Goal: Task Accomplishment & Management: Manage account settings

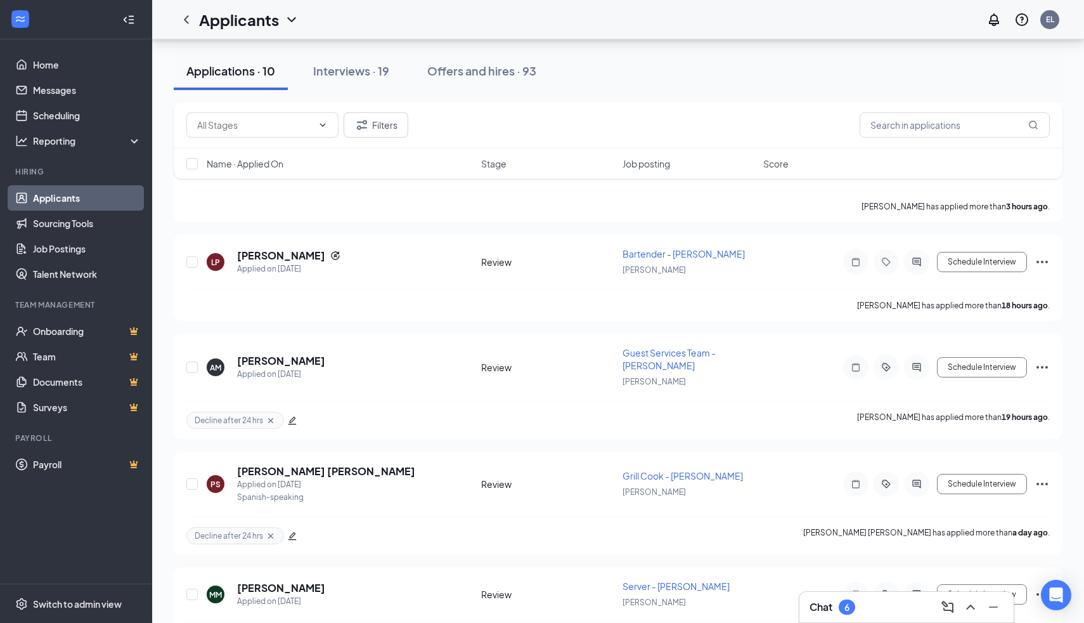
scroll to position [500, 0]
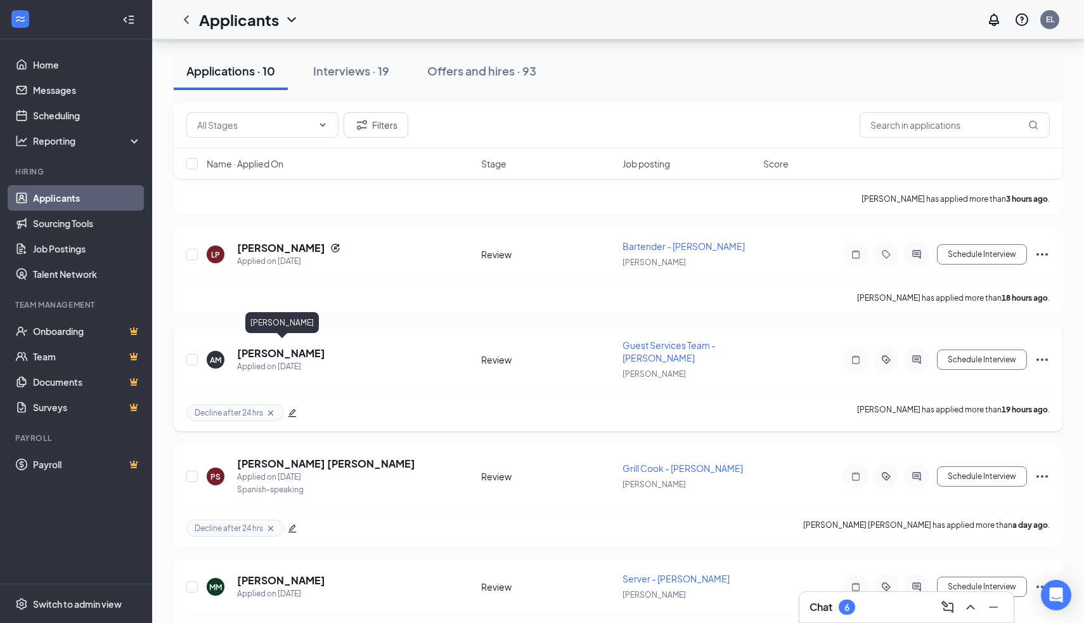
click at [296, 354] on h5 "Anastasiia Mishyna" at bounding box center [281, 353] width 88 height 14
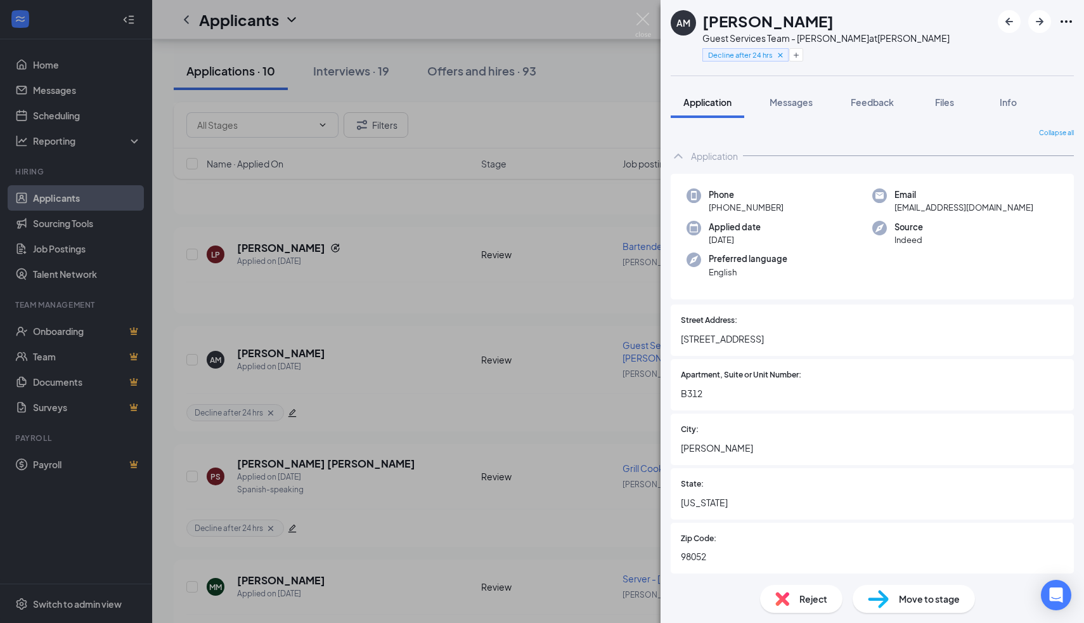
click at [805, 588] on div "Reject" at bounding box center [801, 599] width 82 height 28
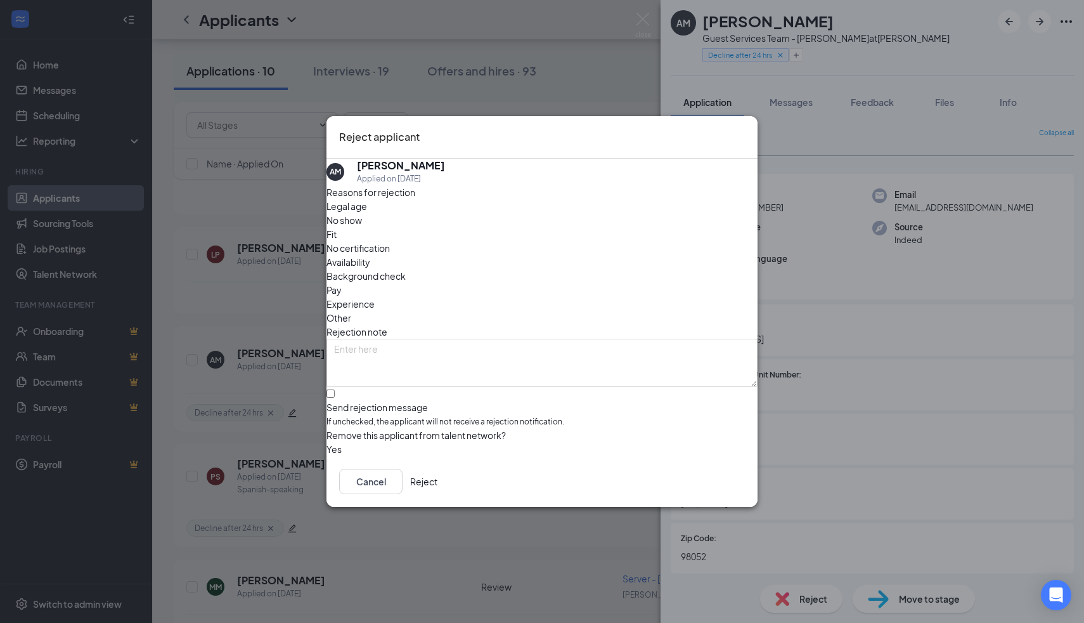
click at [566, 400] on div "Reasons for rejection Legal age No show Fit No certification Availability Backg…" at bounding box center [542, 320] width 431 height 271
click at [566, 396] on div "Reasons for rejection Legal age No show Fit No certification Availability Backg…" at bounding box center [542, 320] width 431 height 271
click at [335, 391] on input "Send rejection message If unchecked, the applicant will not receive a rejection…" at bounding box center [331, 393] width 8 height 8
checkbox input "true"
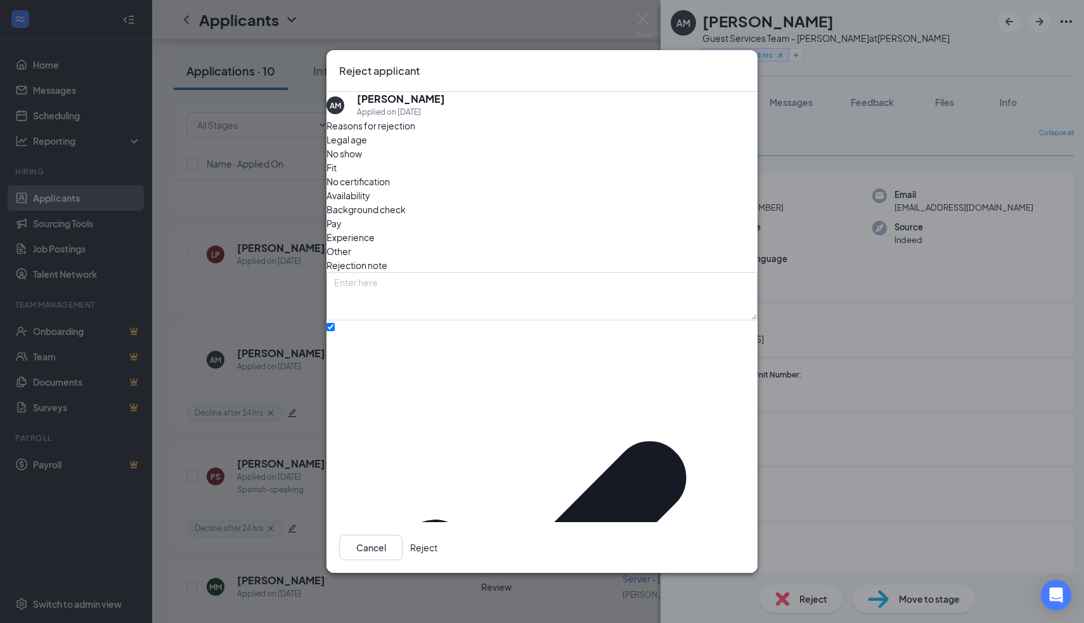
click at [438, 535] on button "Reject" at bounding box center [423, 547] width 27 height 25
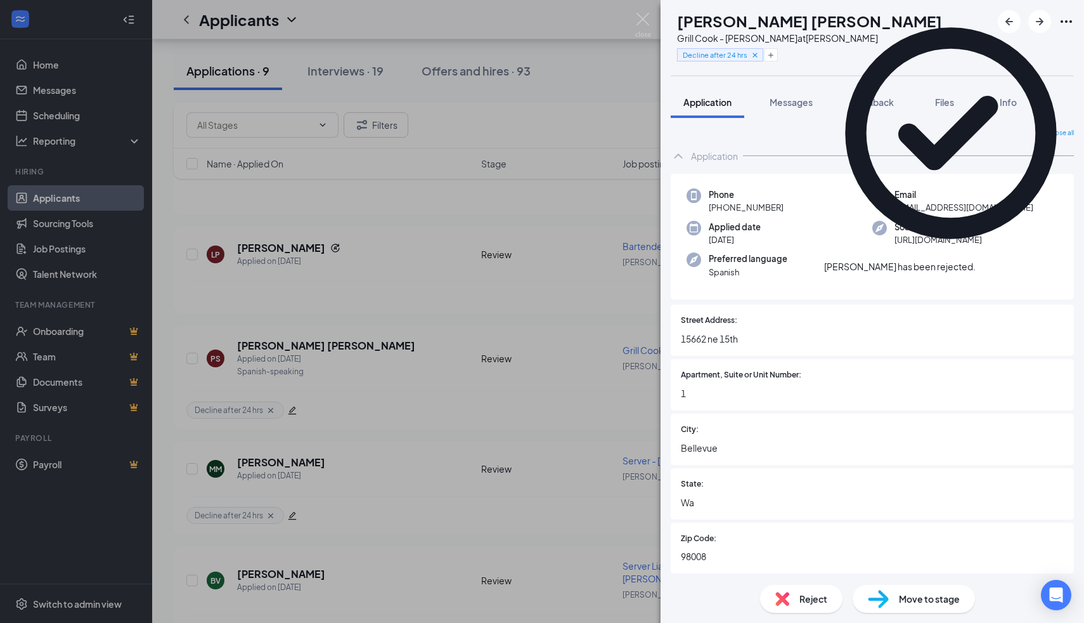
click at [777, 610] on div "Reject" at bounding box center [801, 599] width 82 height 28
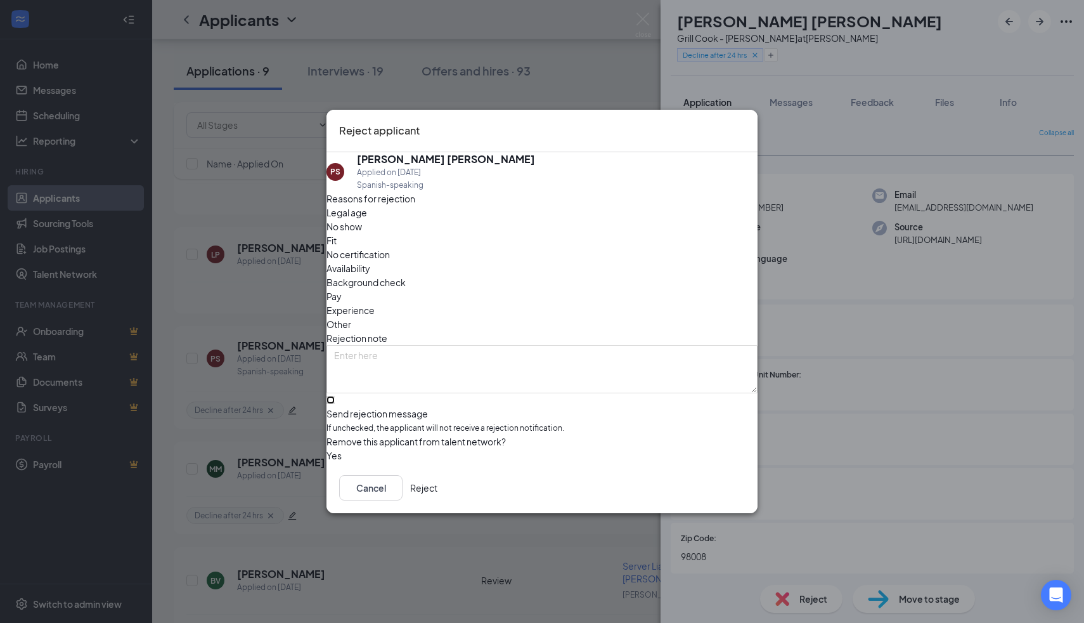
click at [335, 396] on input "Send rejection message If unchecked, the applicant will not receive a rejection…" at bounding box center [331, 400] width 8 height 8
checkbox input "true"
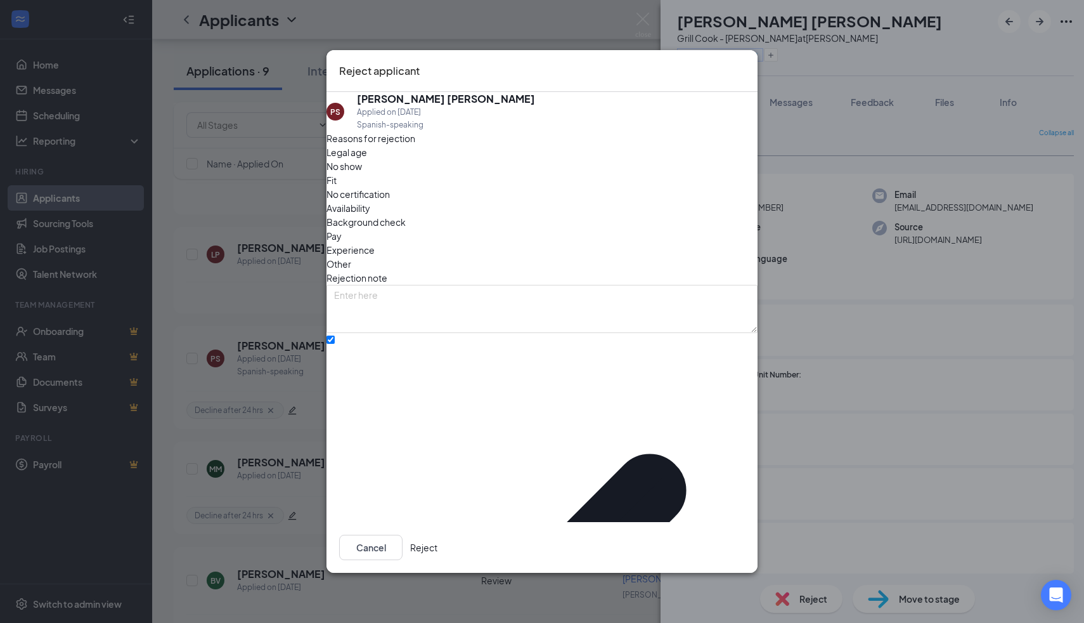
click at [438, 535] on button "Reject" at bounding box center [423, 547] width 27 height 25
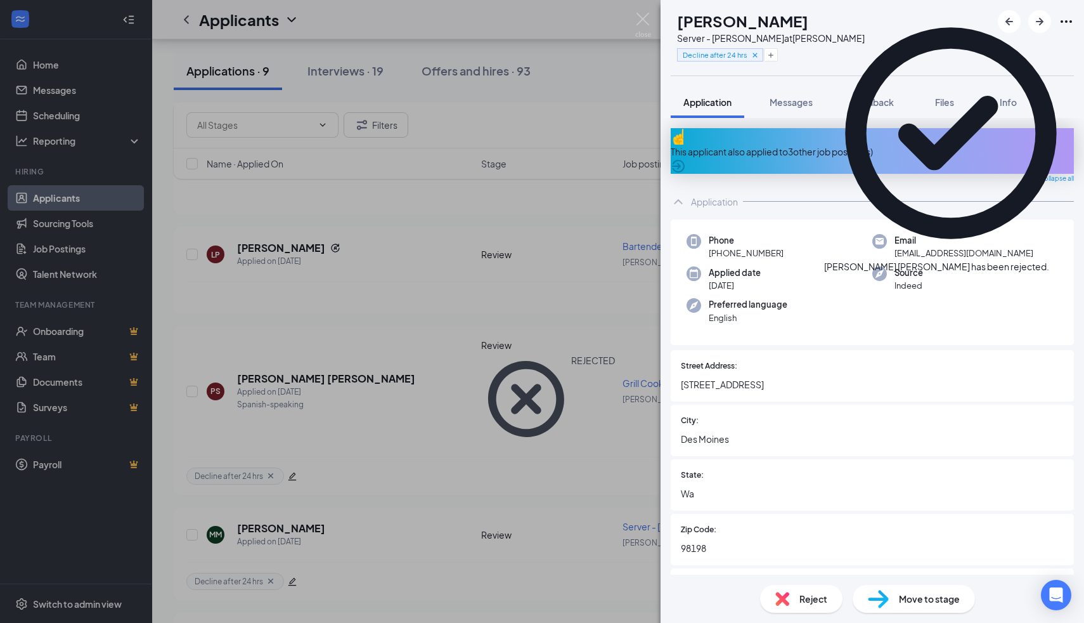
click at [814, 602] on span "Reject" at bounding box center [814, 599] width 28 height 14
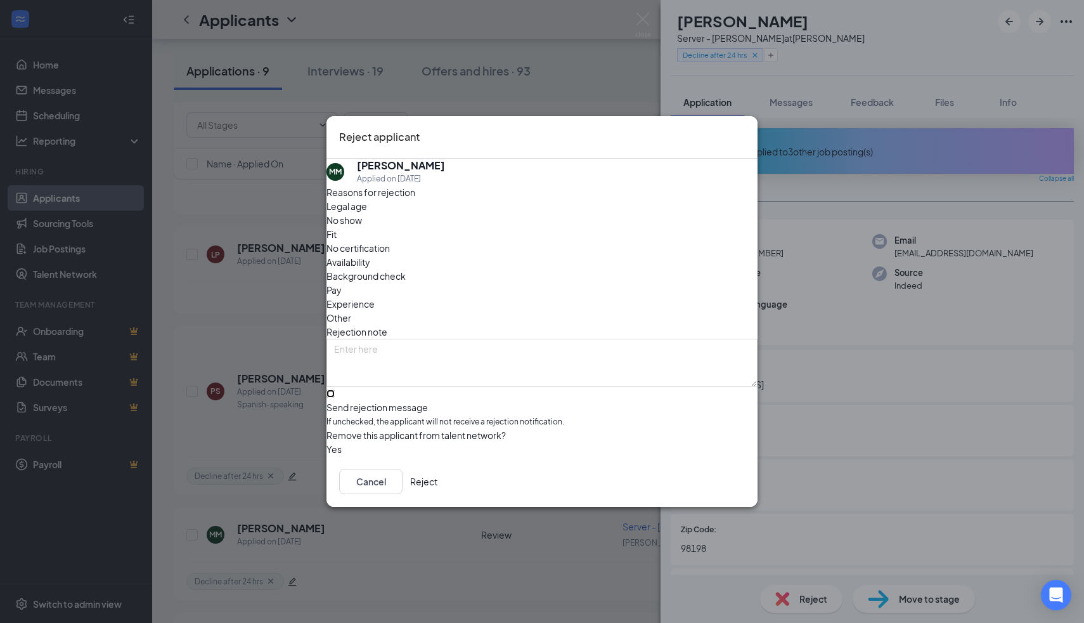
click at [335, 389] on input "Send rejection message If unchecked, the applicant will not receive a rejection…" at bounding box center [331, 393] width 8 height 8
checkbox input "true"
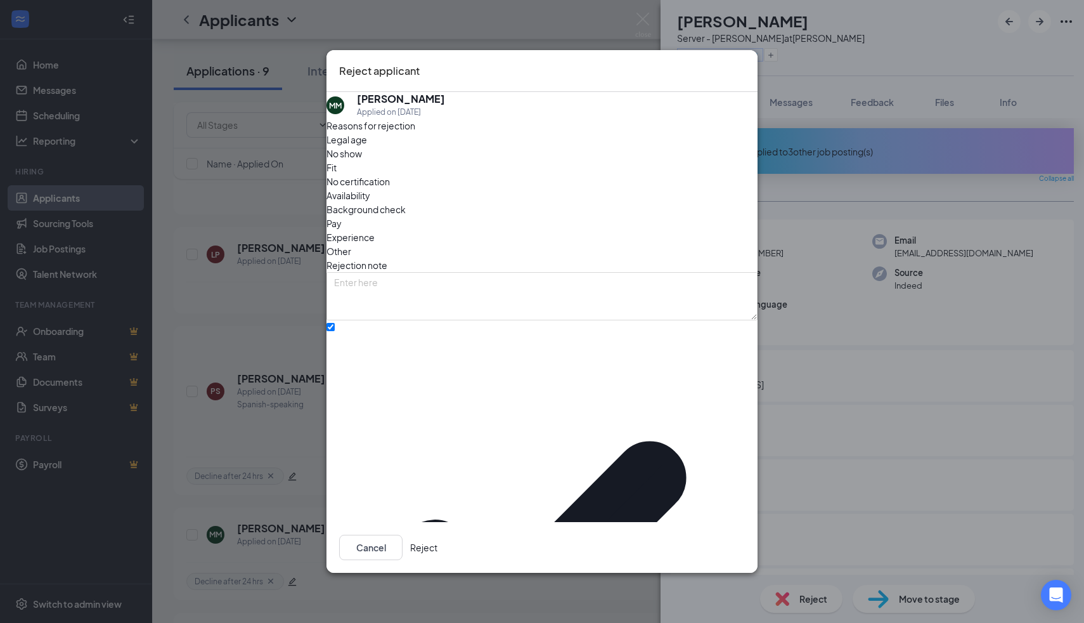
click at [438, 535] on button "Reject" at bounding box center [423, 547] width 27 height 25
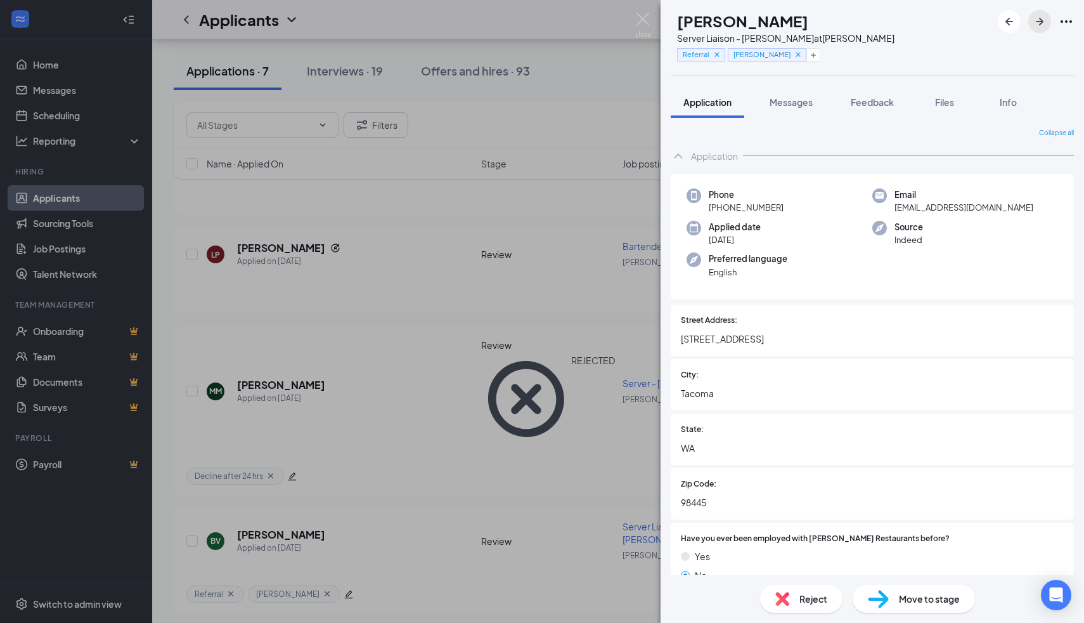
click at [1033, 27] on icon "ArrowRight" at bounding box center [1039, 21] width 15 height 15
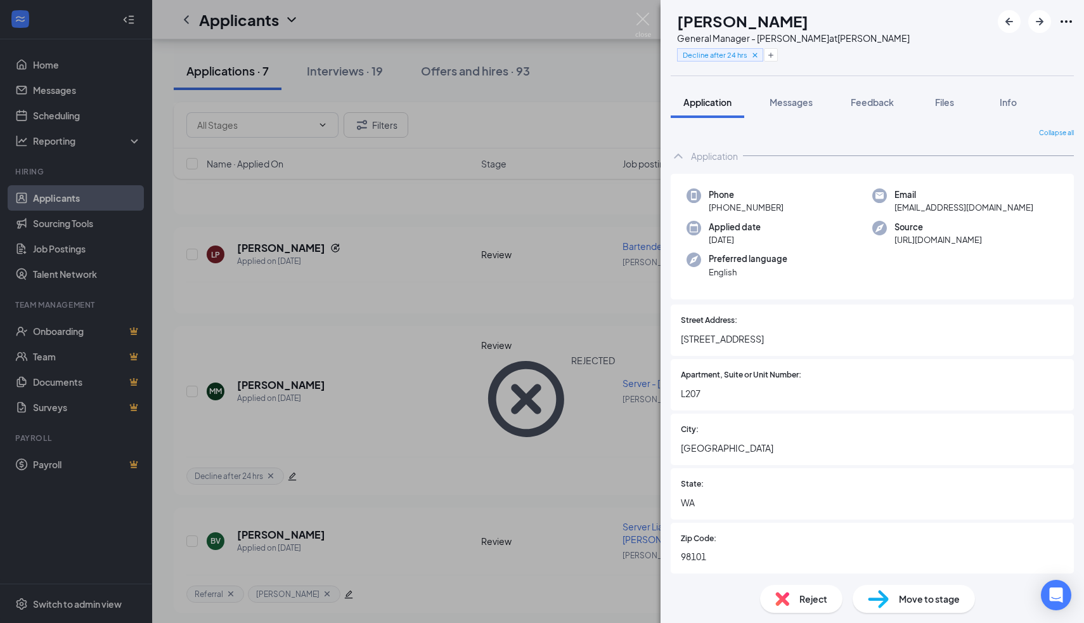
click at [796, 599] on div "Reject" at bounding box center [801, 599] width 82 height 28
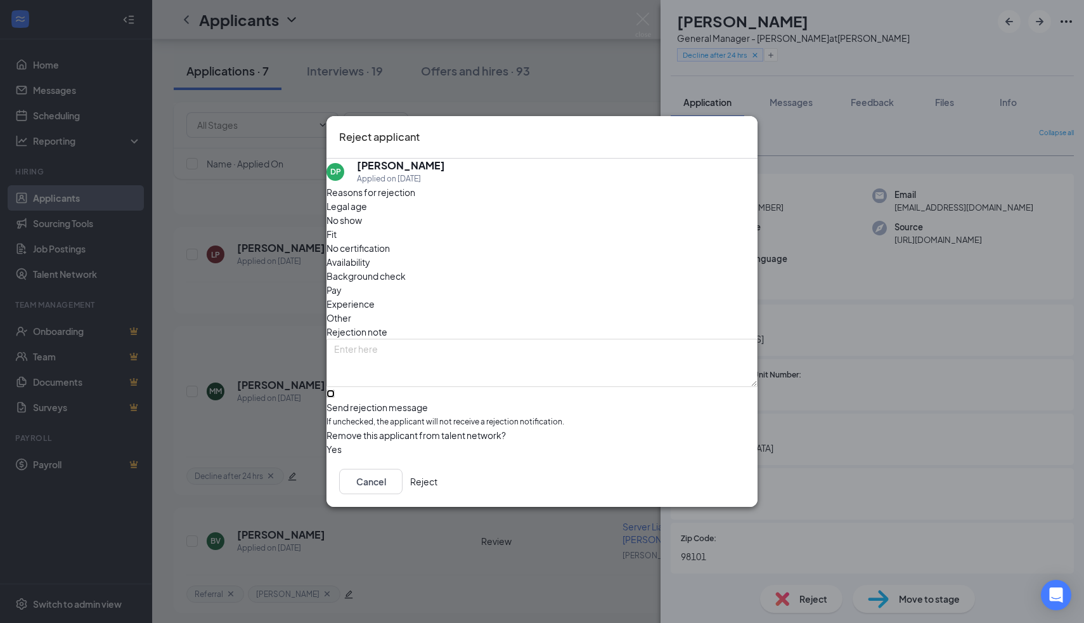
click at [335, 389] on input "Send rejection message If unchecked, the applicant will not receive a rejection…" at bounding box center [331, 393] width 8 height 8
checkbox input "true"
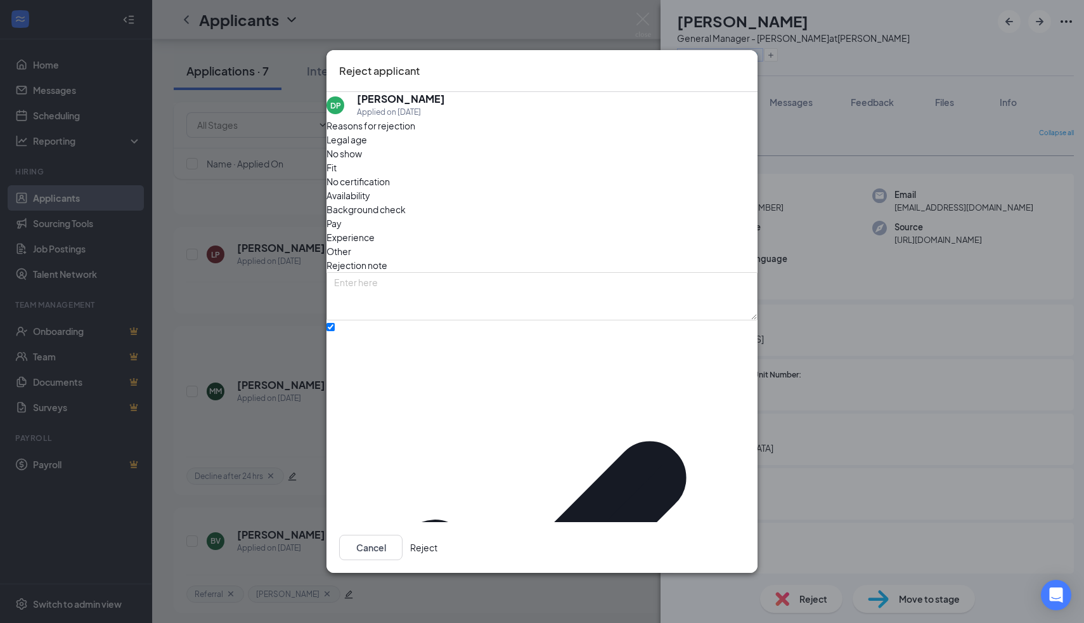
click at [438, 535] on button "Reject" at bounding box center [423, 547] width 27 height 25
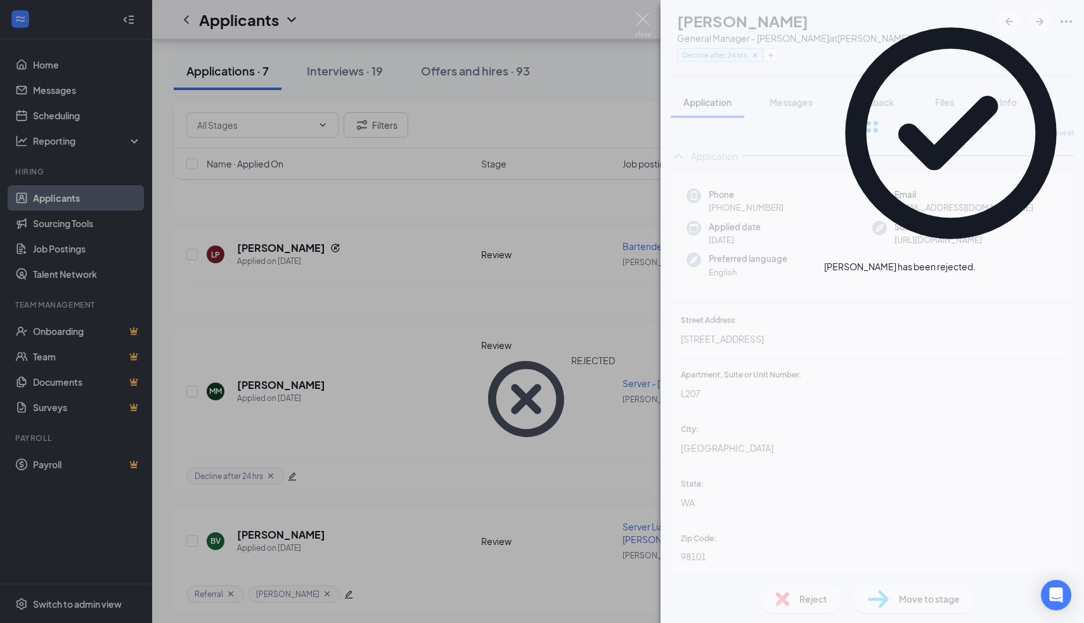
scroll to position [422, 0]
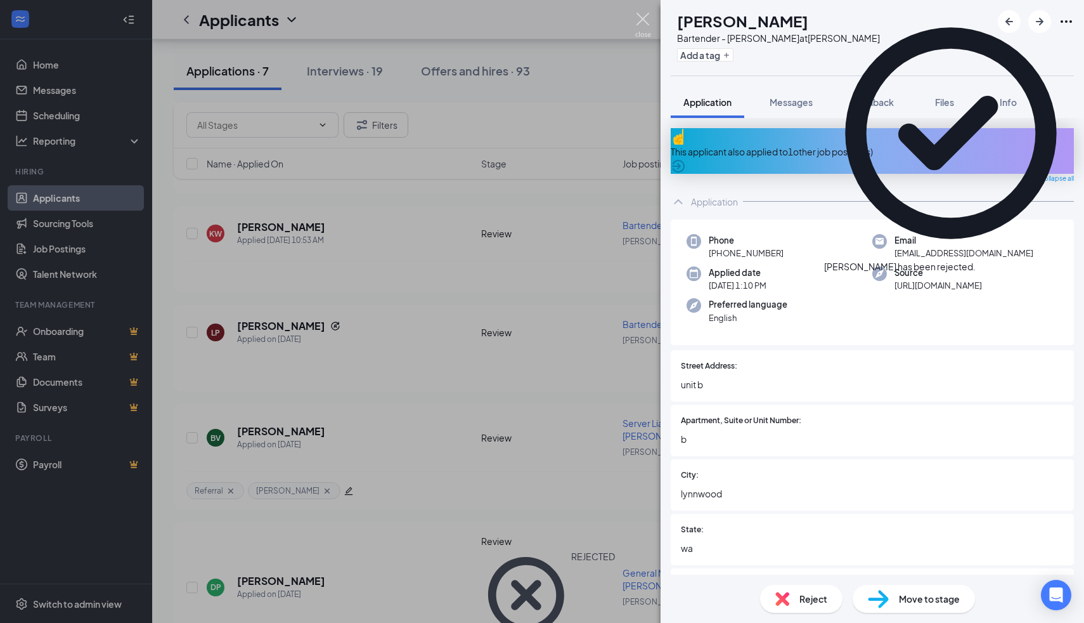
click at [649, 23] on img at bounding box center [643, 25] width 16 height 25
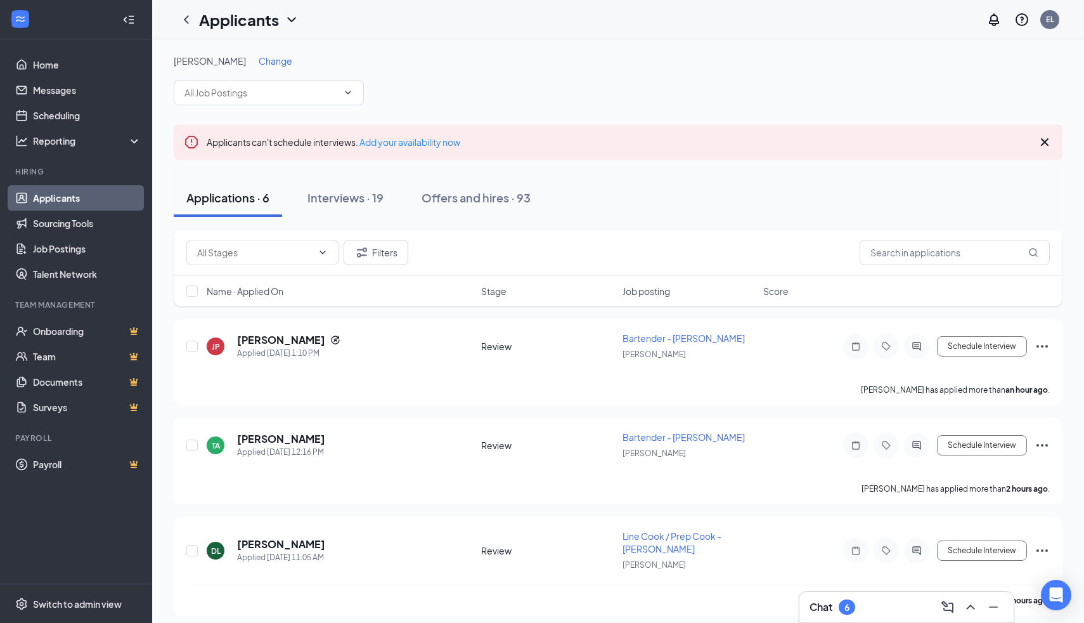
click at [259, 67] on div "Change" at bounding box center [276, 61] width 34 height 13
click at [259, 56] on span "Change" at bounding box center [276, 60] width 34 height 11
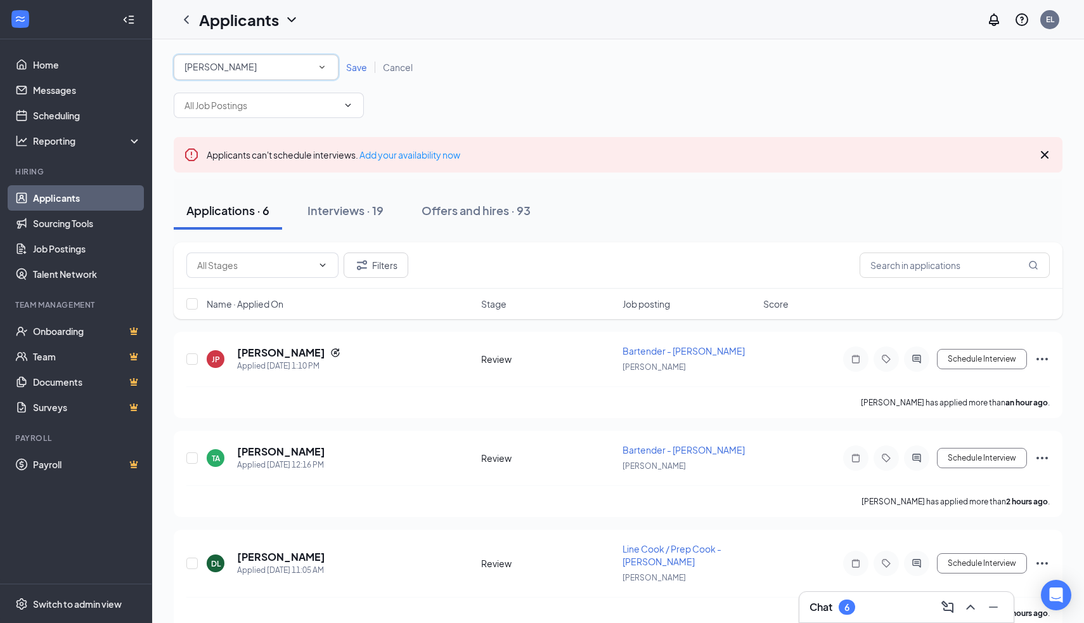
click at [252, 68] on div "[PERSON_NAME]" at bounding box center [256, 67] width 143 height 15
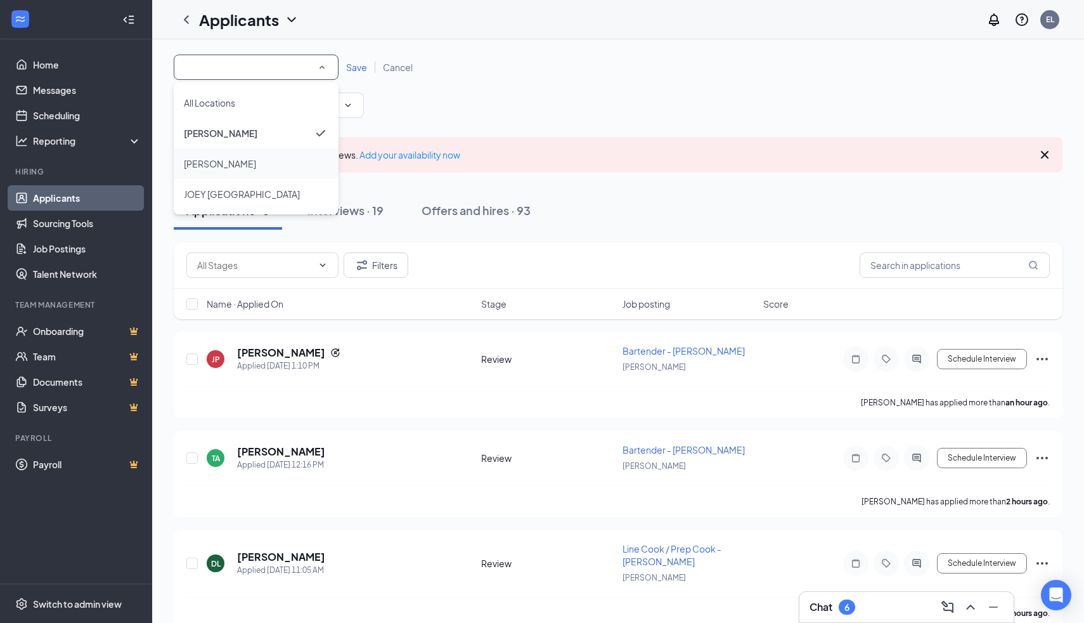
click at [237, 153] on li "[PERSON_NAME]" at bounding box center [256, 163] width 165 height 30
click at [365, 64] on span "Save" at bounding box center [356, 67] width 21 height 11
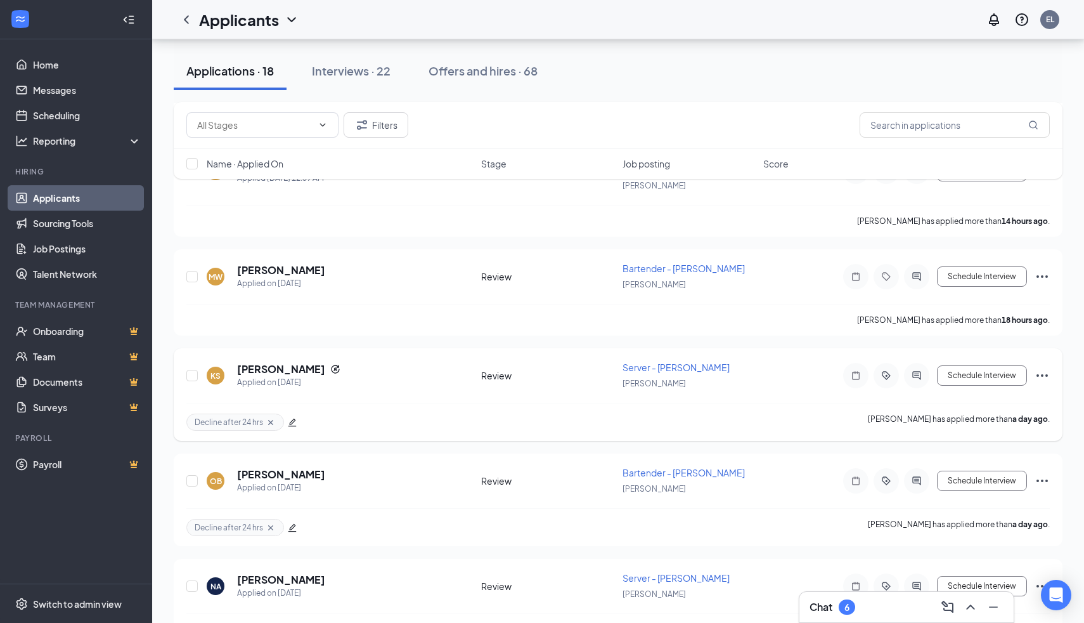
scroll to position [805, 0]
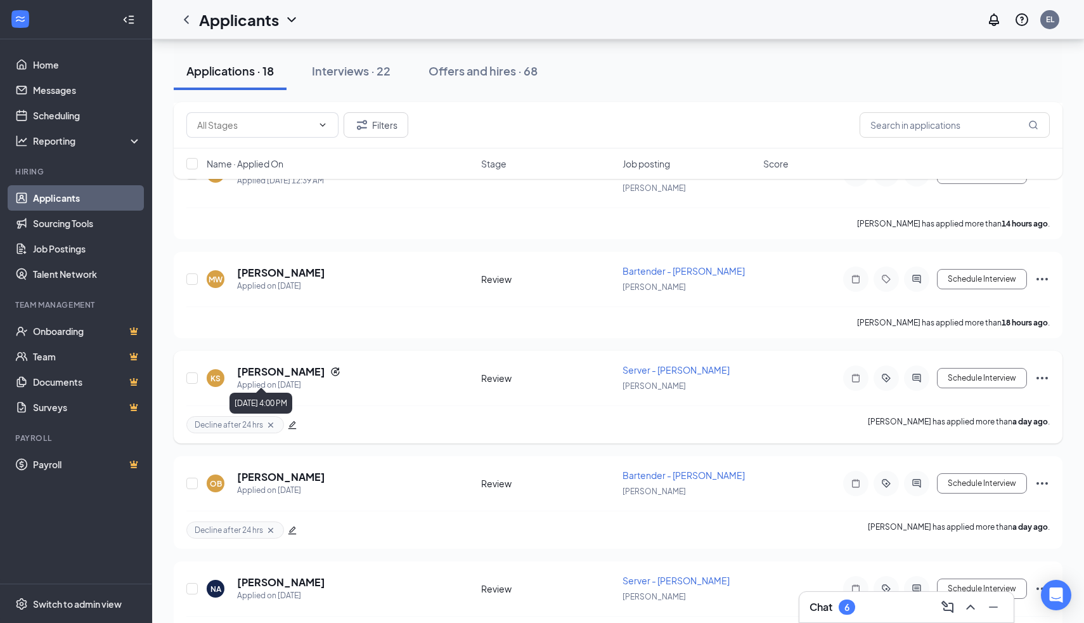
click at [271, 379] on div "Applied on [DATE]" at bounding box center [288, 385] width 103 height 13
click at [266, 365] on h5 "Kiayah Sulcer" at bounding box center [281, 372] width 88 height 14
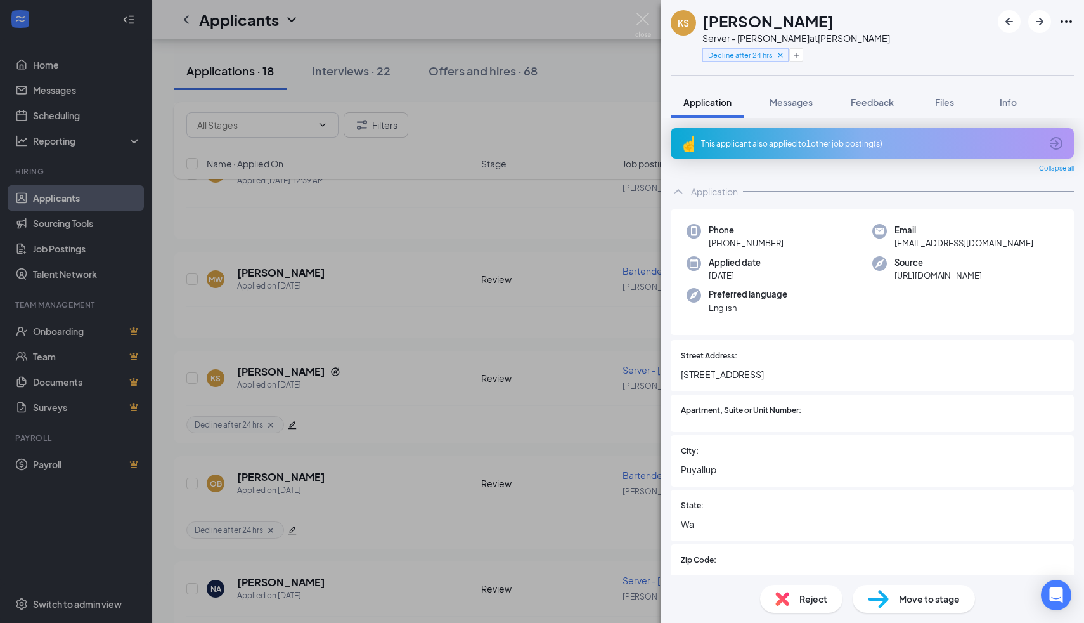
click at [795, 604] on div "Reject" at bounding box center [801, 599] width 82 height 28
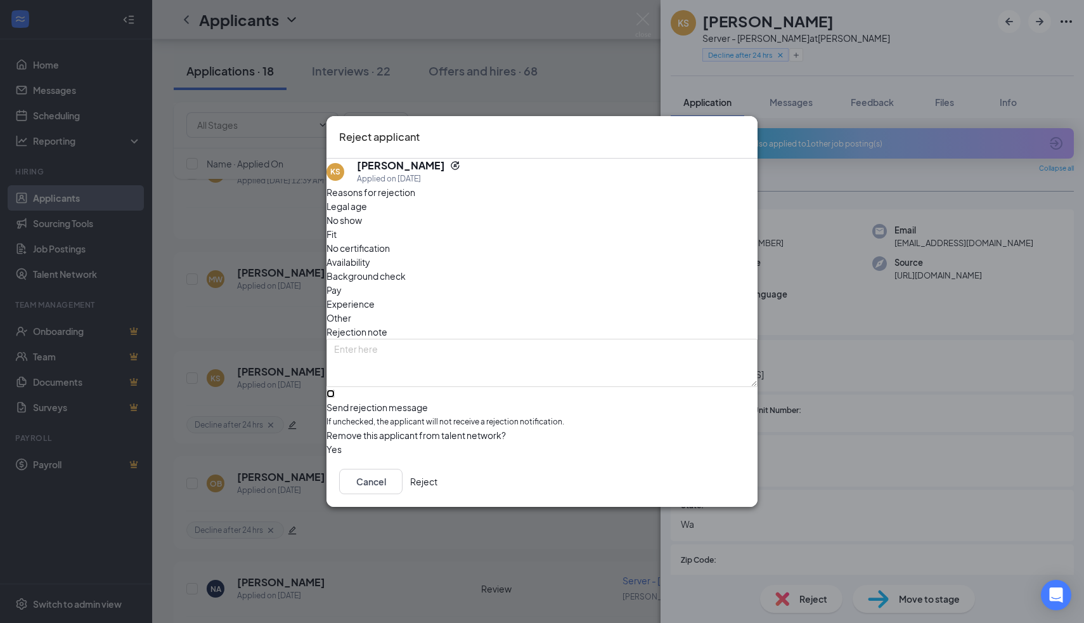
click at [335, 389] on input "Send rejection message If unchecked, the applicant will not receive a rejection…" at bounding box center [331, 393] width 8 height 8
checkbox input "true"
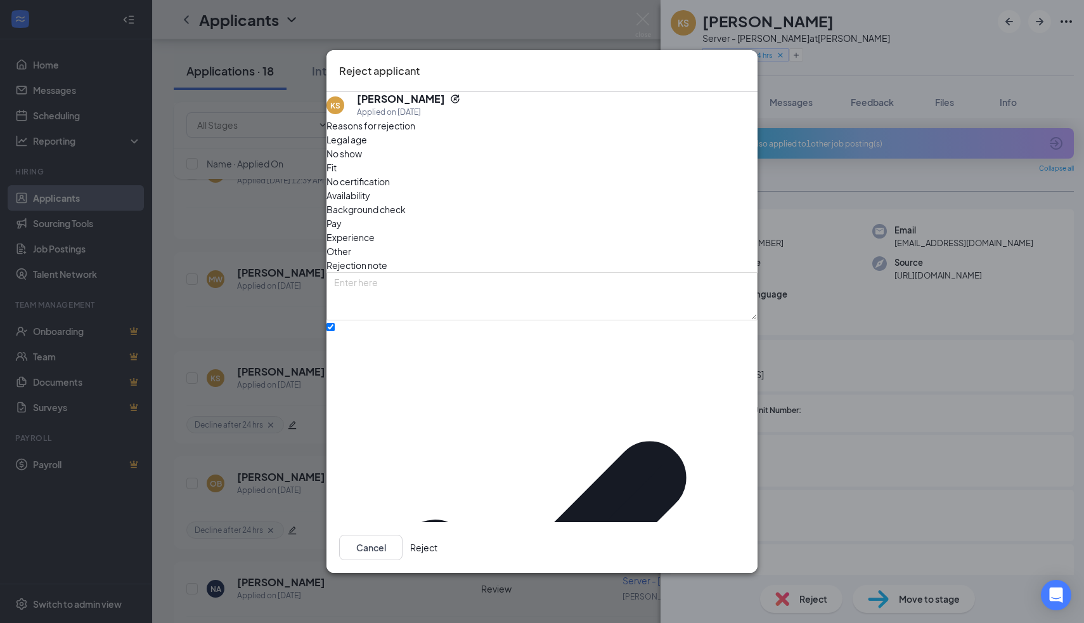
click at [727, 545] on div "Cancel Reject" at bounding box center [542, 547] width 431 height 51
click at [438, 535] on button "Reject" at bounding box center [423, 547] width 27 height 25
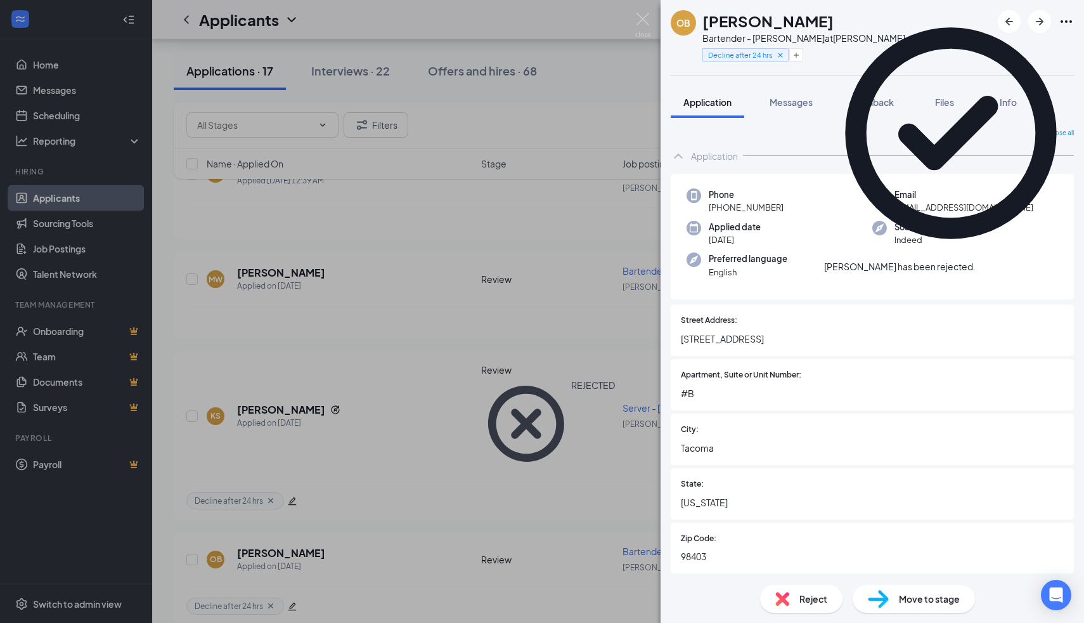
click at [793, 599] on div "Reject" at bounding box center [801, 599] width 82 height 28
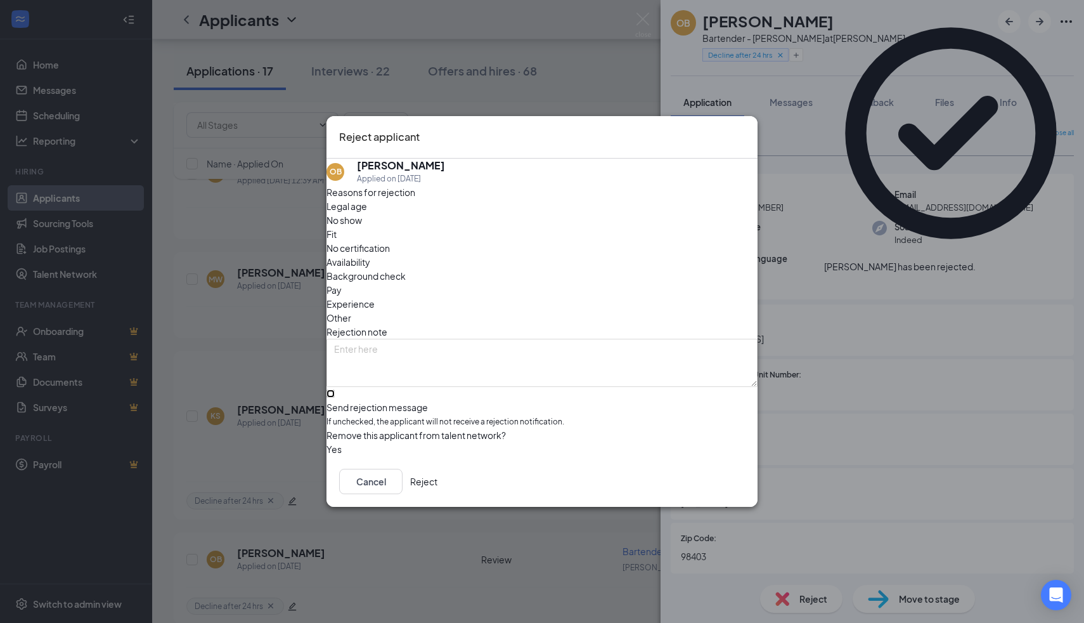
click at [335, 389] on input "Send rejection message If unchecked, the applicant will not receive a rejection…" at bounding box center [331, 393] width 8 height 8
checkbox input "true"
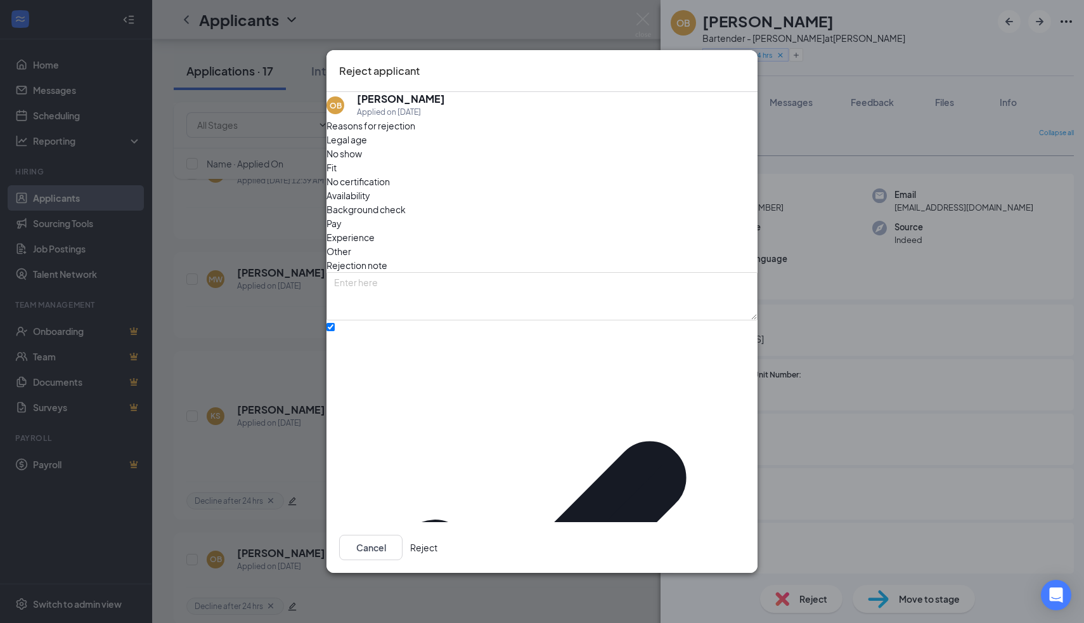
click at [438, 535] on button "Reject" at bounding box center [423, 547] width 27 height 25
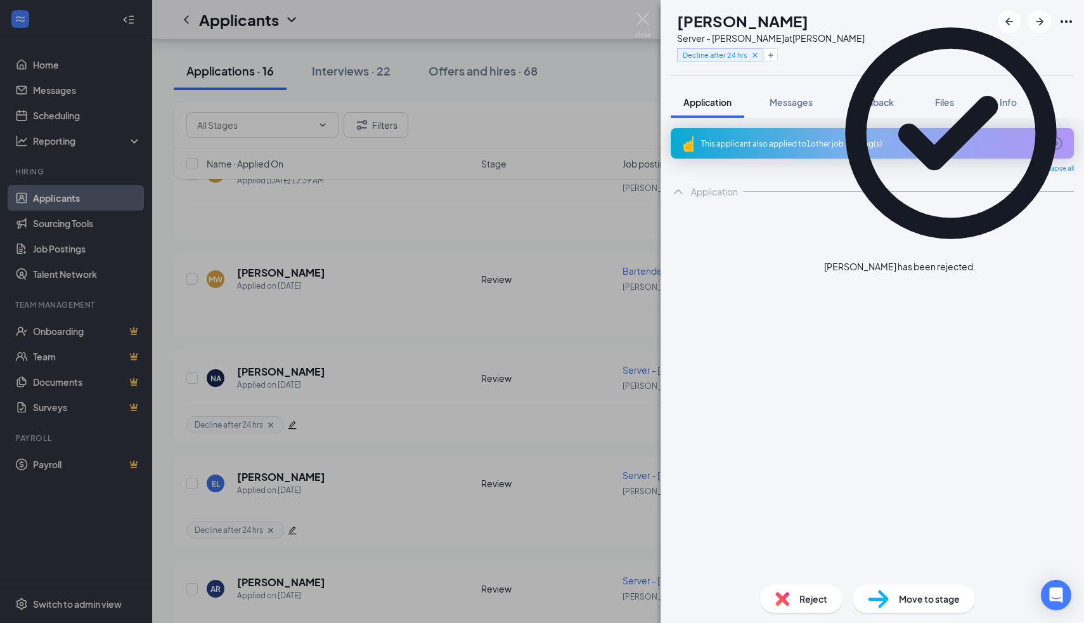
click at [794, 598] on div "Reject" at bounding box center [801, 599] width 82 height 28
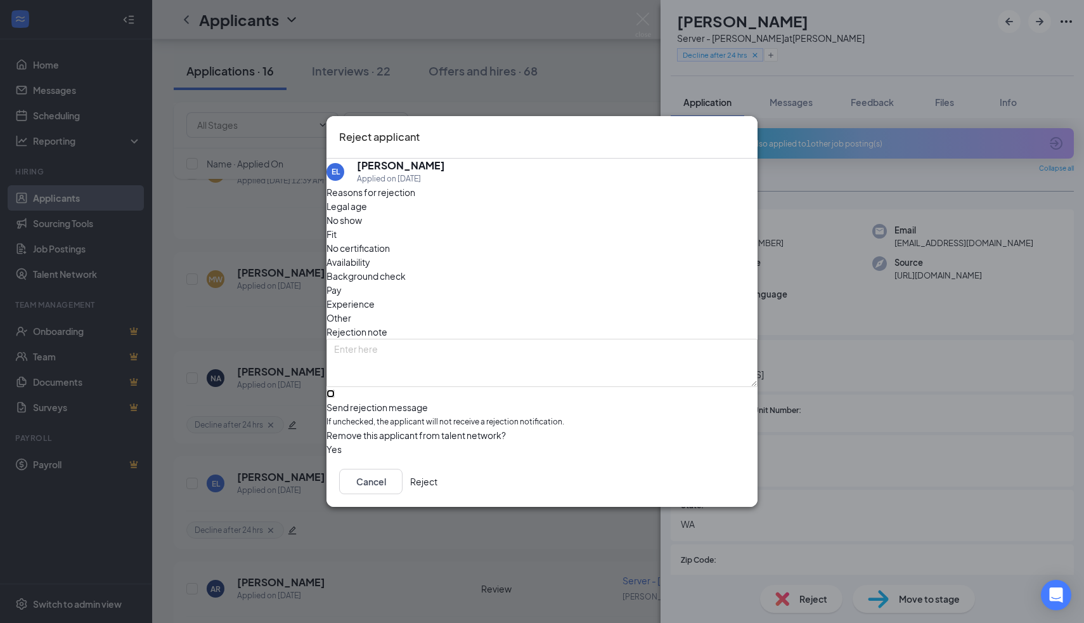
click at [335, 389] on input "Send rejection message If unchecked, the applicant will not receive a rejection…" at bounding box center [331, 393] width 8 height 8
checkbox input "true"
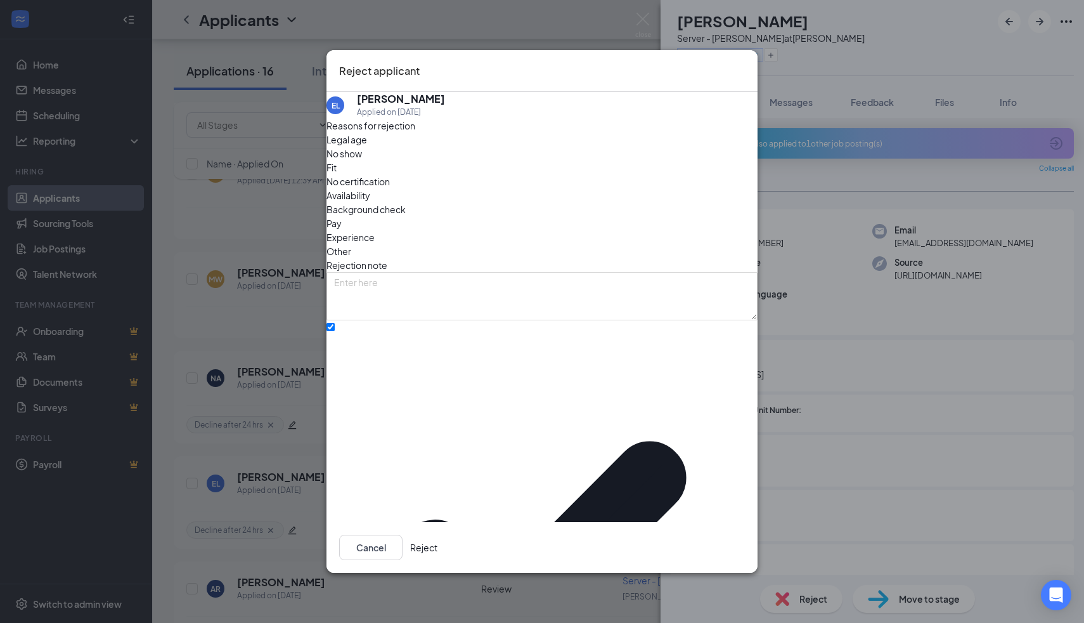
click at [438, 535] on button "Reject" at bounding box center [423, 547] width 27 height 25
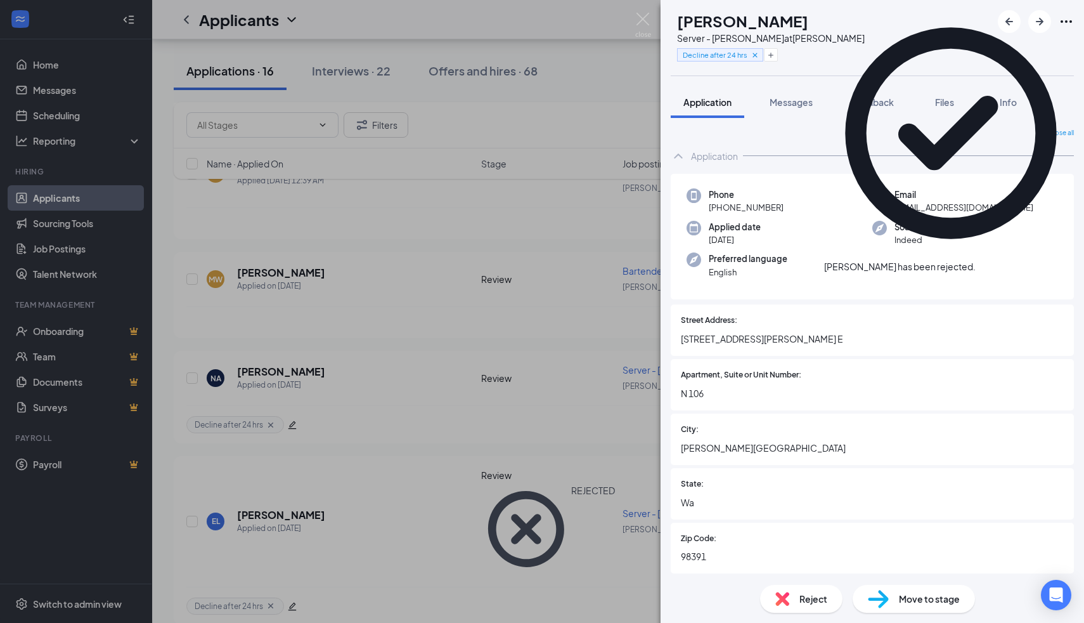
click at [817, 599] on span "Reject" at bounding box center [814, 599] width 28 height 14
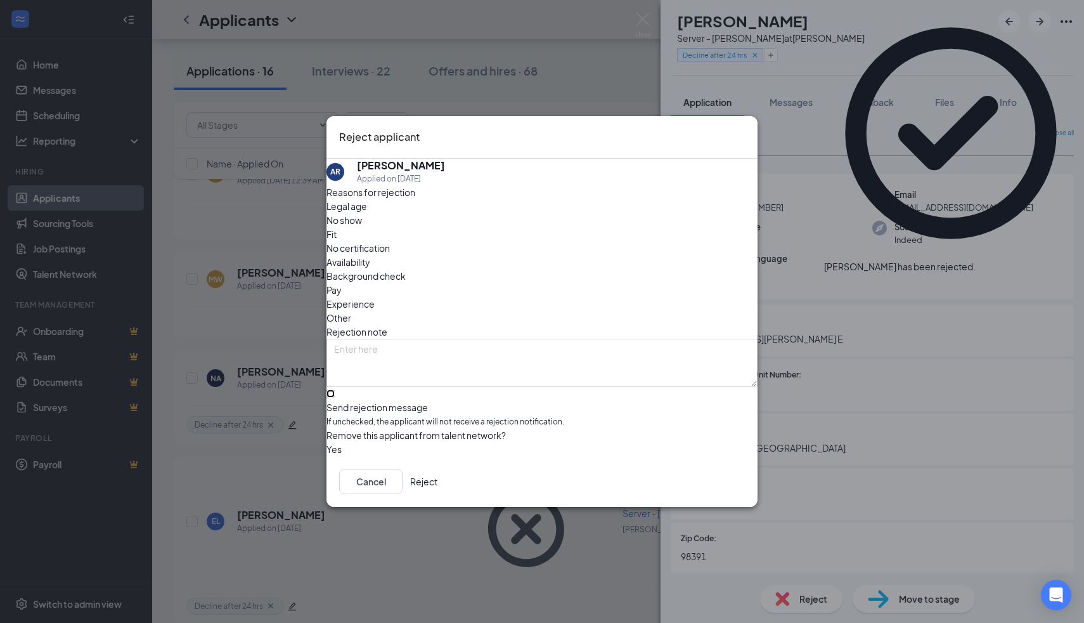
click at [335, 389] on input "Send rejection message If unchecked, the applicant will not receive a rejection…" at bounding box center [331, 393] width 8 height 8
checkbox input "true"
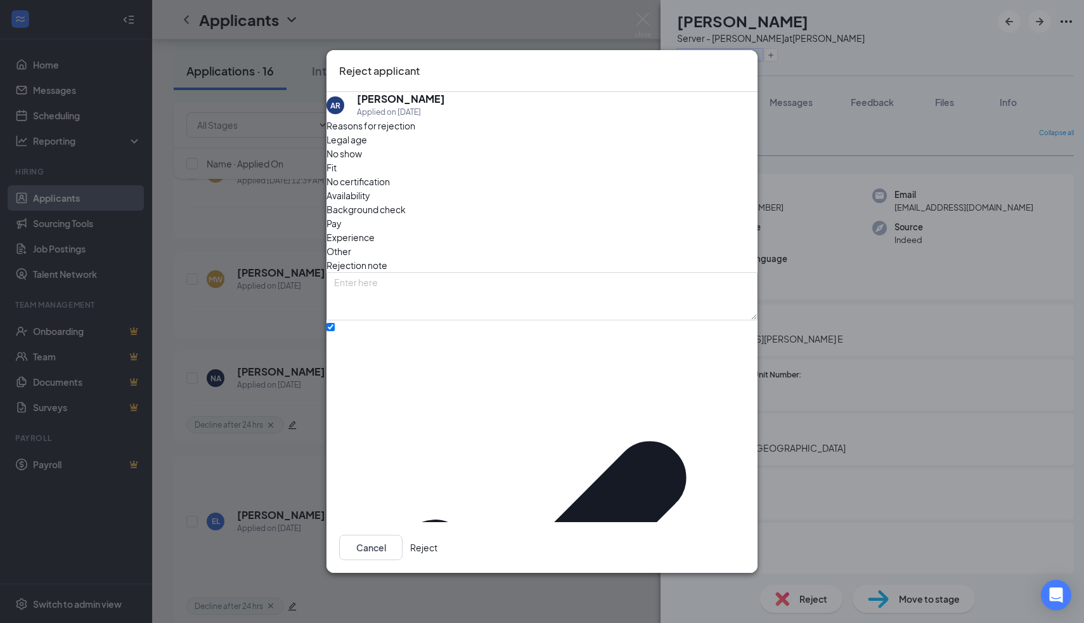
click at [438, 535] on button "Reject" at bounding box center [423, 547] width 27 height 25
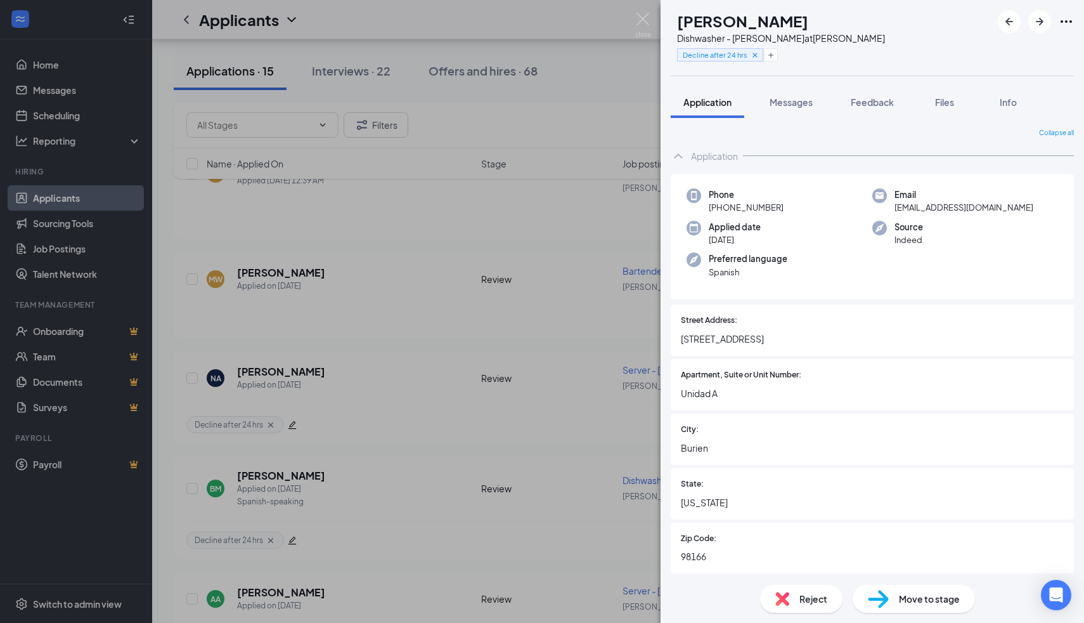
click at [787, 608] on div "Reject" at bounding box center [801, 599] width 82 height 28
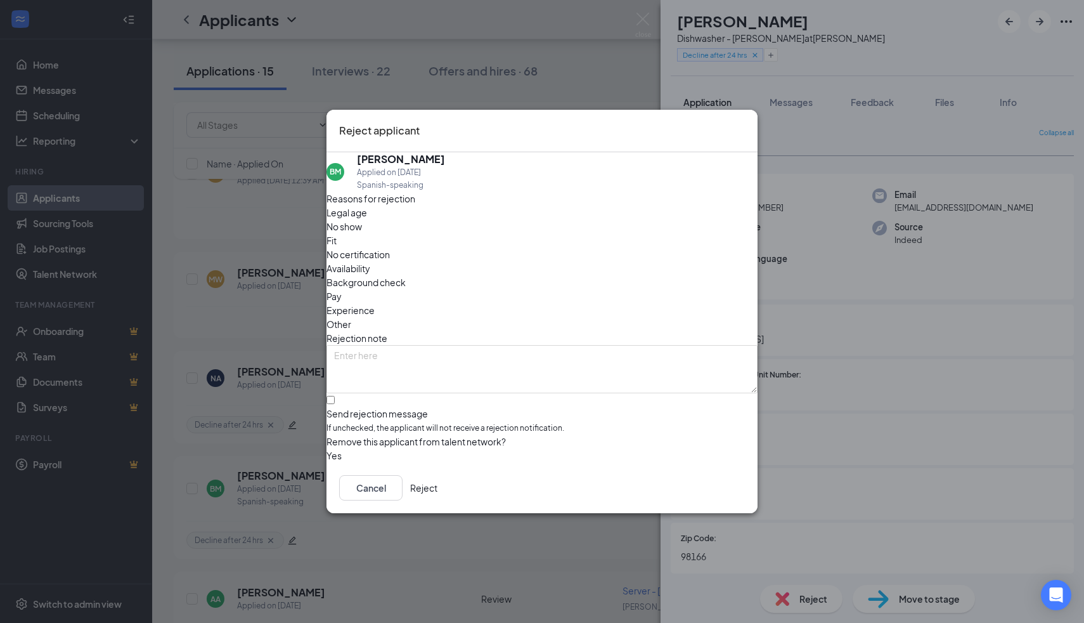
click at [465, 370] on div "Reasons for rejection Legal age No show Fit No certification Availability Backg…" at bounding box center [542, 327] width 431 height 271
click at [335, 396] on input "Send rejection message If unchecked, the applicant will not receive a rejection…" at bounding box center [331, 400] width 8 height 8
checkbox input "true"
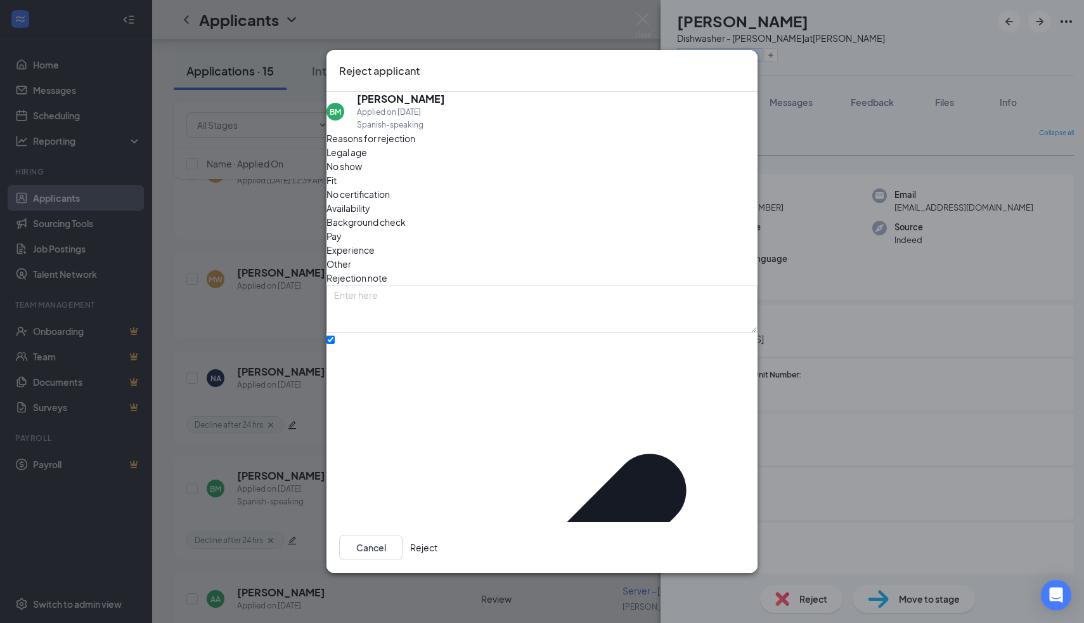
click at [438, 535] on button "Reject" at bounding box center [423, 547] width 27 height 25
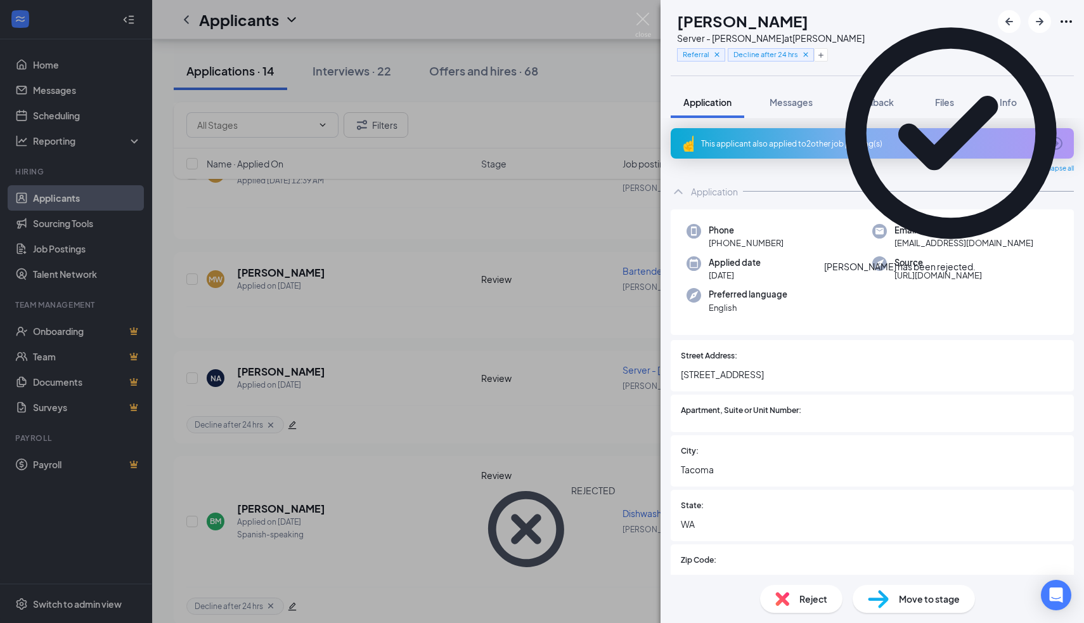
click at [791, 591] on div "Reject" at bounding box center [801, 599] width 82 height 28
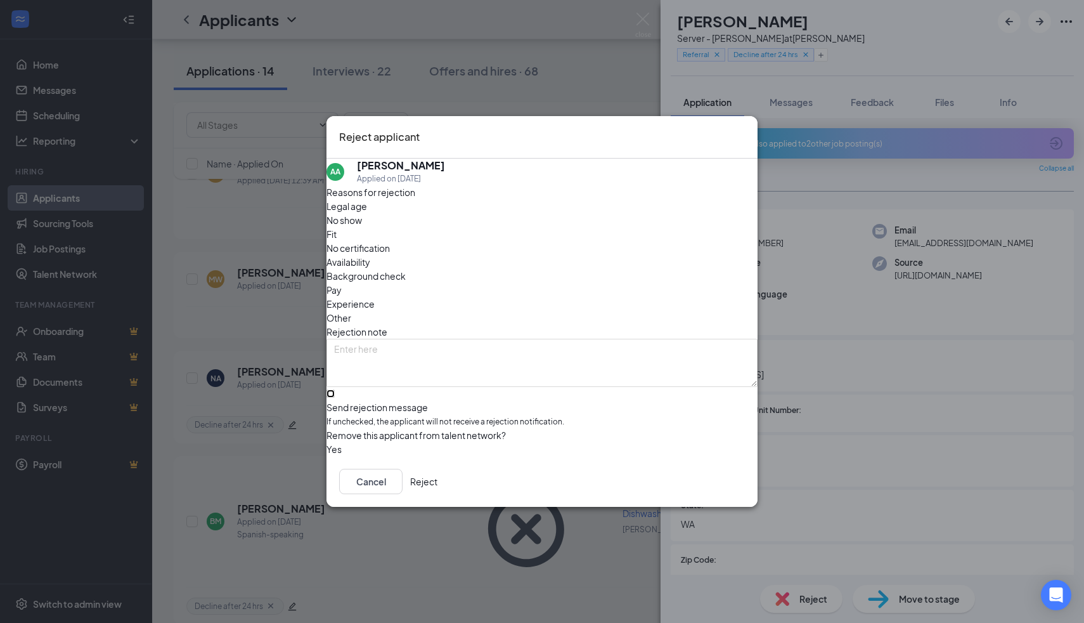
click at [335, 389] on input "Send rejection message If unchecked, the applicant will not receive a rejection…" at bounding box center [331, 393] width 8 height 8
checkbox input "true"
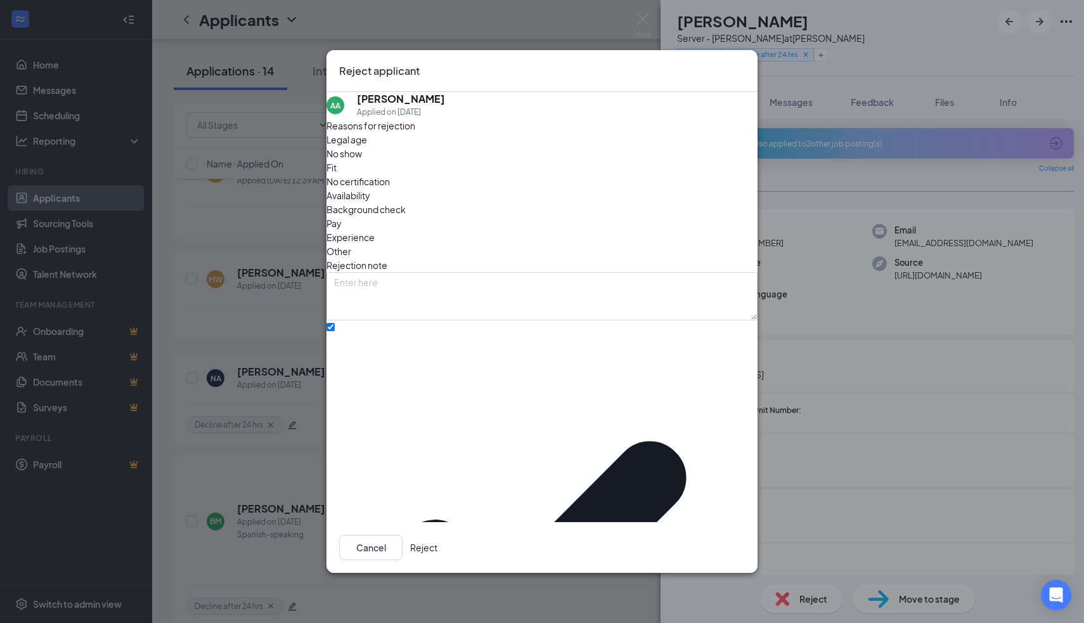
click at [438, 535] on div "Cancel Reject" at bounding box center [388, 547] width 98 height 25
click at [438, 535] on button "Reject" at bounding box center [423, 547] width 27 height 25
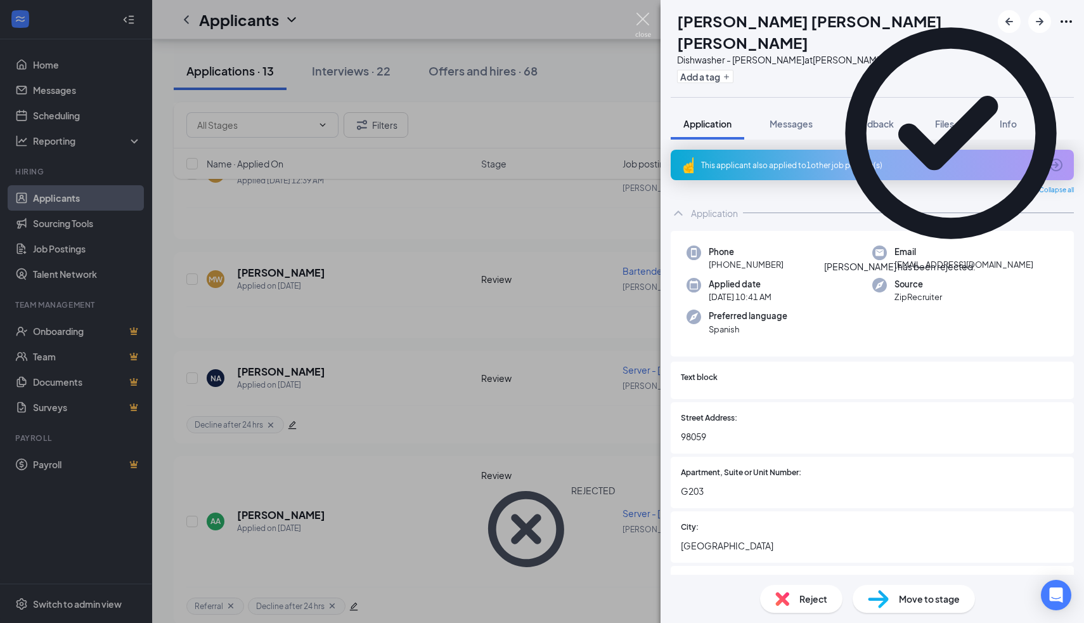
click at [649, 23] on img at bounding box center [643, 25] width 16 height 25
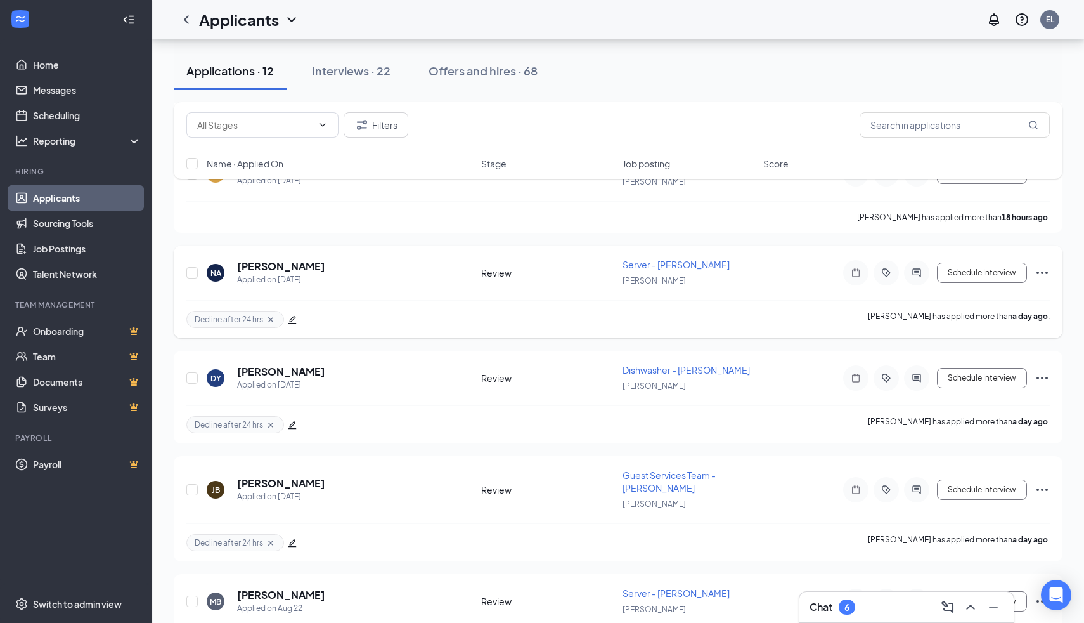
scroll to position [960, 0]
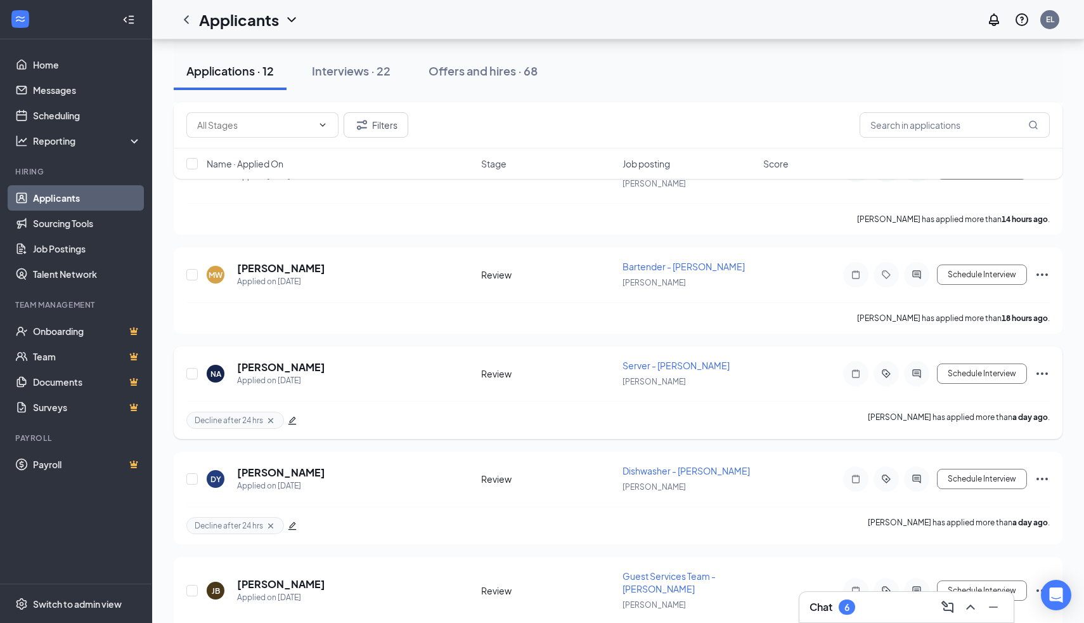
scroll to position [795, 0]
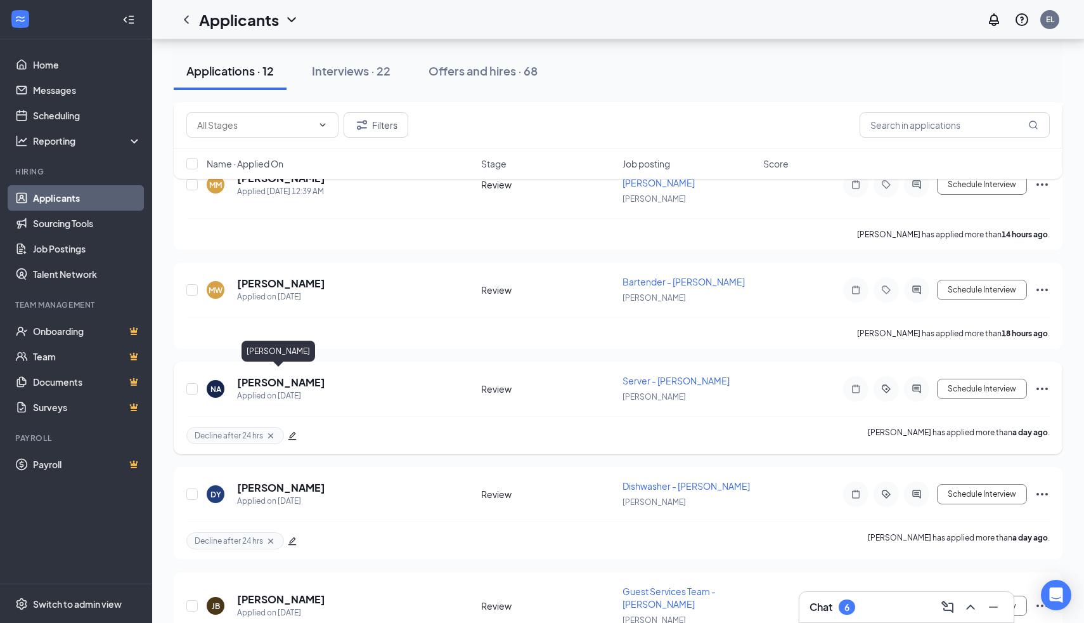
click at [280, 375] on h5 "Norma Amaro" at bounding box center [281, 382] width 88 height 14
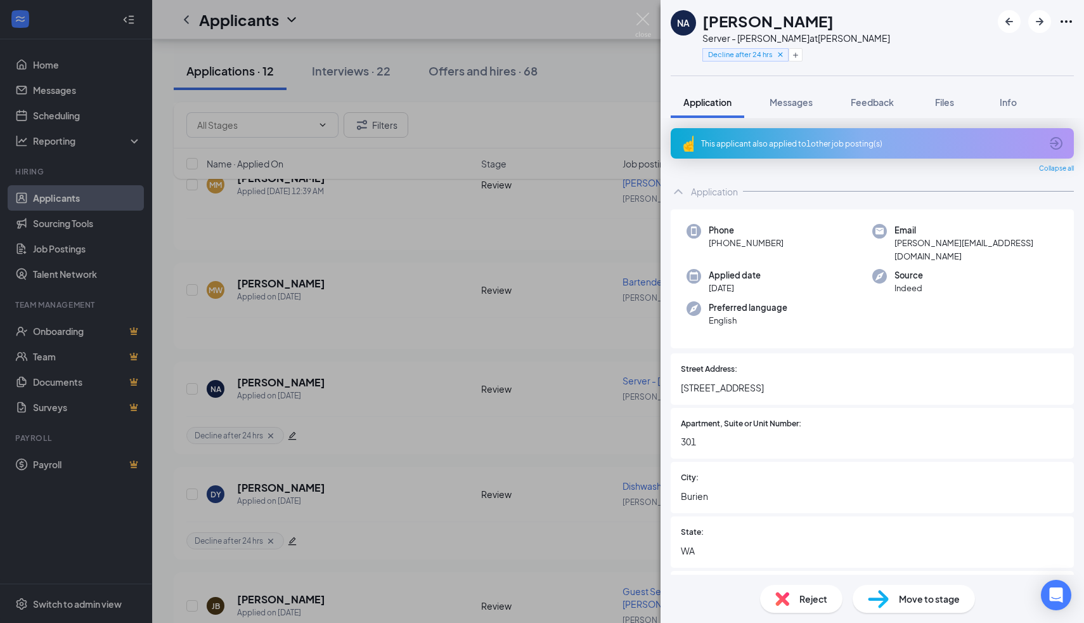
click at [812, 601] on span "Reject" at bounding box center [814, 599] width 28 height 14
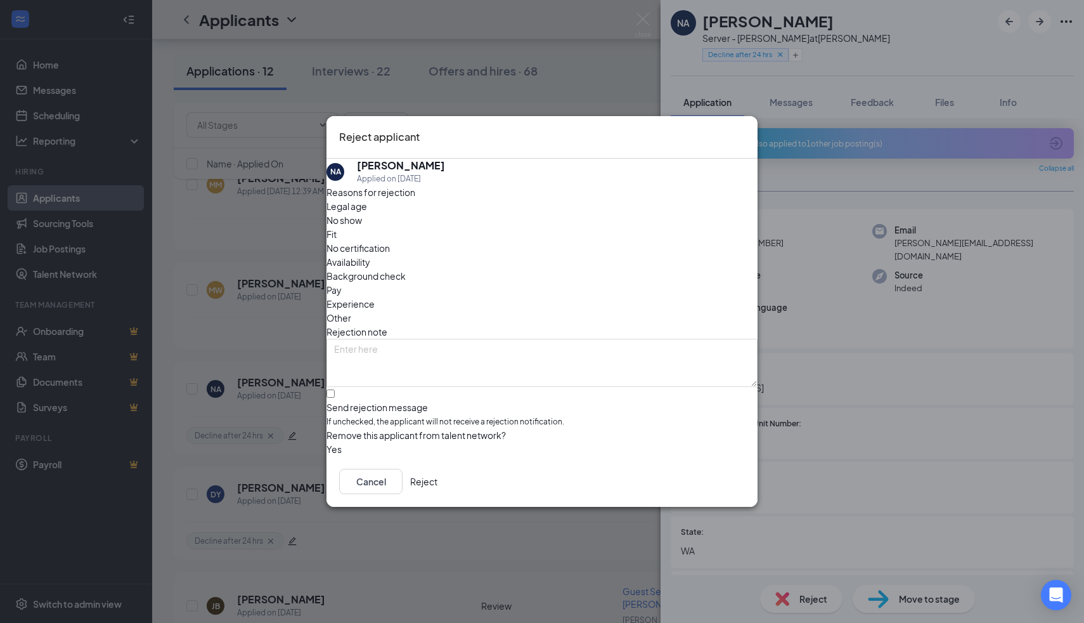
click at [572, 399] on div "Reasons for rejection Legal age No show Fit No certification Availability Backg…" at bounding box center [542, 320] width 431 height 271
click at [572, 398] on div "Reasons for rejection Legal age No show Fit No certification Availability Backg…" at bounding box center [542, 320] width 431 height 271
click at [335, 389] on input "Send rejection message If unchecked, the applicant will not receive a rejection…" at bounding box center [331, 393] width 8 height 8
checkbox input "true"
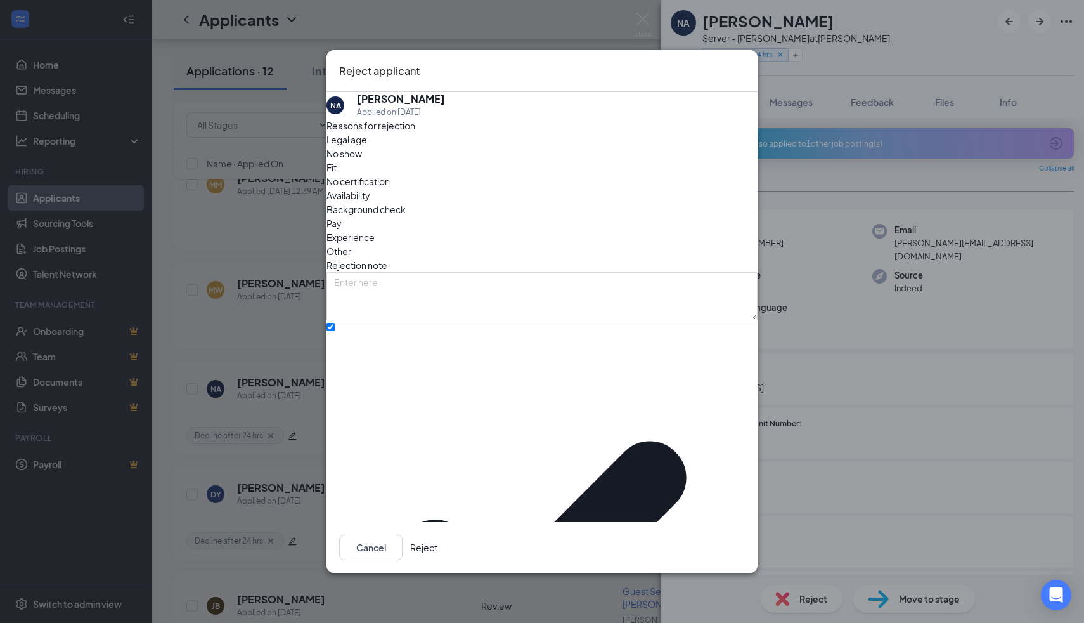
click at [438, 535] on button "Reject" at bounding box center [423, 547] width 27 height 25
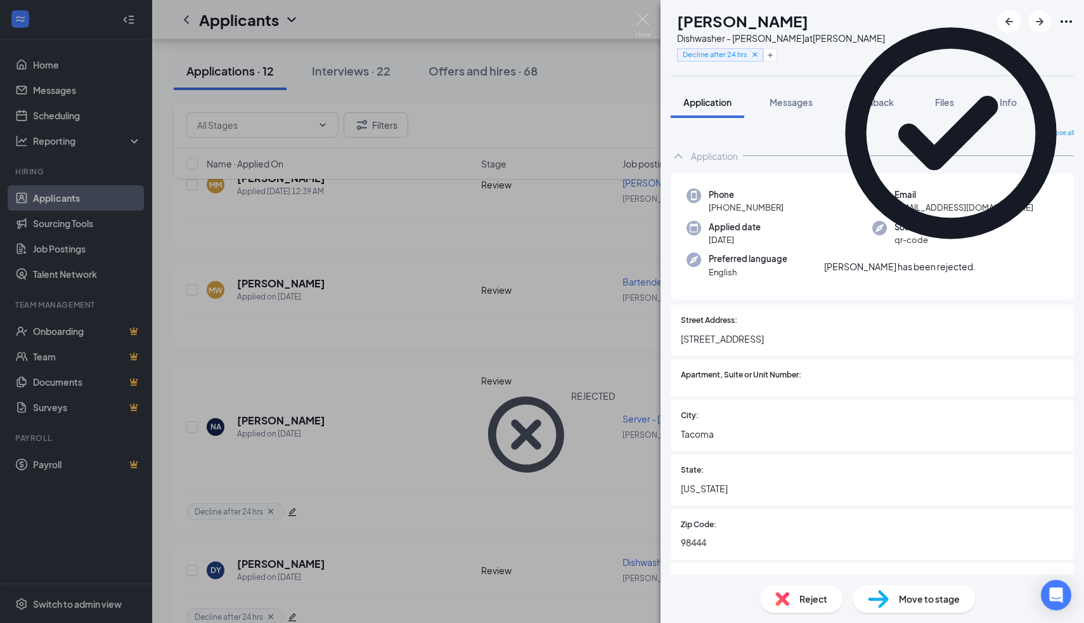
click at [788, 602] on img at bounding box center [783, 599] width 14 height 14
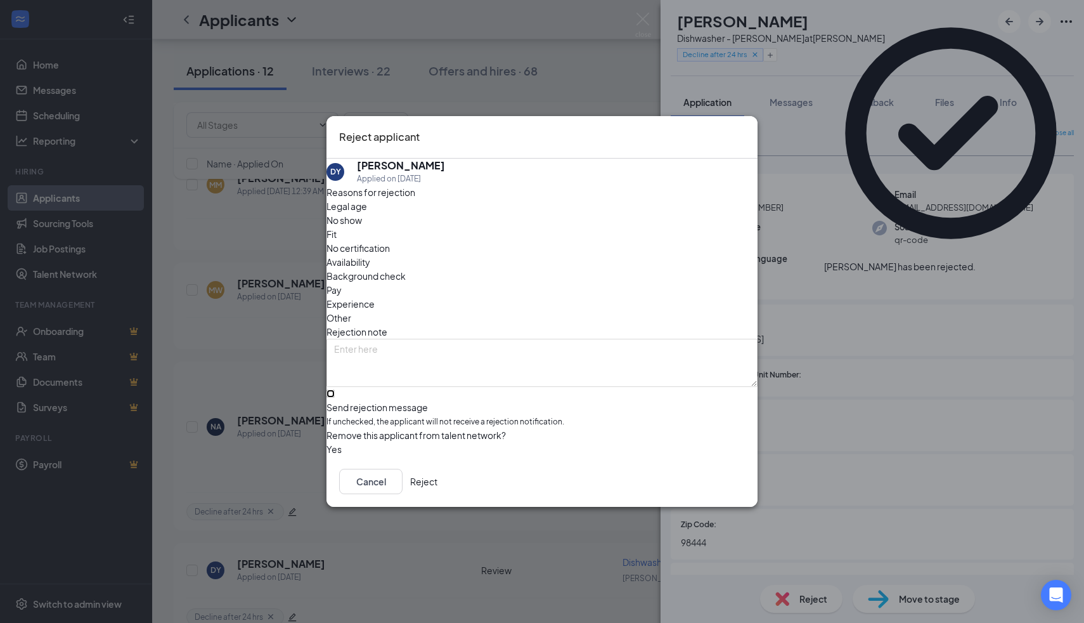
click at [335, 390] on input "Send rejection message If unchecked, the applicant will not receive a rejection…" at bounding box center [331, 393] width 8 height 8
checkbox input "true"
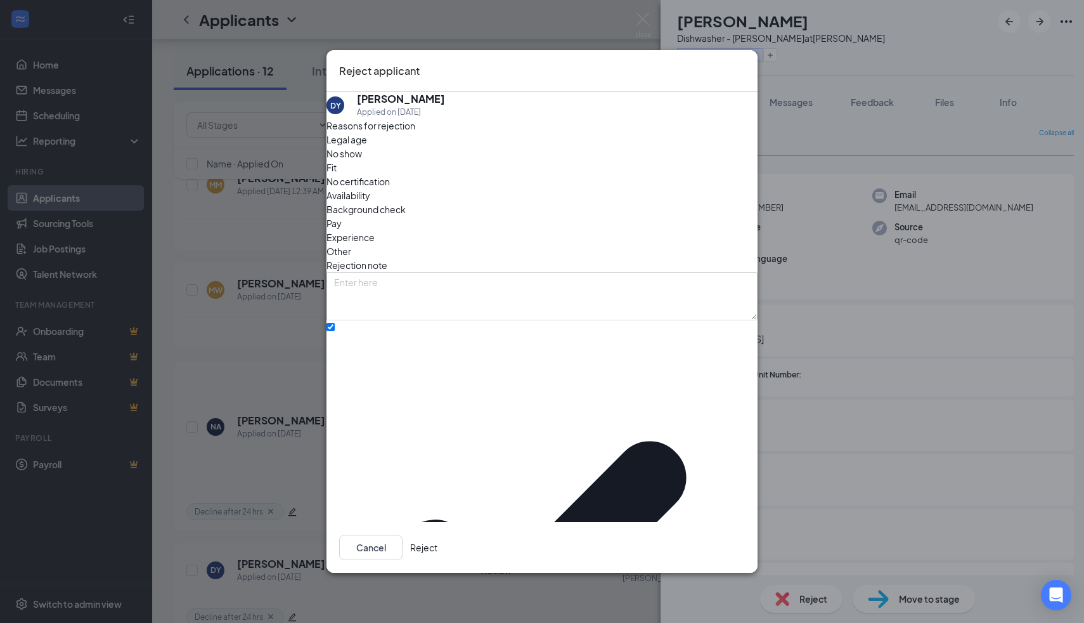
click at [723, 522] on div "Cancel Reject" at bounding box center [542, 547] width 431 height 51
click at [438, 535] on button "Reject" at bounding box center [423, 547] width 27 height 25
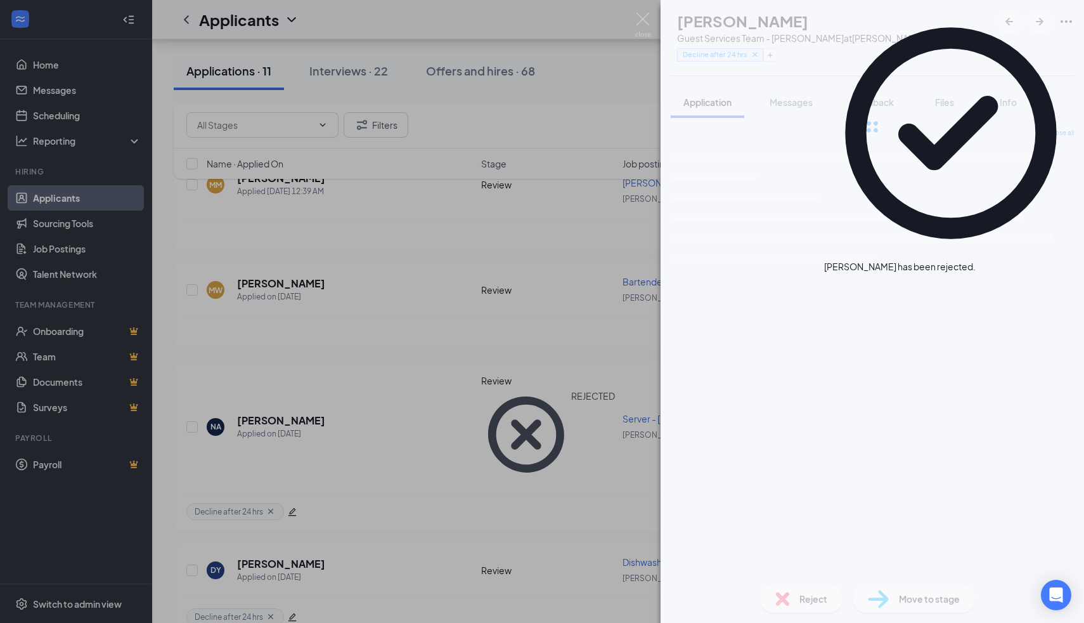
scroll to position [751, 0]
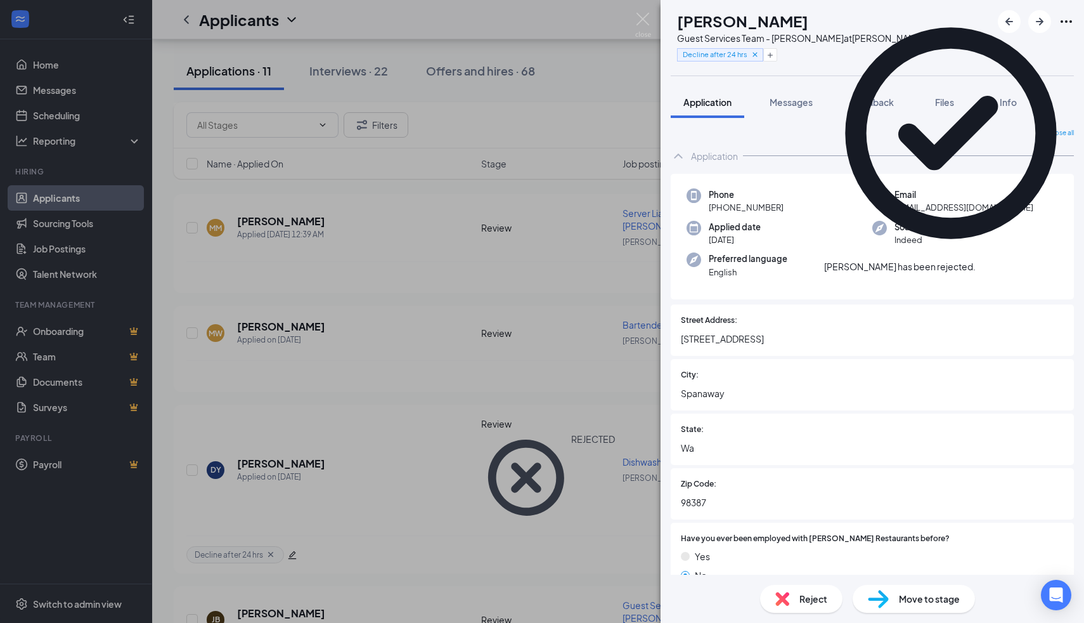
click at [809, 595] on span "Reject" at bounding box center [814, 599] width 28 height 14
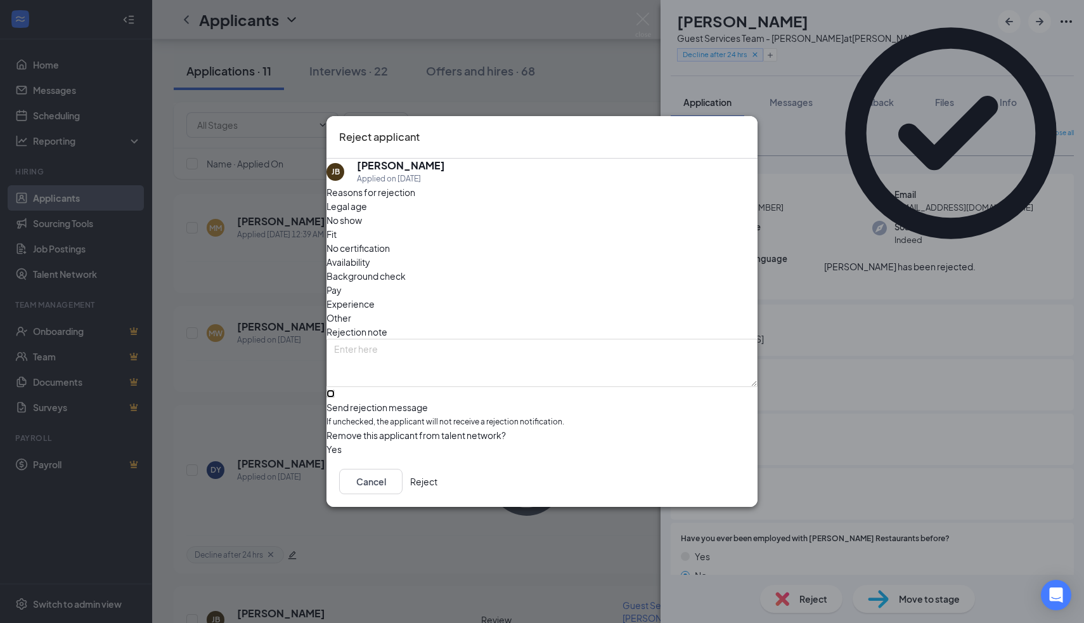
click at [335, 389] on input "Send rejection message If unchecked, the applicant will not receive a rejection…" at bounding box center [331, 393] width 8 height 8
checkbox input "true"
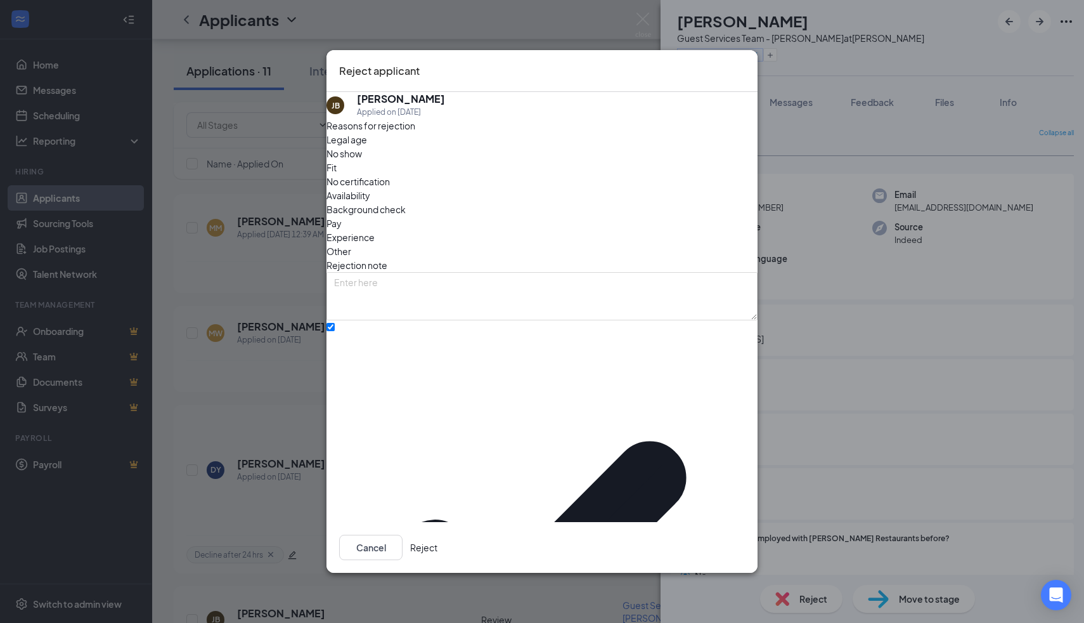
click at [438, 535] on button "Reject" at bounding box center [423, 547] width 27 height 25
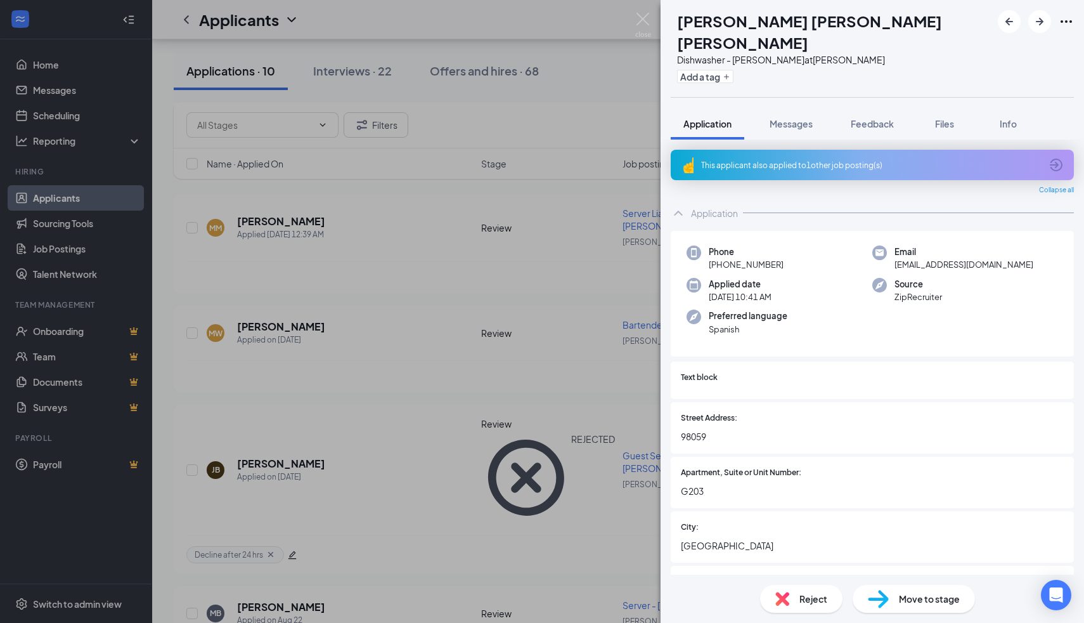
click at [648, 23] on img at bounding box center [643, 25] width 16 height 25
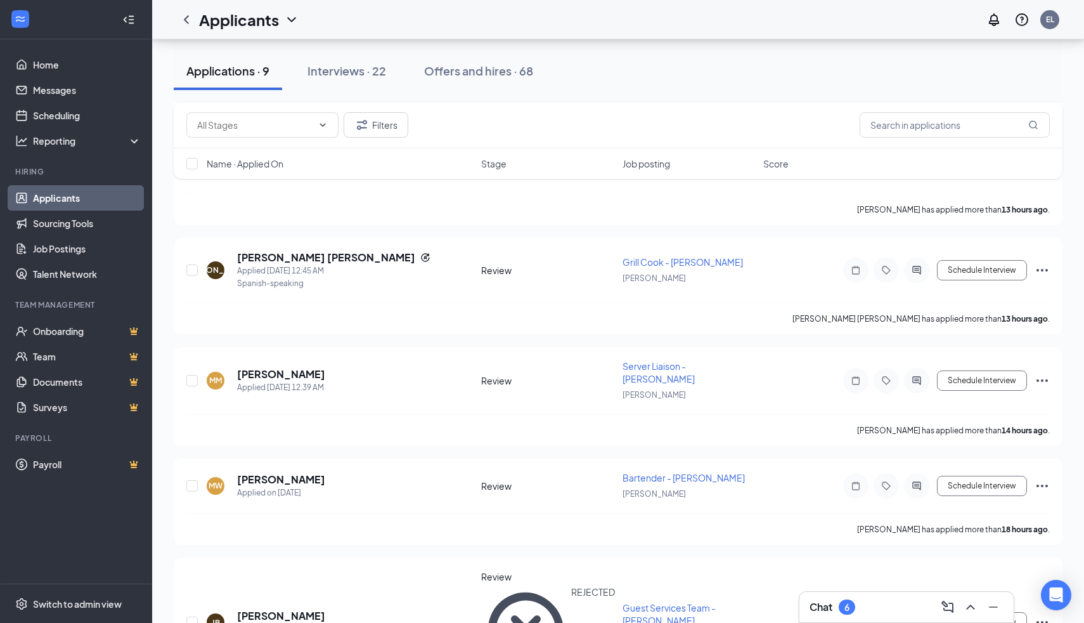
scroll to position [1570, 0]
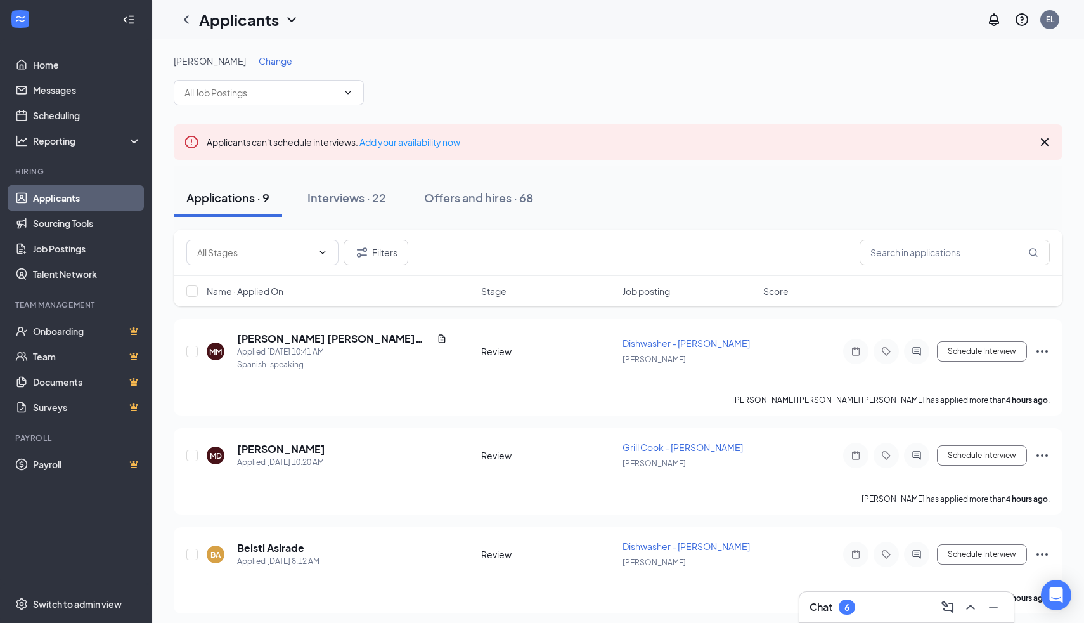
click at [285, 58] on span "Change" at bounding box center [276, 60] width 34 height 11
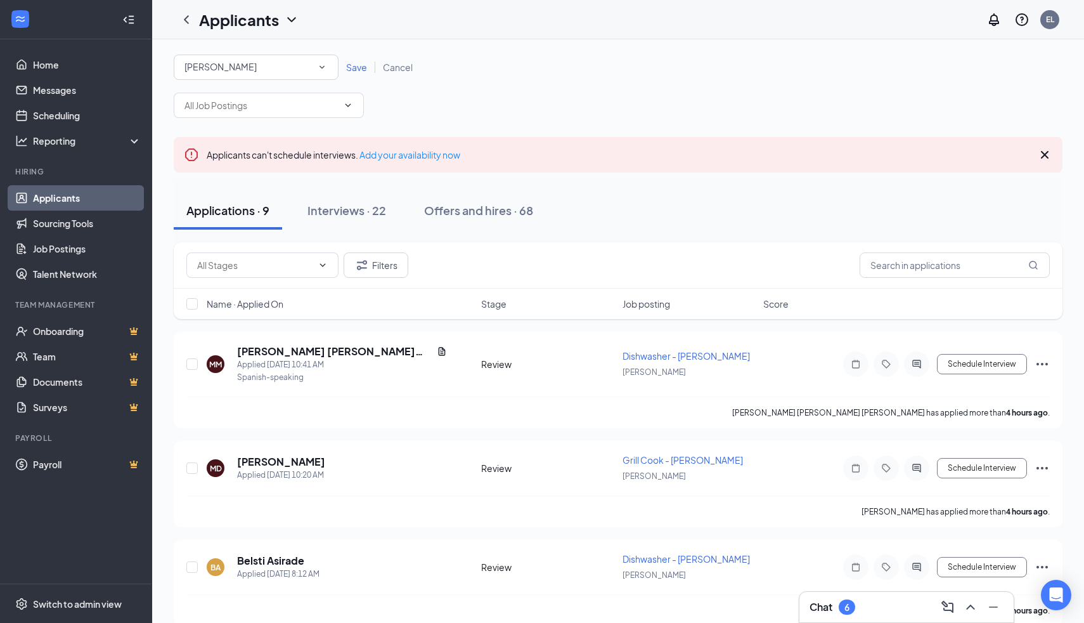
click at [284, 68] on div "[PERSON_NAME]" at bounding box center [256, 67] width 143 height 15
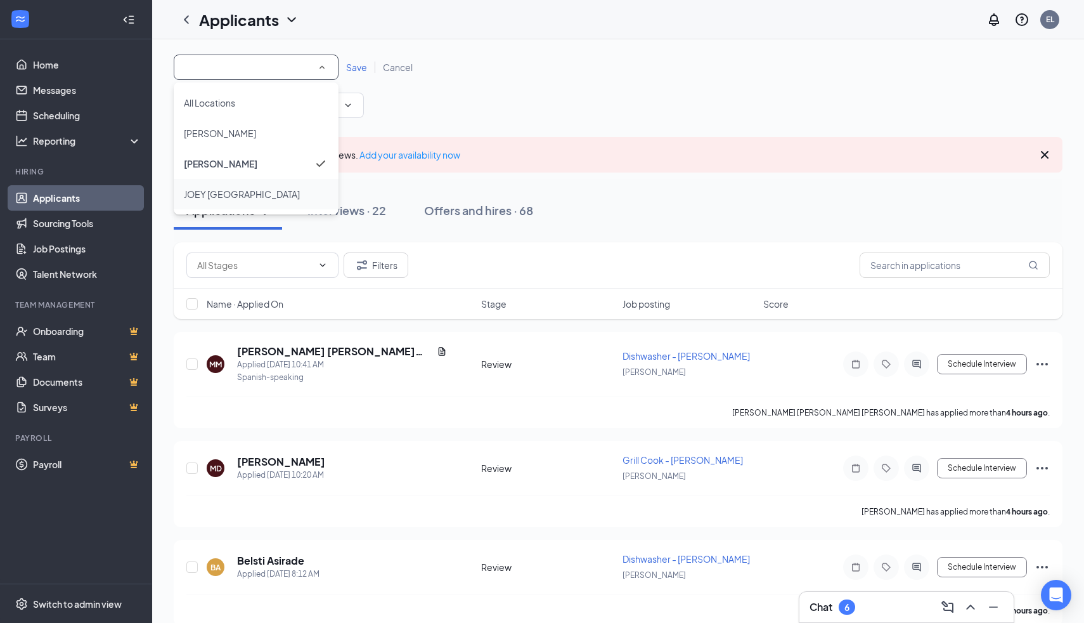
click at [247, 192] on span "JOEY [GEOGRAPHIC_DATA]" at bounding box center [242, 193] width 116 height 11
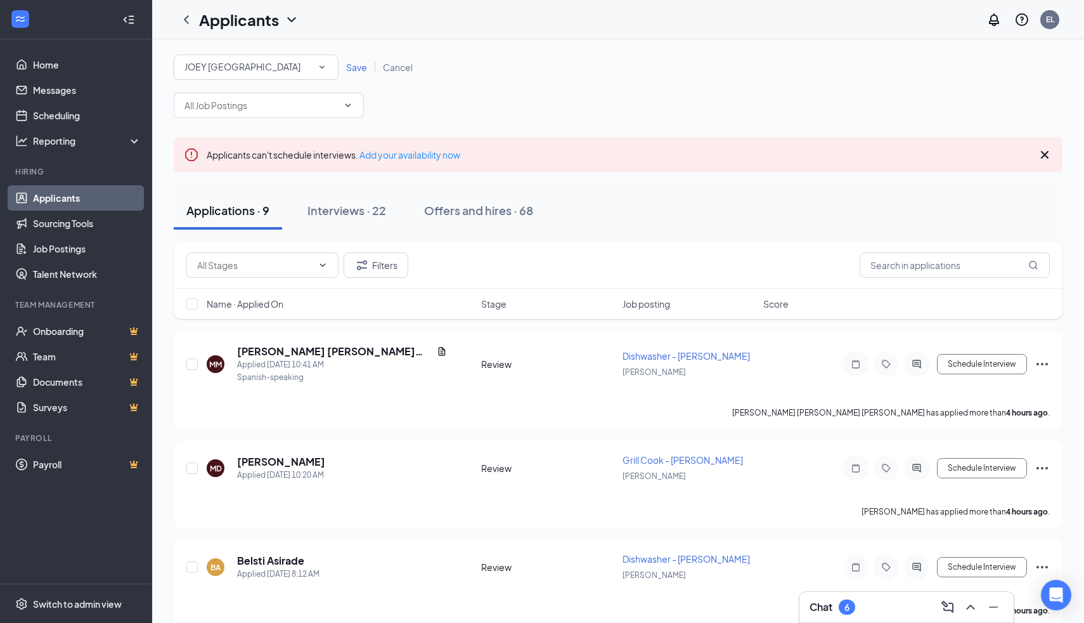
click at [358, 69] on span "Save" at bounding box center [356, 67] width 21 height 11
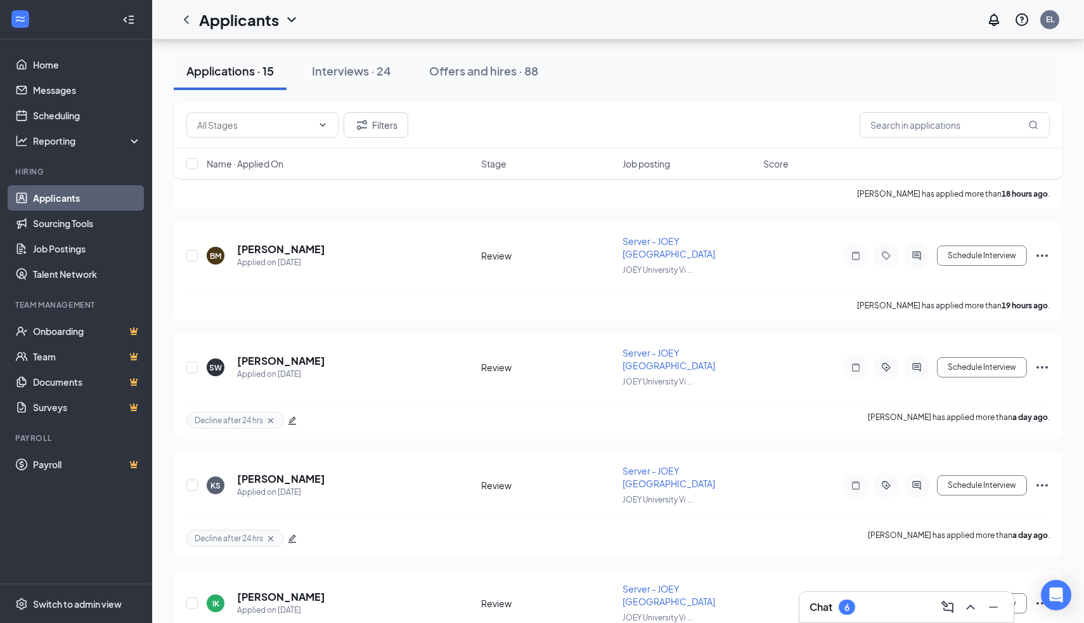
scroll to position [566, 0]
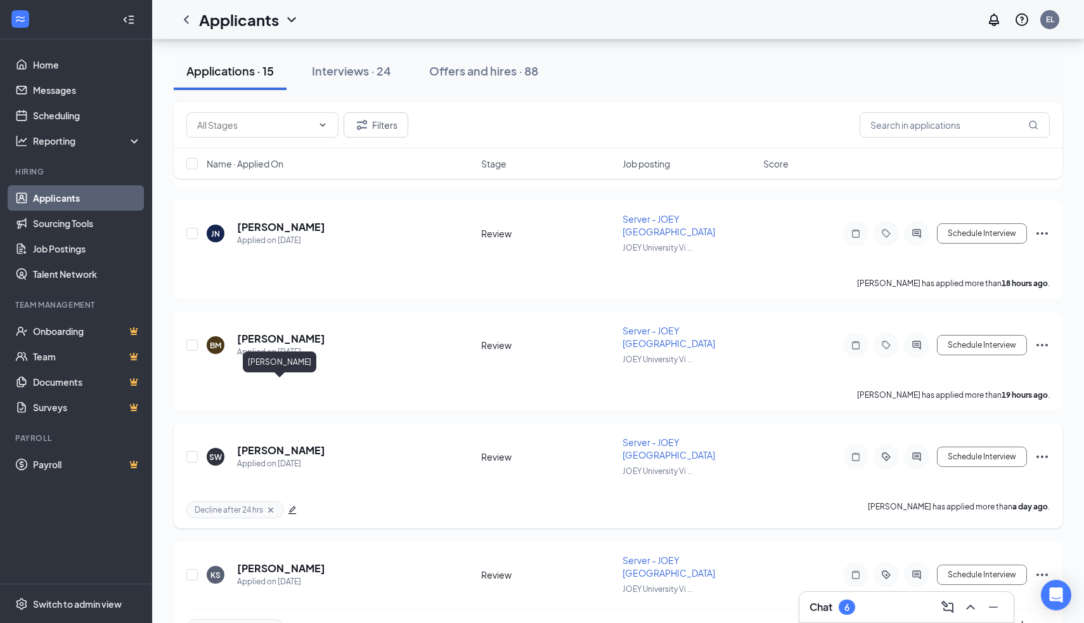
click at [274, 443] on h5 "[PERSON_NAME]" at bounding box center [281, 450] width 88 height 14
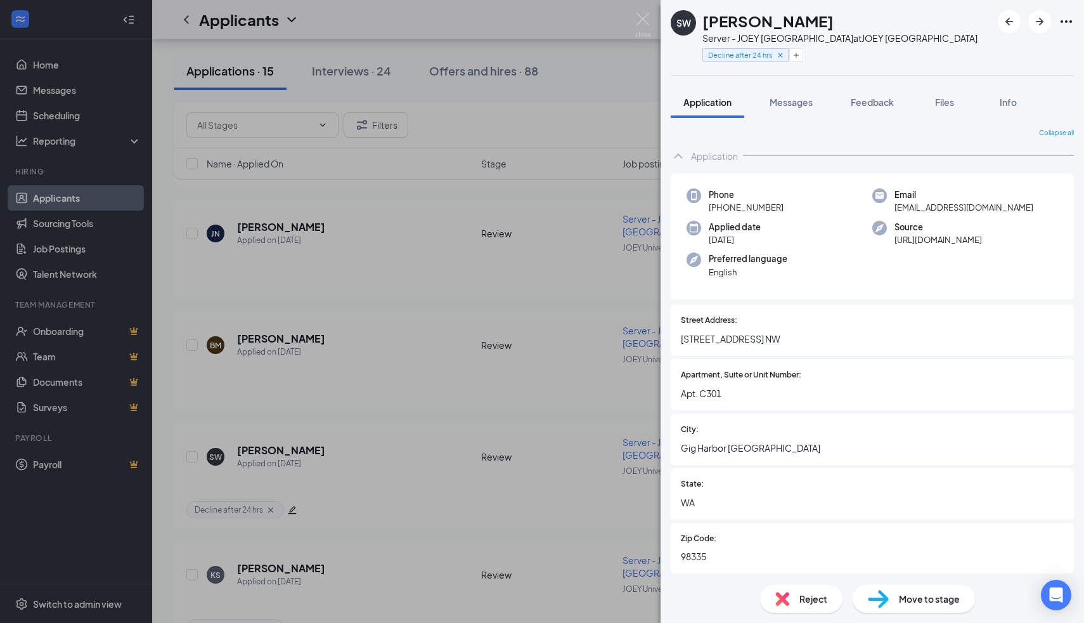
click at [784, 592] on img at bounding box center [783, 599] width 14 height 14
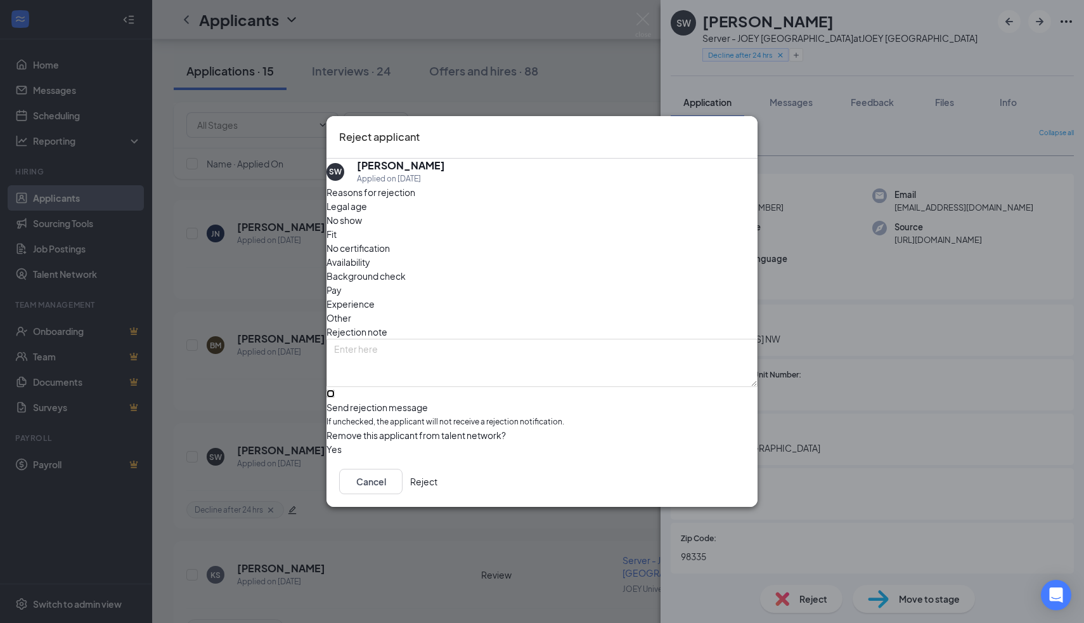
click at [335, 391] on input "Send rejection message If unchecked, the applicant will not receive a rejection…" at bounding box center [331, 393] width 8 height 8
checkbox input "true"
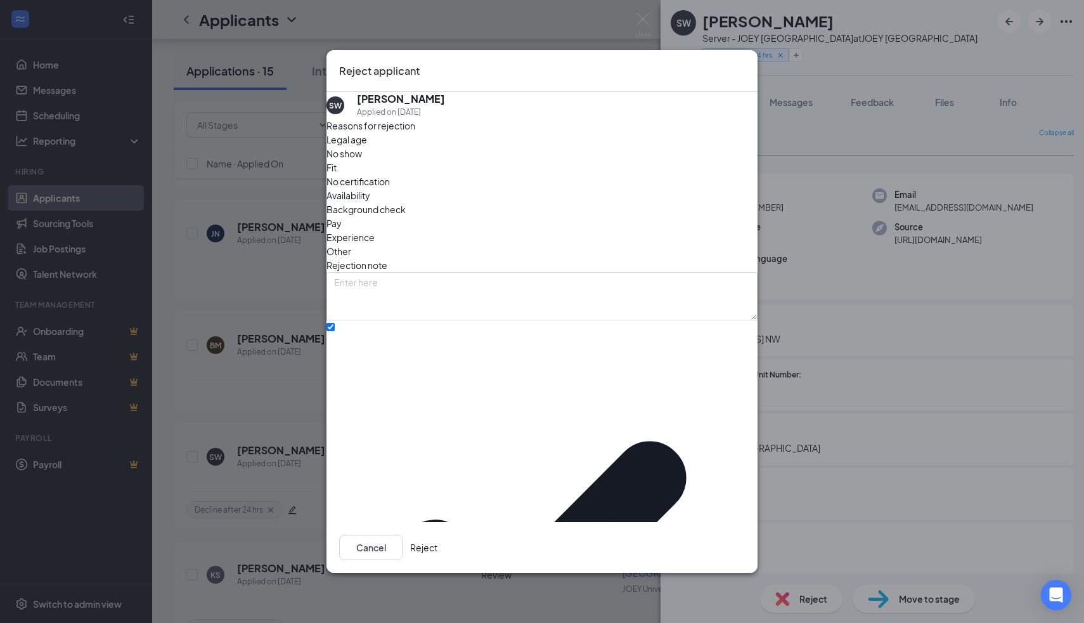
click at [438, 535] on button "Reject" at bounding box center [423, 547] width 27 height 25
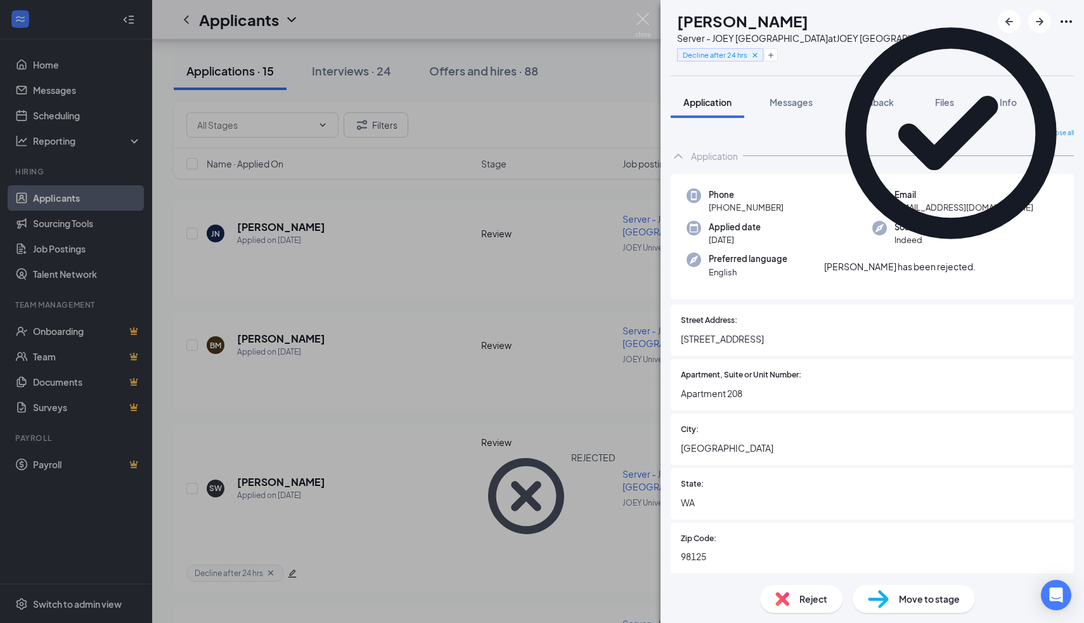
click at [798, 597] on div "Reject" at bounding box center [801, 599] width 82 height 28
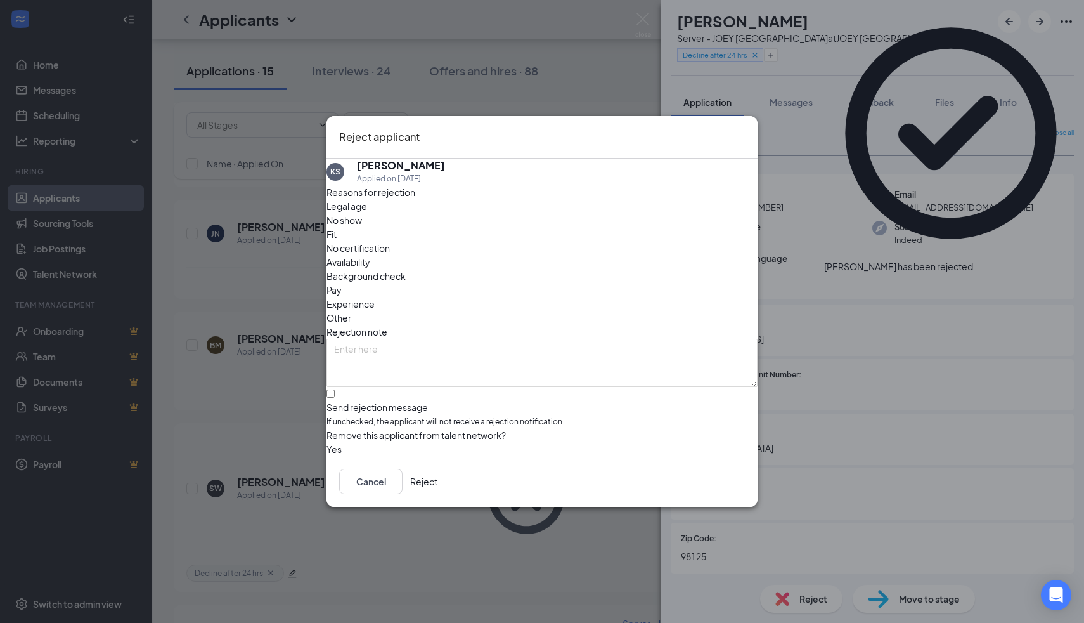
click at [547, 428] on div "Remove this applicant from talent network?" at bounding box center [542, 435] width 431 height 14
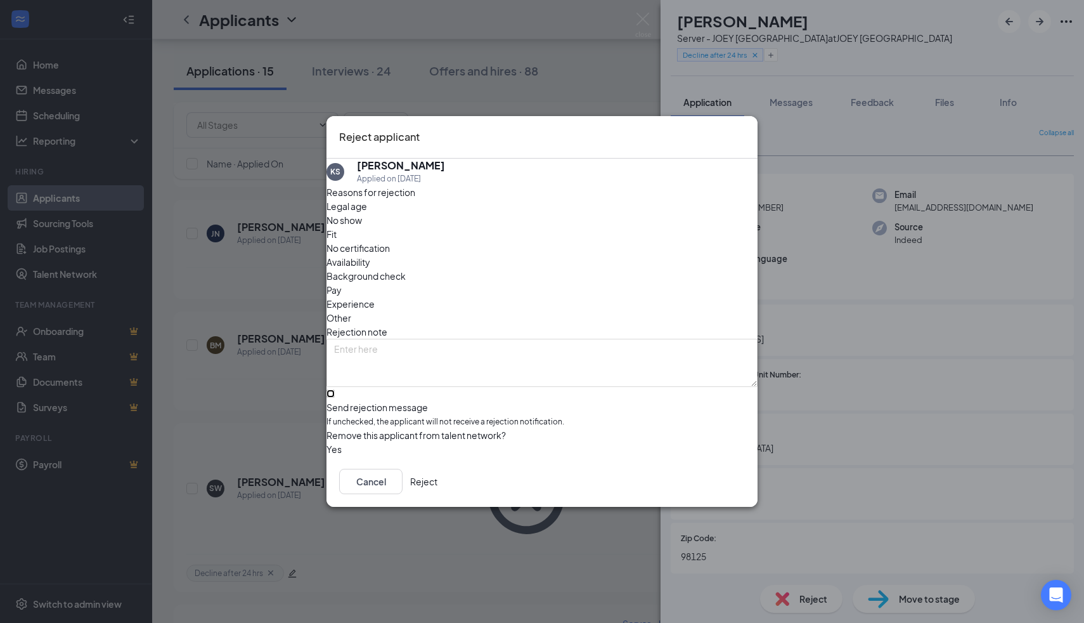
click at [335, 389] on input "Send rejection message If unchecked, the applicant will not receive a rejection…" at bounding box center [331, 393] width 8 height 8
checkbox input "true"
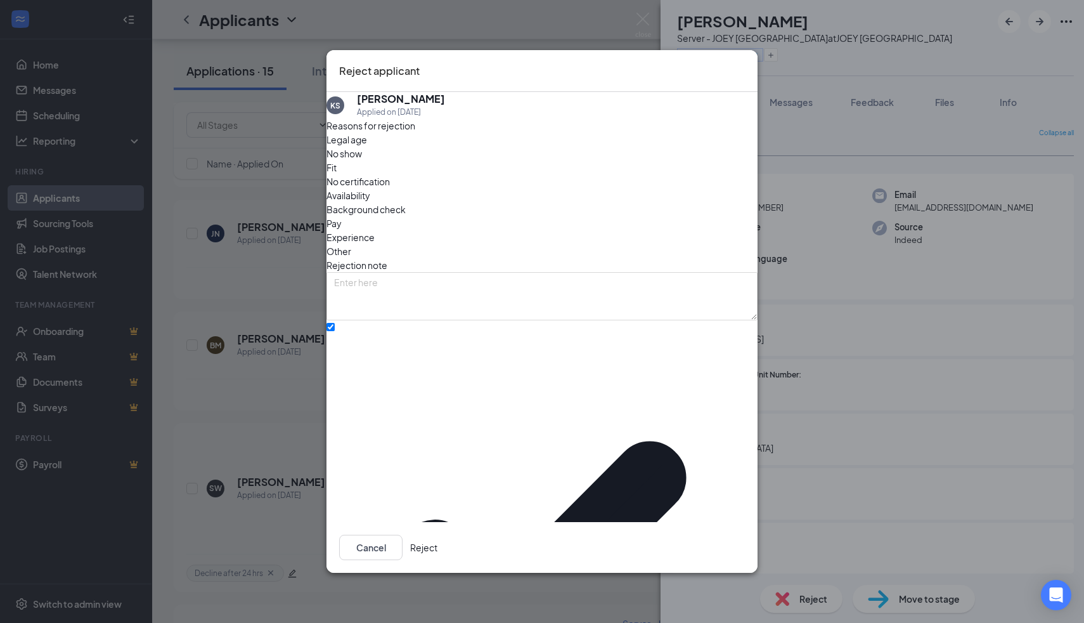
click at [438, 535] on button "Reject" at bounding box center [423, 547] width 27 height 25
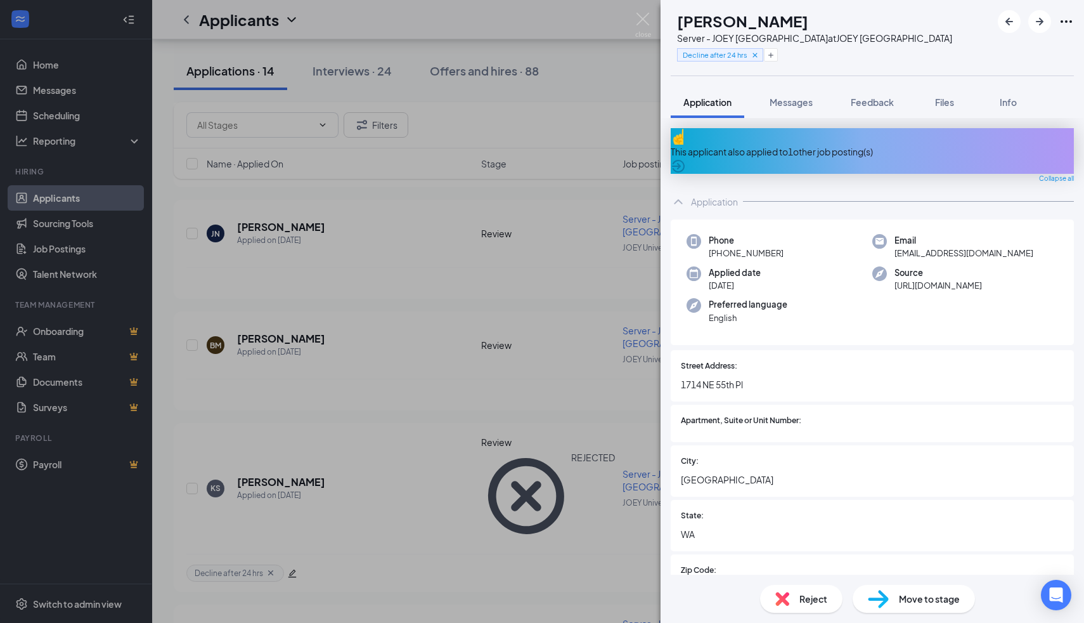
click at [800, 618] on div "Reject Move to stage" at bounding box center [873, 599] width 424 height 48
click at [794, 586] on div "Reject" at bounding box center [801, 599] width 82 height 28
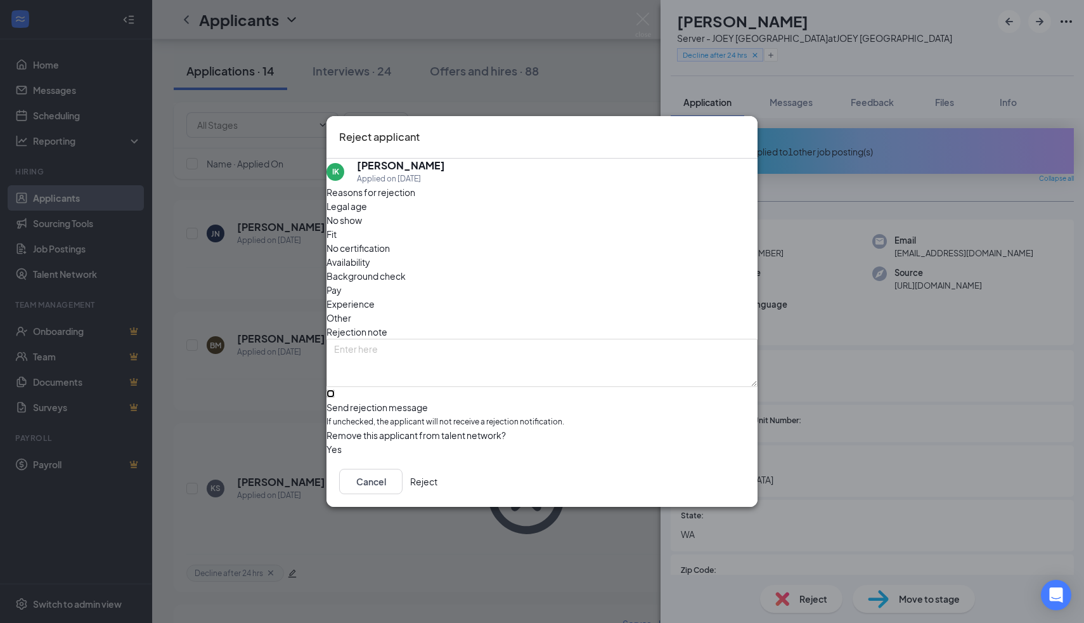
click at [335, 391] on input "Send rejection message If unchecked, the applicant will not receive a rejection…" at bounding box center [331, 393] width 8 height 8
checkbox input "true"
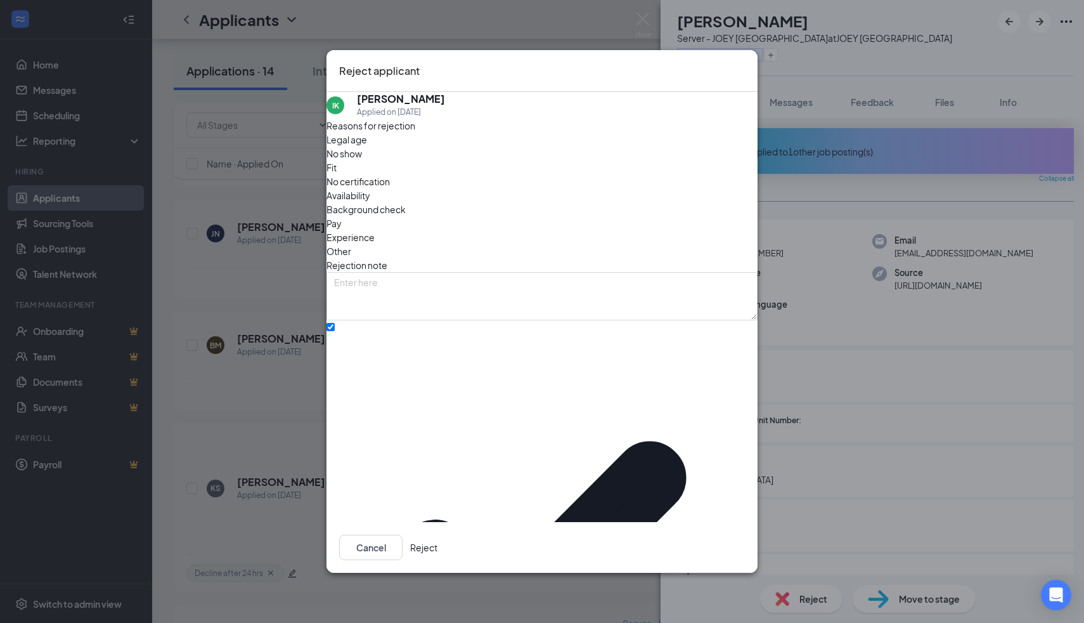
click at [689, 522] on div "Cancel Reject" at bounding box center [542, 547] width 431 height 51
click at [438, 535] on button "Reject" at bounding box center [423, 547] width 27 height 25
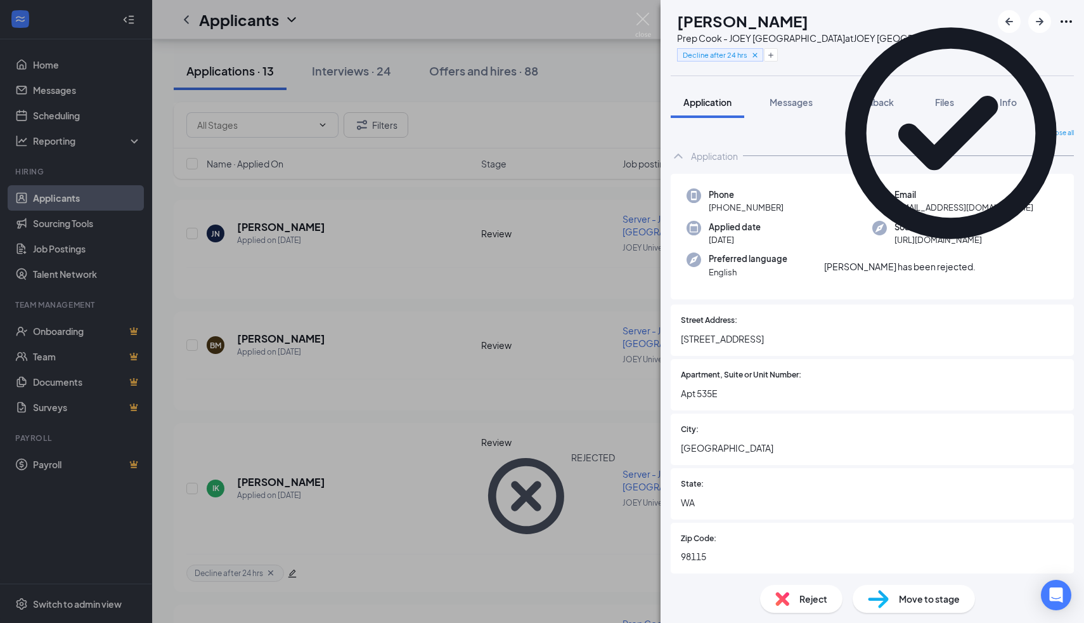
click at [792, 601] on div "Reject" at bounding box center [801, 599] width 82 height 28
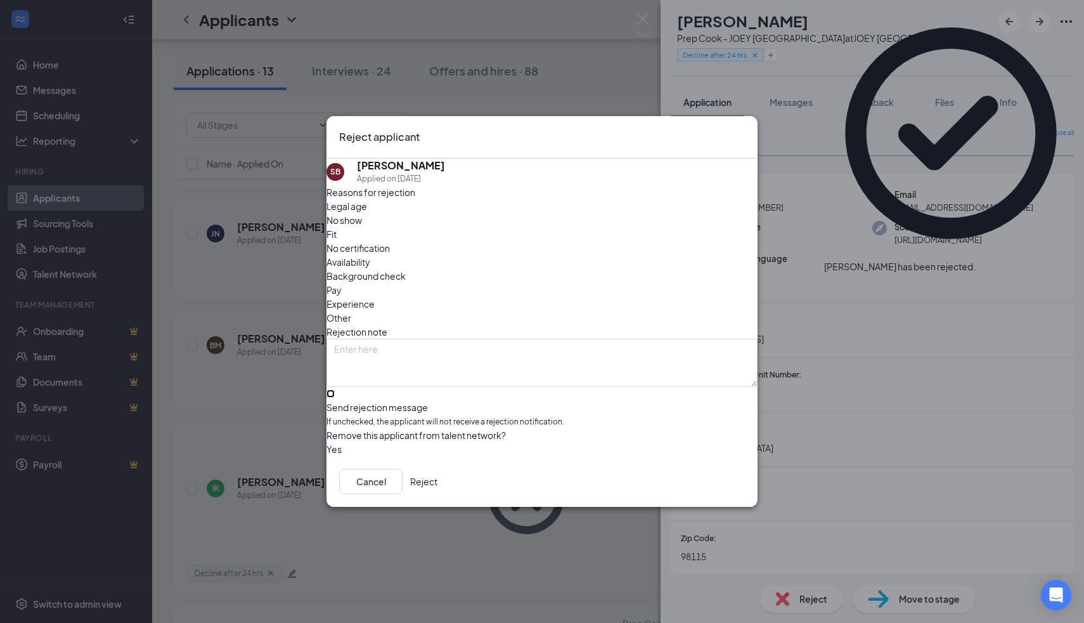
click at [335, 391] on input "Send rejection message If unchecked, the applicant will not receive a rejection…" at bounding box center [331, 393] width 8 height 8
checkbox input "true"
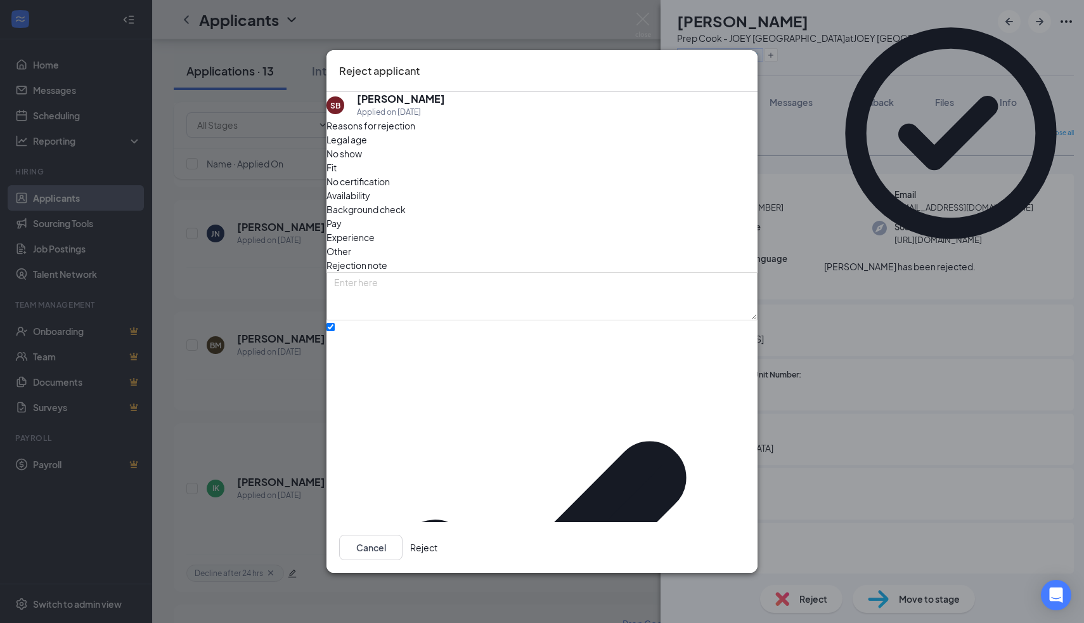
click at [438, 535] on button "Reject" at bounding box center [423, 547] width 27 height 25
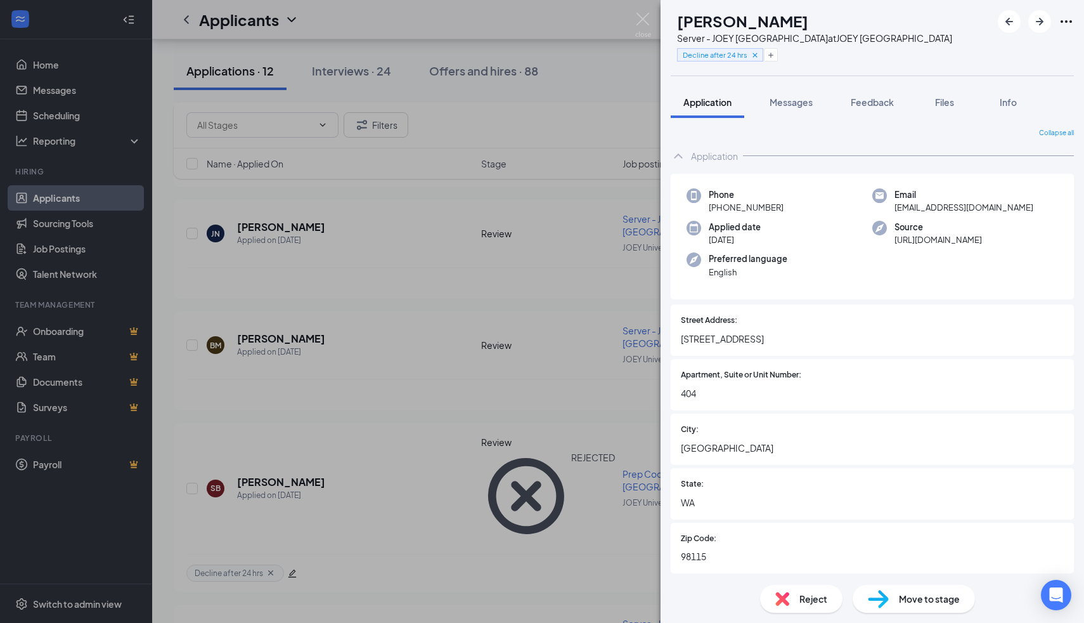
click at [795, 611] on div "Reject" at bounding box center [801, 599] width 82 height 28
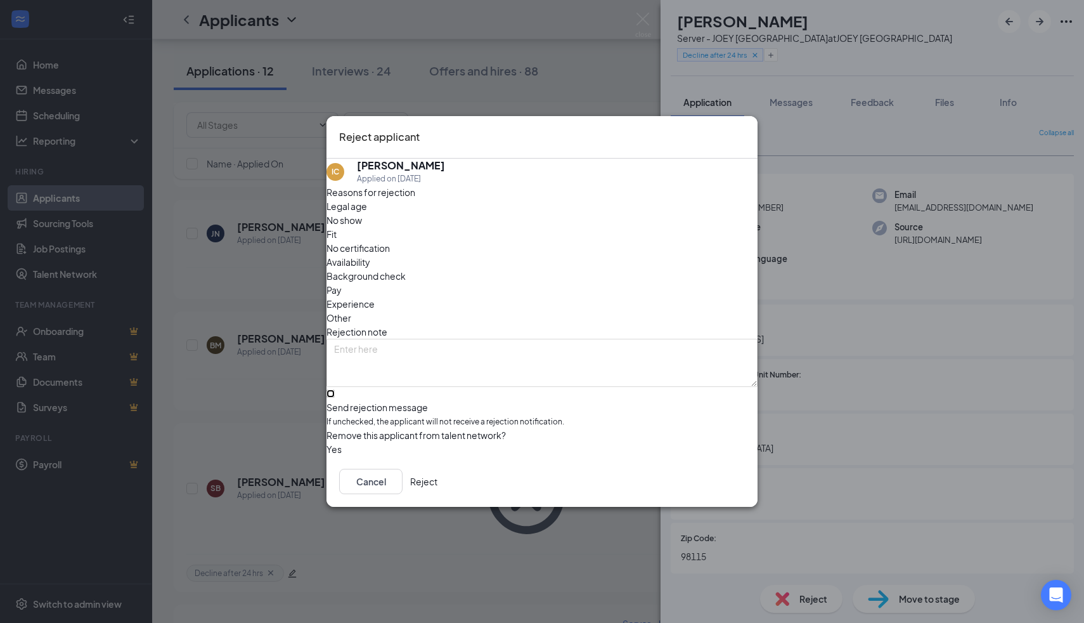
click at [335, 391] on input "Send rejection message If unchecked, the applicant will not receive a rejection…" at bounding box center [331, 393] width 8 height 8
checkbox input "true"
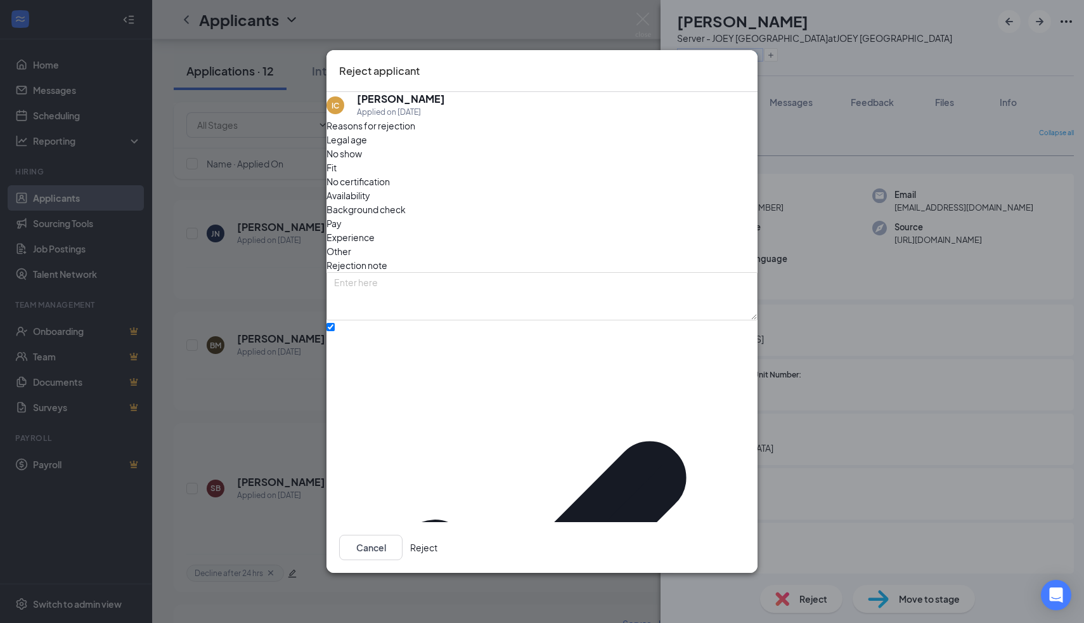
click at [438, 535] on button "Reject" at bounding box center [423, 547] width 27 height 25
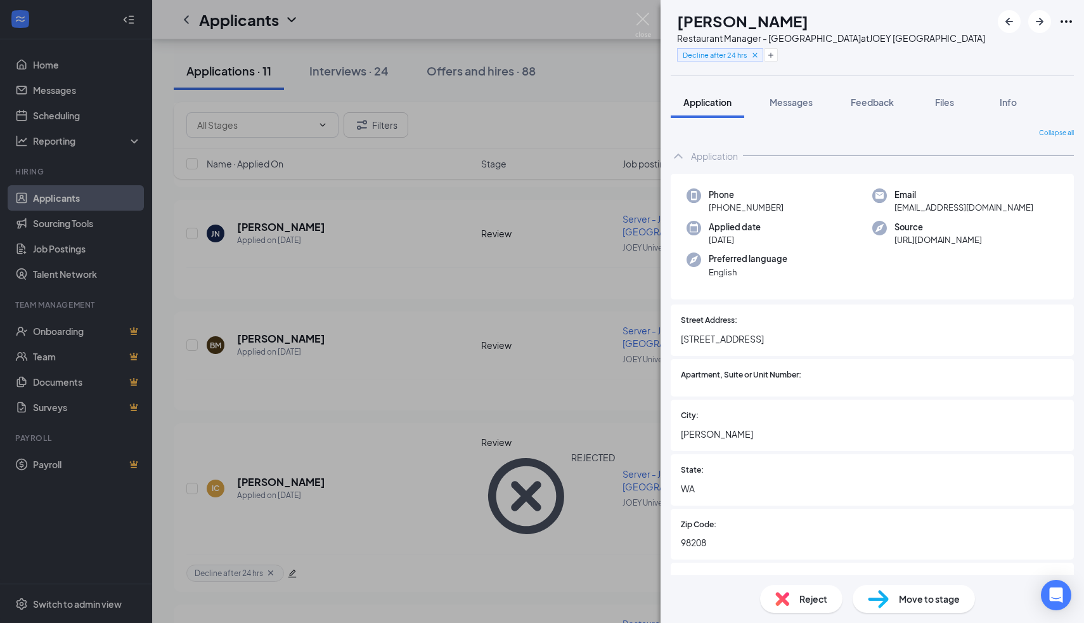
click at [800, 601] on span "Reject" at bounding box center [814, 599] width 28 height 14
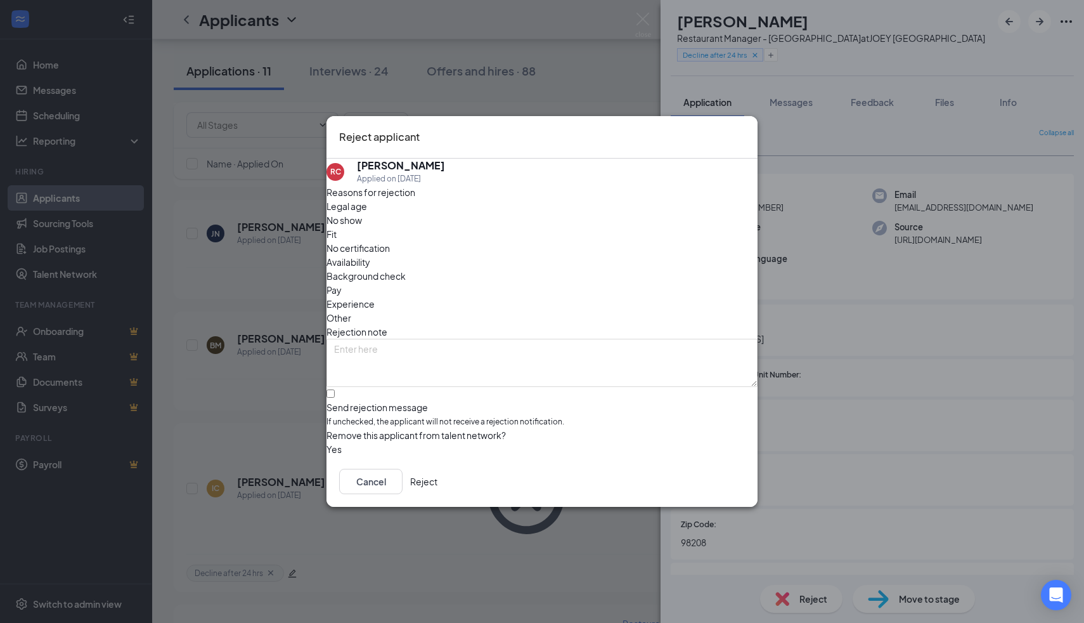
click at [595, 399] on div "Reasons for rejection Legal age No show Fit No certification Availability Backg…" at bounding box center [542, 320] width 431 height 271
click at [335, 389] on input "Send rejection message If unchecked, the applicant will not receive a rejection…" at bounding box center [331, 393] width 8 height 8
checkbox input "true"
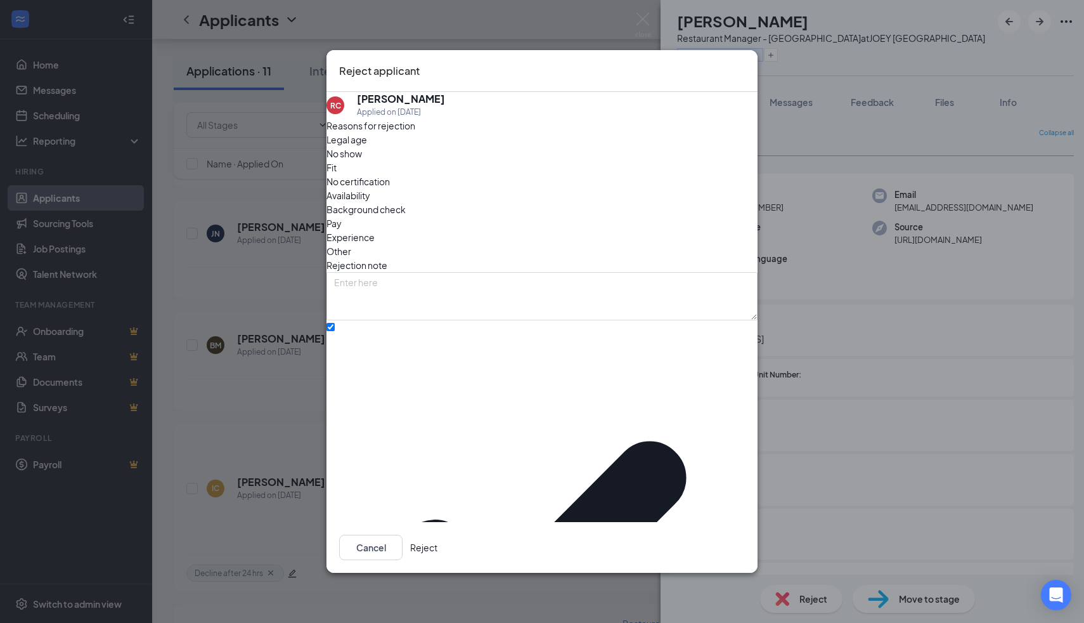
click at [438, 535] on button "Reject" at bounding box center [423, 547] width 27 height 25
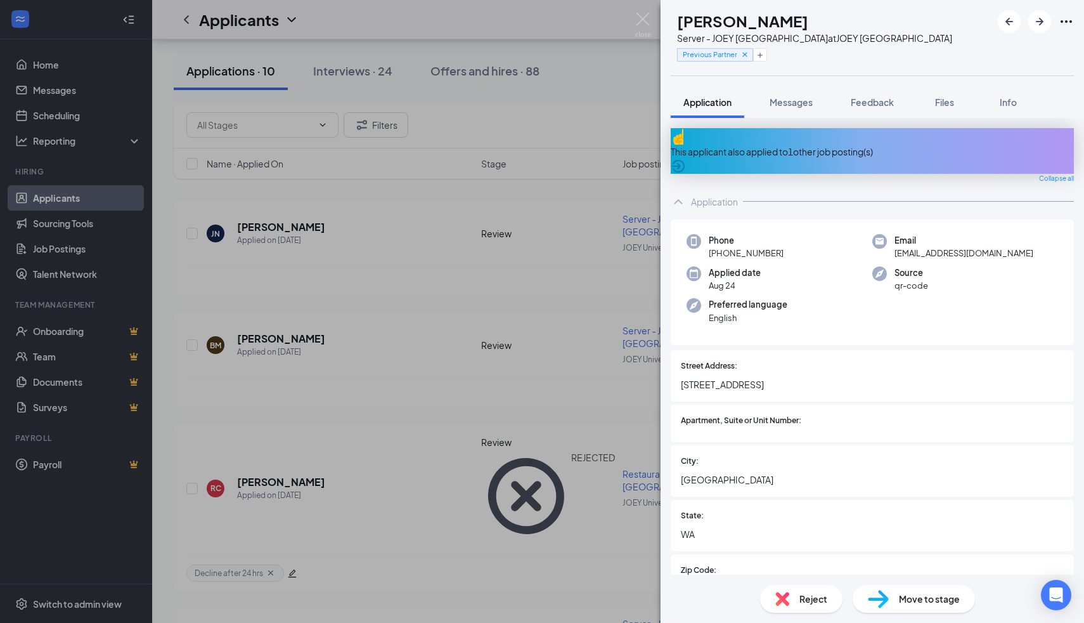
click at [630, 34] on div "JJ Jazell Jenkins Server - JOEY University Village at JOEY University Village P…" at bounding box center [542, 311] width 1084 height 623
click at [640, 32] on div "Applicants EL" at bounding box center [618, 19] width 932 height 39
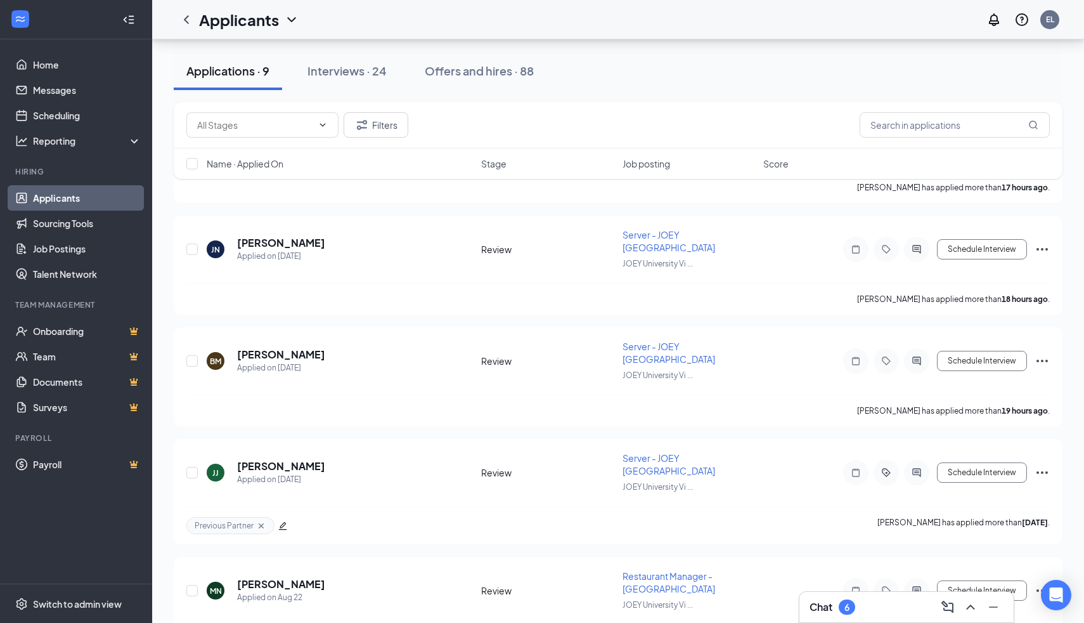
scroll to position [1577, 0]
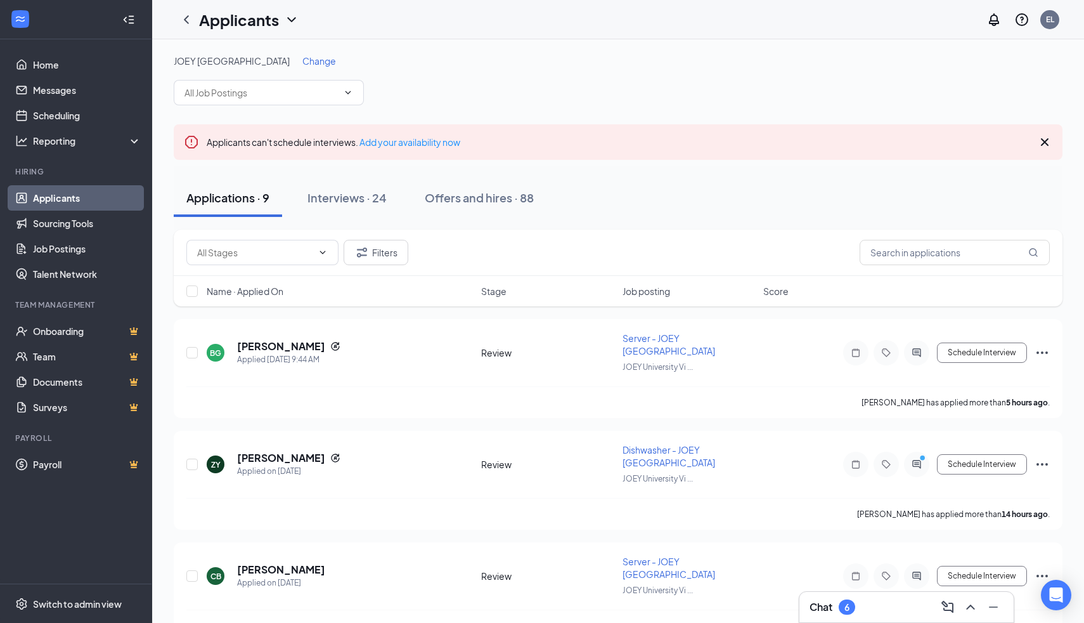
click at [302, 67] on div "Change" at bounding box center [319, 61] width 34 height 13
click at [302, 62] on span "Change" at bounding box center [319, 60] width 34 height 11
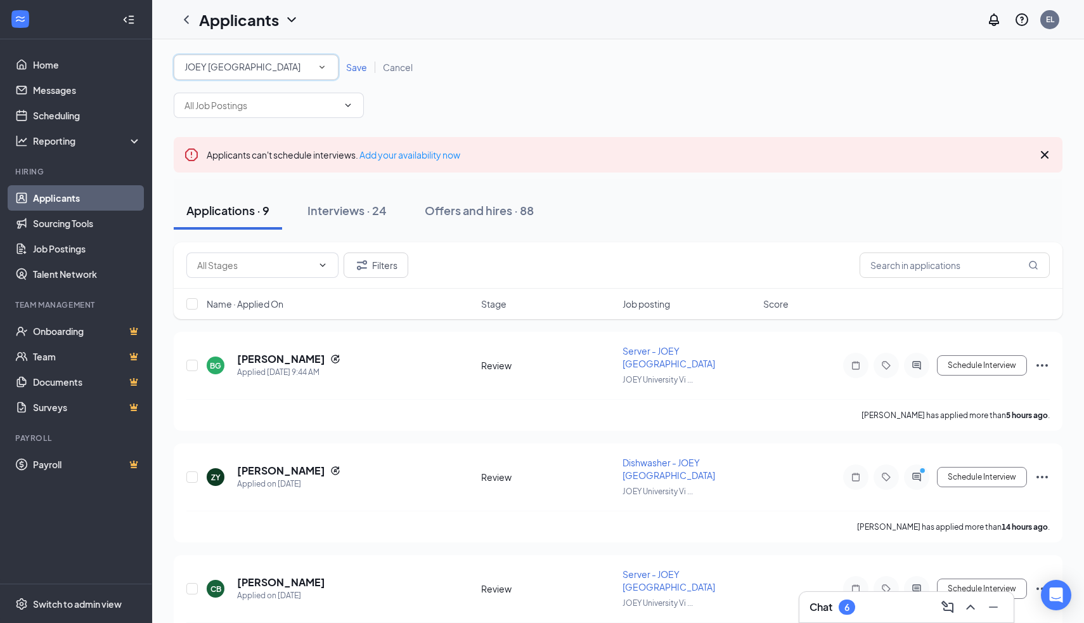
click at [264, 65] on span "JOEY [GEOGRAPHIC_DATA]" at bounding box center [243, 66] width 116 height 11
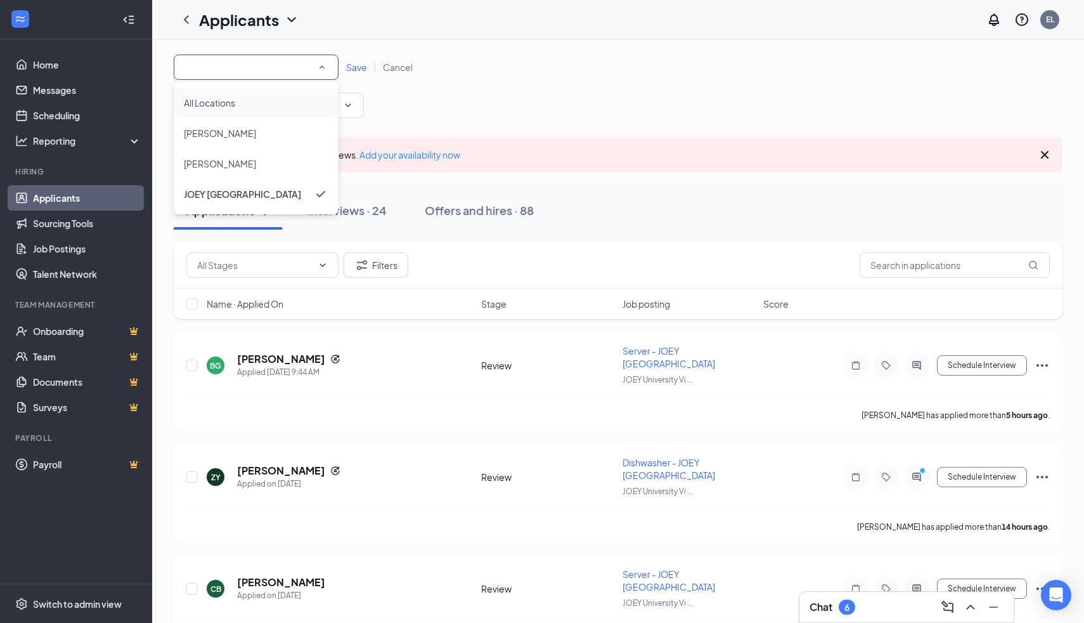
click at [258, 116] on li "All Locations" at bounding box center [256, 103] width 165 height 30
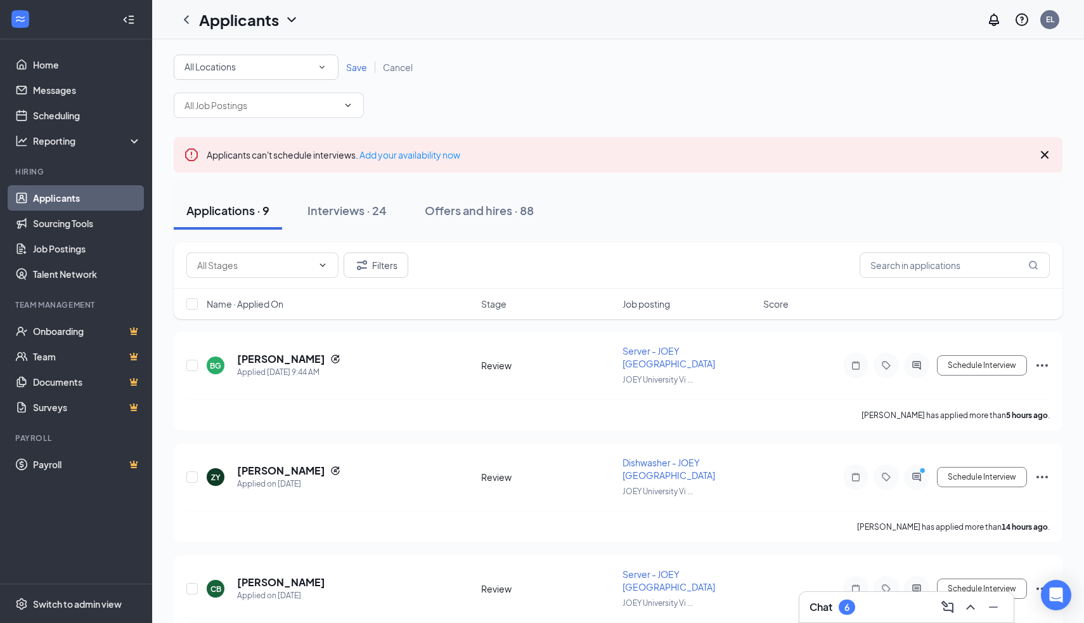
click at [294, 73] on div "All Locations" at bounding box center [256, 67] width 143 height 15
click at [245, 140] on div "[PERSON_NAME]" at bounding box center [256, 133] width 145 height 15
click at [356, 68] on span "Save" at bounding box center [356, 67] width 21 height 11
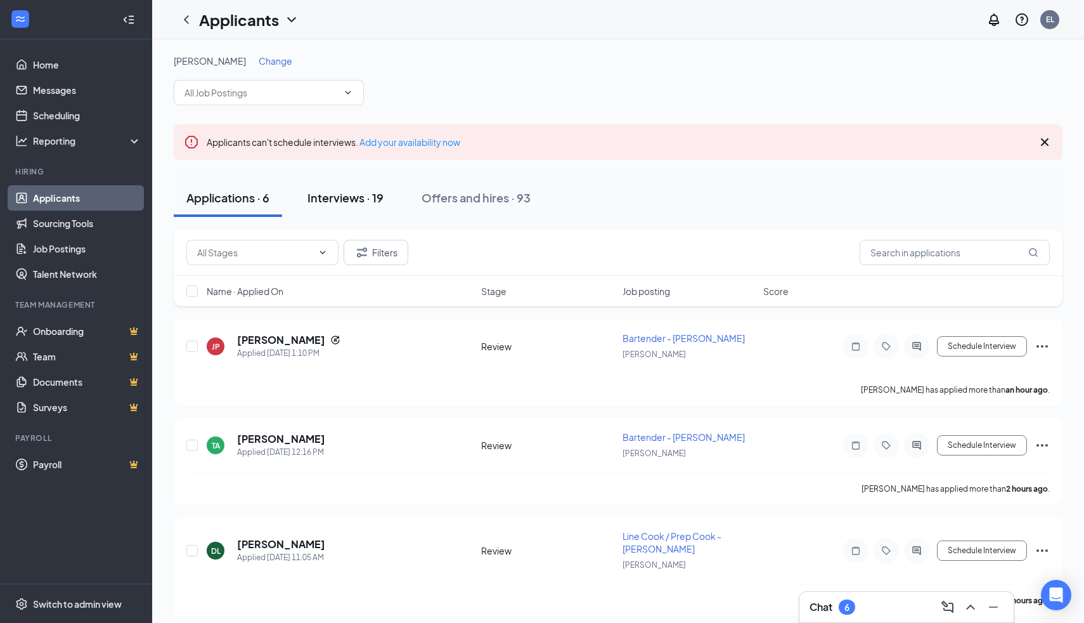
click at [330, 216] on button "Interviews · 19" at bounding box center [345, 198] width 101 height 38
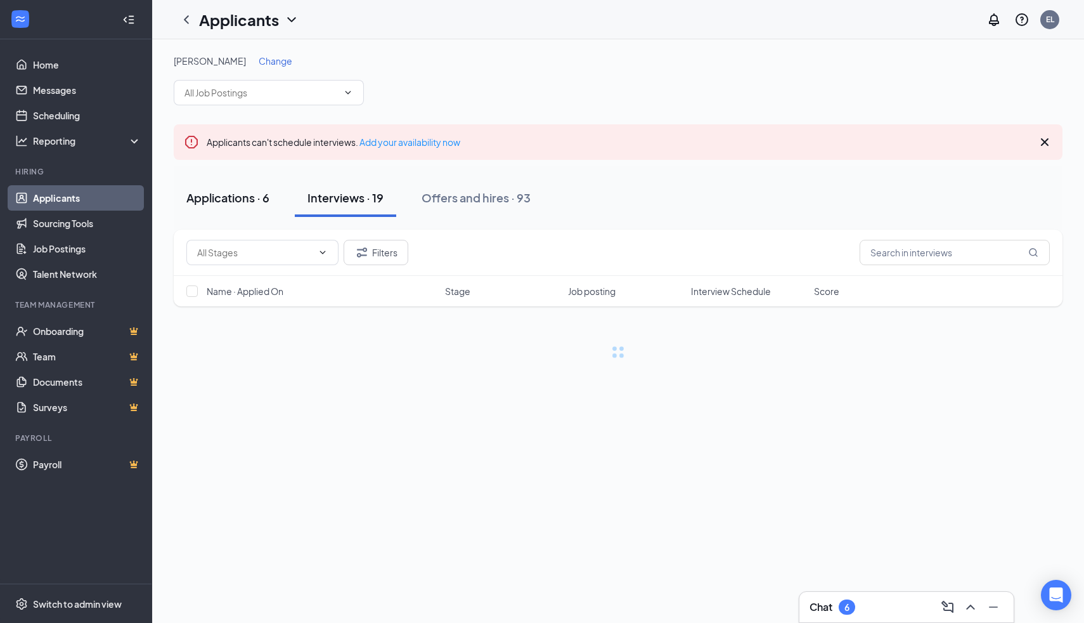
click at [254, 206] on button "Applications · 6" at bounding box center [228, 198] width 108 height 38
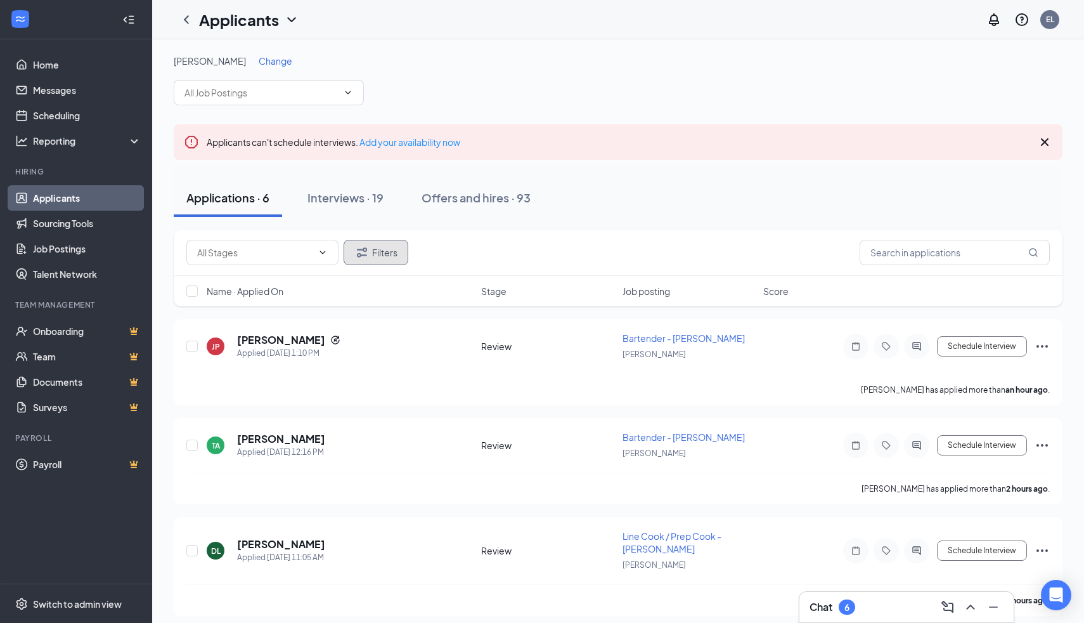
click at [368, 254] on icon "Filter" at bounding box center [361, 252] width 15 height 15
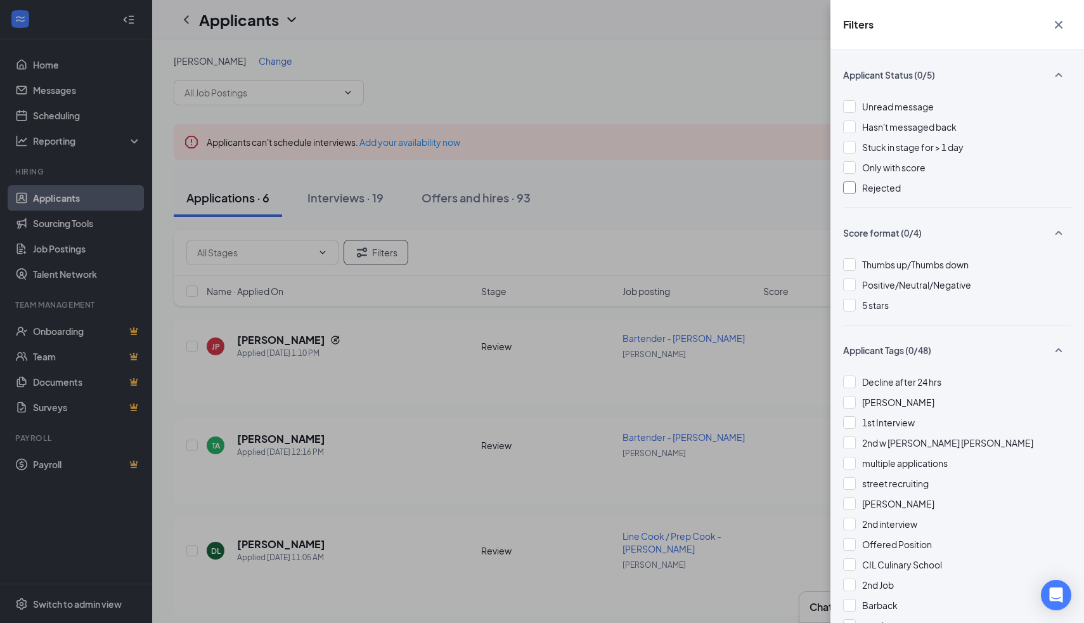
click at [847, 189] on div at bounding box center [849, 187] width 13 height 13
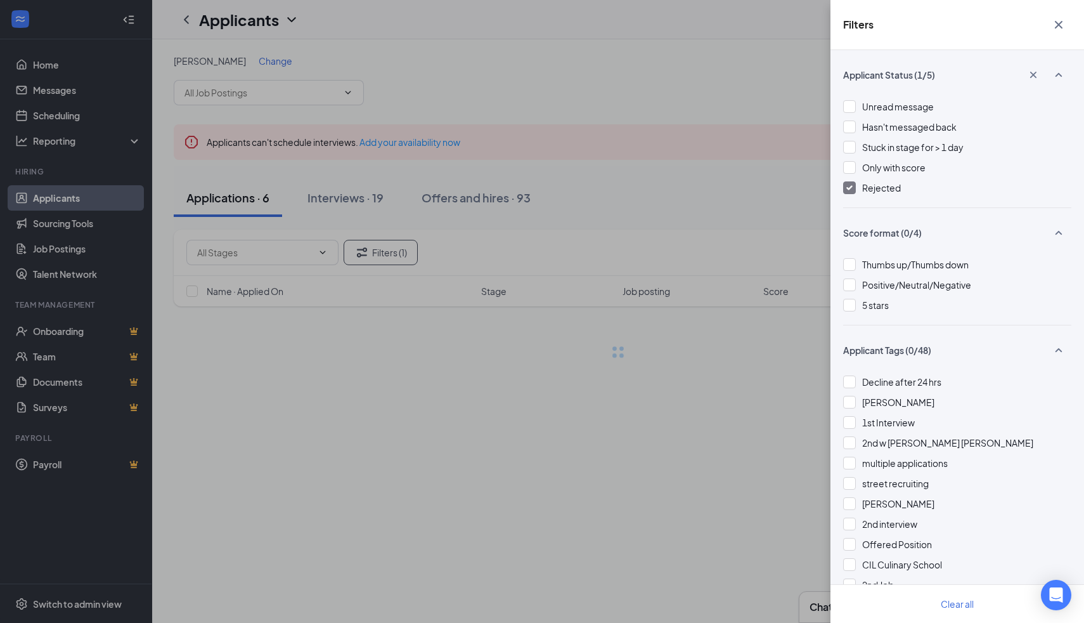
click at [739, 188] on div "Filters Applicant Status (1/5) Unread message Hasn't messaged back Stuck in sta…" at bounding box center [542, 311] width 1084 height 623
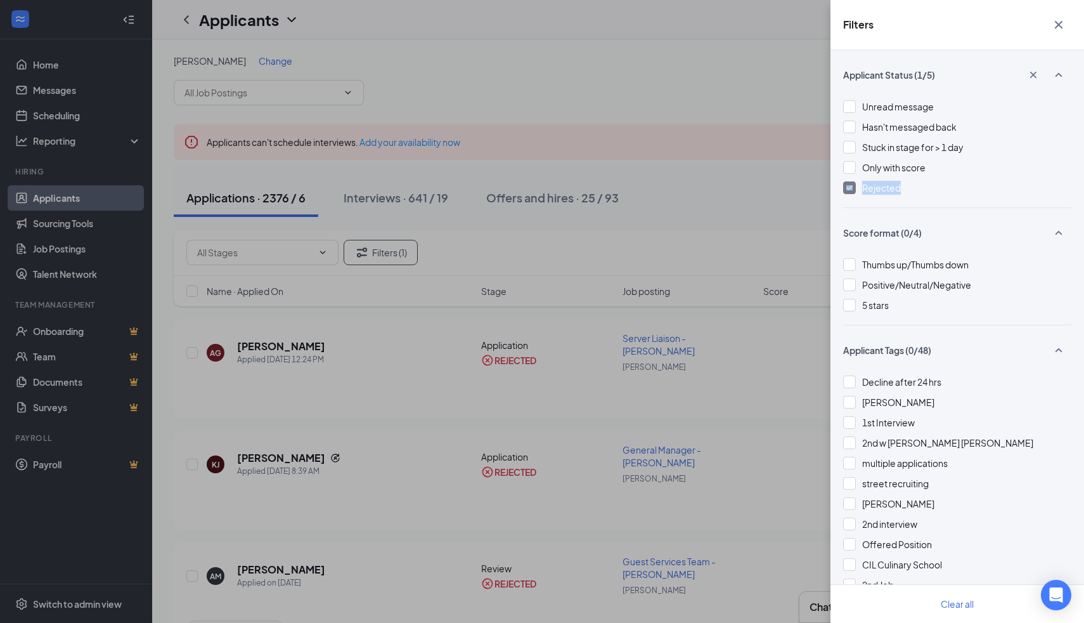
click at [739, 188] on div "Filters Applicant Status (1/5) Unread message Hasn't messaged back Stuck in sta…" at bounding box center [542, 311] width 1084 height 623
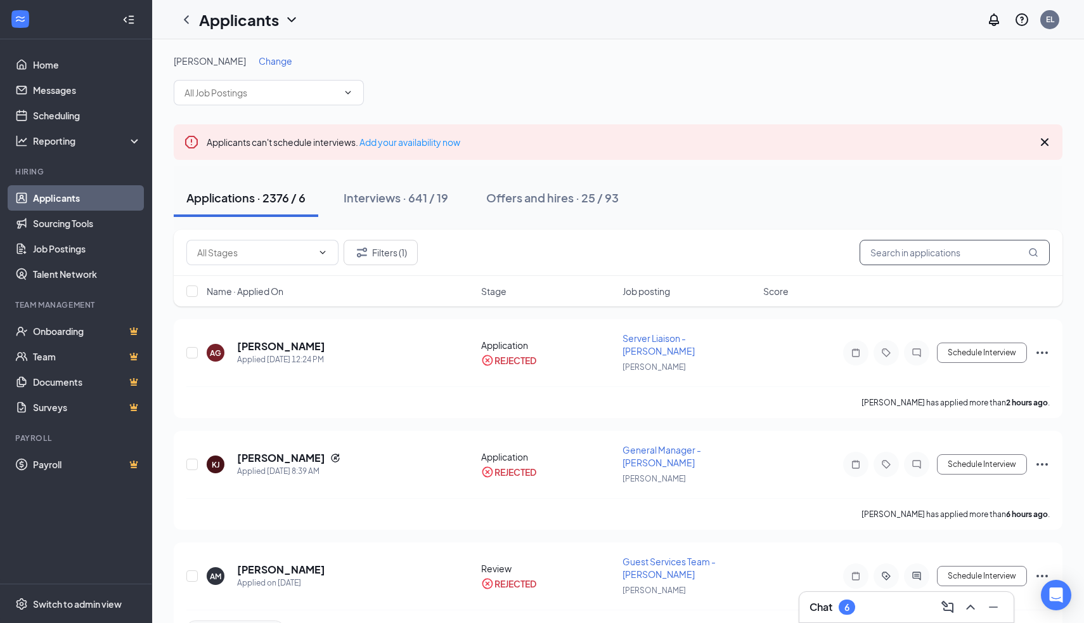
click at [972, 245] on input "text" at bounding box center [955, 252] width 190 height 25
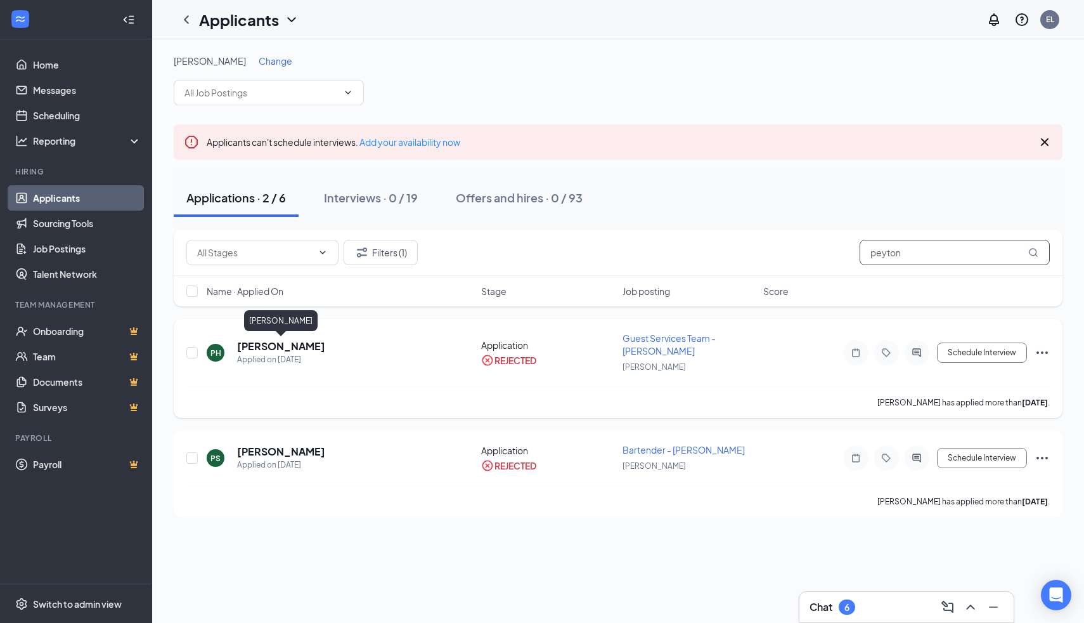
type input "peyton"
click at [292, 348] on h5 "[PERSON_NAME]" at bounding box center [281, 346] width 88 height 14
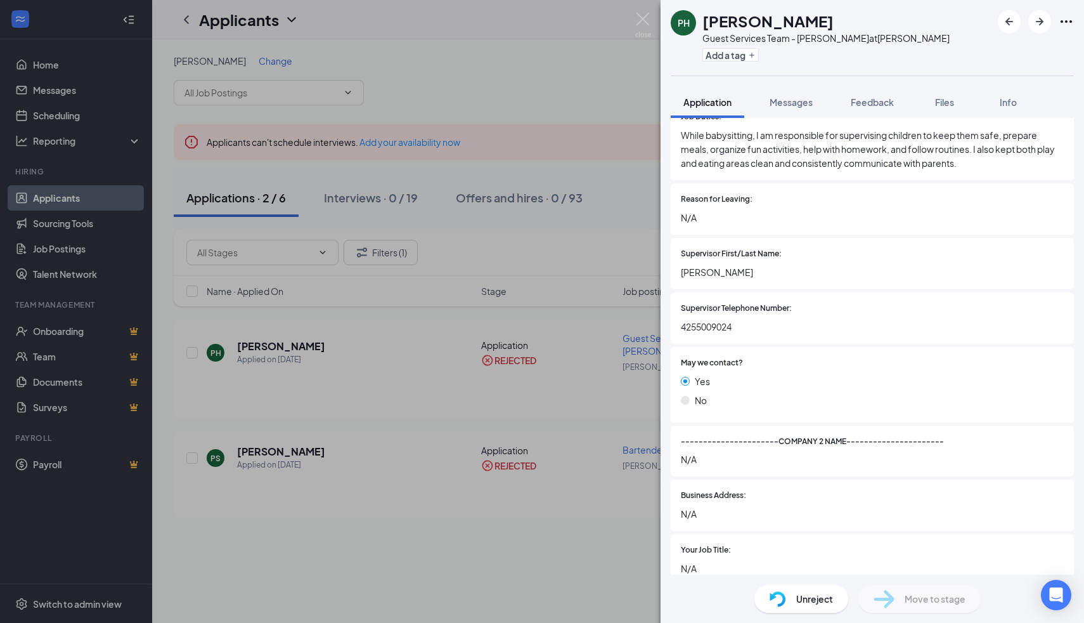
scroll to position [1493, 0]
click at [639, 27] on img at bounding box center [643, 25] width 16 height 25
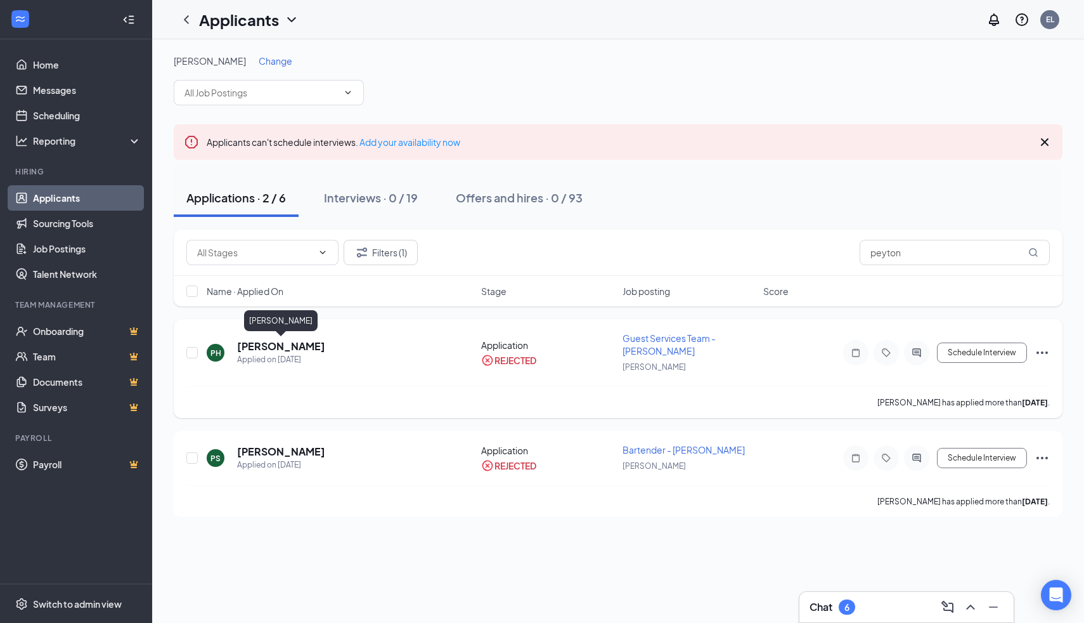
click at [319, 348] on h5 "[PERSON_NAME]" at bounding box center [281, 346] width 88 height 14
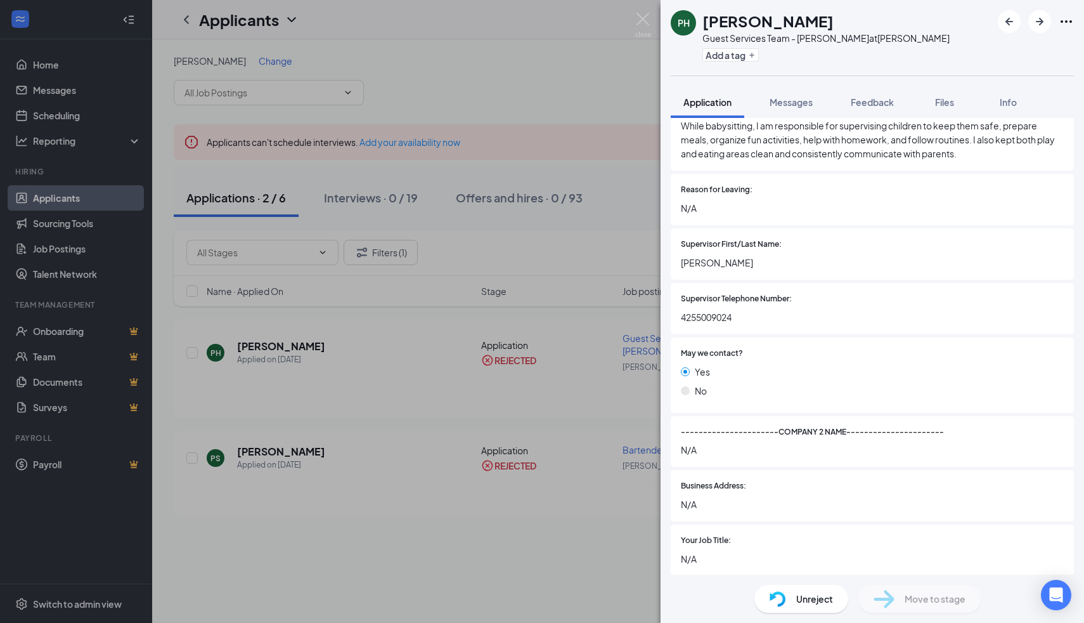
scroll to position [1505, 0]
click at [644, 29] on img at bounding box center [643, 25] width 16 height 25
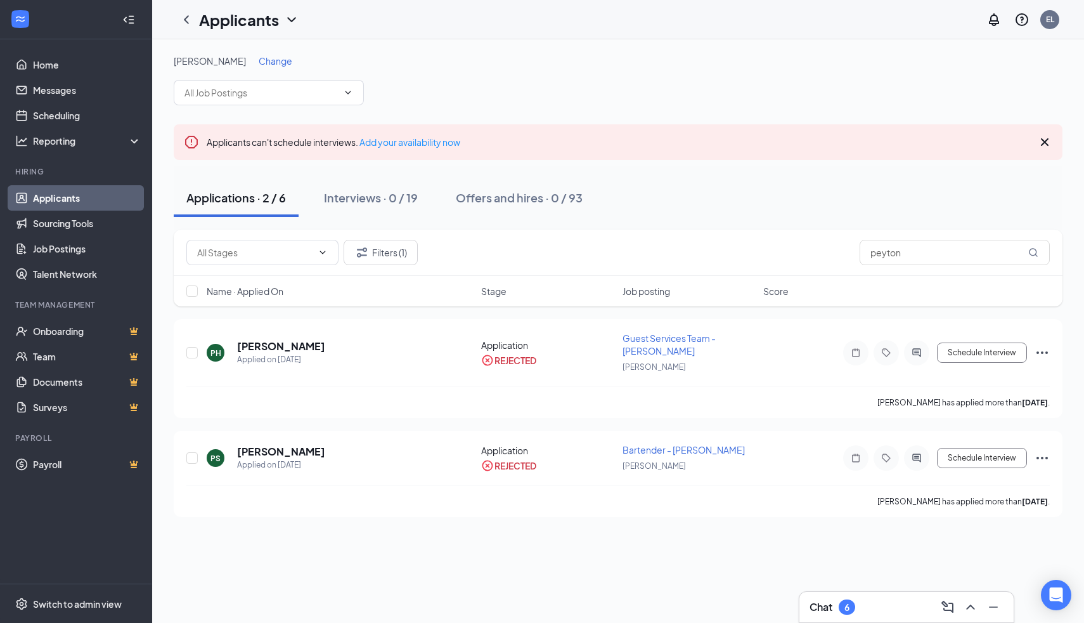
click at [273, 67] on div "[PERSON_NAME] Change" at bounding box center [618, 80] width 889 height 51
click at [268, 63] on span "Change" at bounding box center [276, 60] width 34 height 11
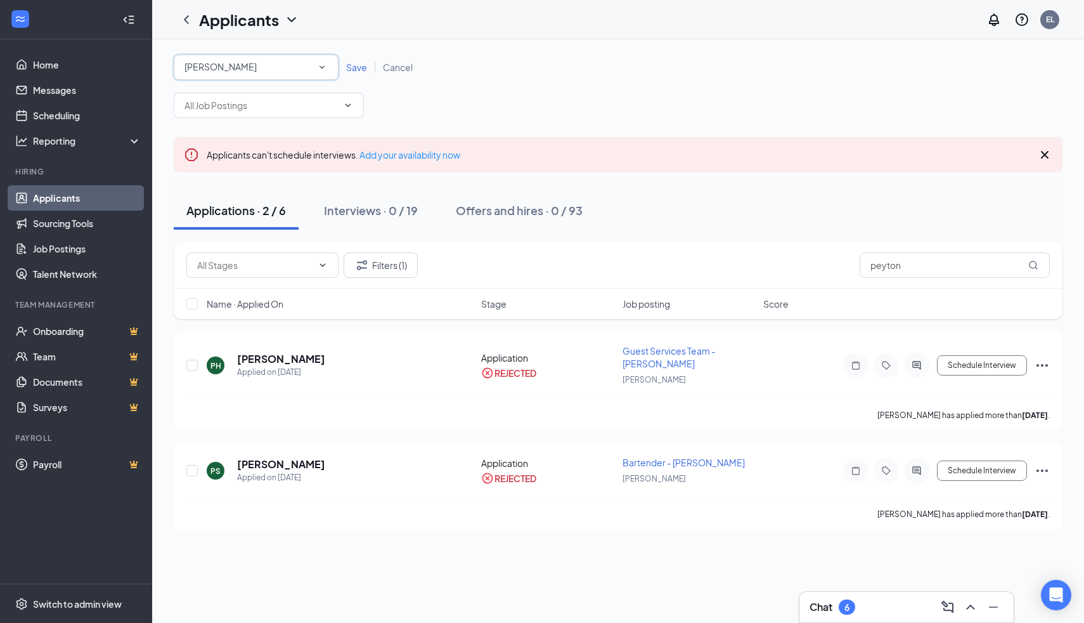
click at [268, 63] on div "[PERSON_NAME]" at bounding box center [256, 67] width 143 height 15
click at [408, 27] on div "Applicants EL" at bounding box center [618, 19] width 932 height 39
click at [359, 204] on div "Interviews · 0 / 19" at bounding box center [371, 210] width 94 height 16
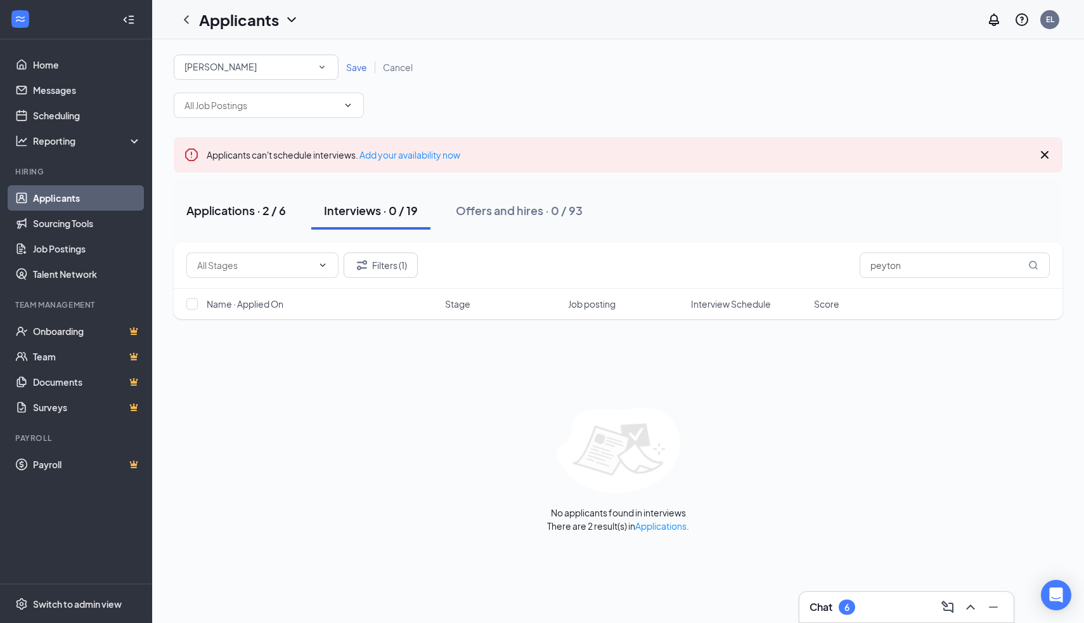
click at [225, 213] on div "Applications · 2 / 6" at bounding box center [236, 210] width 100 height 16
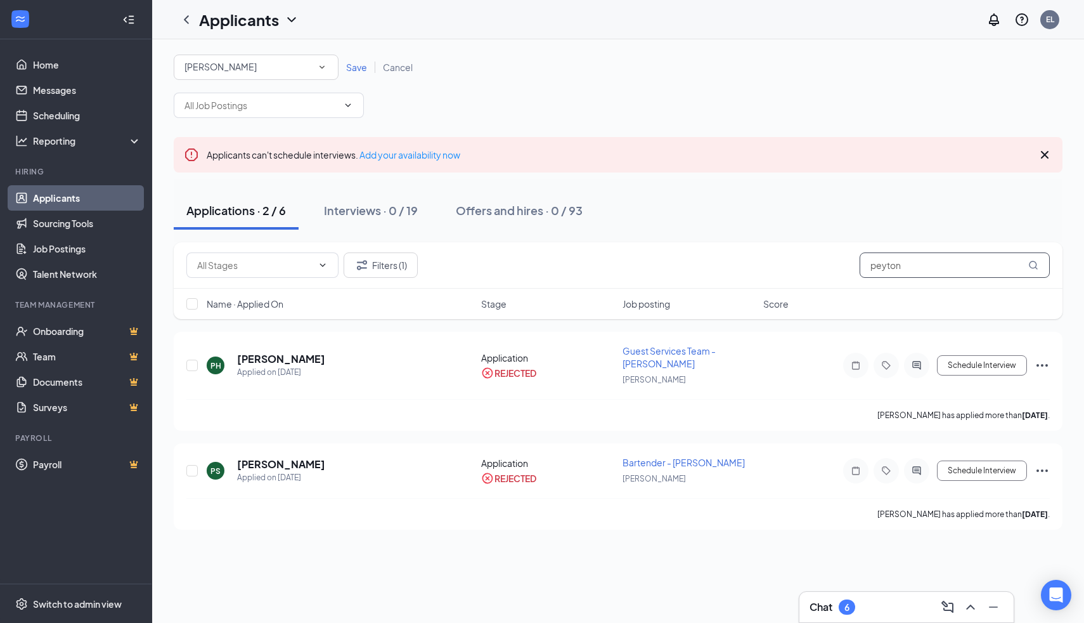
click at [935, 270] on input "peyton" at bounding box center [955, 264] width 190 height 25
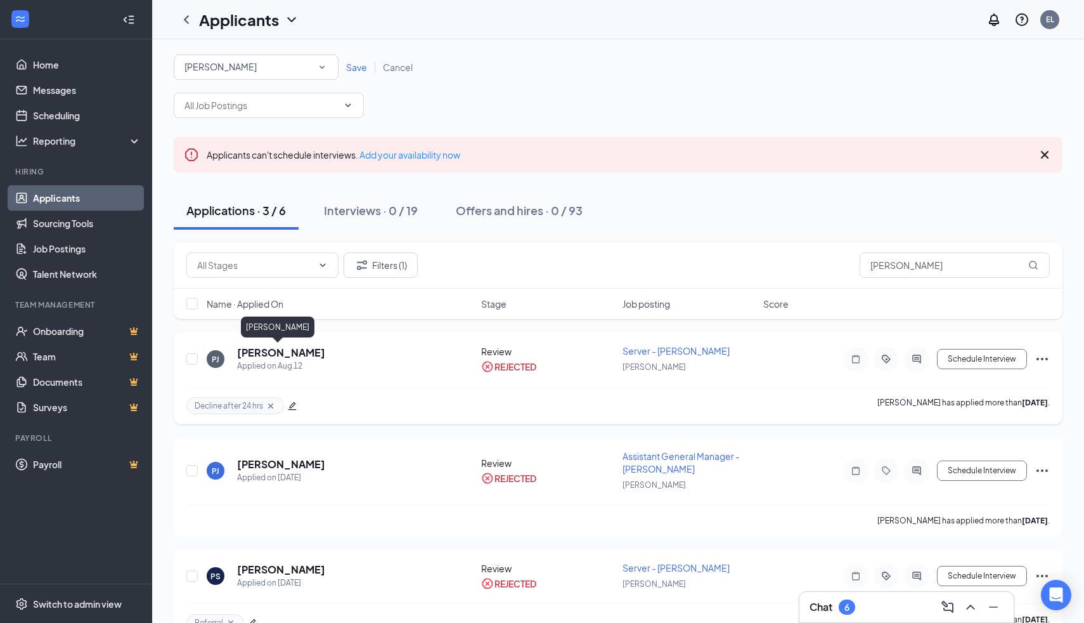
click at [282, 356] on h5 "[PERSON_NAME]" at bounding box center [281, 353] width 88 height 14
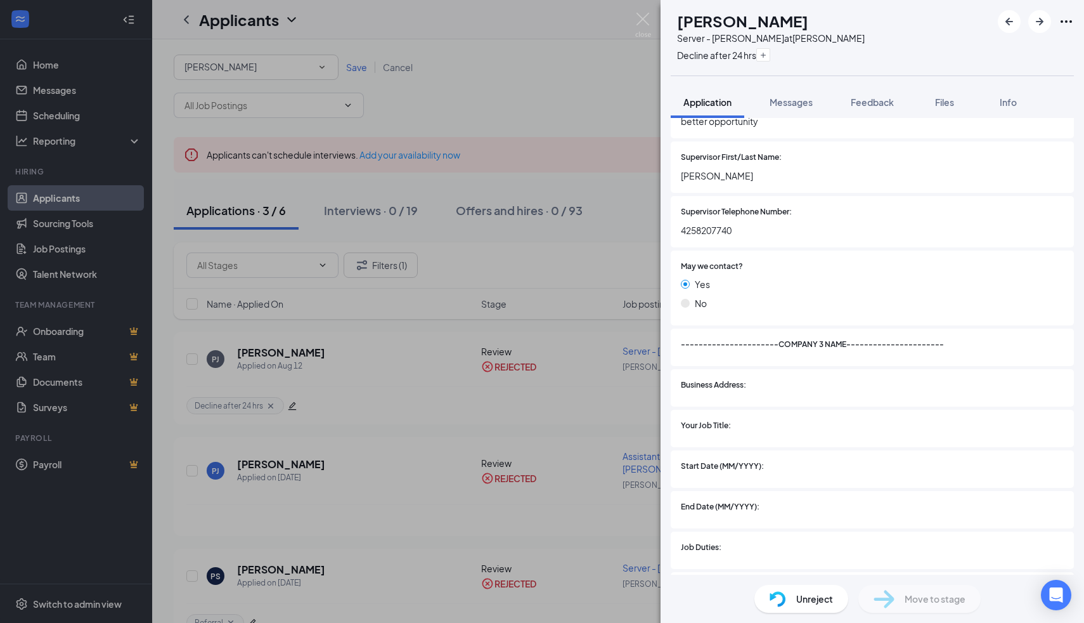
scroll to position [2325, 0]
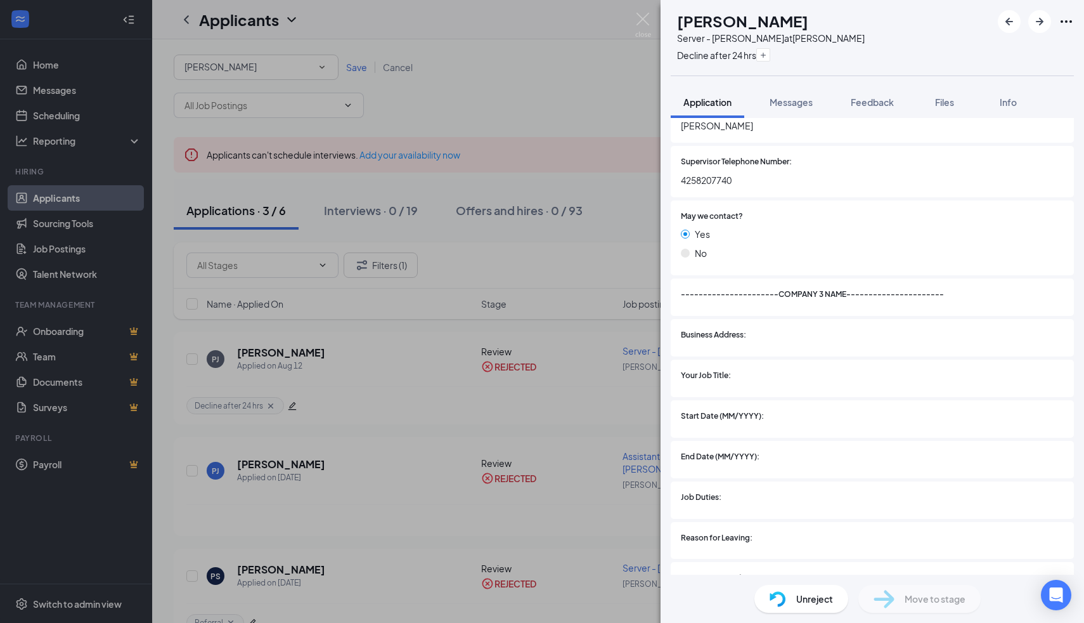
click at [624, 22] on div "[PERSON_NAME] Server - [PERSON_NAME] at [PERSON_NAME] Decline after 24 hrs Appl…" at bounding box center [542, 311] width 1084 height 623
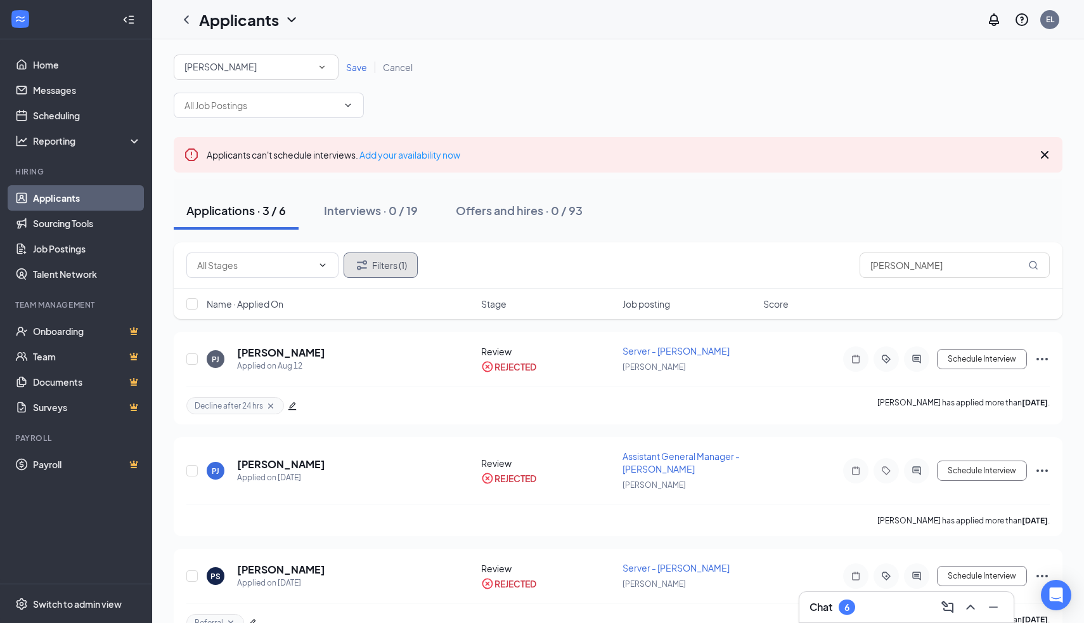
click at [399, 262] on button "Filters (1)" at bounding box center [381, 264] width 74 height 25
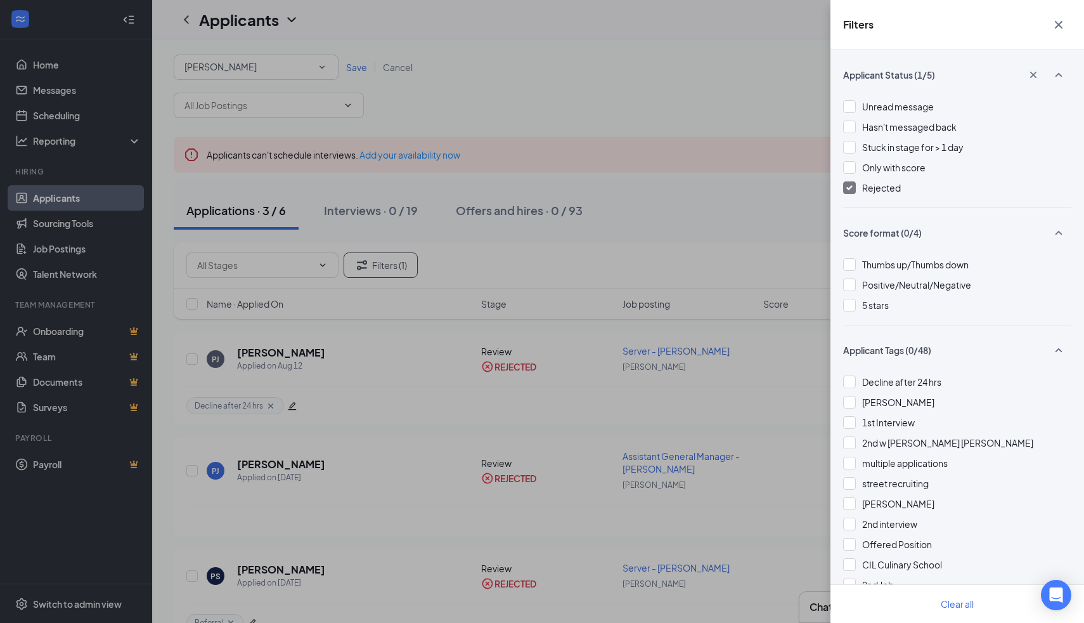
click at [842, 181] on div "Applicant Status (1/5) Unread message Hasn't messaged back Stuck in stage for >…" at bounding box center [958, 336] width 254 height 573
click at [847, 189] on img at bounding box center [850, 187] width 6 height 5
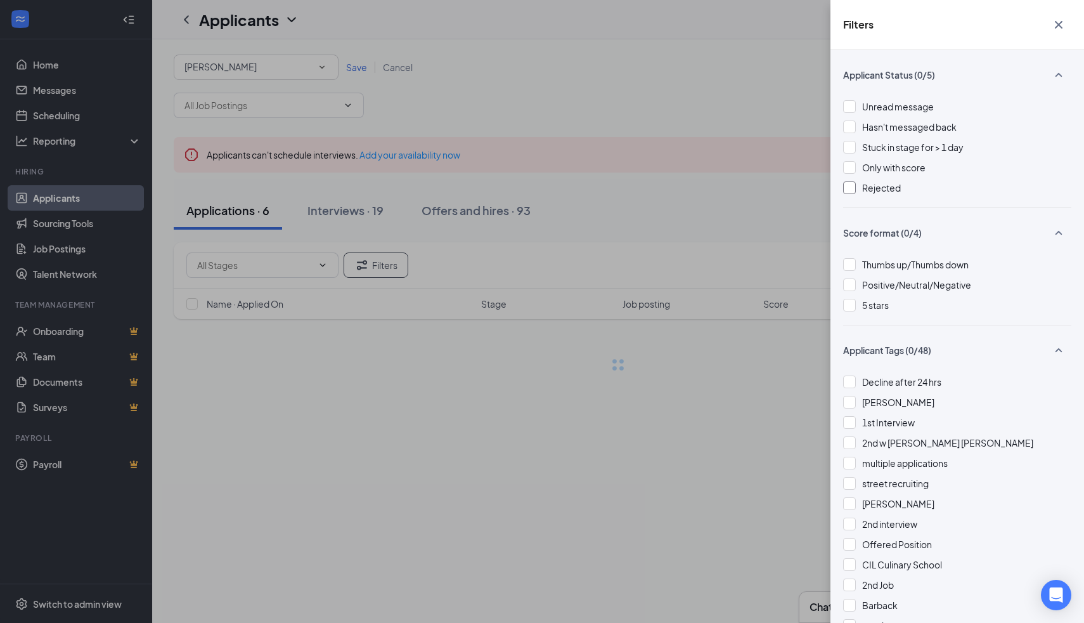
click at [712, 68] on div "Filters Applicant Status (0/5) Unread message Hasn't messaged back Stuck in sta…" at bounding box center [542, 311] width 1084 height 623
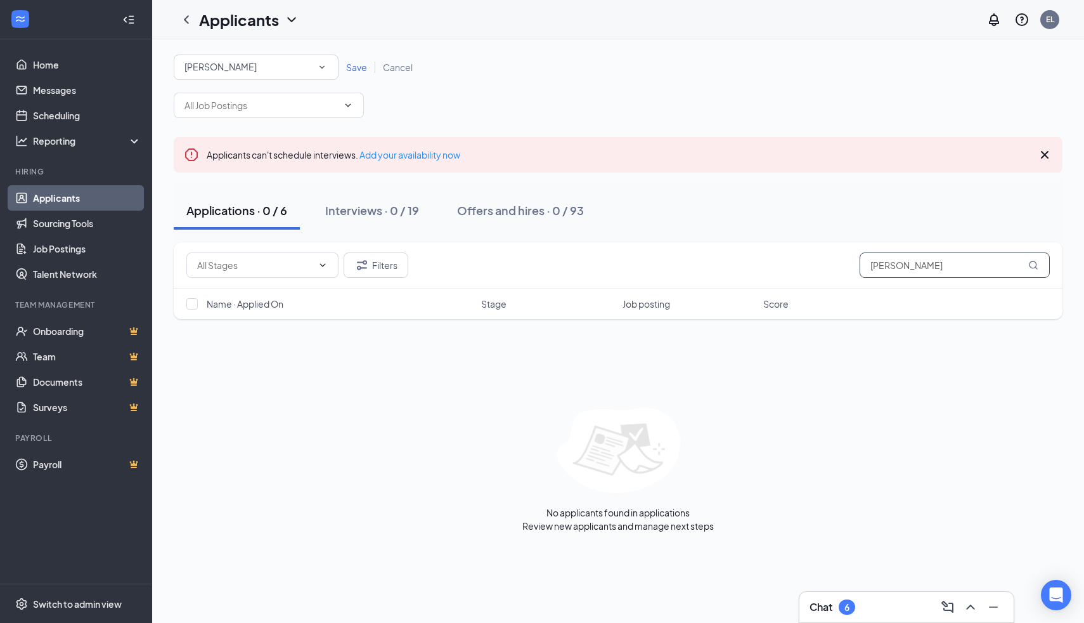
click at [916, 269] on input "[PERSON_NAME]" at bounding box center [955, 264] width 190 height 25
click at [946, 254] on input "[PERSON_NAME]=" at bounding box center [955, 264] width 190 height 25
type input "="
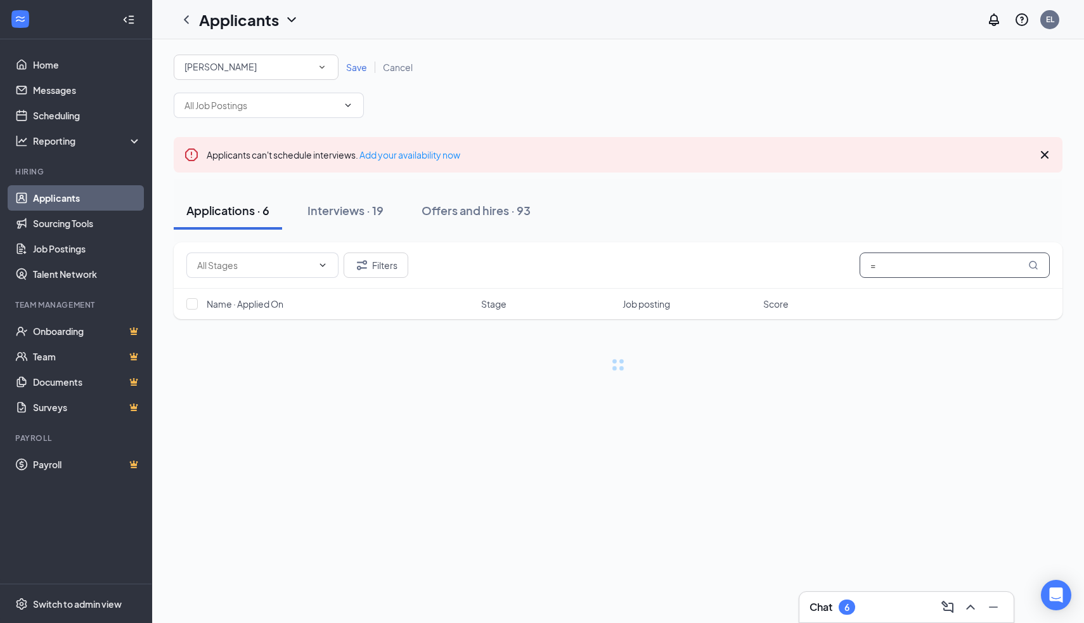
click at [916, 259] on input "=" at bounding box center [955, 264] width 190 height 25
click at [902, 272] on input "=" at bounding box center [955, 264] width 190 height 25
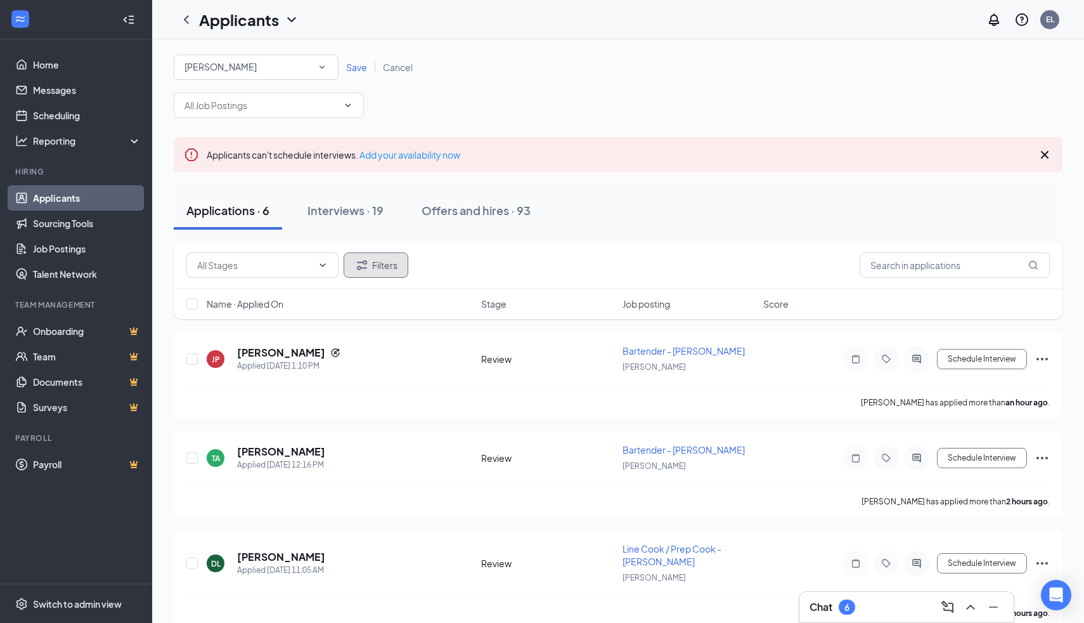
click at [379, 274] on button "Filters" at bounding box center [376, 264] width 65 height 25
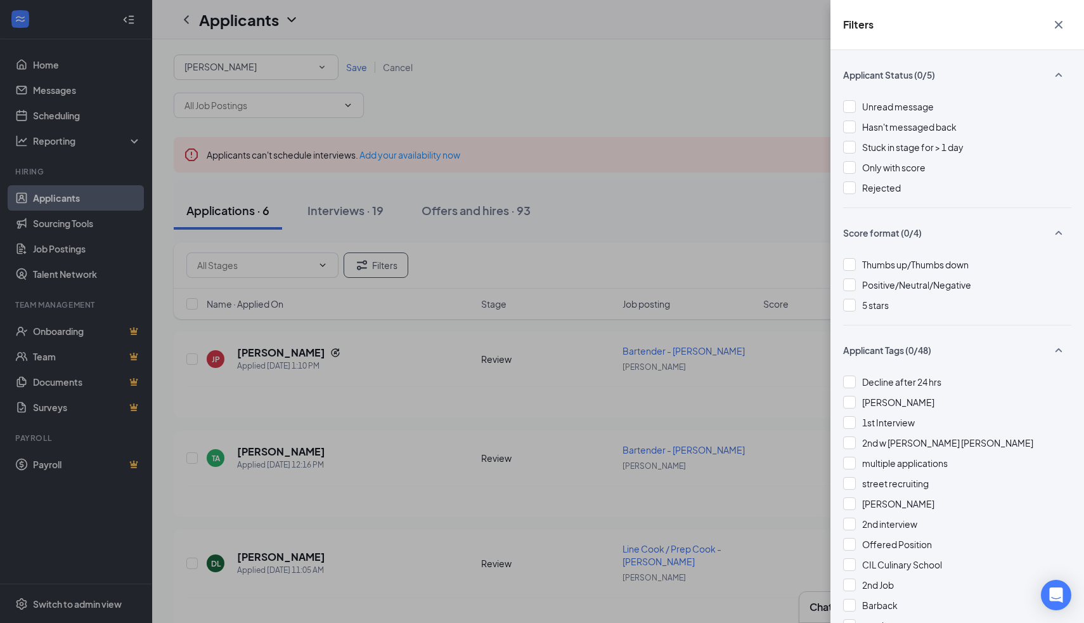
click at [767, 212] on div "Filters Applicant Status (0/5) Unread message Hasn't messaged back Stuck in sta…" at bounding box center [542, 311] width 1084 height 623
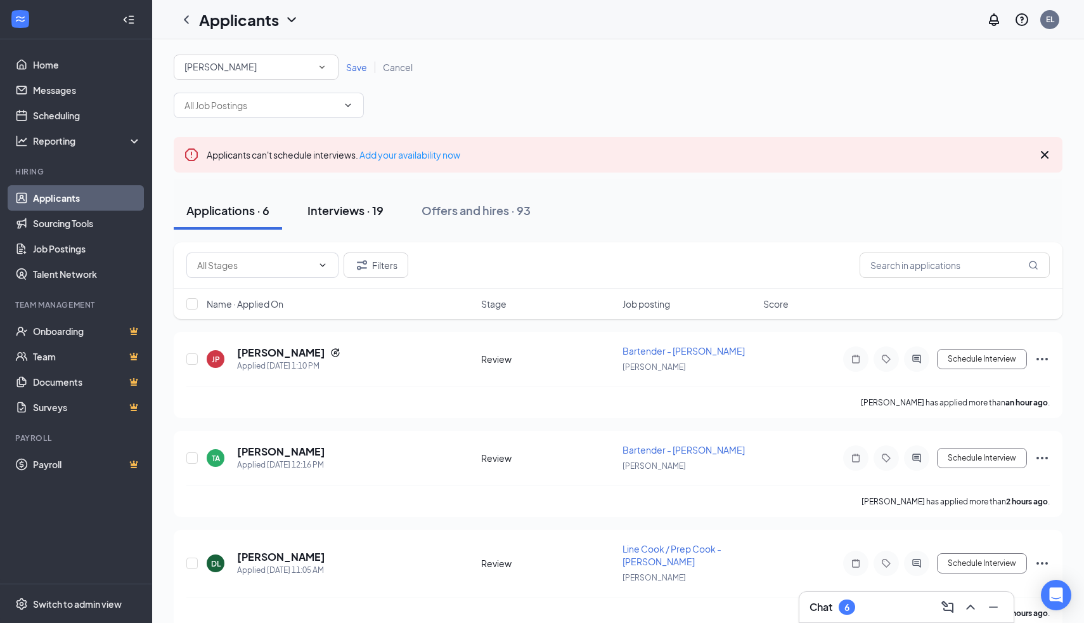
click at [332, 200] on button "Interviews · 19" at bounding box center [345, 211] width 101 height 38
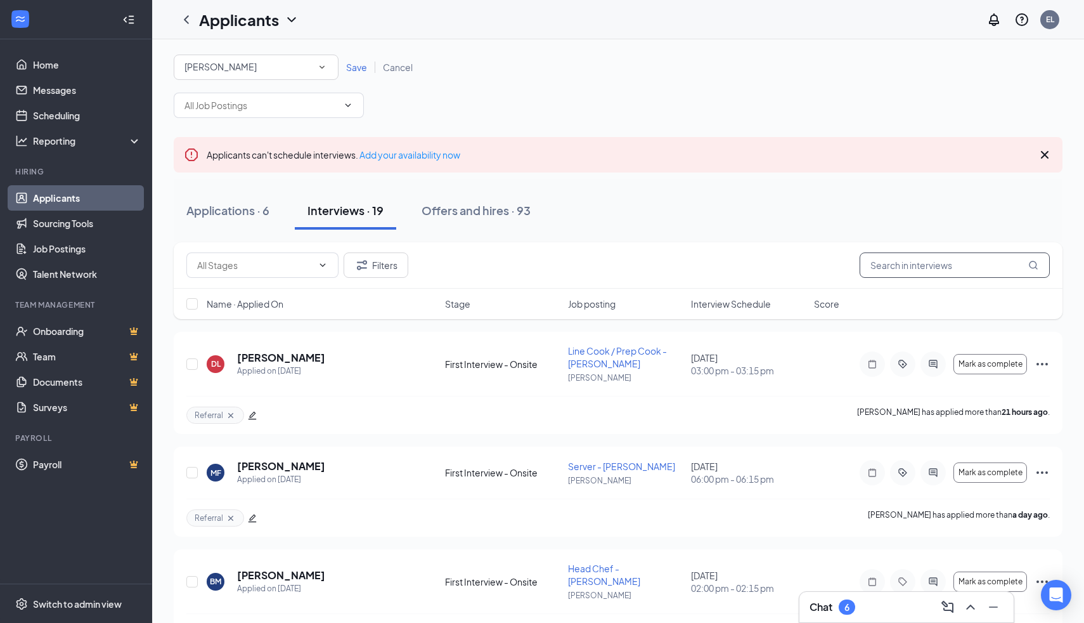
click at [979, 255] on input "text" at bounding box center [955, 264] width 190 height 25
type input "j"
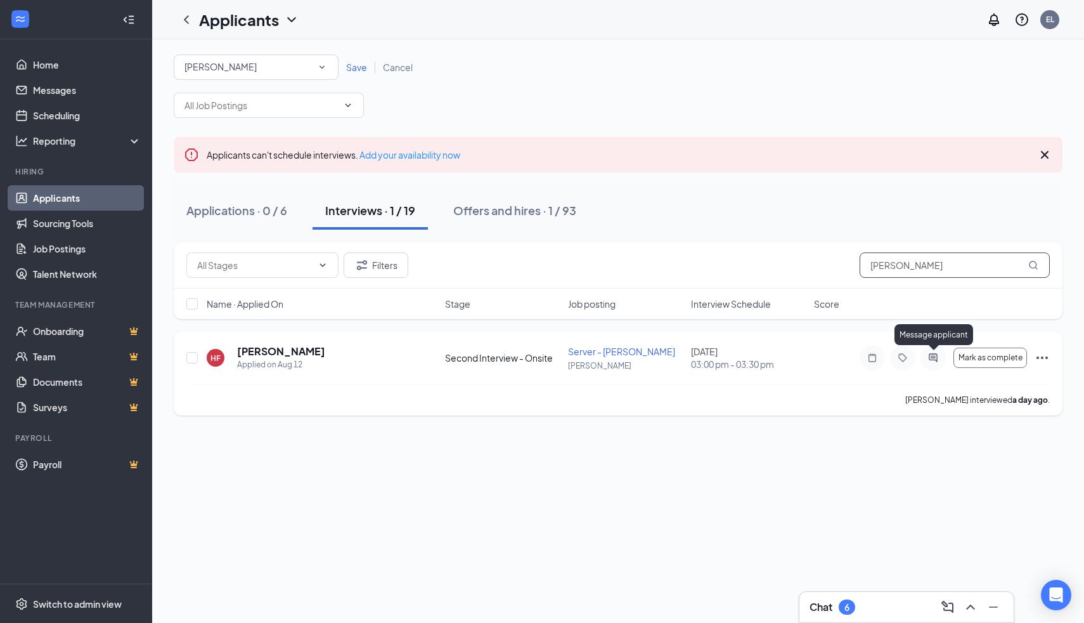
type input "[PERSON_NAME]"
click at [931, 355] on icon "ActiveChat" at bounding box center [933, 358] width 15 height 10
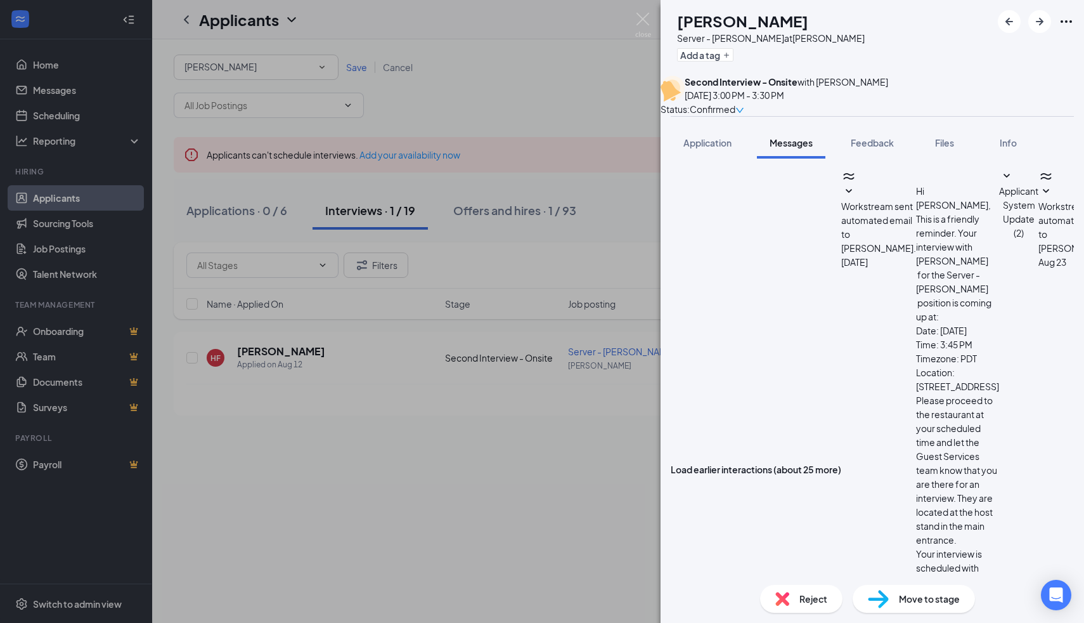
type textarea "Hi [PERSON_NAME], Can we reschedule your interview for 3:30pm [DATE][DATE]? Bes…"
click at [646, 18] on img at bounding box center [643, 25] width 16 height 25
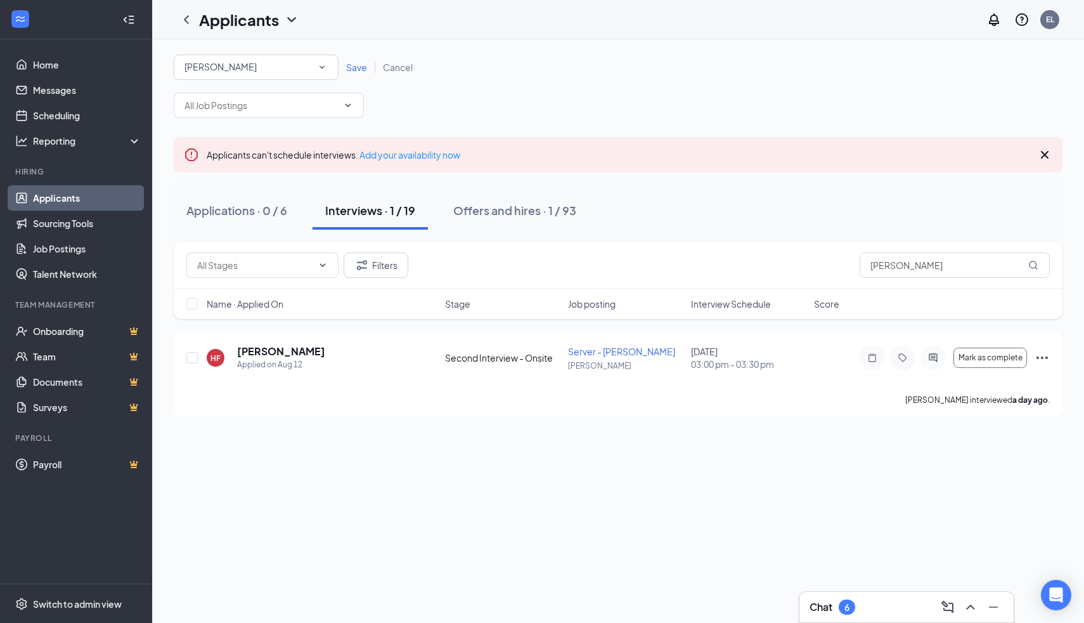
click at [280, 72] on div "[PERSON_NAME]" at bounding box center [256, 67] width 143 height 15
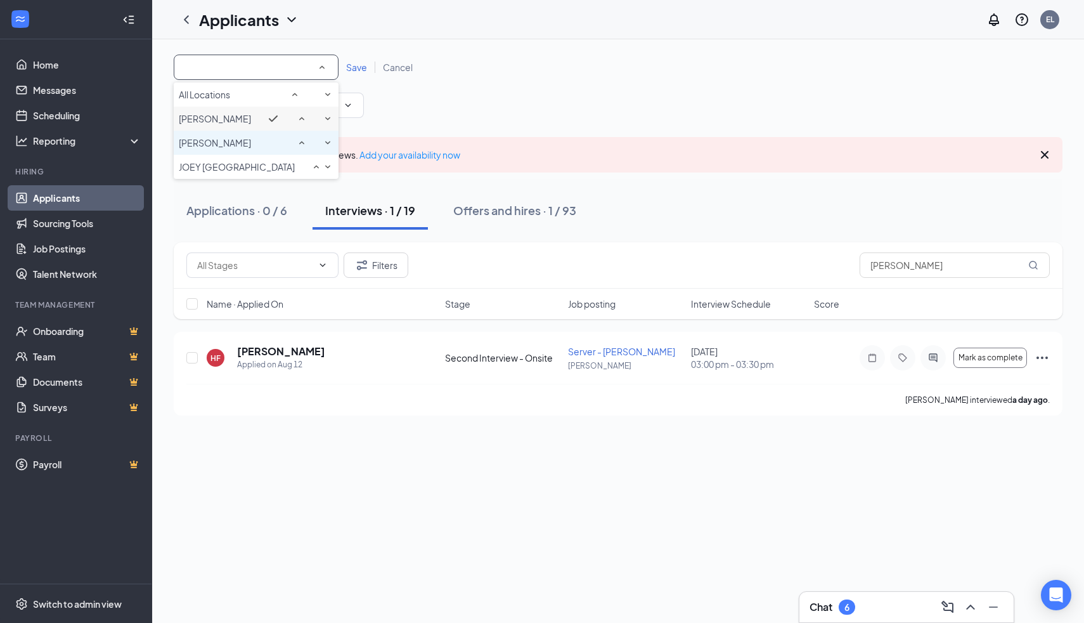
click at [263, 150] on div "[PERSON_NAME]" at bounding box center [256, 142] width 155 height 15
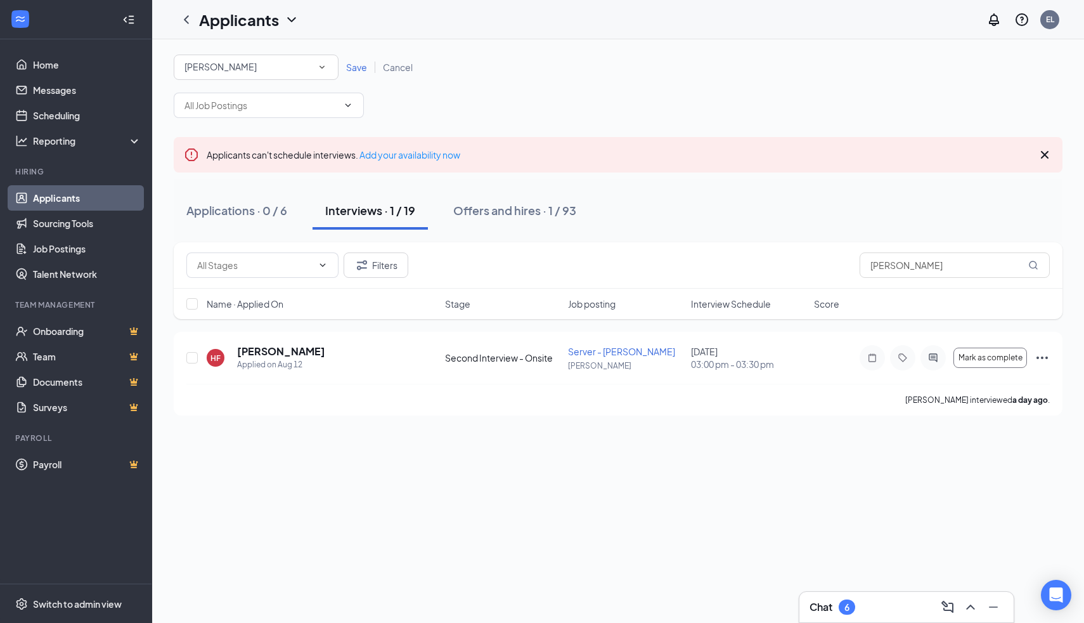
click at [351, 68] on span "Save" at bounding box center [356, 67] width 21 height 11
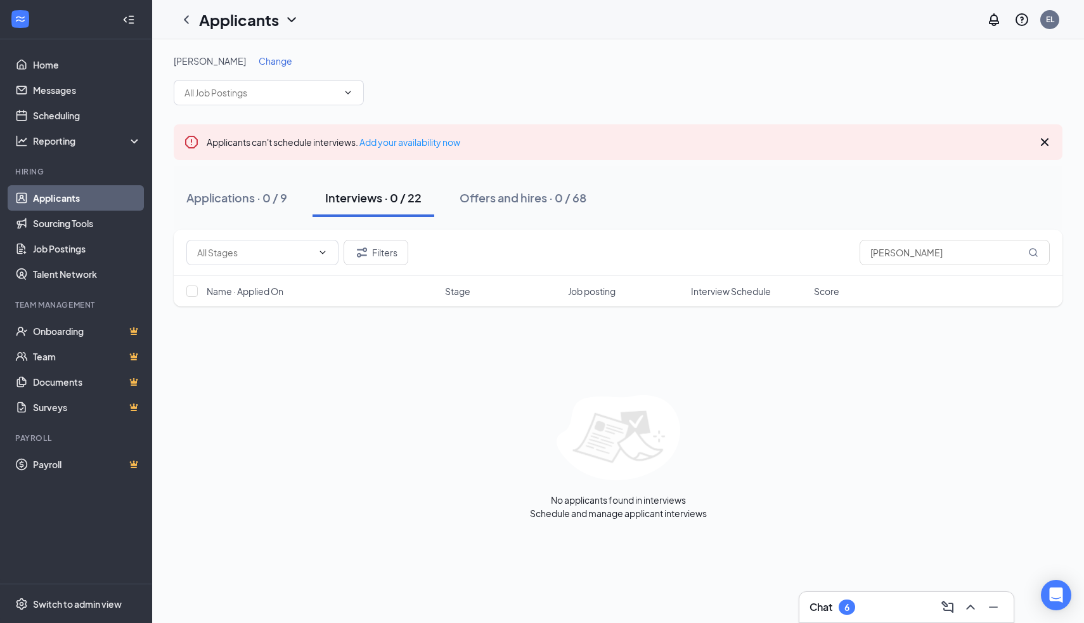
click at [937, 273] on div "Filters [PERSON_NAME]" at bounding box center [618, 253] width 889 height 46
click at [937, 270] on div "Filters [PERSON_NAME]" at bounding box center [618, 253] width 889 height 46
click at [928, 253] on input "[PERSON_NAME]" at bounding box center [955, 252] width 190 height 25
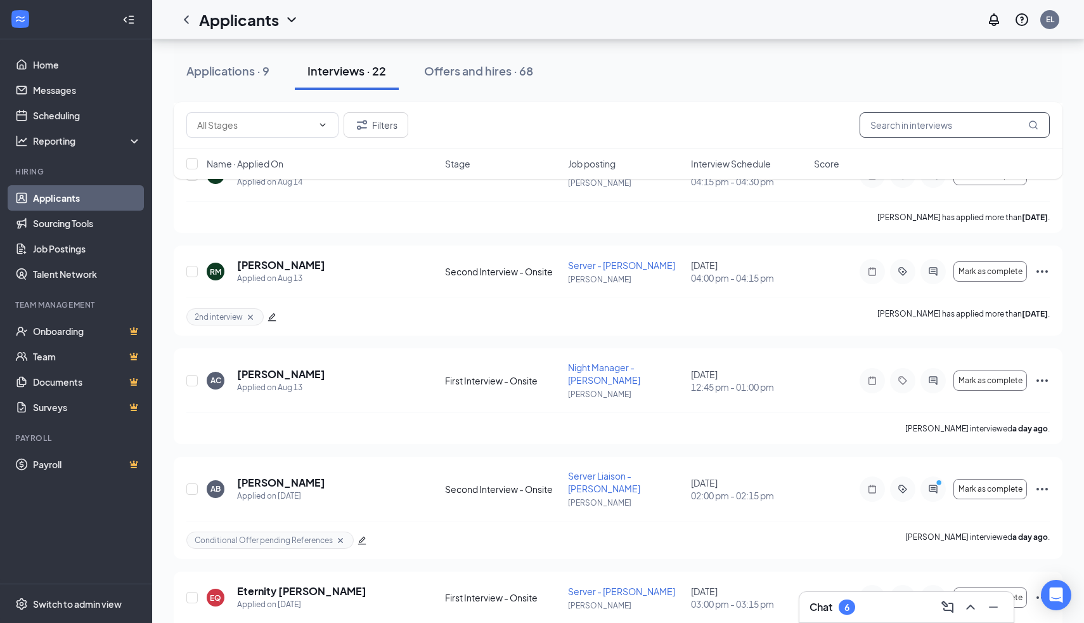
scroll to position [1869, 0]
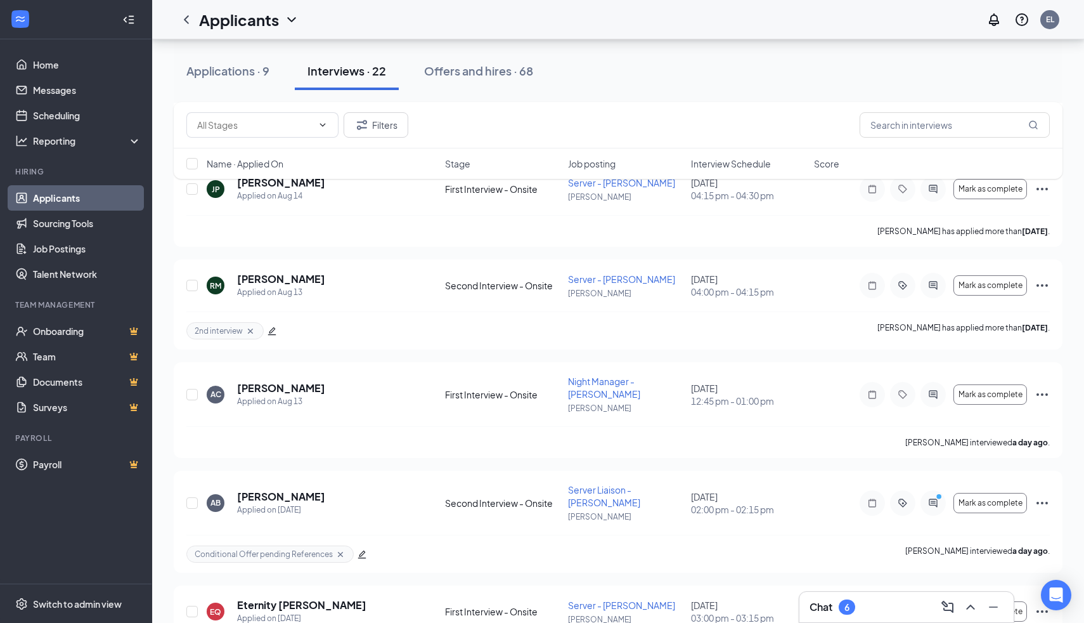
click at [830, 614] on div "Chat 6" at bounding box center [833, 606] width 46 height 15
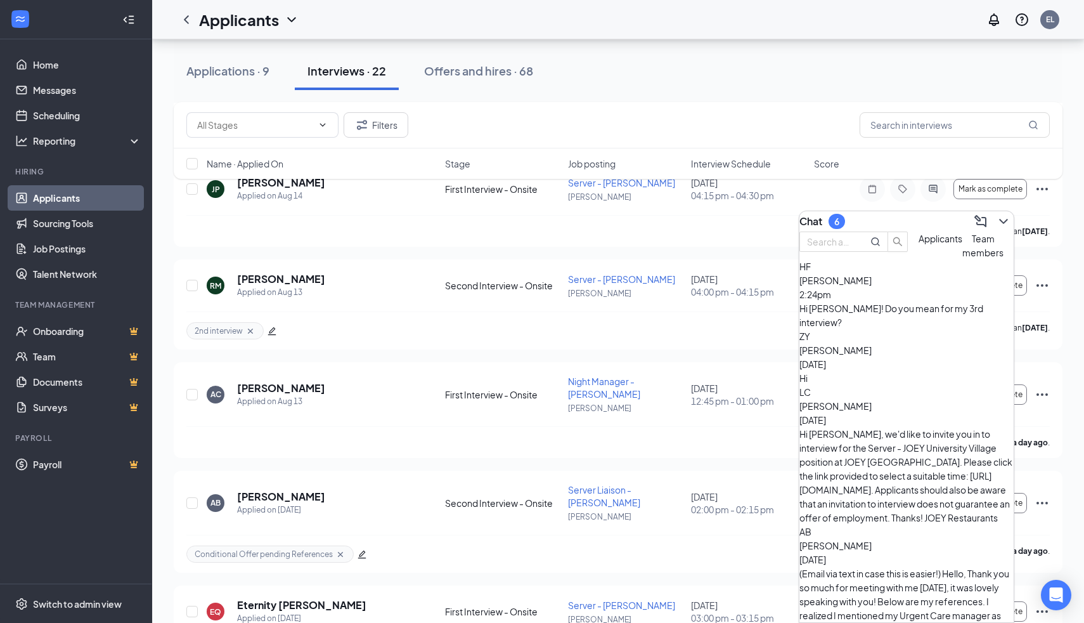
click at [906, 329] on div "HF [PERSON_NAME] 2:24pm Hi [PERSON_NAME]! Do you mean for my 3rd interview?" at bounding box center [907, 294] width 214 height 70
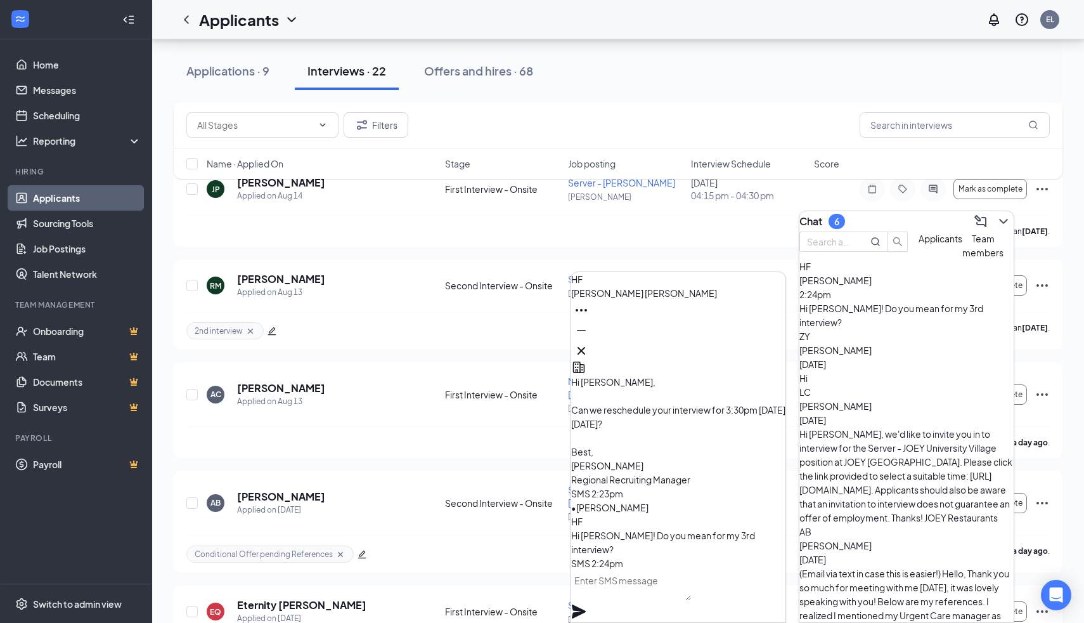
click at [636, 589] on textarea at bounding box center [631, 585] width 120 height 30
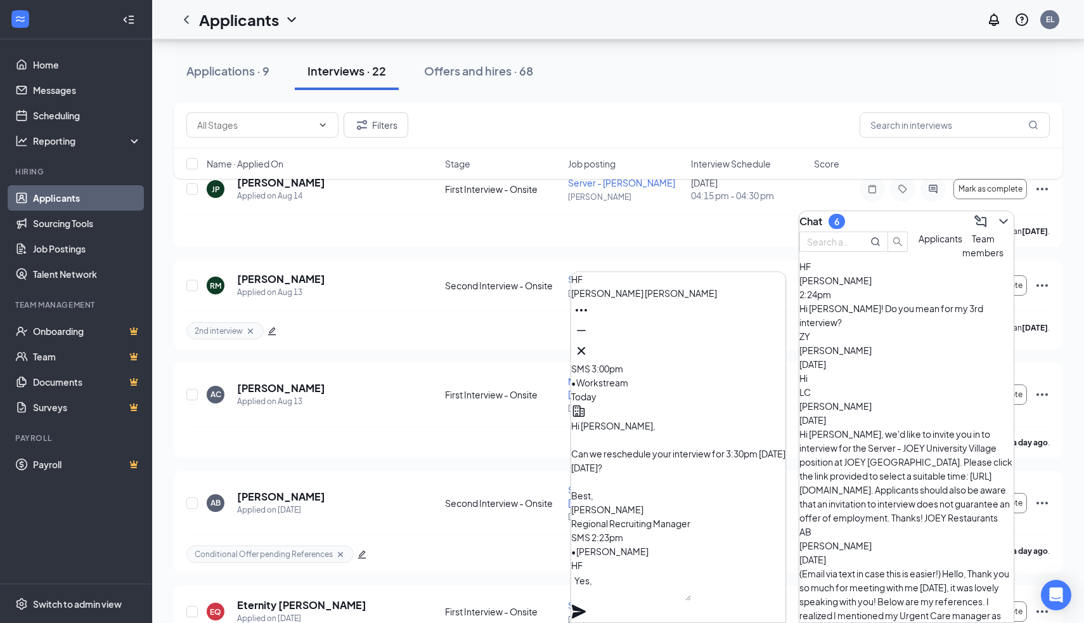
scroll to position [0, 0]
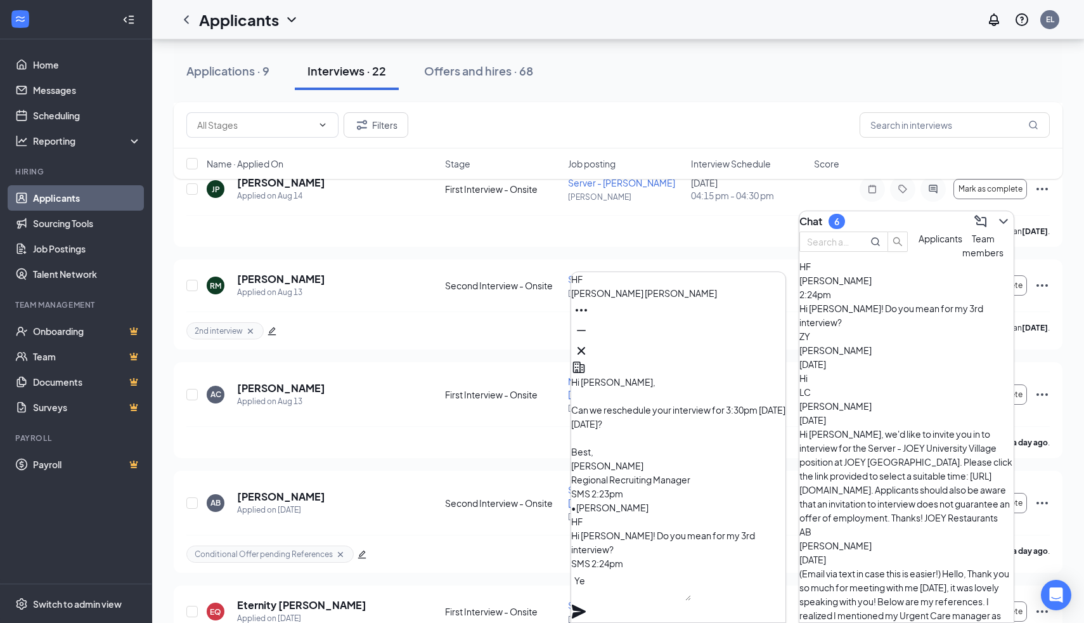
type textarea "Y"
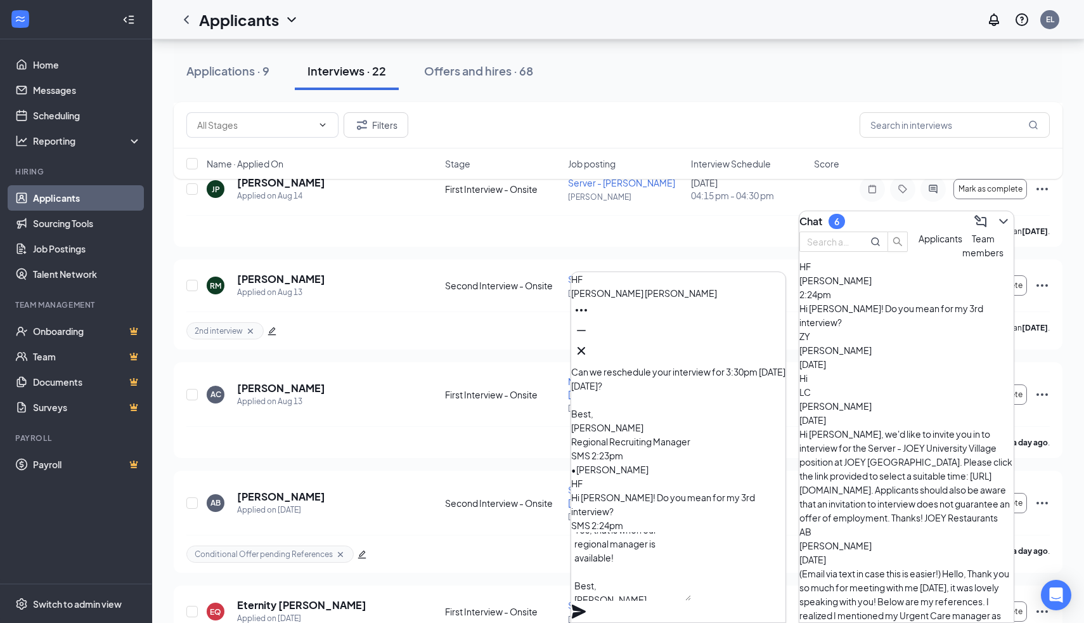
scroll to position [25, 0]
type textarea "Yes, that is when our regional manager is available! Best, [PERSON_NAME] Region…"
click at [586, 604] on icon "Plane" at bounding box center [579, 611] width 14 height 14
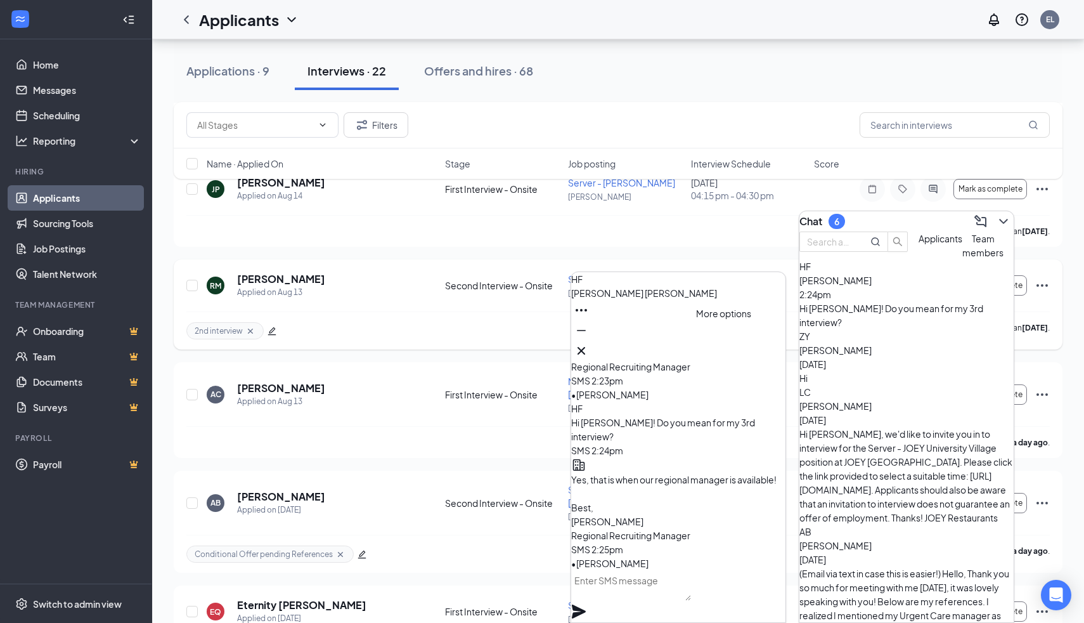
scroll to position [0, 0]
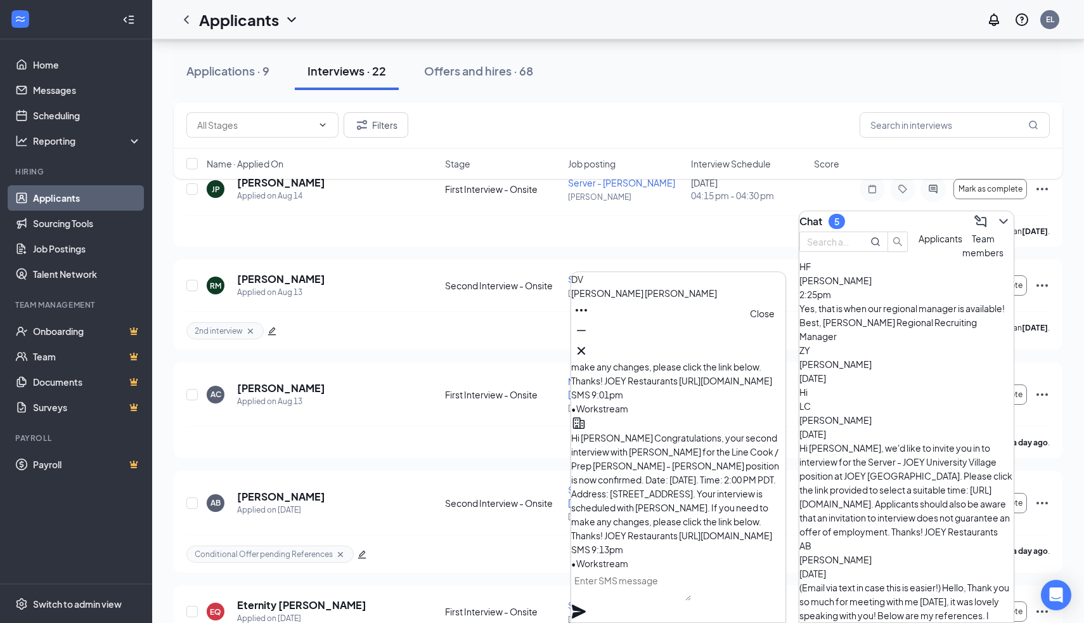
click at [589, 350] on icon "Cross" at bounding box center [581, 350] width 15 height 15
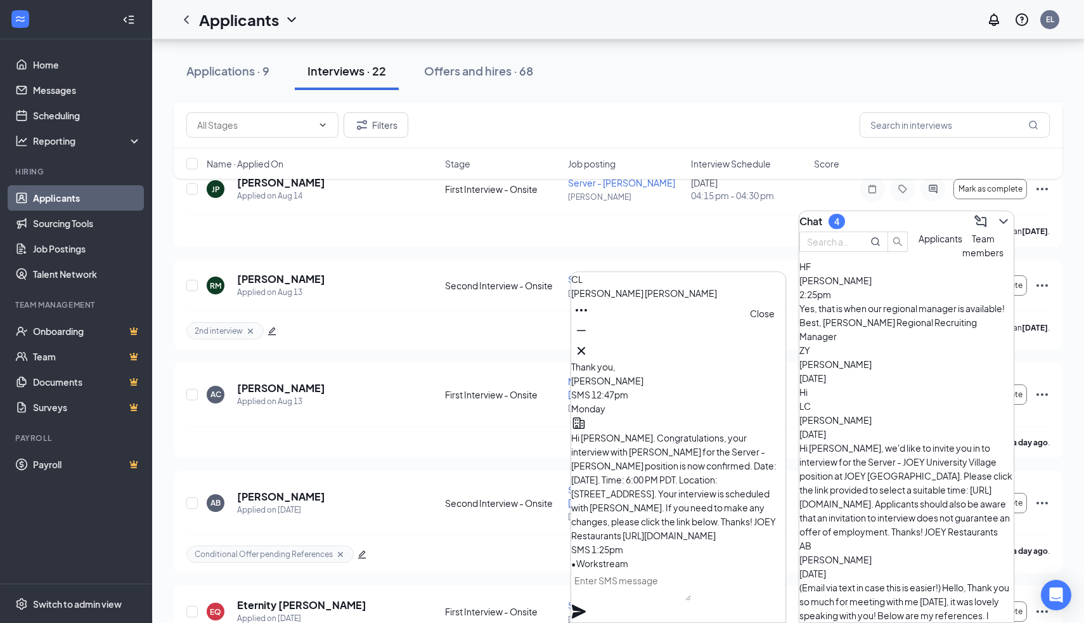
click at [589, 350] on icon "Cross" at bounding box center [581, 350] width 15 height 15
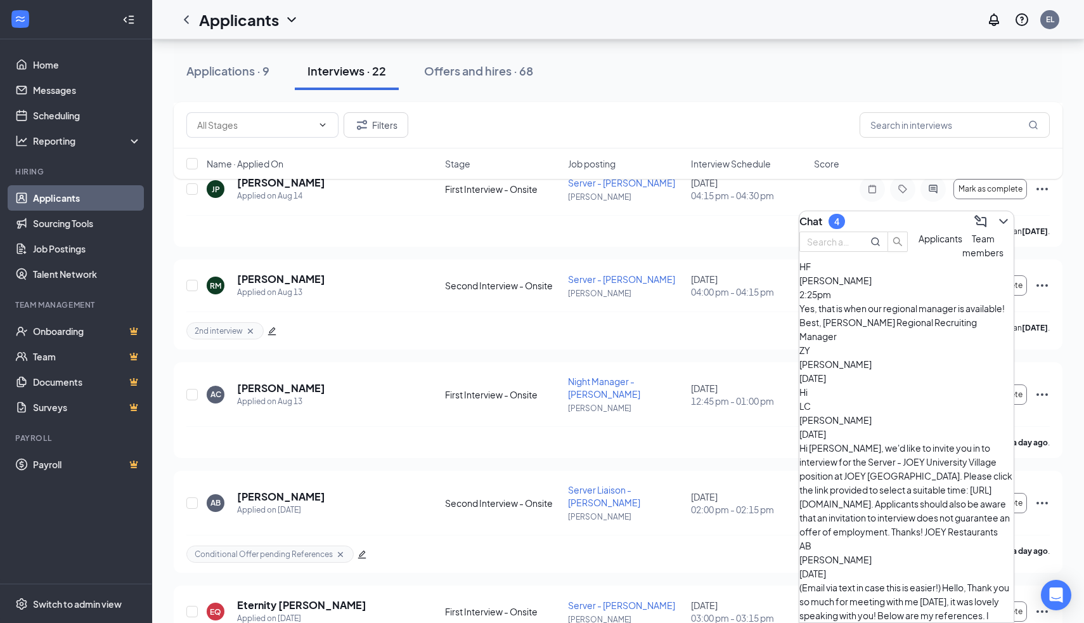
click at [858, 554] on span "[PERSON_NAME]" at bounding box center [836, 559] width 72 height 11
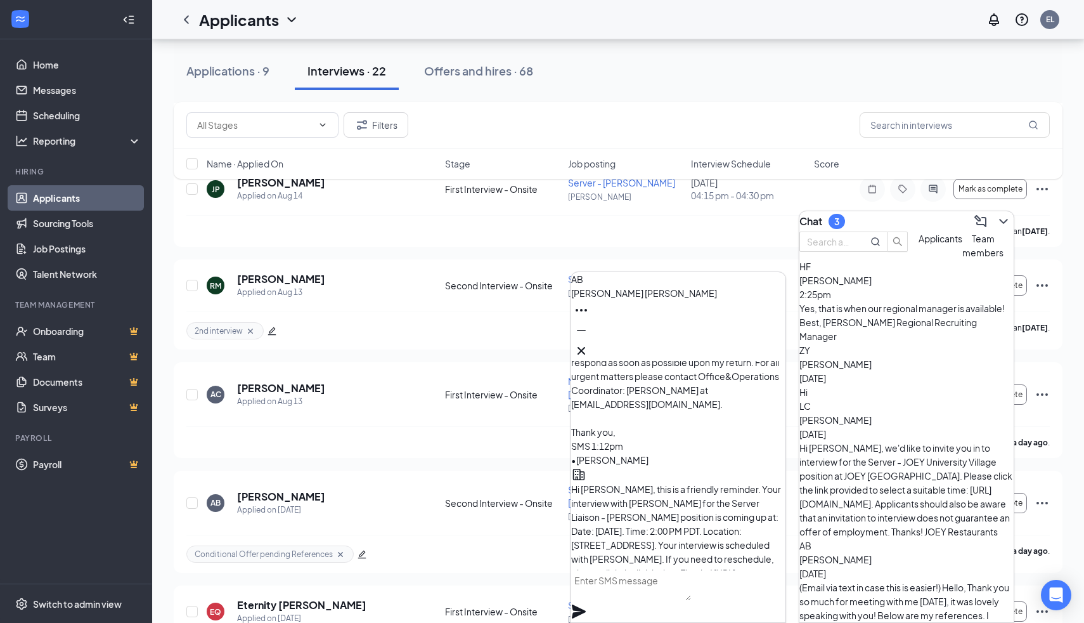
scroll to position [-554, 0]
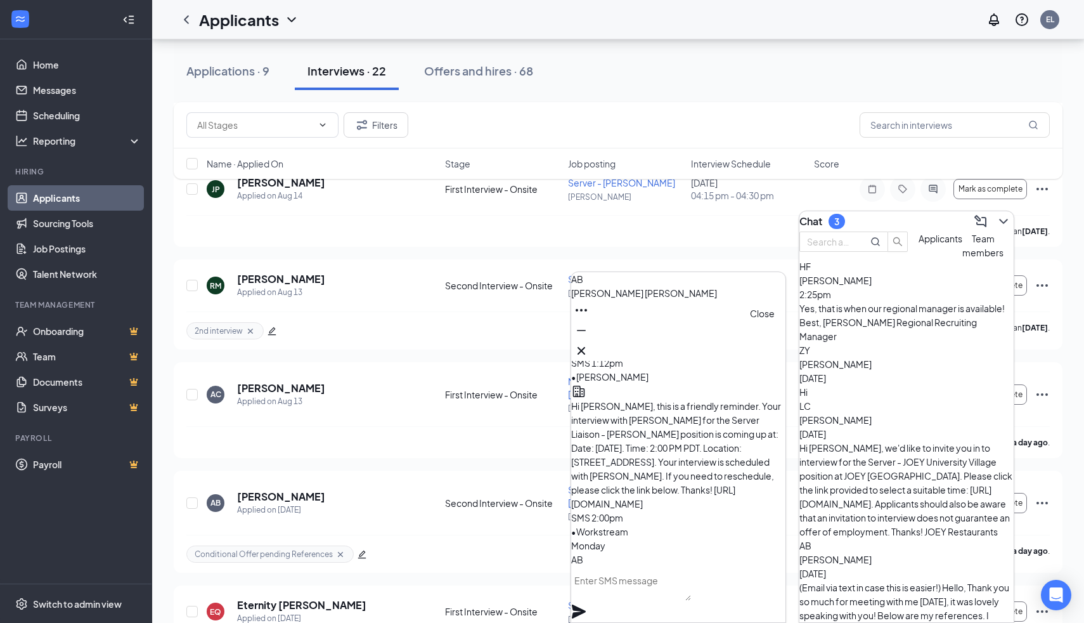
click at [589, 349] on icon "Cross" at bounding box center [581, 350] width 15 height 15
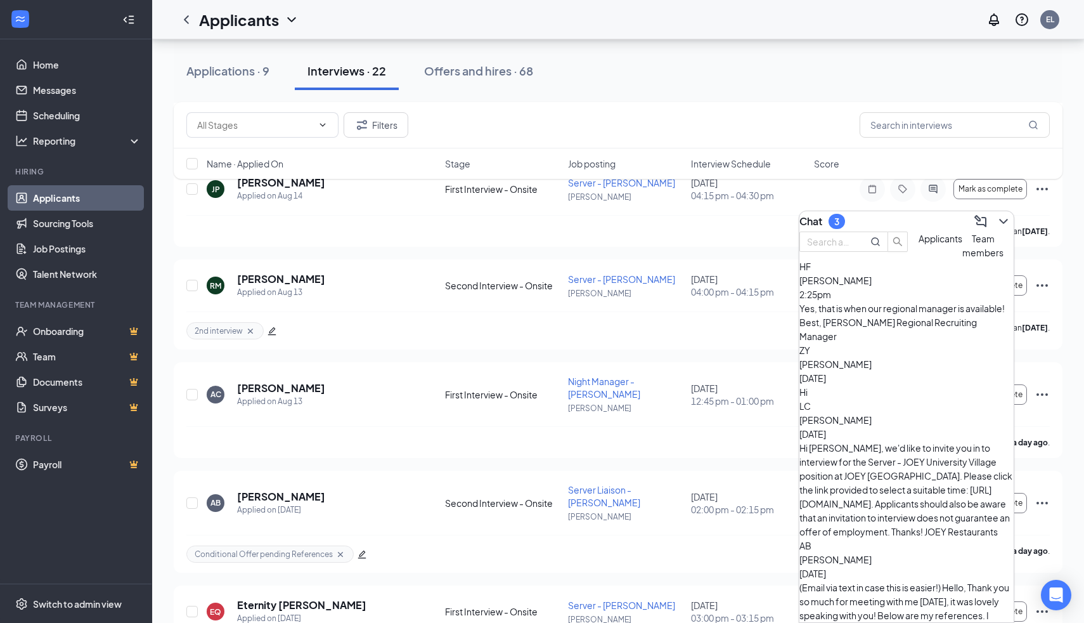
click at [880, 441] on div "Hi [PERSON_NAME], we'd like to invite you in to interview for the Server - JOEY…" at bounding box center [907, 490] width 214 height 98
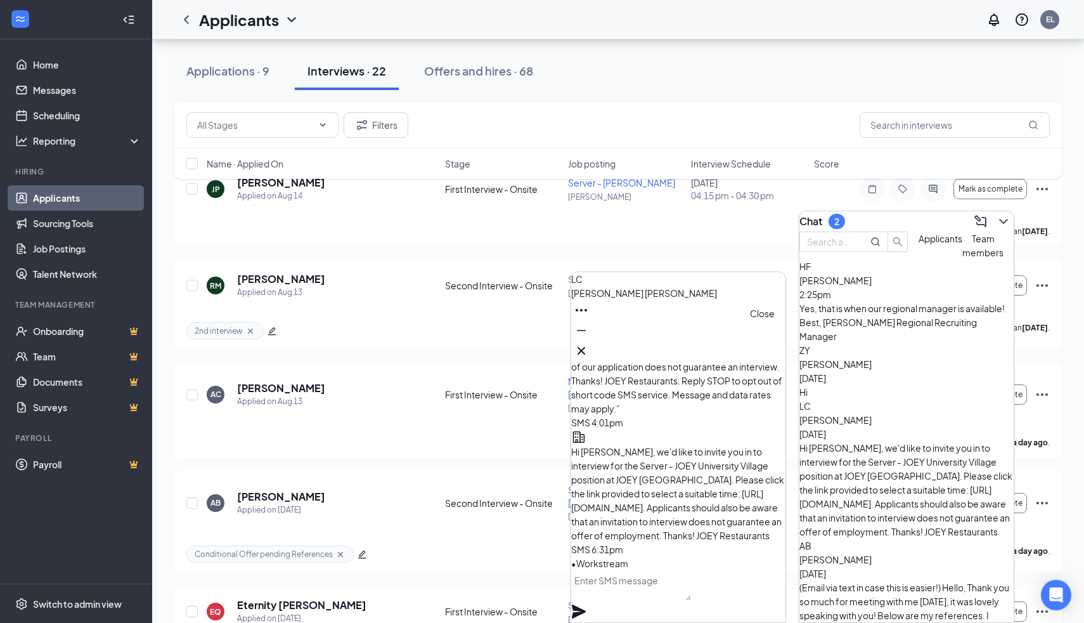
click at [589, 349] on icon "Cross" at bounding box center [581, 350] width 15 height 15
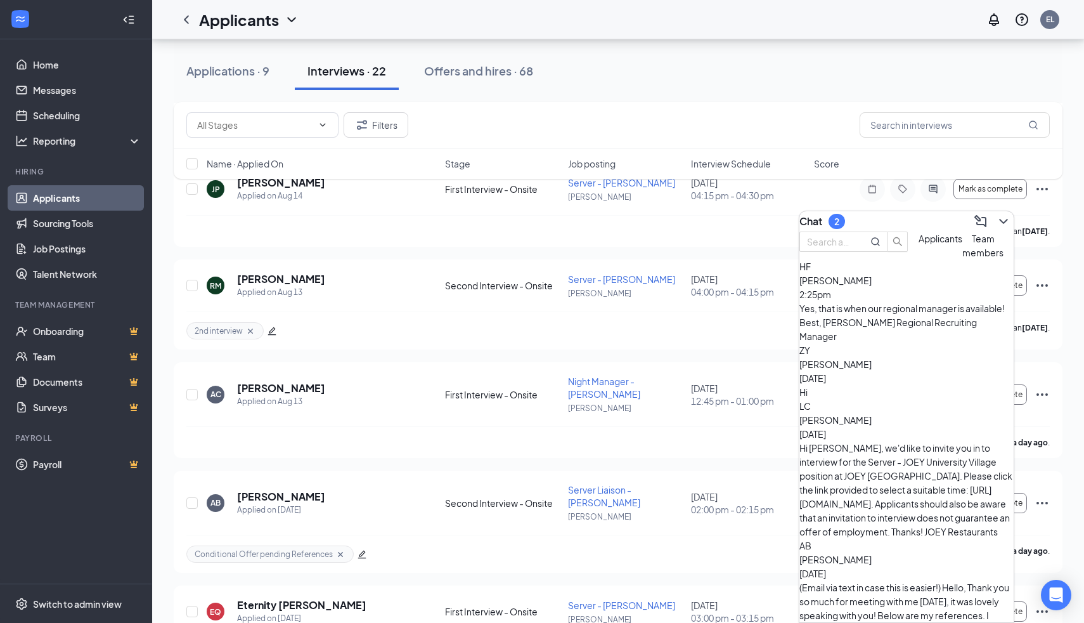
click at [894, 362] on div "[PERSON_NAME] [DATE]" at bounding box center [907, 371] width 214 height 28
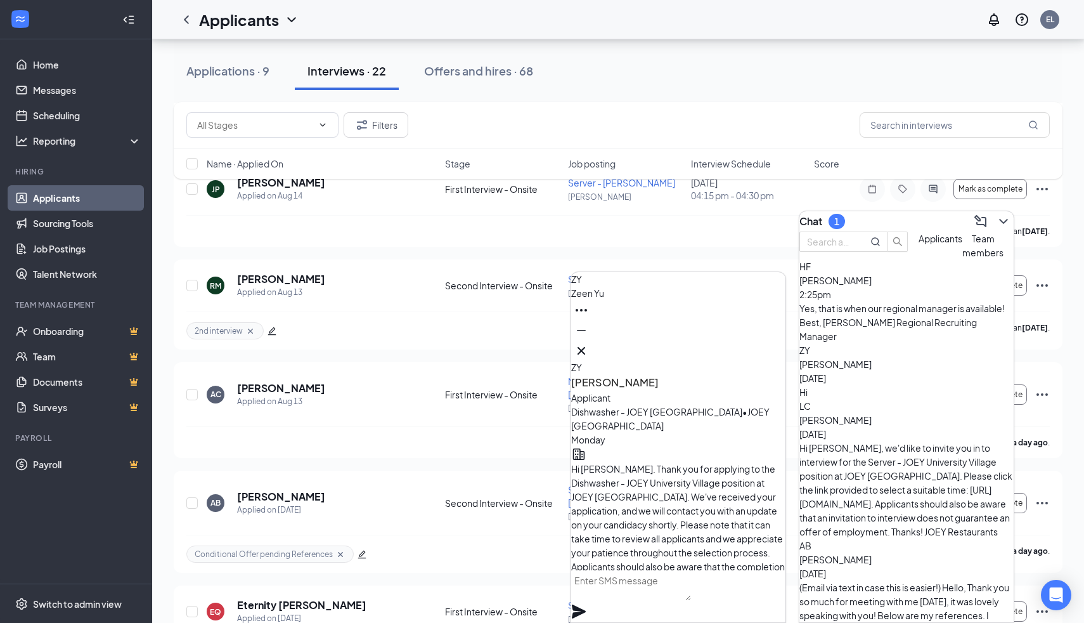
scroll to position [-359, 0]
click at [592, 353] on button at bounding box center [581, 351] width 20 height 20
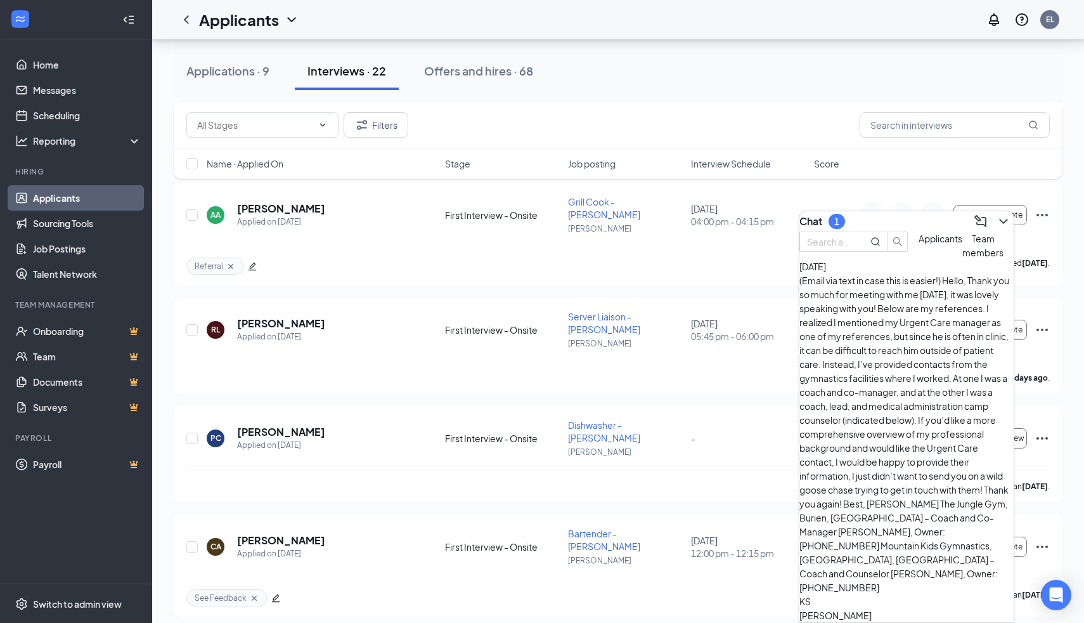
scroll to position [247, 0]
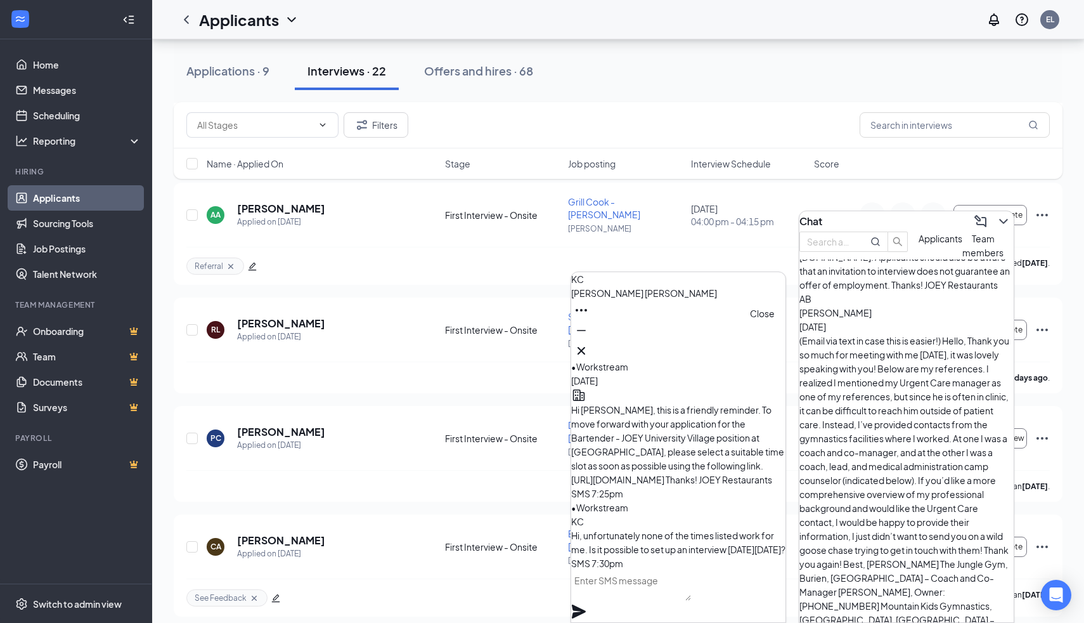
click at [589, 348] on icon "Cross" at bounding box center [581, 350] width 15 height 15
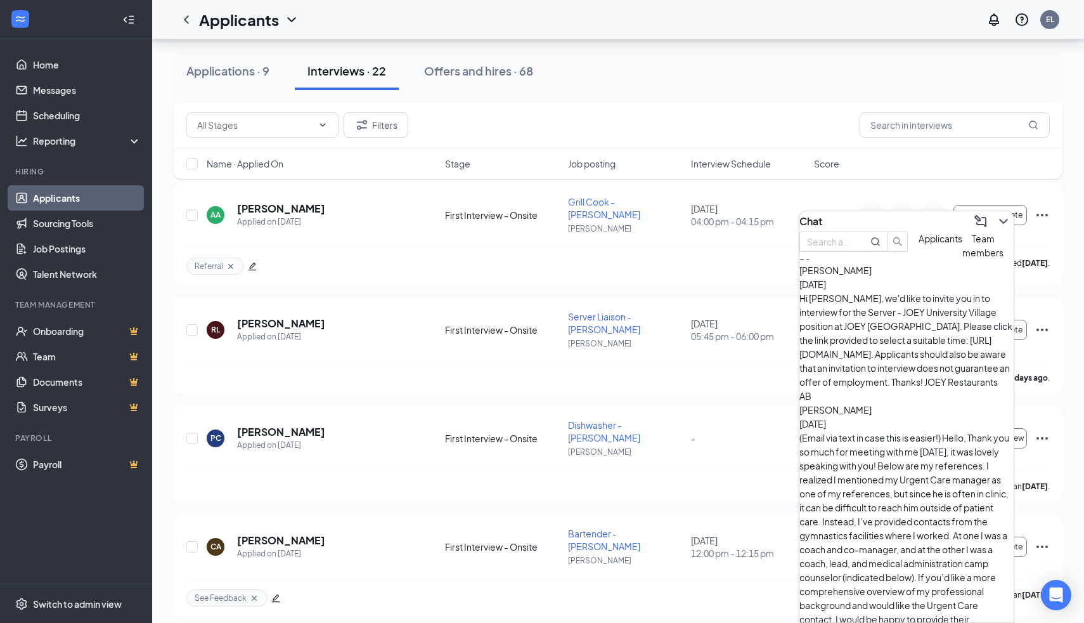
scroll to position [0, 0]
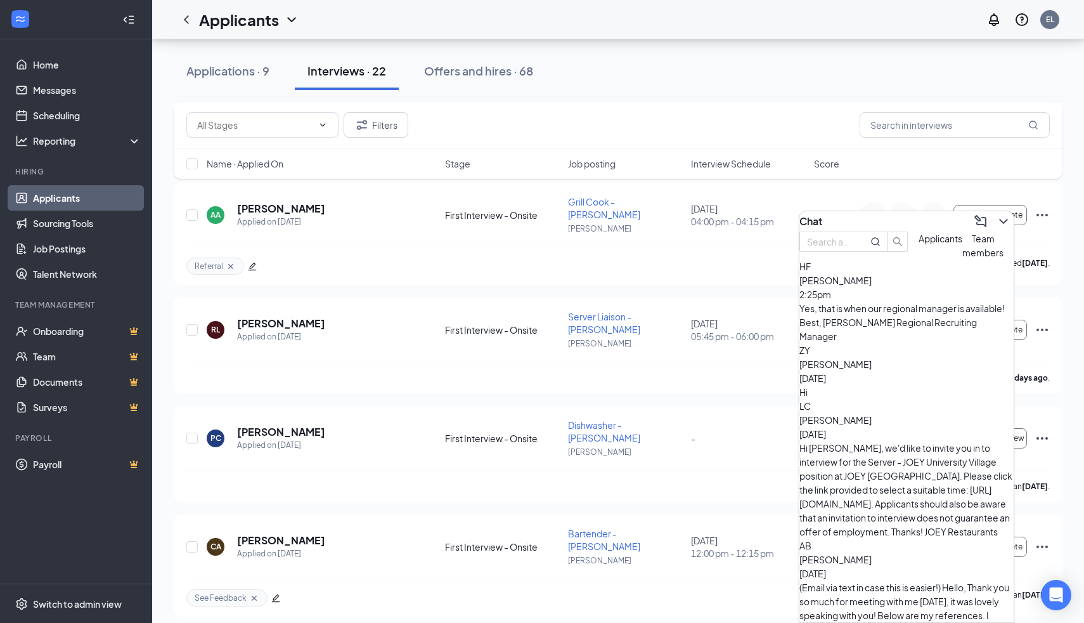
click at [904, 334] on div "Yes, that is when our regional manager is available! Best, [PERSON_NAME] Region…" at bounding box center [907, 322] width 214 height 42
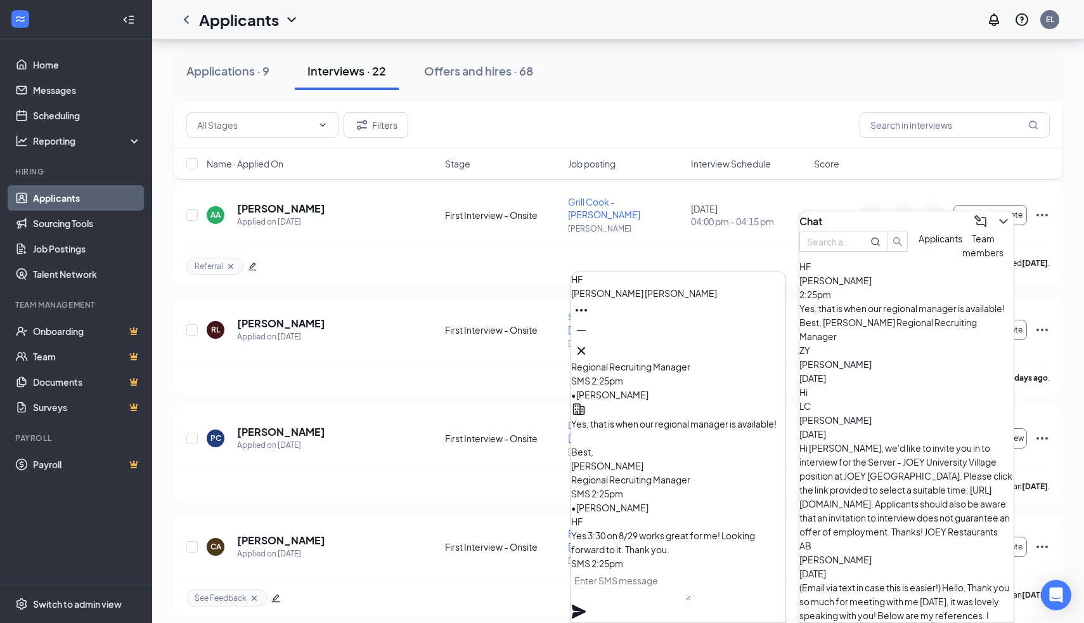
click at [644, 586] on textarea at bounding box center [631, 585] width 120 height 30
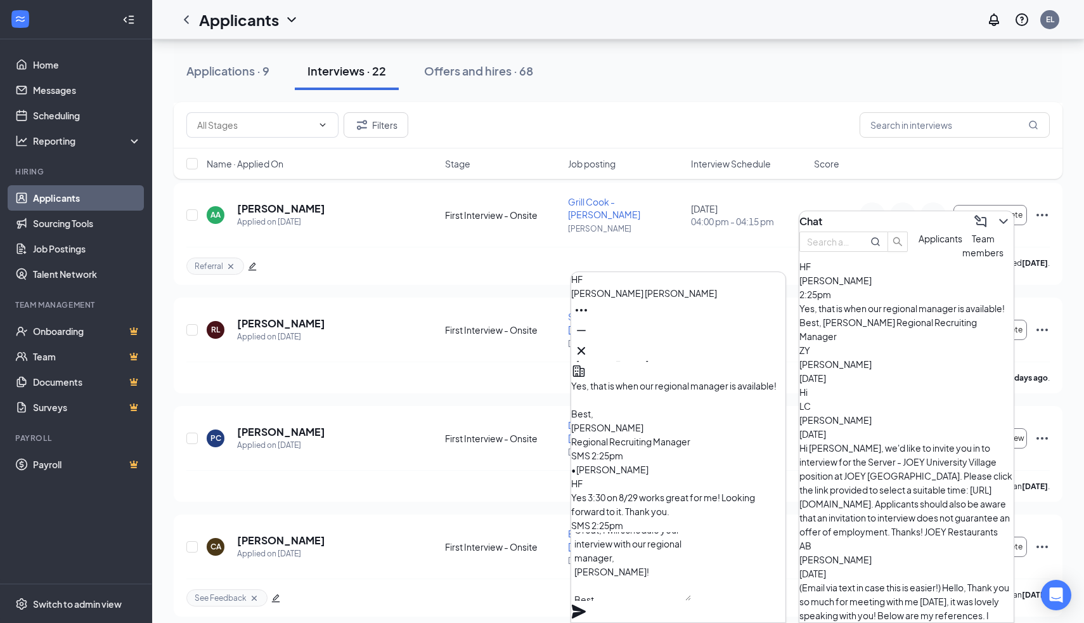
scroll to position [25, 0]
type textarea "Great, I will schedule your interview with our regional manager, [PERSON_NAME]!…"
click at [587, 604] on icon "Plane" at bounding box center [578, 611] width 15 height 15
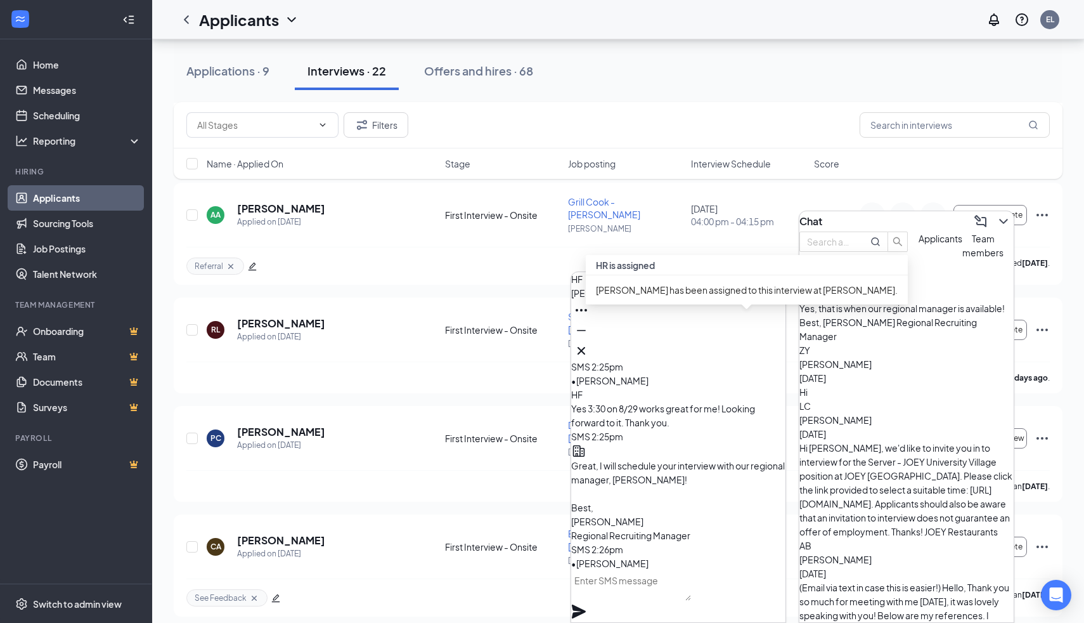
scroll to position [0, 0]
click at [589, 348] on icon "Cross" at bounding box center [581, 350] width 15 height 15
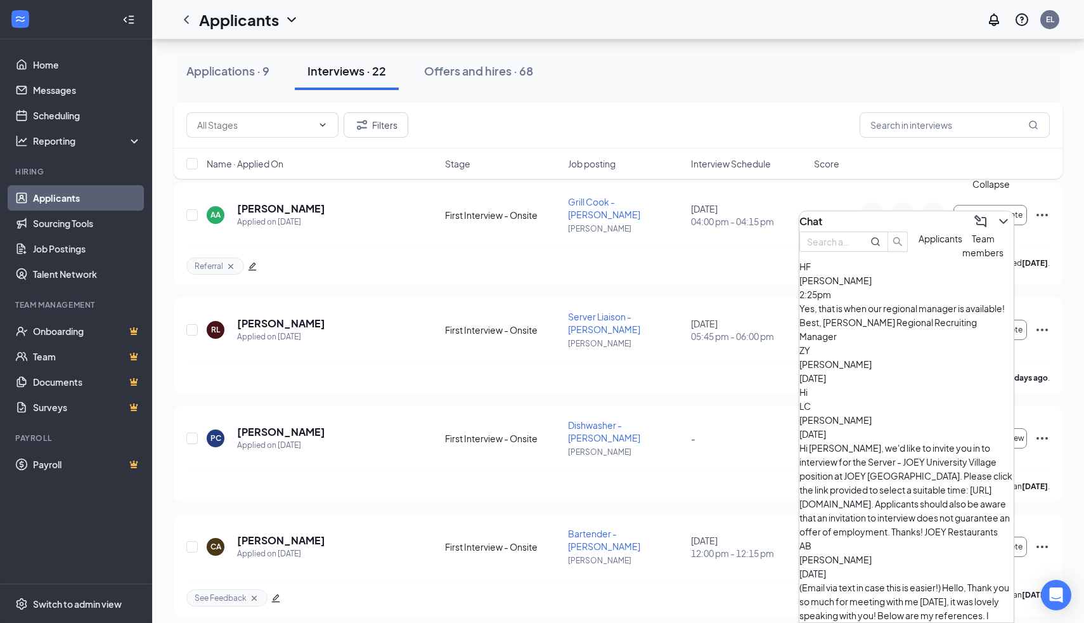
click at [1000, 219] on icon "ChevronDown" at bounding box center [1003, 221] width 15 height 15
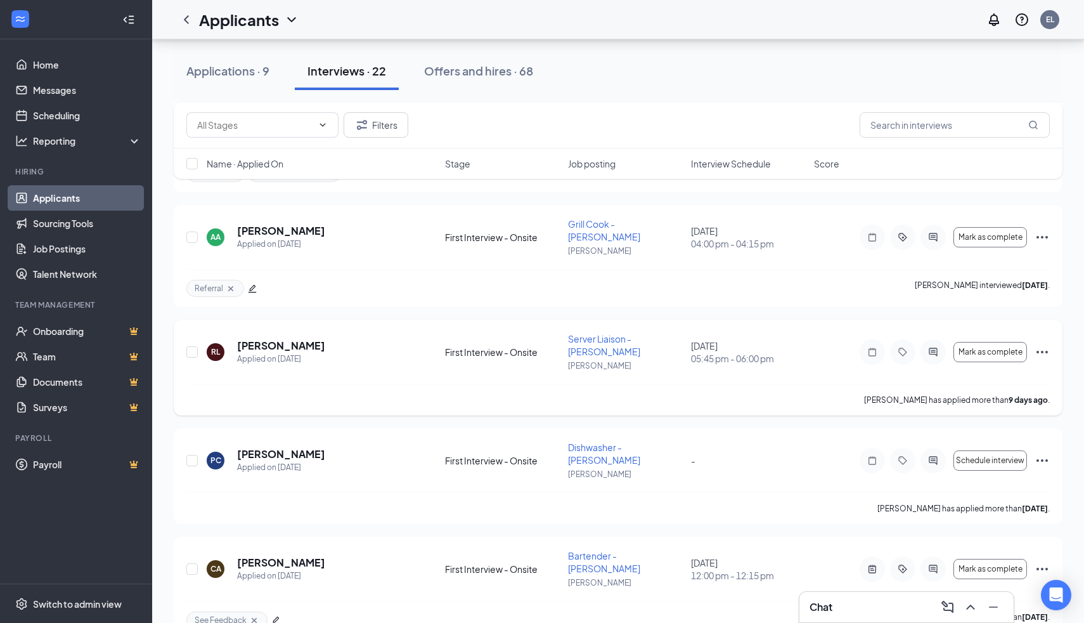
scroll to position [1072, 0]
click at [917, 117] on input "text" at bounding box center [955, 124] width 190 height 25
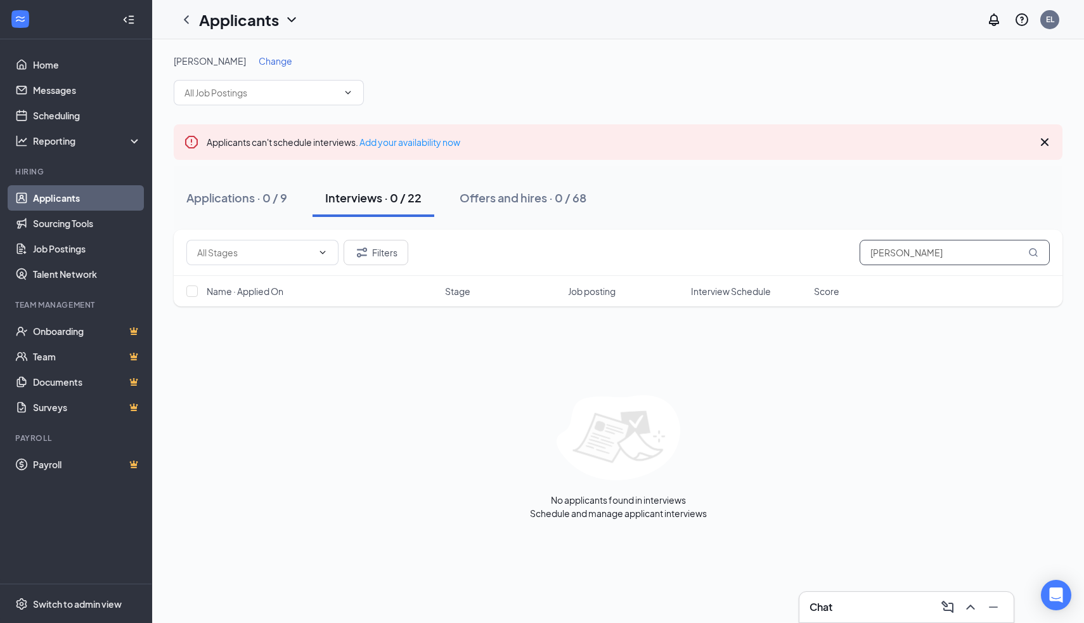
type input "[PERSON_NAME]"
click at [288, 66] on span "Change" at bounding box center [276, 60] width 34 height 11
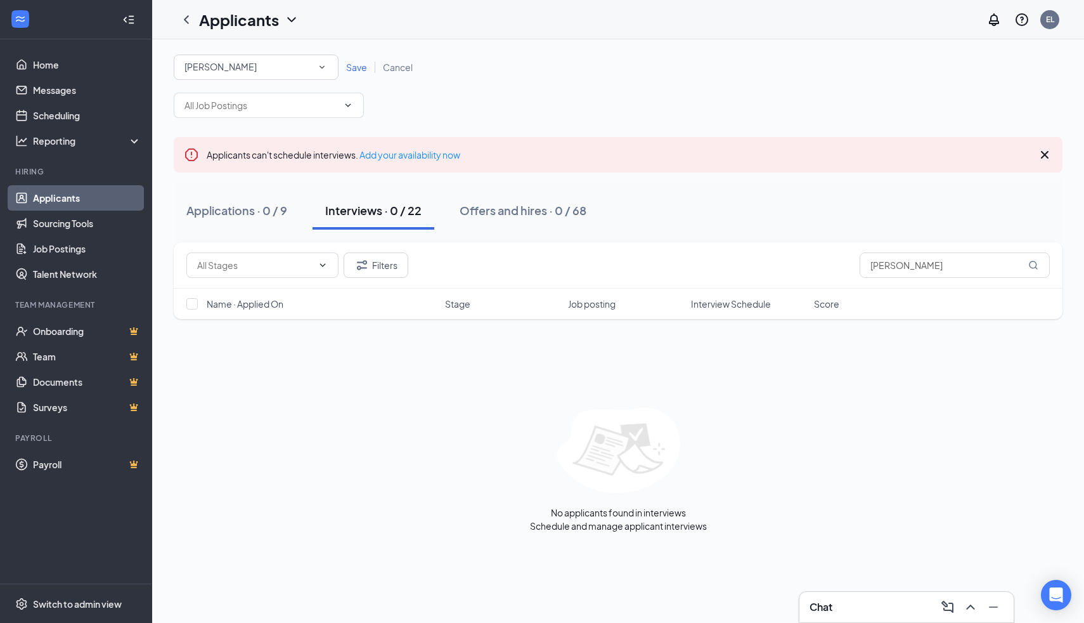
click at [288, 66] on div "[PERSON_NAME]" at bounding box center [256, 67] width 143 height 15
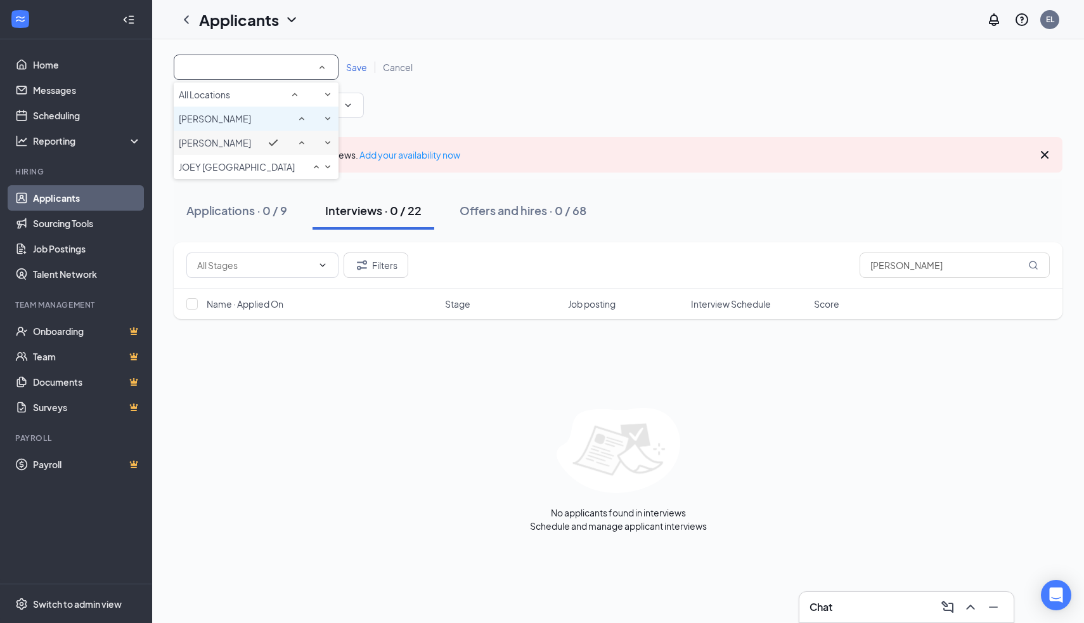
click at [267, 126] on div "[PERSON_NAME]" at bounding box center [256, 118] width 155 height 15
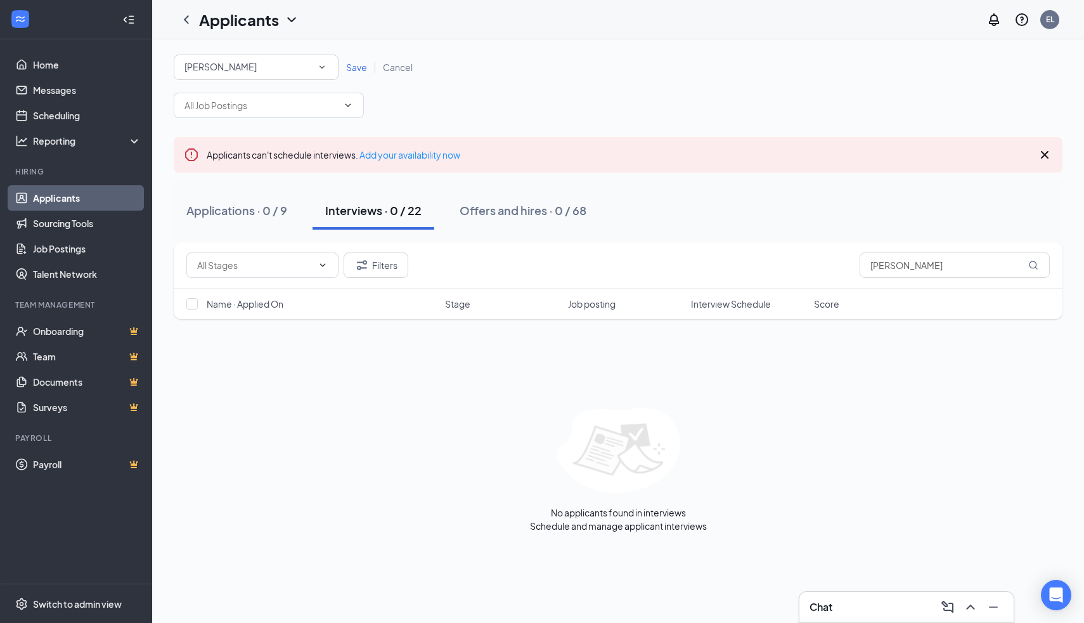
click at [361, 68] on span "Save" at bounding box center [356, 67] width 21 height 11
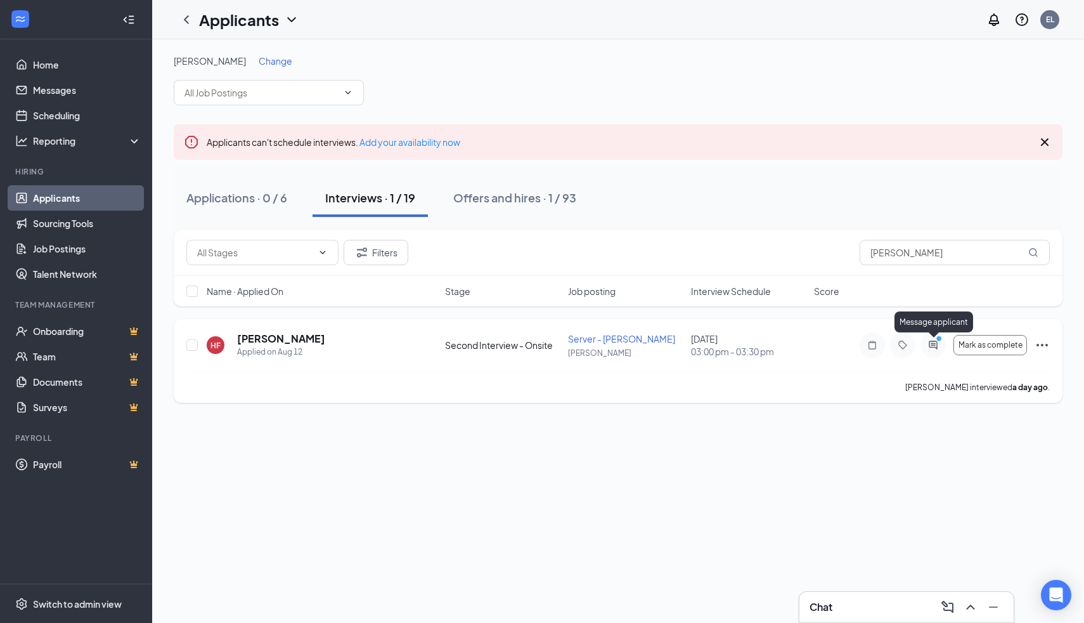
click at [930, 341] on icon "ActiveChat" at bounding box center [933, 345] width 8 height 8
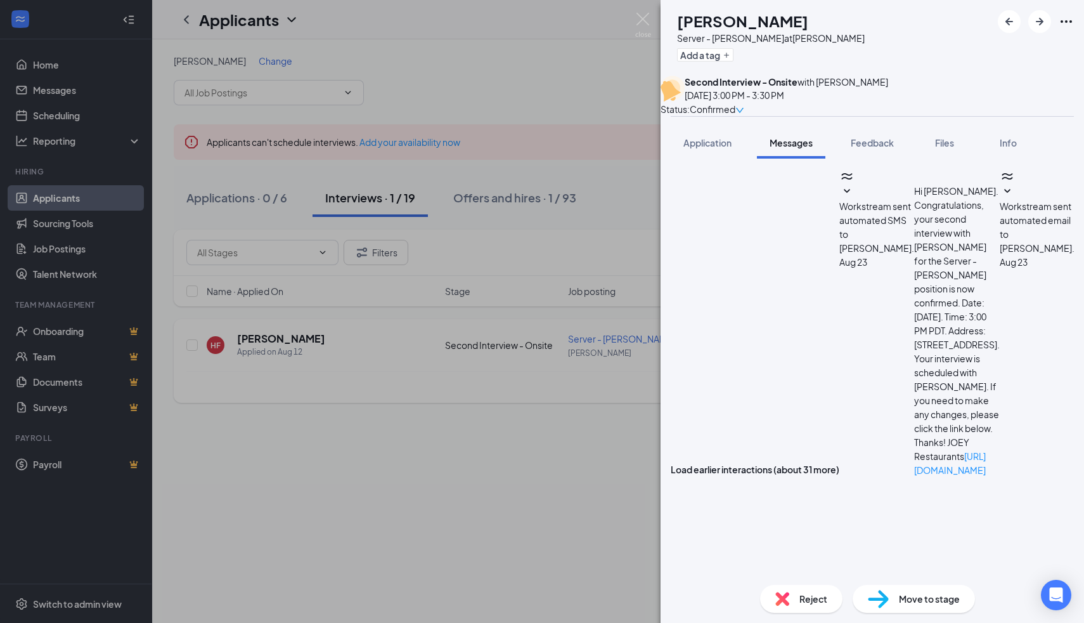
scroll to position [734, 0]
click at [641, 17] on img at bounding box center [643, 25] width 16 height 25
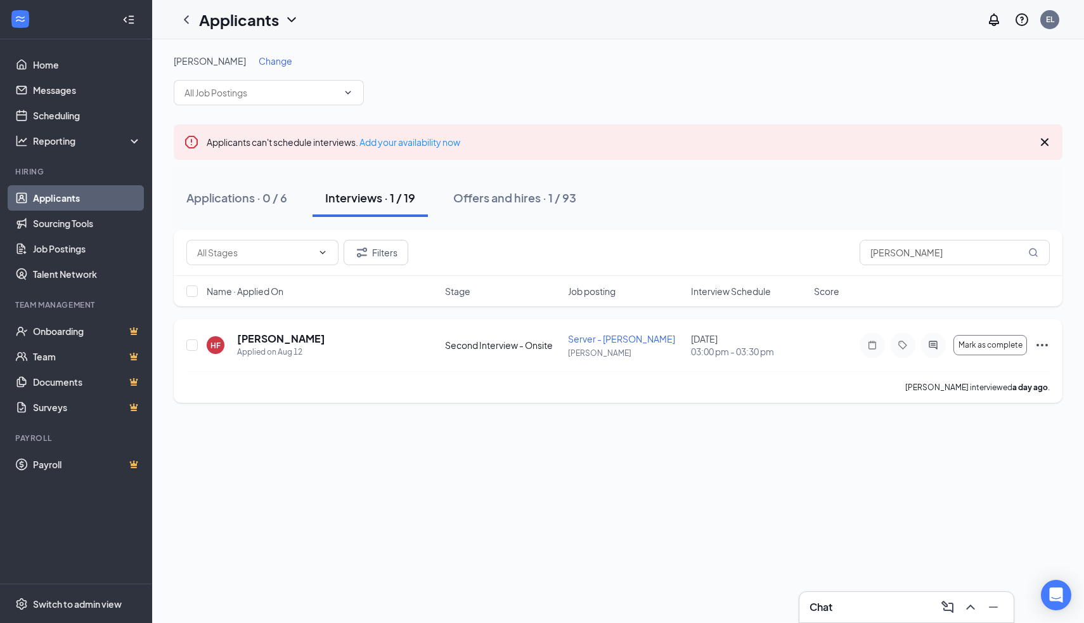
click at [1038, 343] on icon "Ellipses" at bounding box center [1042, 344] width 15 height 15
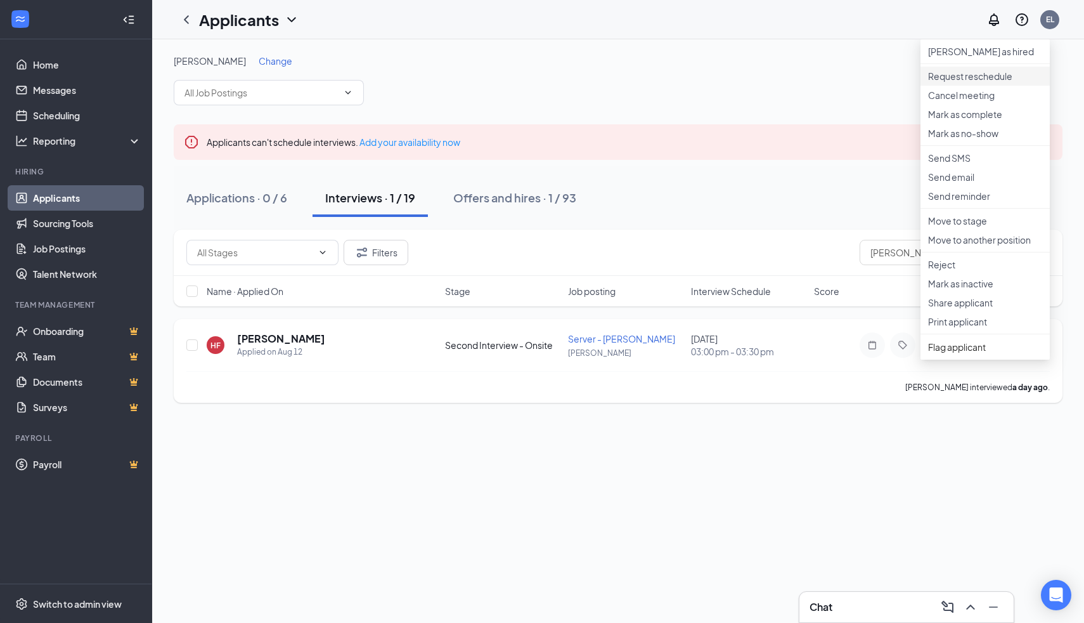
click at [953, 82] on p "Request reschedule" at bounding box center [985, 76] width 114 height 13
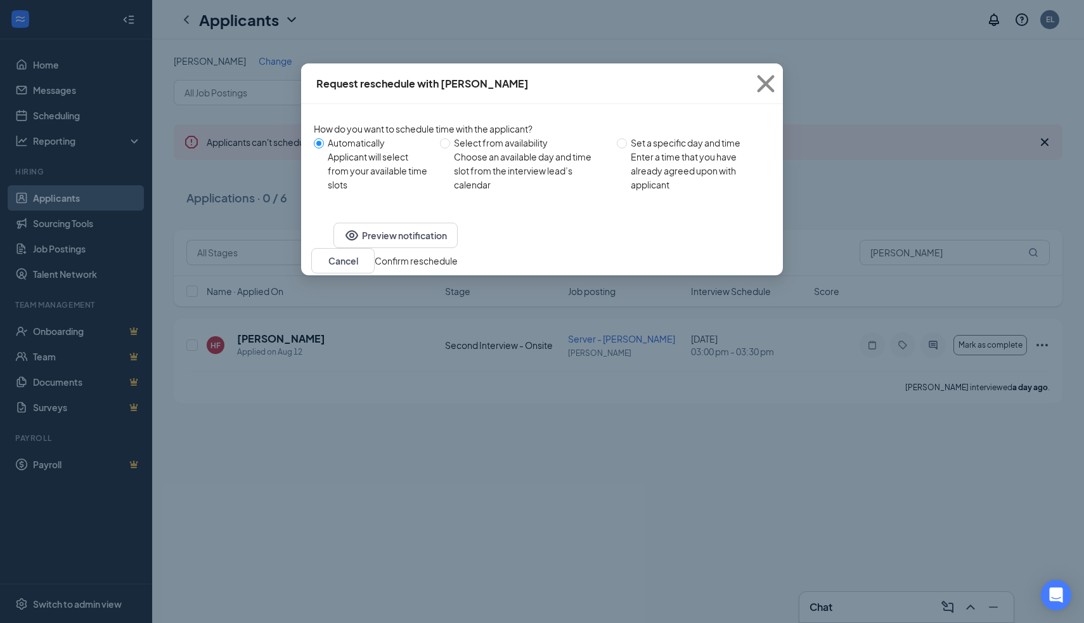
click at [525, 169] on div "Choose an available day and time slot from the interview lead’s calendar" at bounding box center [530, 171] width 153 height 42
click at [450, 148] on input "Select from availability Choose an available day and time slot from the intervi…" at bounding box center [445, 143] width 10 height 10
radio input "true"
radio input "false"
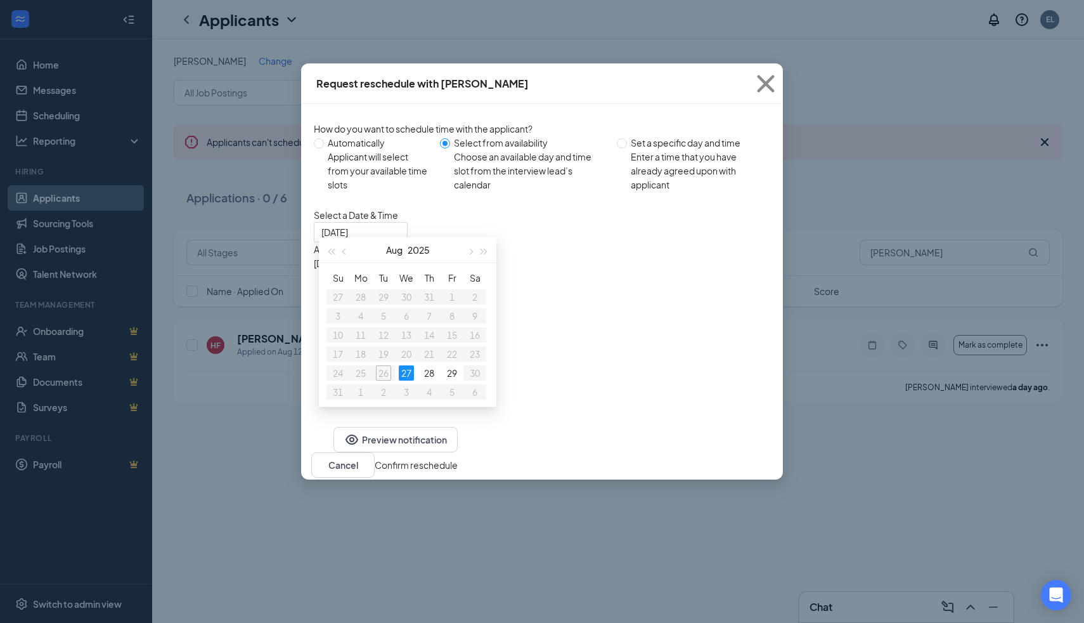
click at [668, 158] on div "Enter a time that you have already agreed upon with applicant" at bounding box center [695, 171] width 129 height 42
click at [627, 148] on input "Set a specific day and time Enter a time that you have already agreed upon with…" at bounding box center [622, 143] width 10 height 10
radio input "true"
radio input "false"
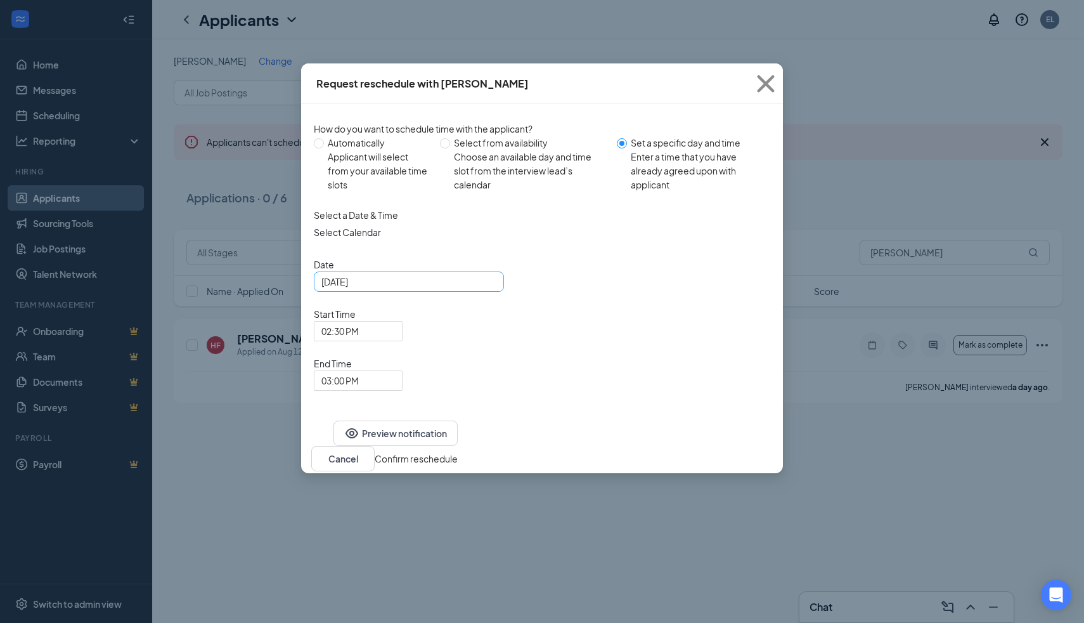
click at [481, 289] on div "[DATE]" at bounding box center [409, 282] width 175 height 14
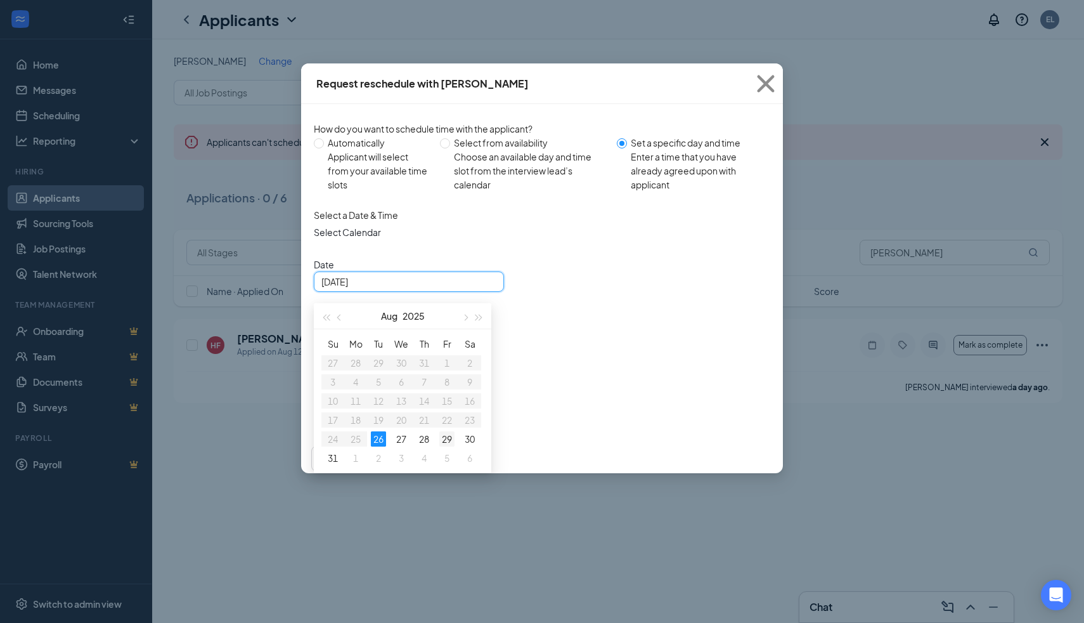
type input "[DATE]"
click at [448, 446] on div "29" at bounding box center [446, 438] width 15 height 15
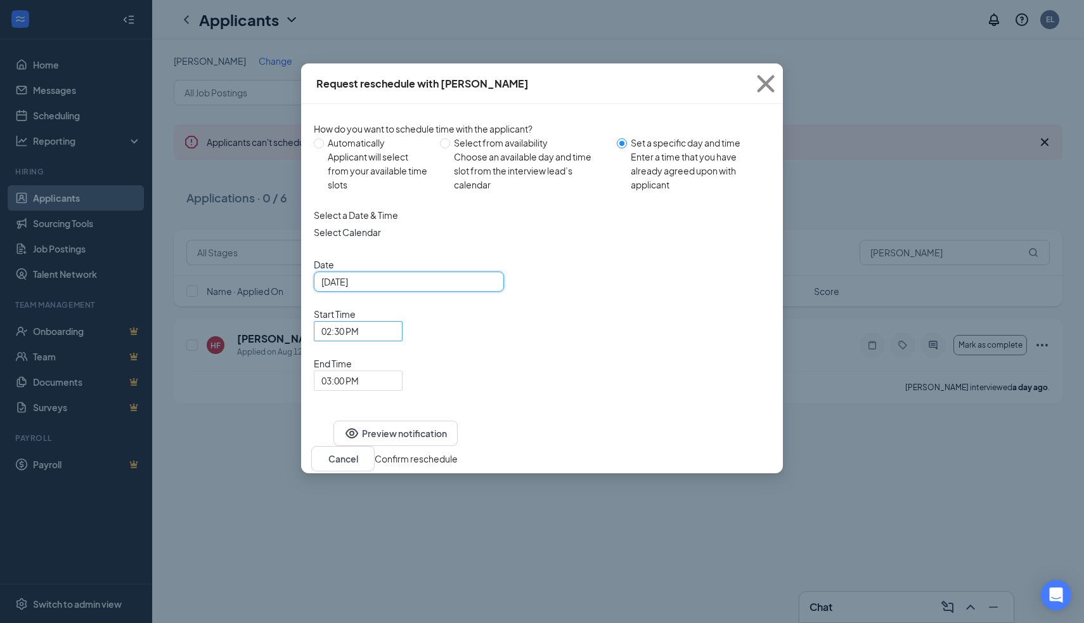
click at [395, 322] on span "02:30 PM" at bounding box center [359, 331] width 74 height 19
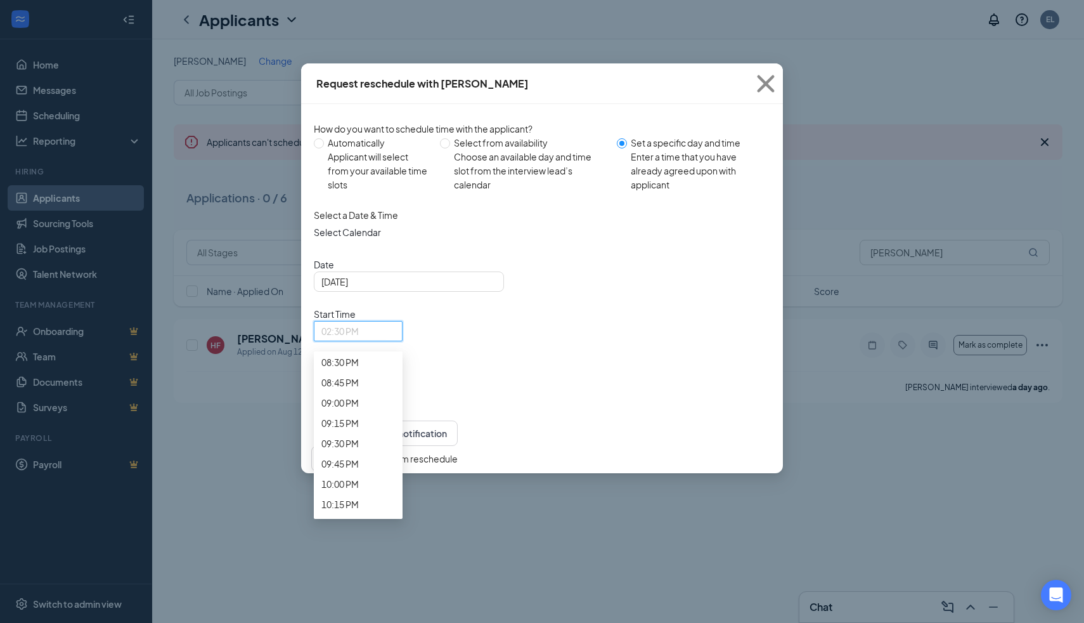
scroll to position [1730, 0]
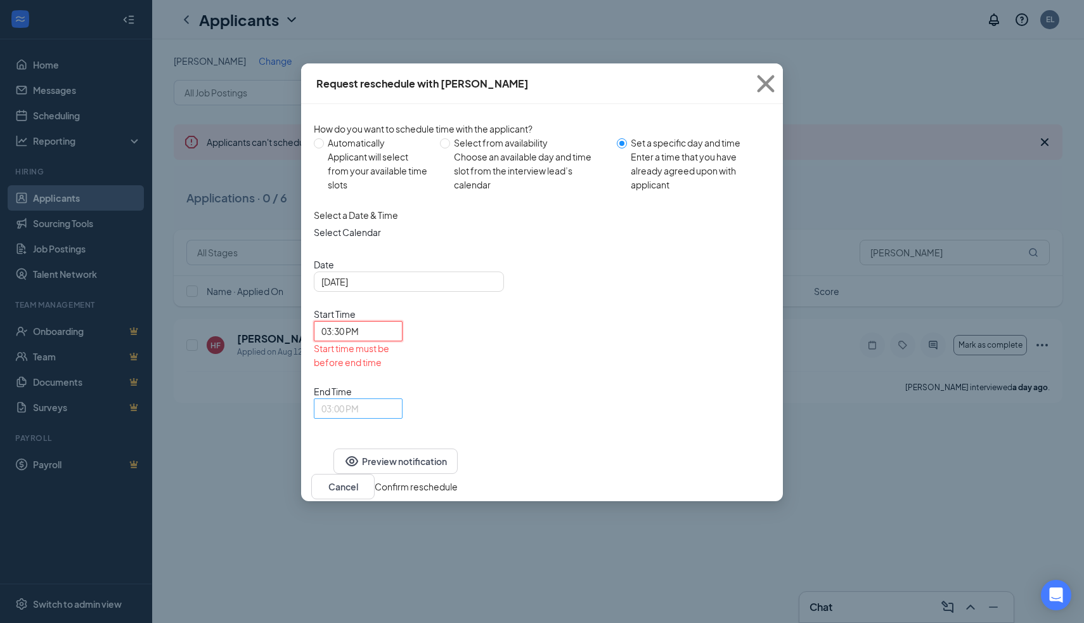
click at [403, 398] on div "03:00 PM" at bounding box center [358, 408] width 89 height 20
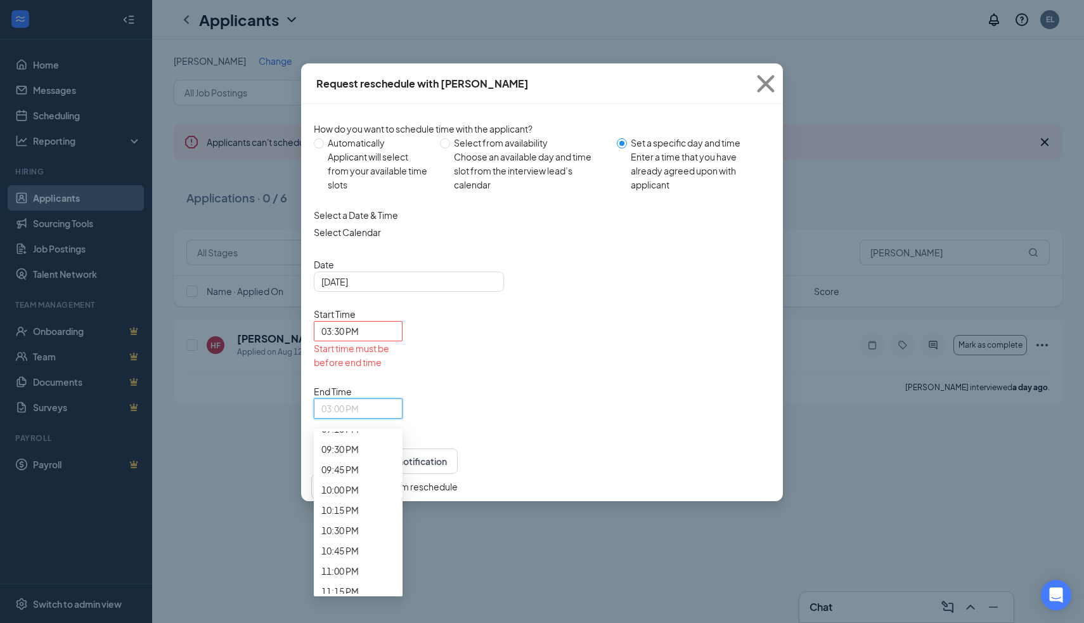
scroll to position [1754, 0]
click at [403, 11] on div "04:00 PM" at bounding box center [358, 1] width 89 height 20
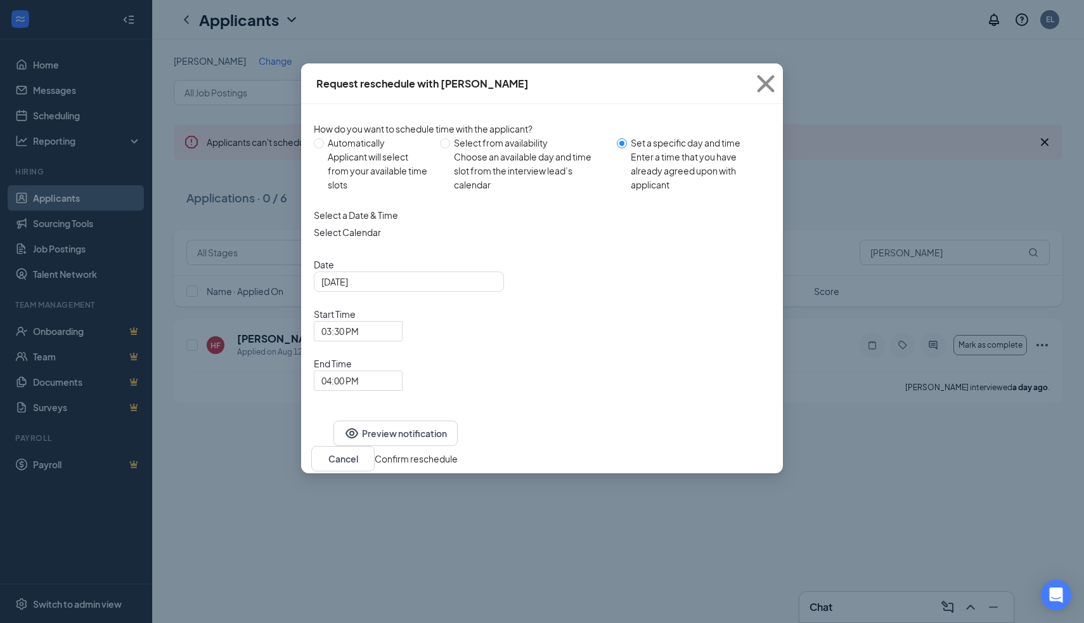
click at [458, 452] on button "Confirm reschedule" at bounding box center [416, 459] width 83 height 14
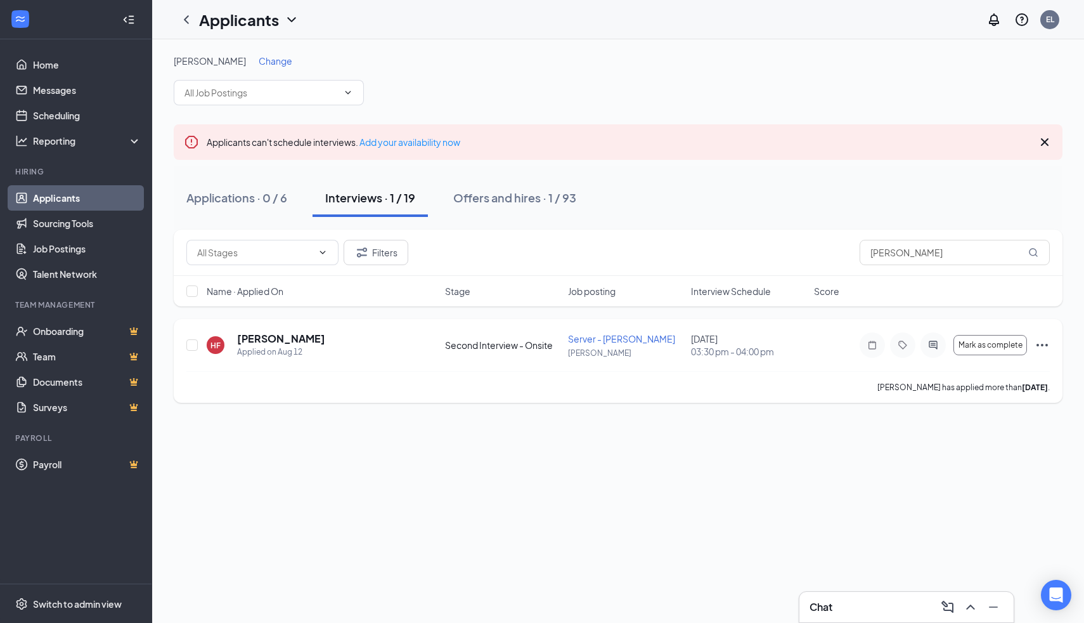
click at [1042, 346] on icon "Ellipses" at bounding box center [1042, 345] width 11 height 3
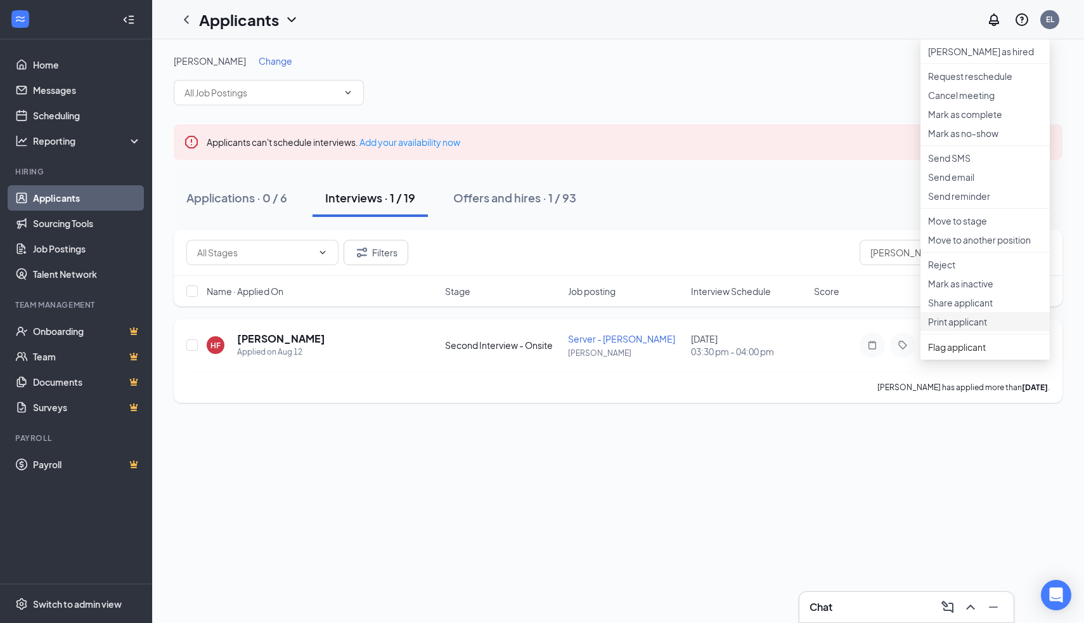
click at [960, 328] on p "Print applicant" at bounding box center [985, 321] width 114 height 13
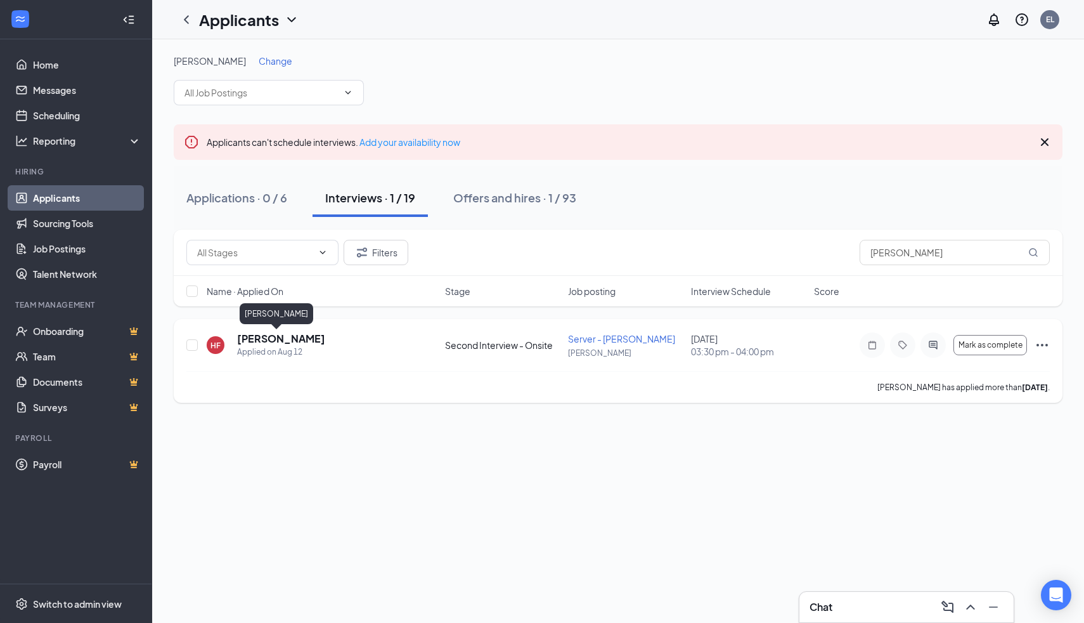
click at [278, 338] on h5 "[PERSON_NAME]" at bounding box center [281, 339] width 88 height 14
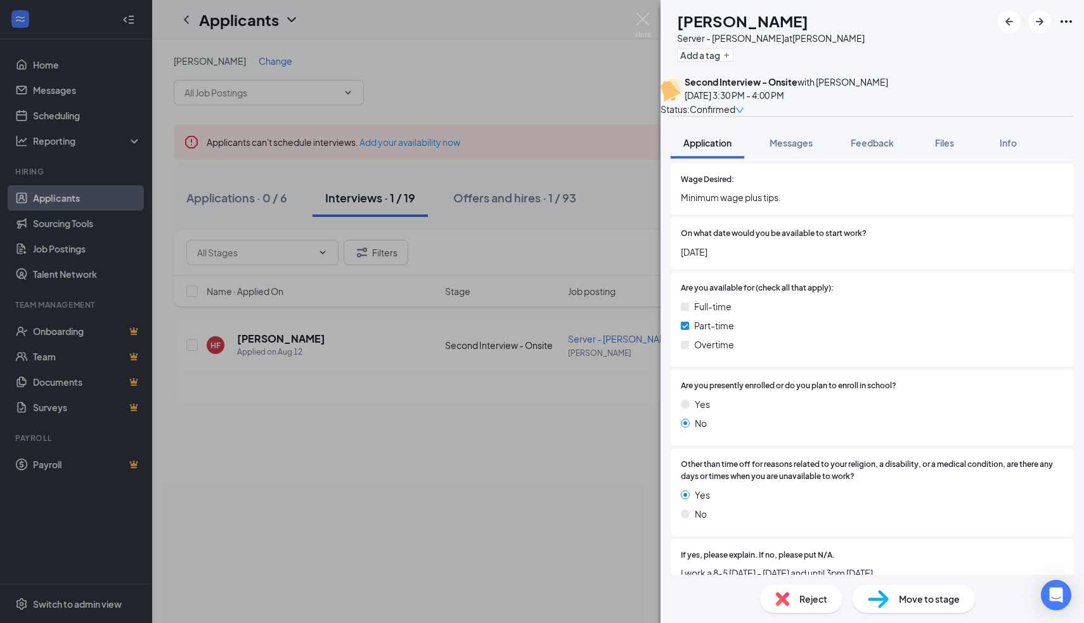
scroll to position [612, 0]
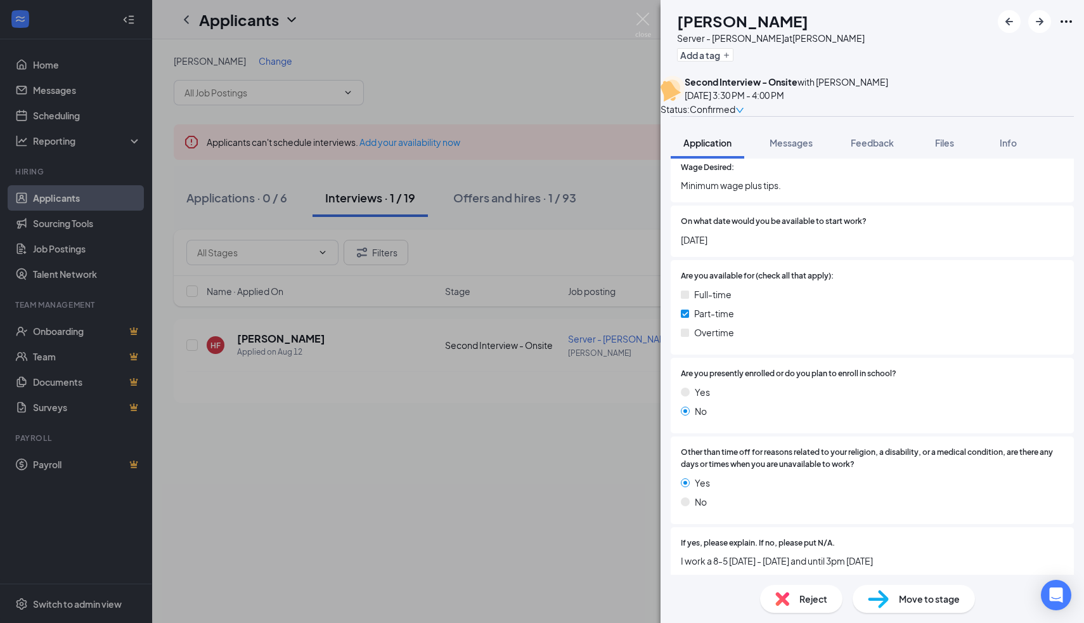
click at [626, 29] on div "HF [PERSON_NAME] Server - [PERSON_NAME] at [PERSON_NAME] Add a tag Second Inter…" at bounding box center [542, 311] width 1084 height 623
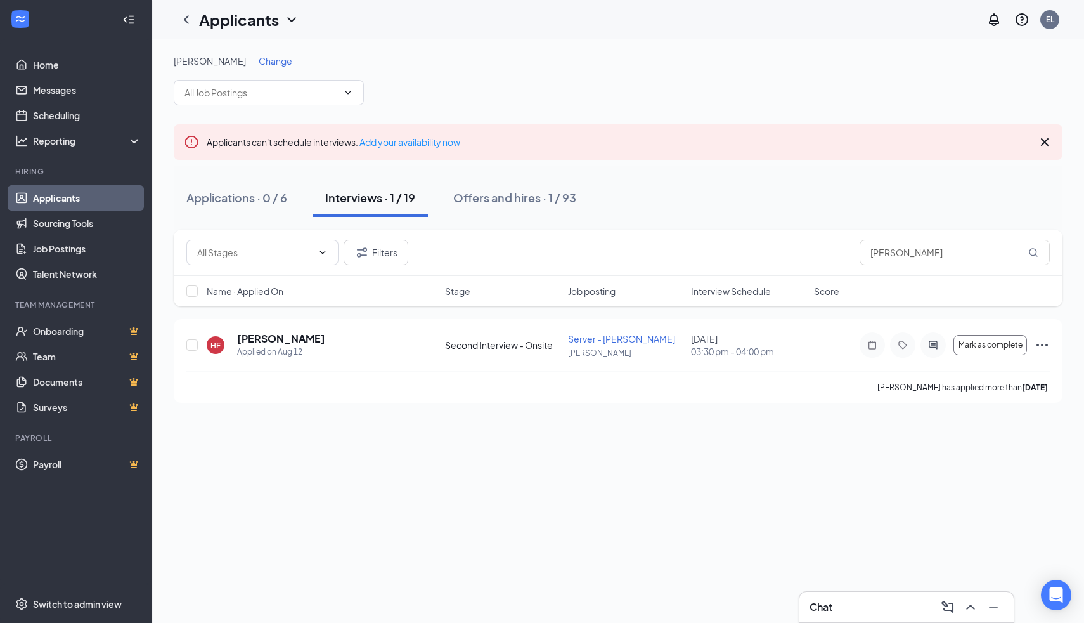
click at [647, 26] on div "Applicants EL" at bounding box center [618, 19] width 932 height 39
click at [928, 257] on input "[PERSON_NAME]" at bounding box center [955, 252] width 190 height 25
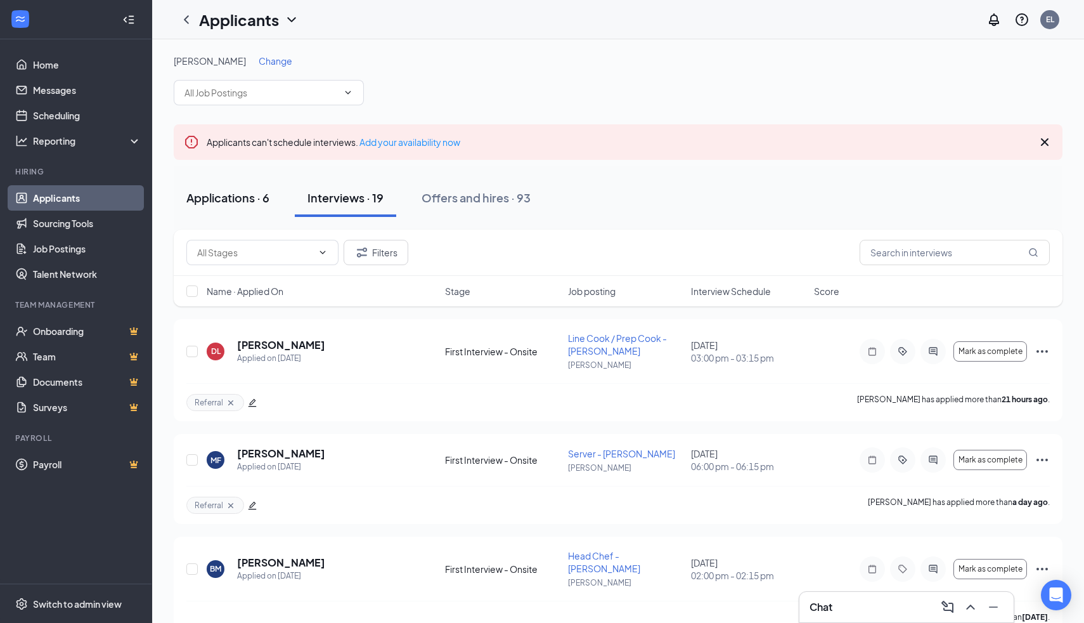
click at [223, 207] on button "Applications · 6" at bounding box center [228, 198] width 108 height 38
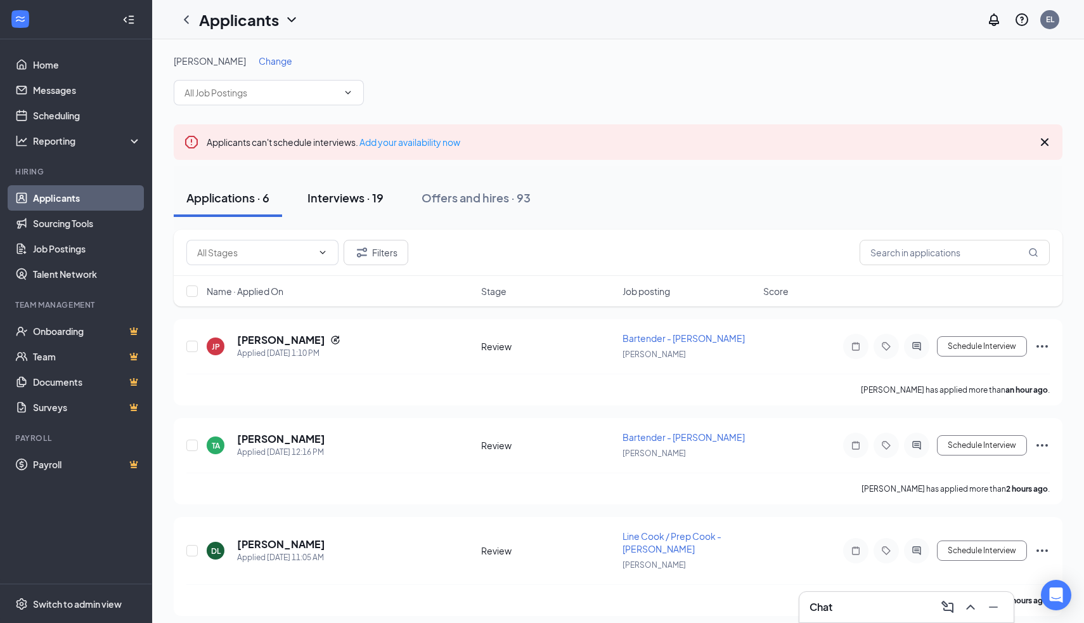
click at [325, 204] on div "Interviews · 19" at bounding box center [346, 198] width 76 height 16
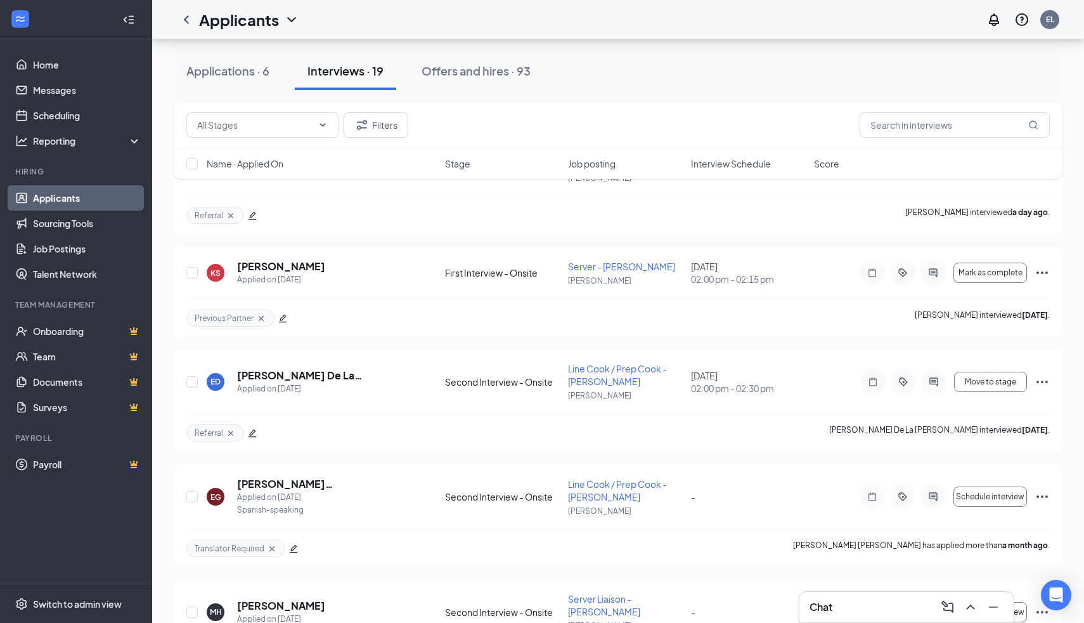
scroll to position [1771, 0]
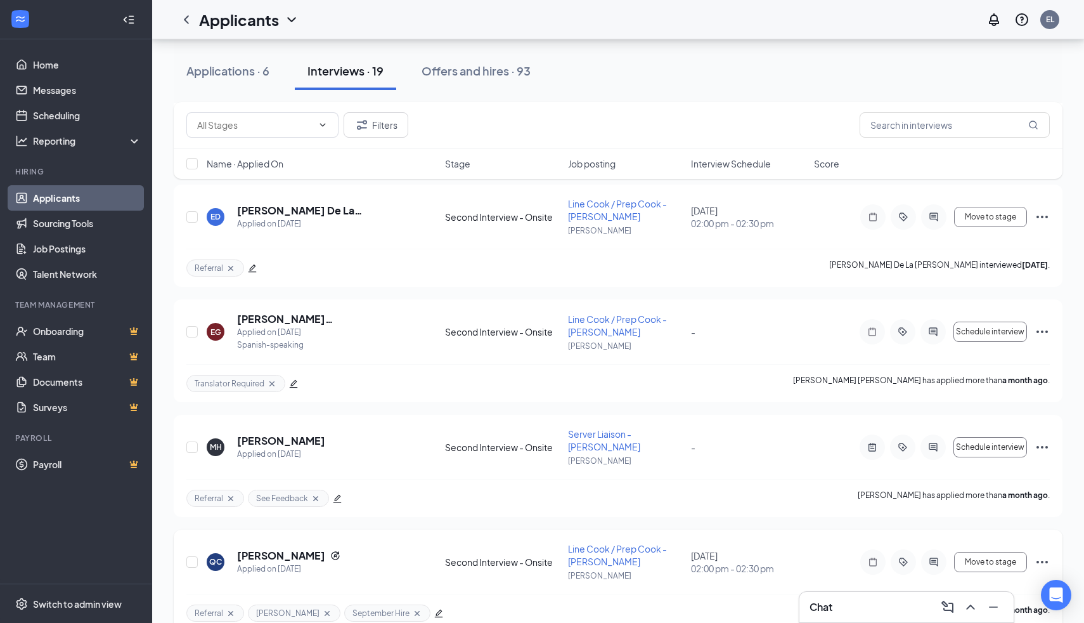
click at [393, 604] on div "September Hire" at bounding box center [387, 612] width 86 height 17
click at [415, 610] on icon "Cross" at bounding box center [417, 612] width 5 height 5
click at [271, 549] on h5 "[PERSON_NAME]" at bounding box center [281, 556] width 88 height 14
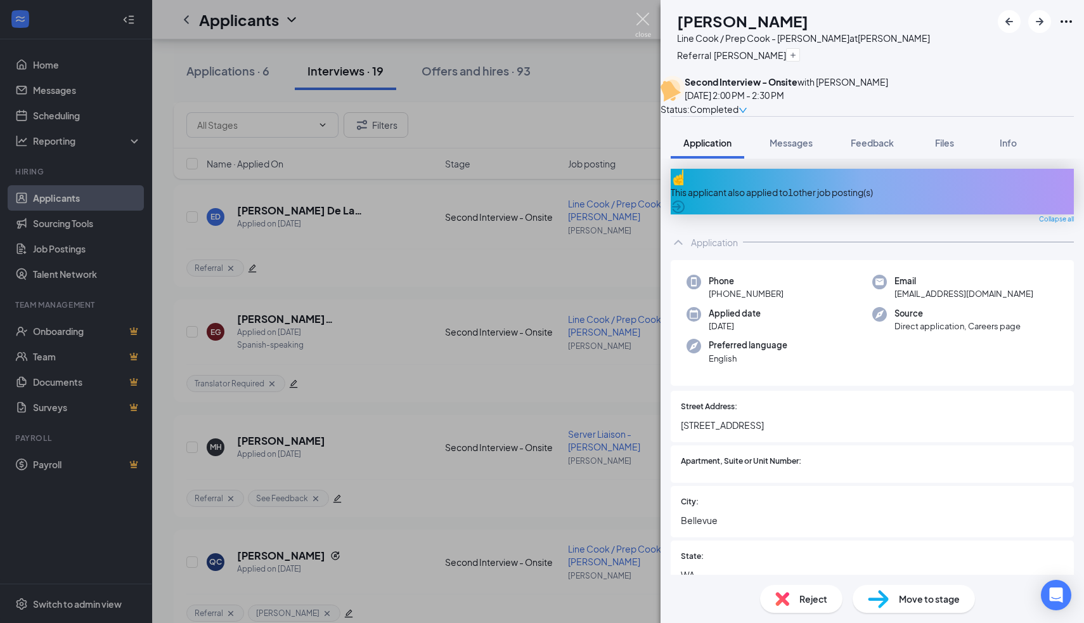
click at [637, 20] on img at bounding box center [643, 25] width 16 height 25
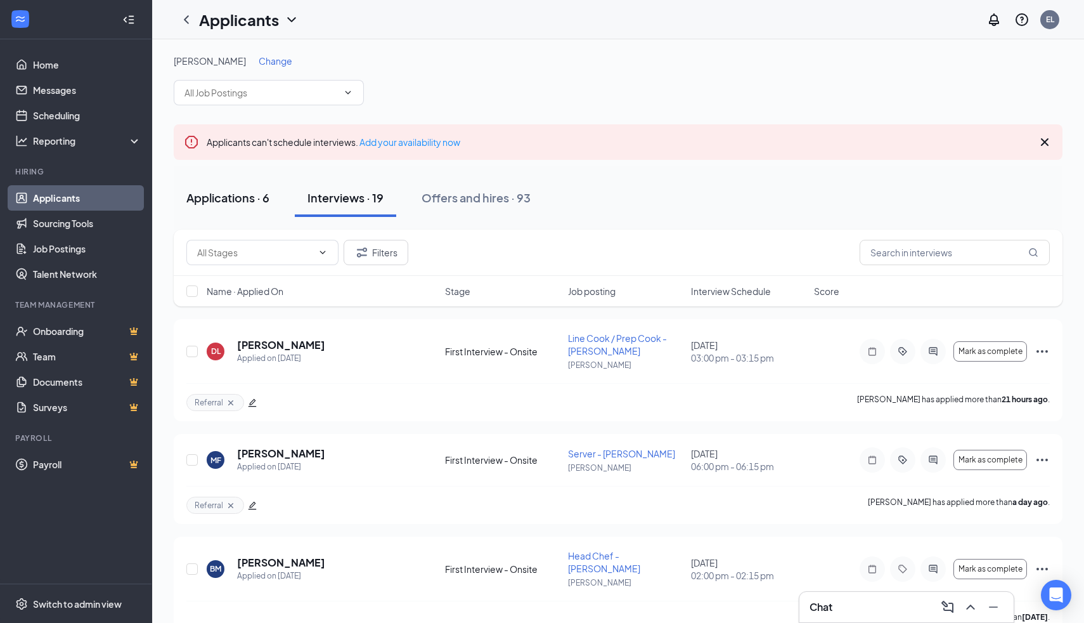
click at [218, 202] on div "Applications · 6" at bounding box center [227, 198] width 83 height 16
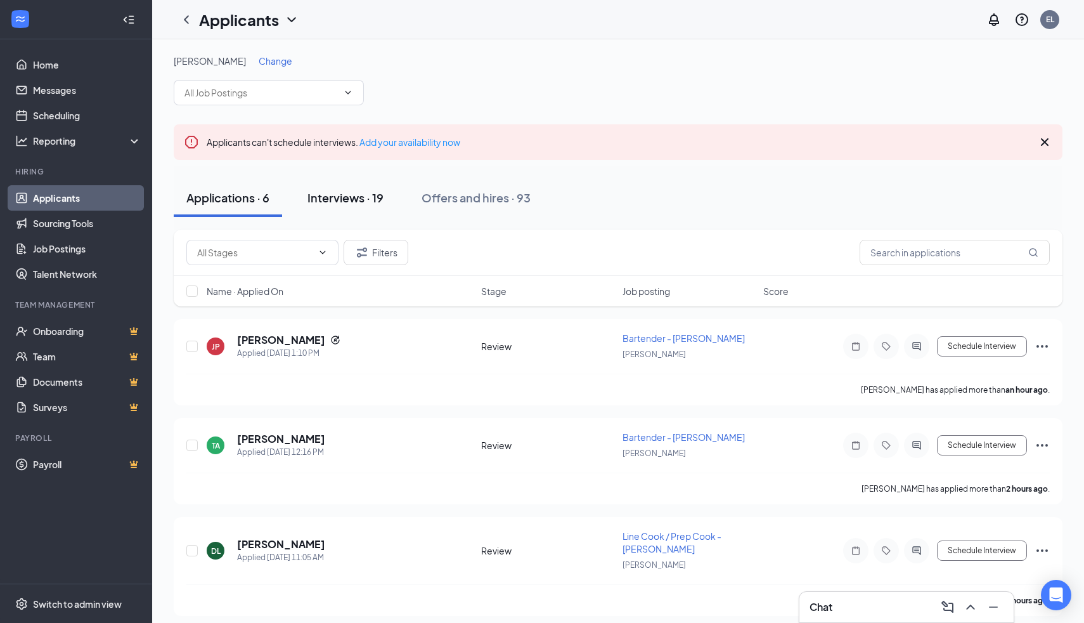
click at [344, 204] on div "Interviews · 19" at bounding box center [346, 198] width 76 height 16
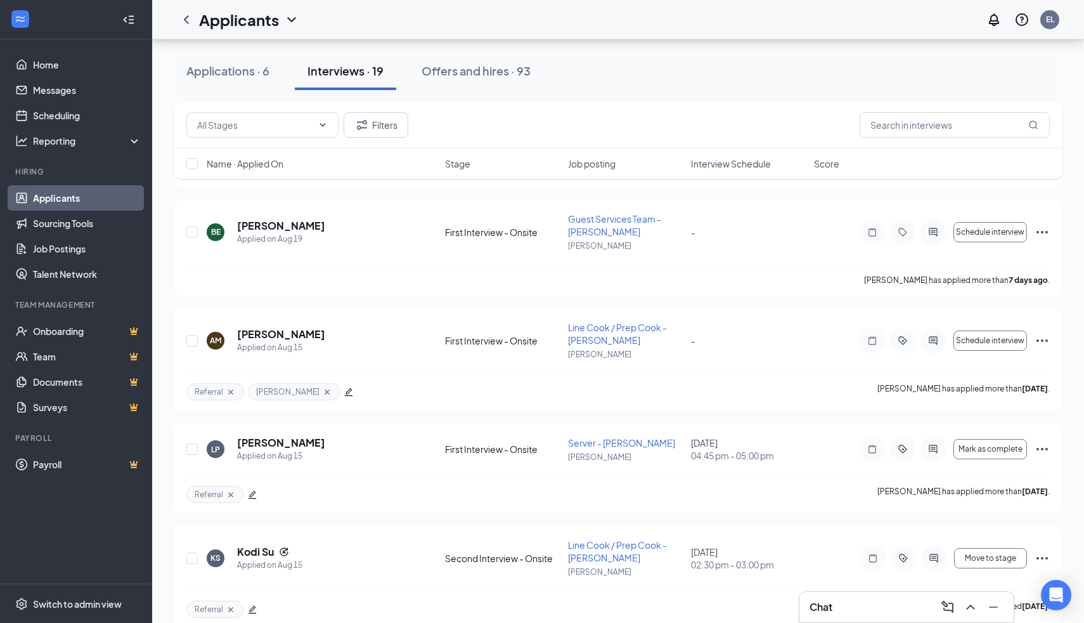
scroll to position [890, 0]
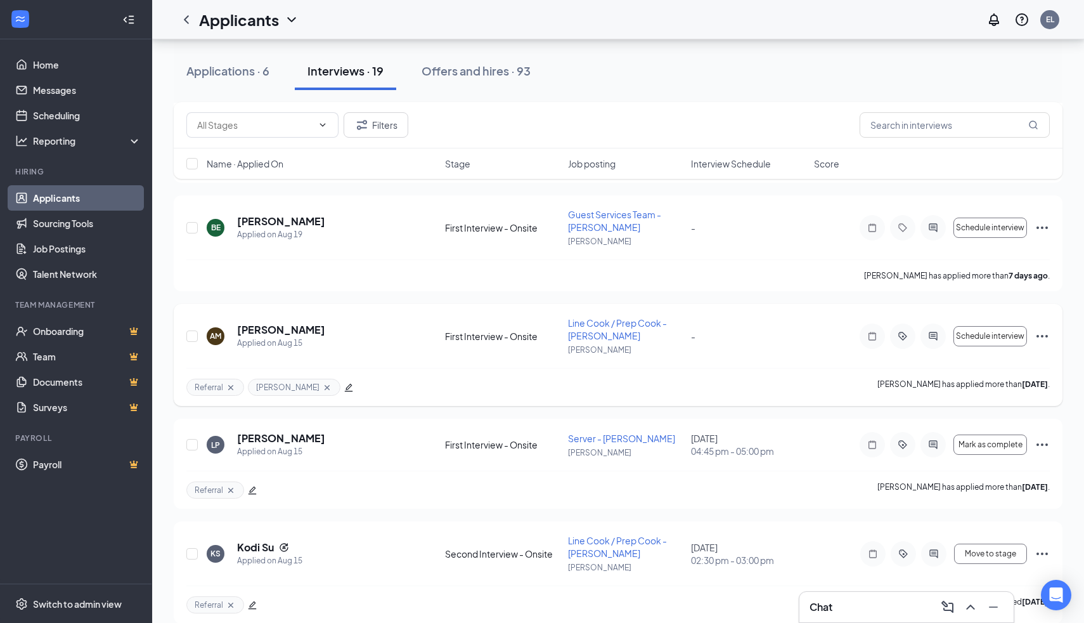
click at [1047, 328] on icon "Ellipses" at bounding box center [1042, 335] width 15 height 15
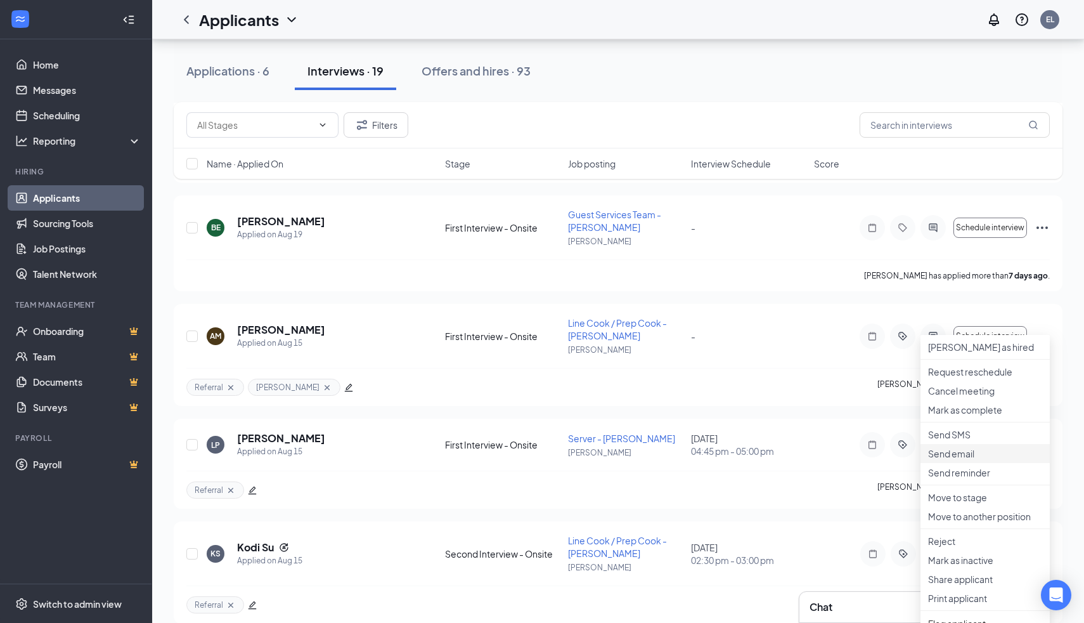
click at [942, 460] on p "Send email" at bounding box center [985, 453] width 114 height 13
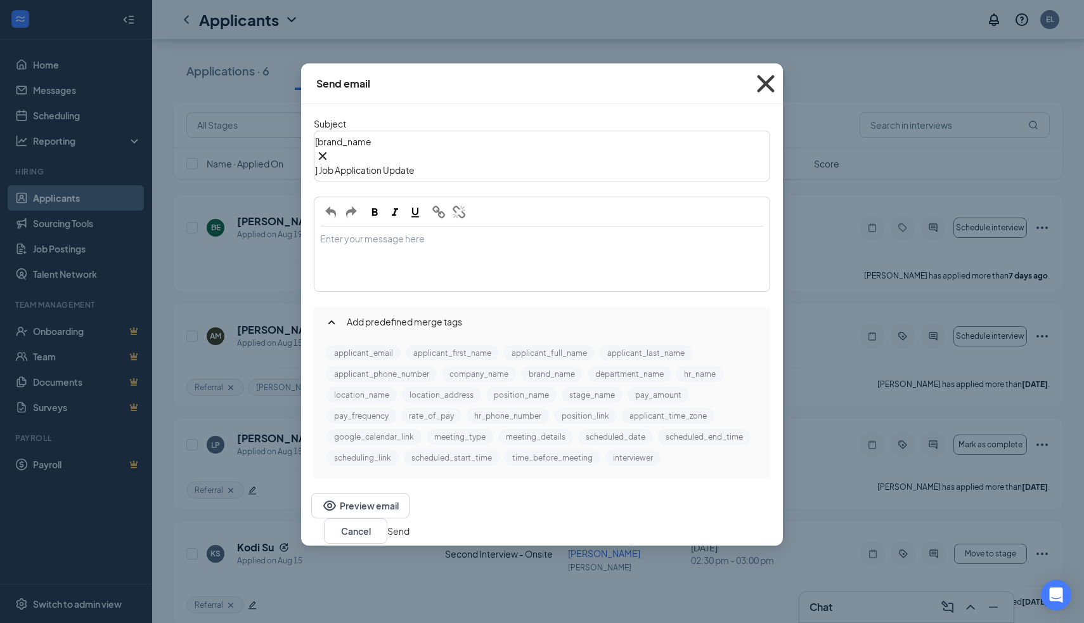
click at [769, 83] on icon "Cross" at bounding box center [766, 84] width 34 height 34
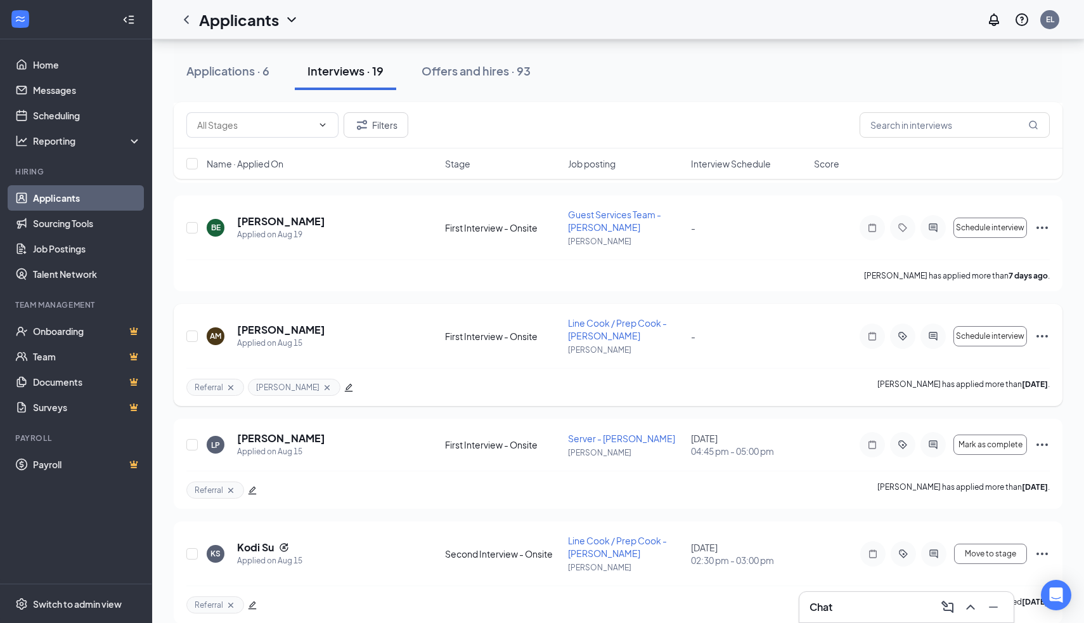
click at [1046, 328] on icon "Ellipses" at bounding box center [1042, 335] width 15 height 15
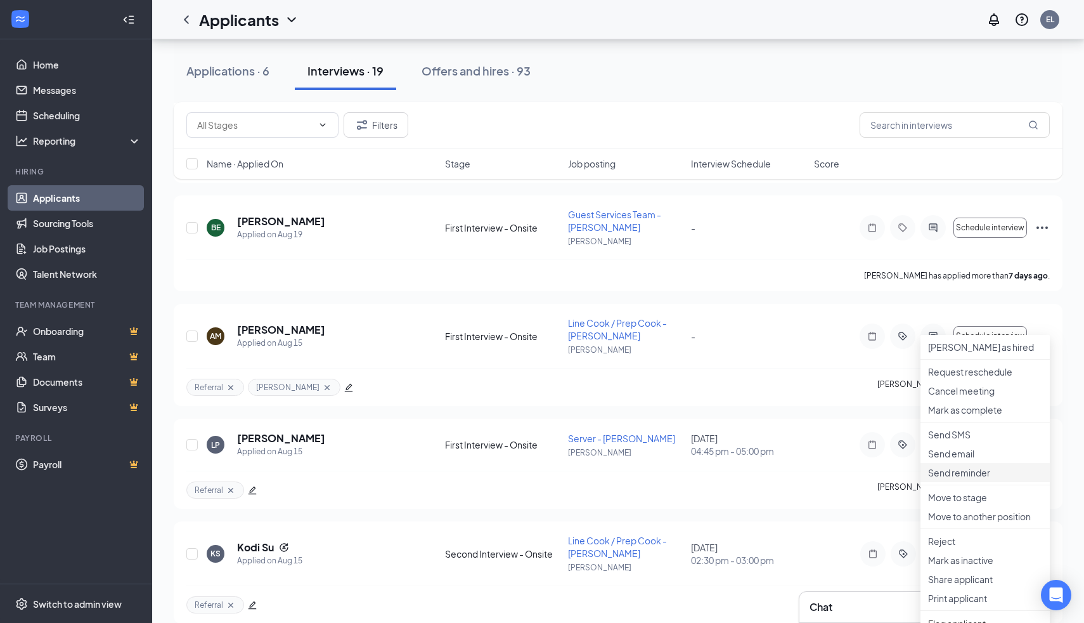
click at [940, 479] on p "Send reminder" at bounding box center [985, 472] width 114 height 13
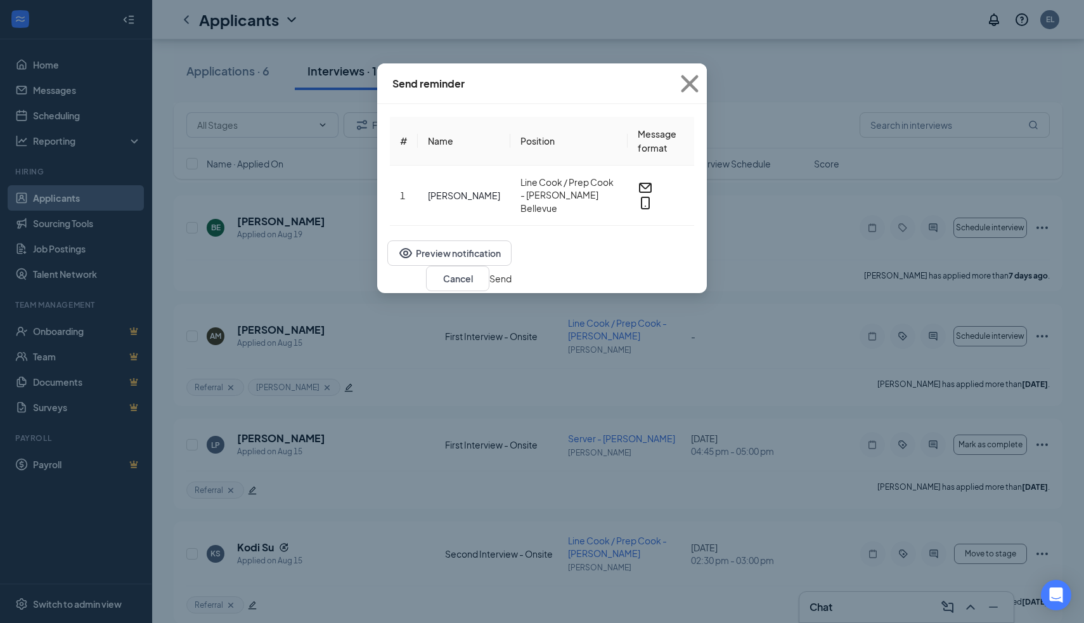
click at [512, 283] on button "Send" at bounding box center [501, 278] width 22 height 14
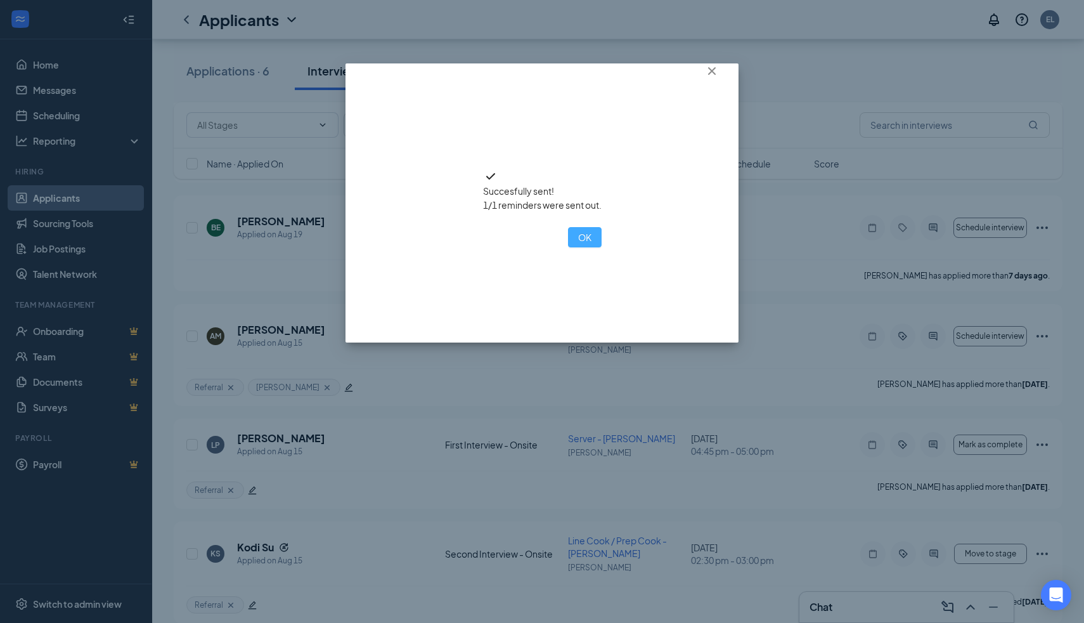
click at [568, 247] on button "OK" at bounding box center [585, 237] width 34 height 20
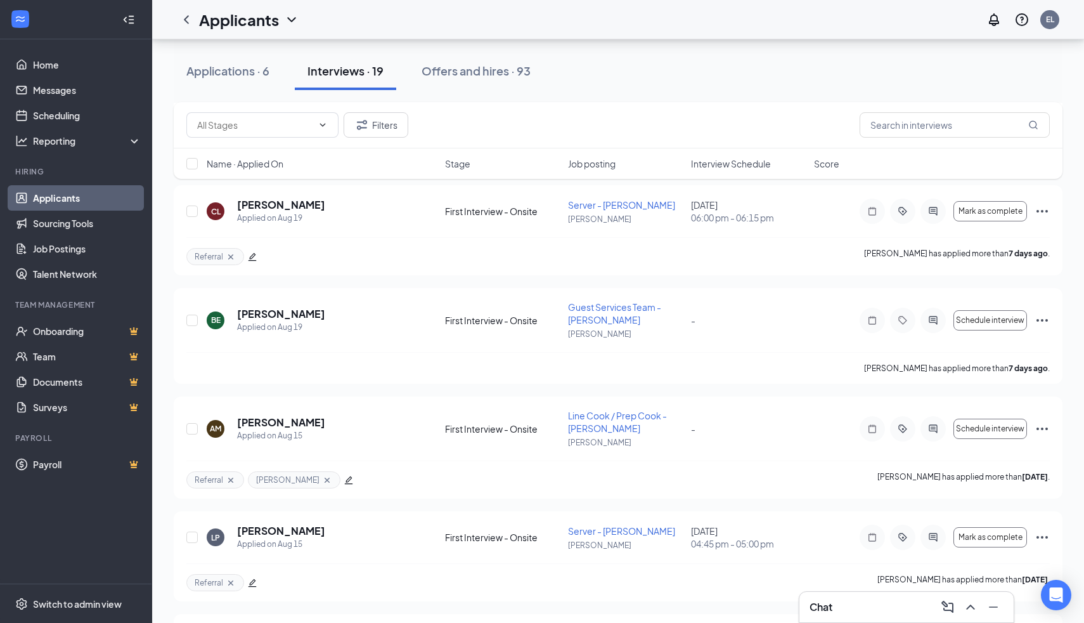
scroll to position [781, 0]
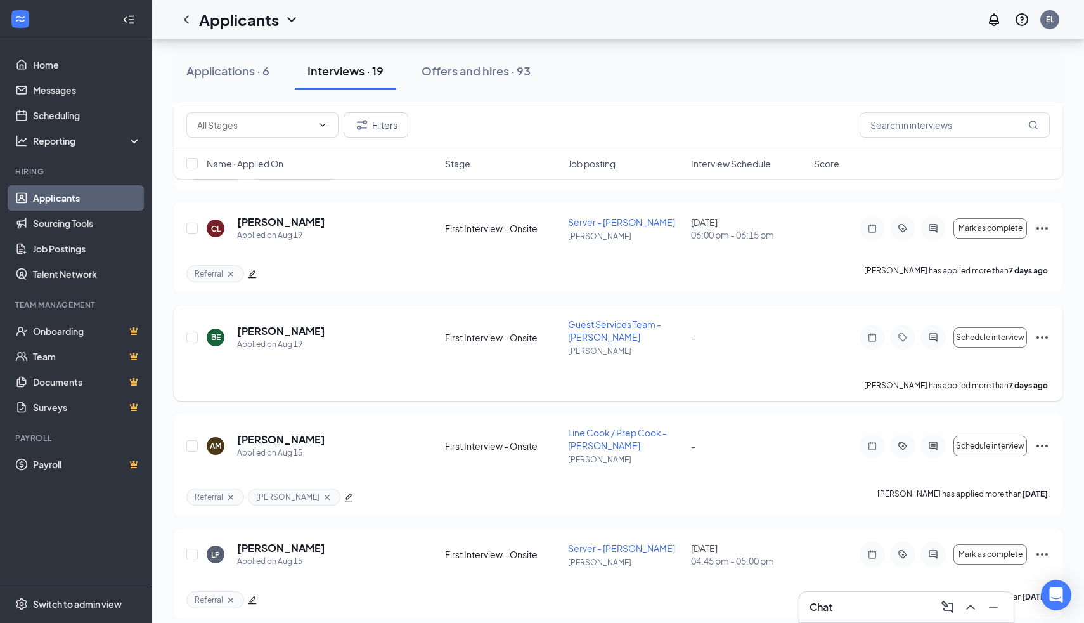
click at [1043, 330] on icon "Ellipses" at bounding box center [1042, 337] width 15 height 15
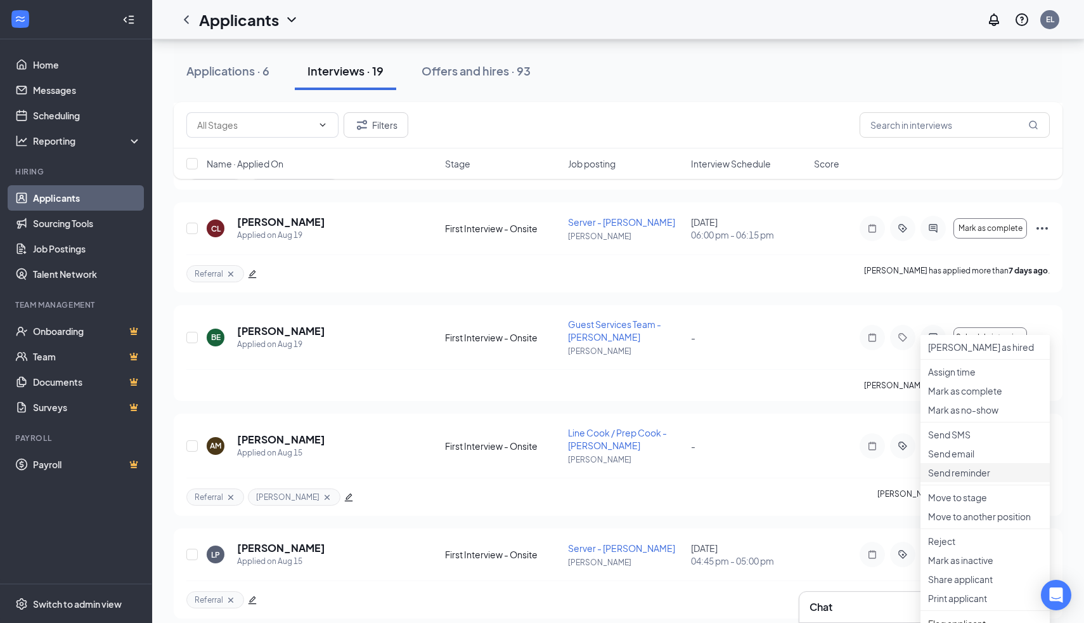
click at [949, 479] on p "Send reminder" at bounding box center [985, 472] width 114 height 13
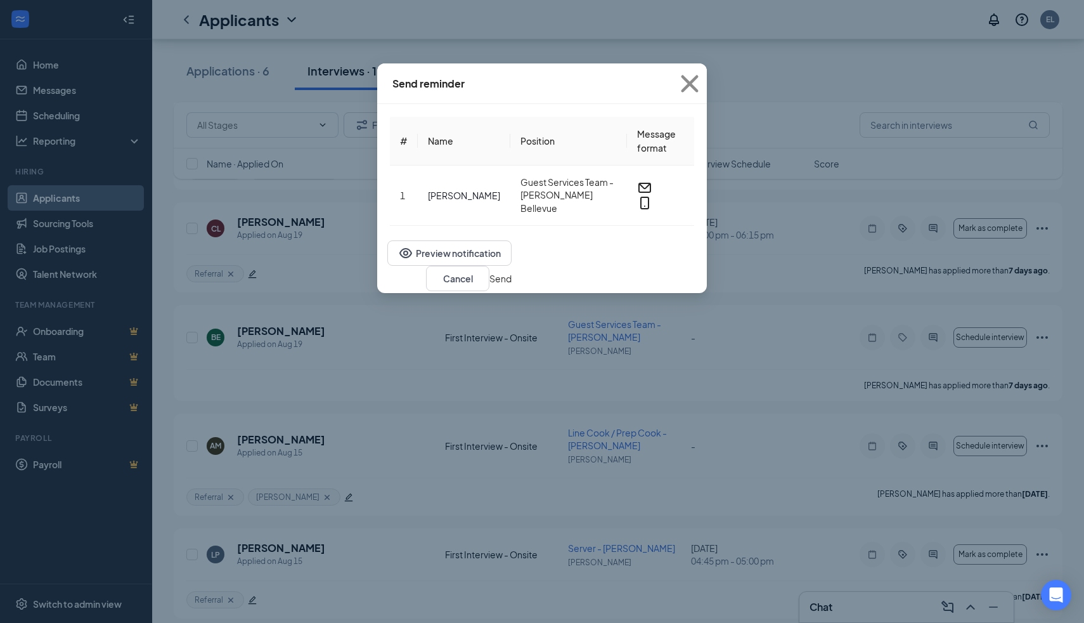
click at [512, 282] on button "Send" at bounding box center [501, 278] width 22 height 14
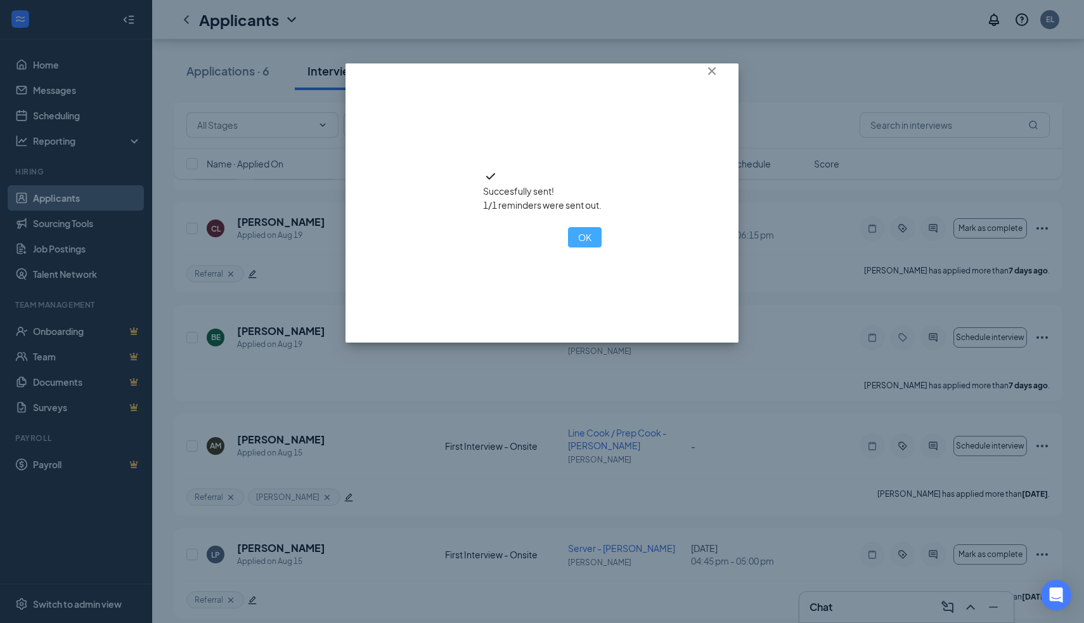
click at [568, 247] on button "OK" at bounding box center [585, 237] width 34 height 20
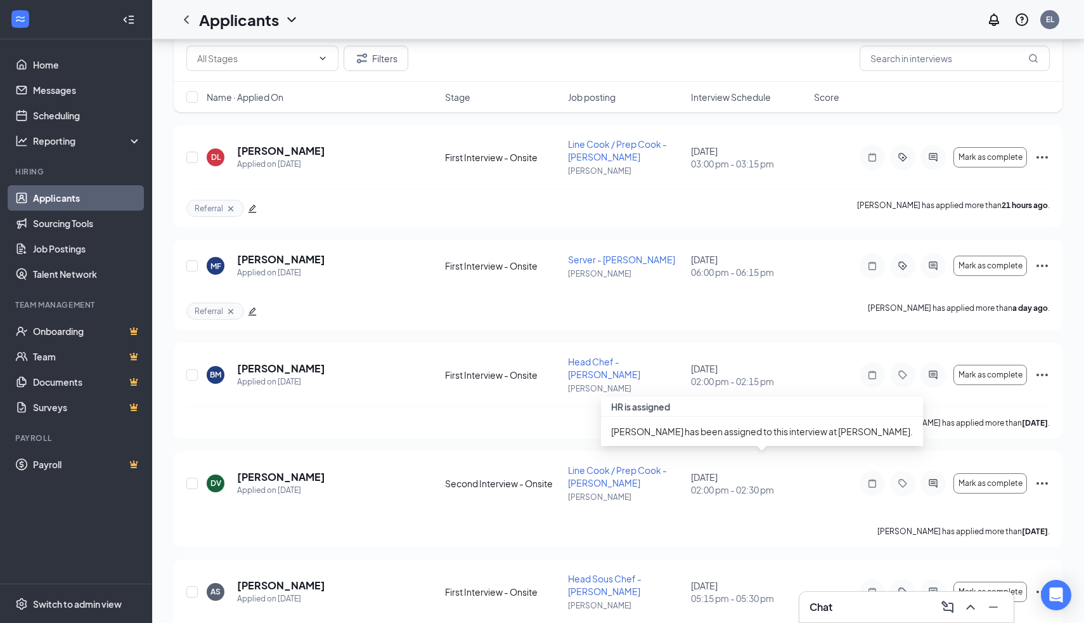
scroll to position [0, 0]
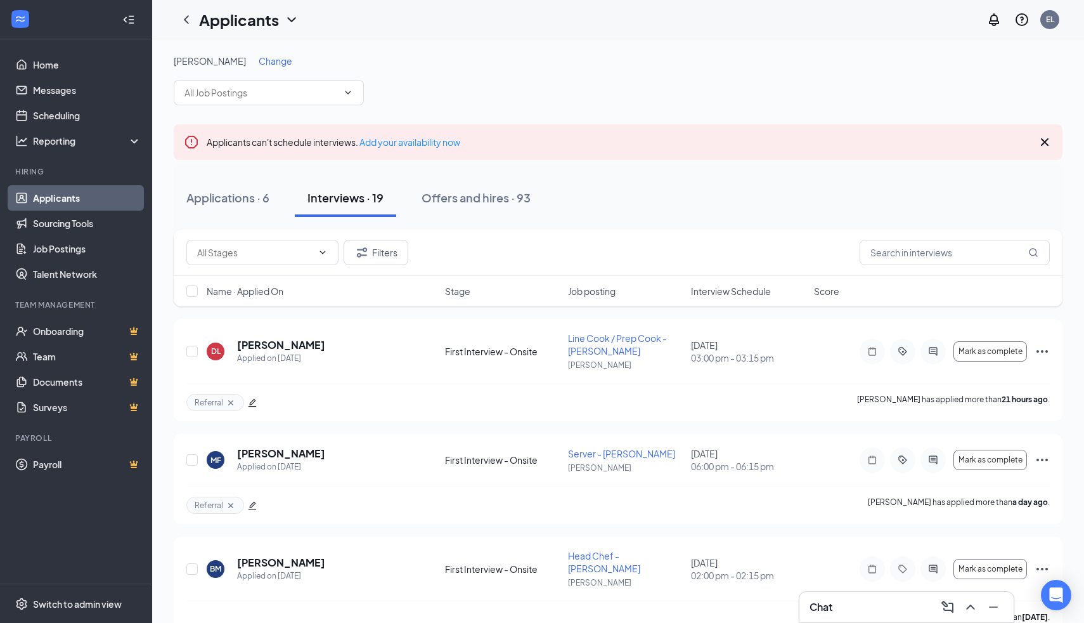
click at [263, 65] on span "Change" at bounding box center [276, 60] width 34 height 11
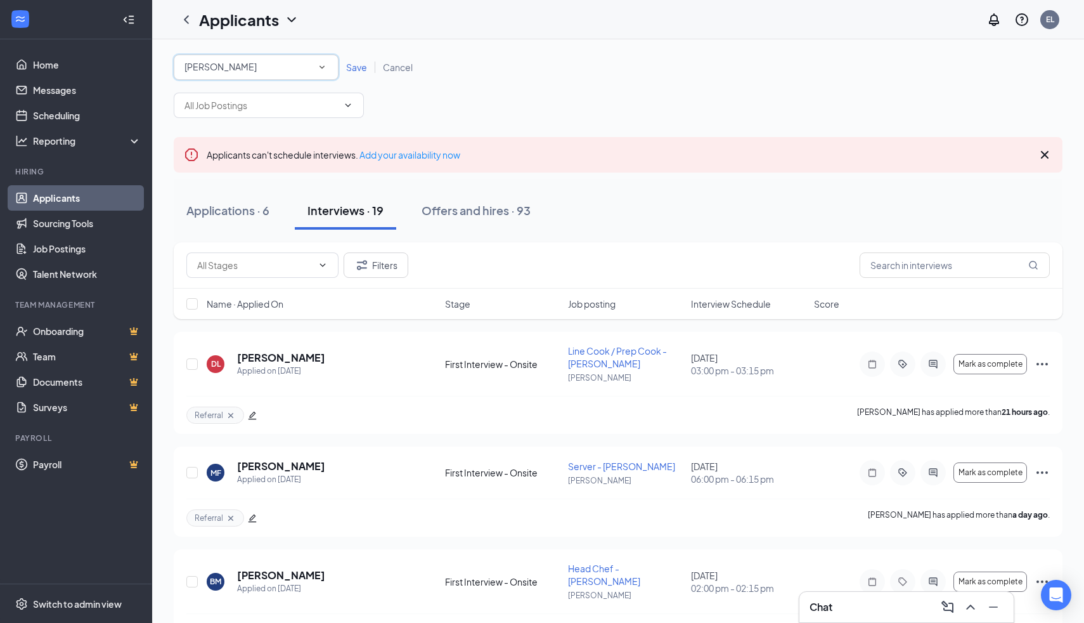
click at [271, 67] on div "[PERSON_NAME]" at bounding box center [256, 67] width 143 height 15
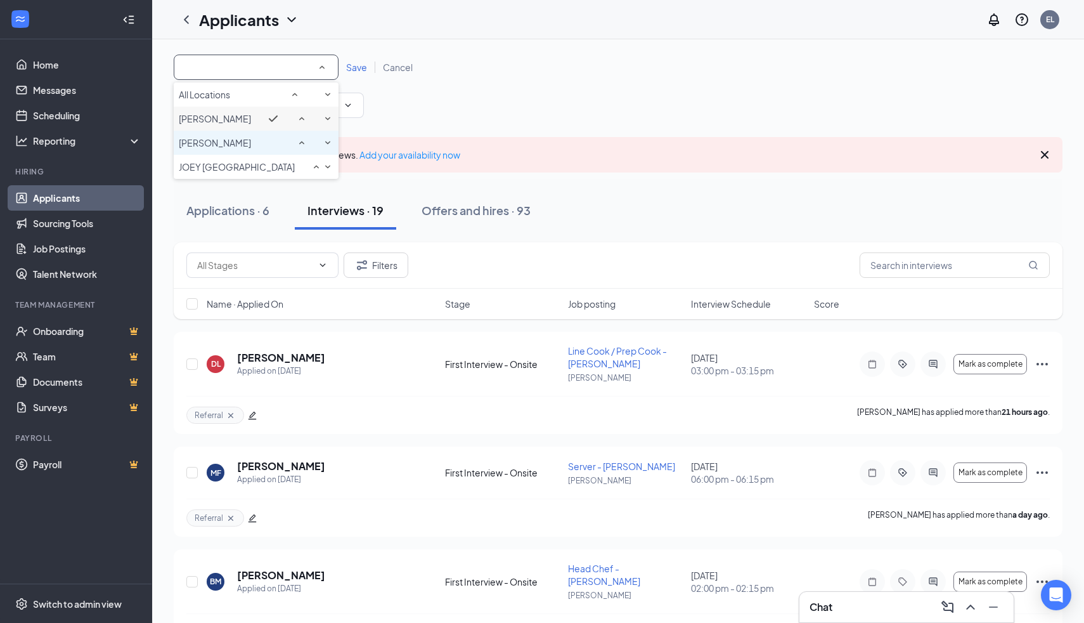
click at [267, 152] on li "[PERSON_NAME]" at bounding box center [256, 143] width 165 height 24
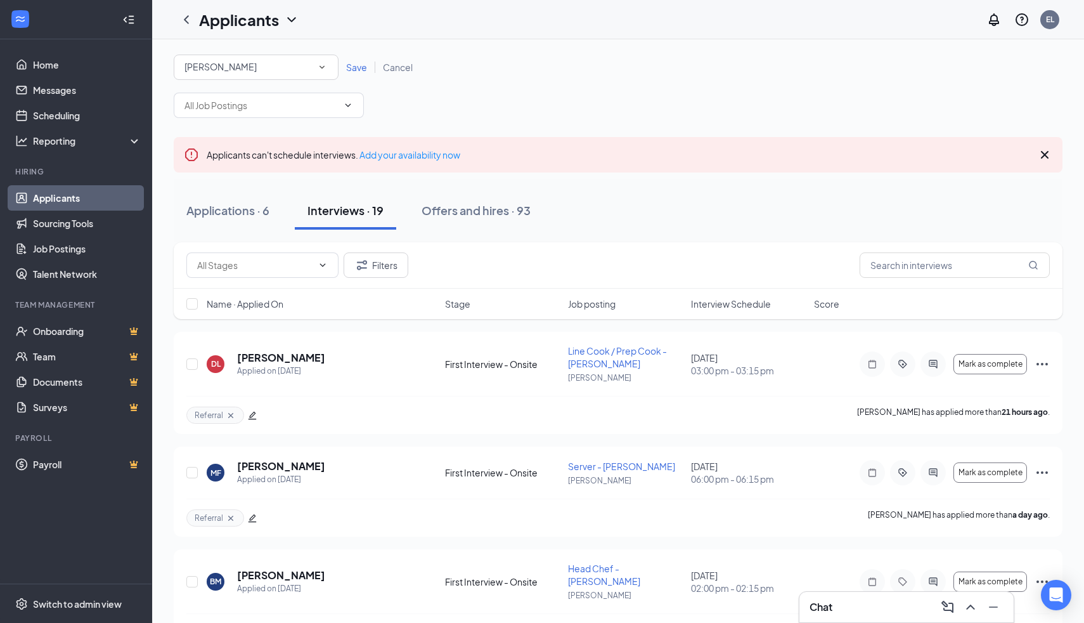
click at [360, 68] on span "Save" at bounding box center [356, 67] width 21 height 11
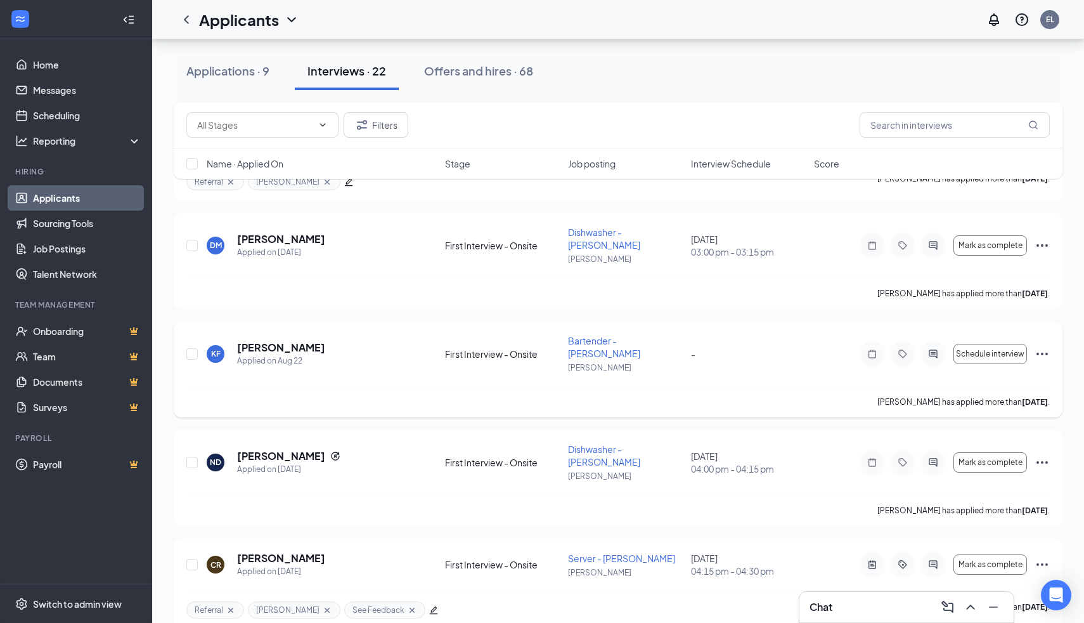
scroll to position [546, 0]
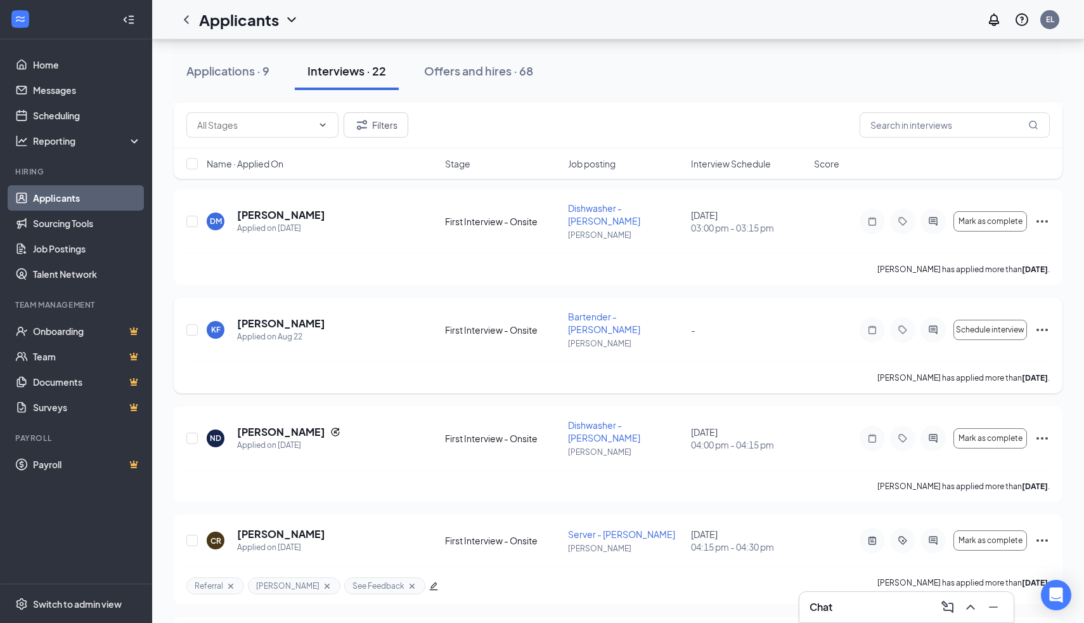
click at [1045, 330] on icon "Ellipses" at bounding box center [1042, 329] width 15 height 15
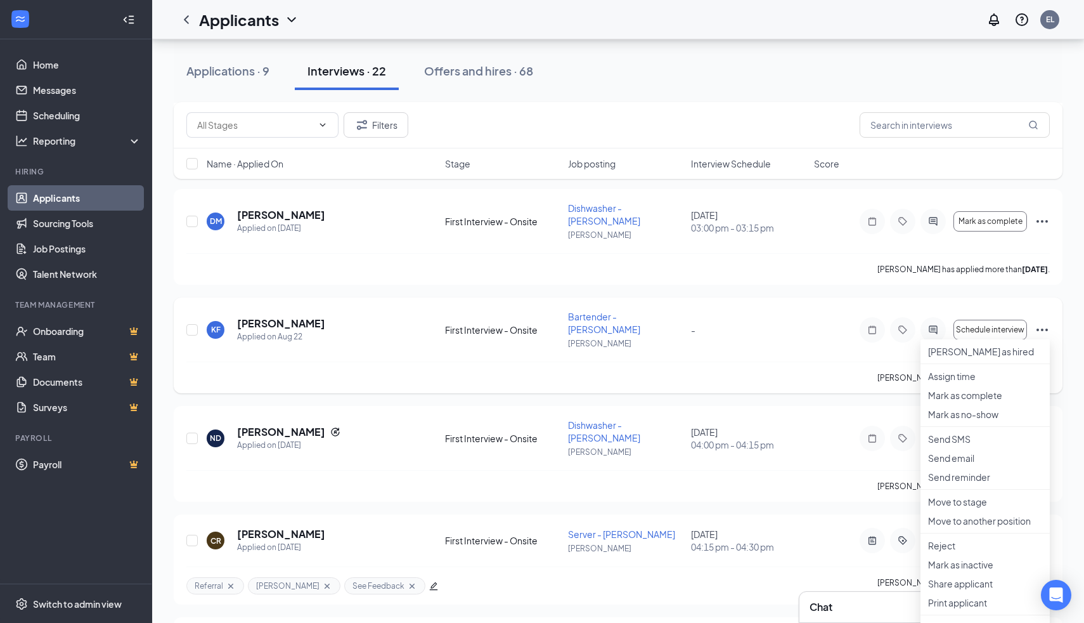
click at [721, 378] on div "[PERSON_NAME] has applied more than [DATE] ." at bounding box center [618, 377] width 864 height 32
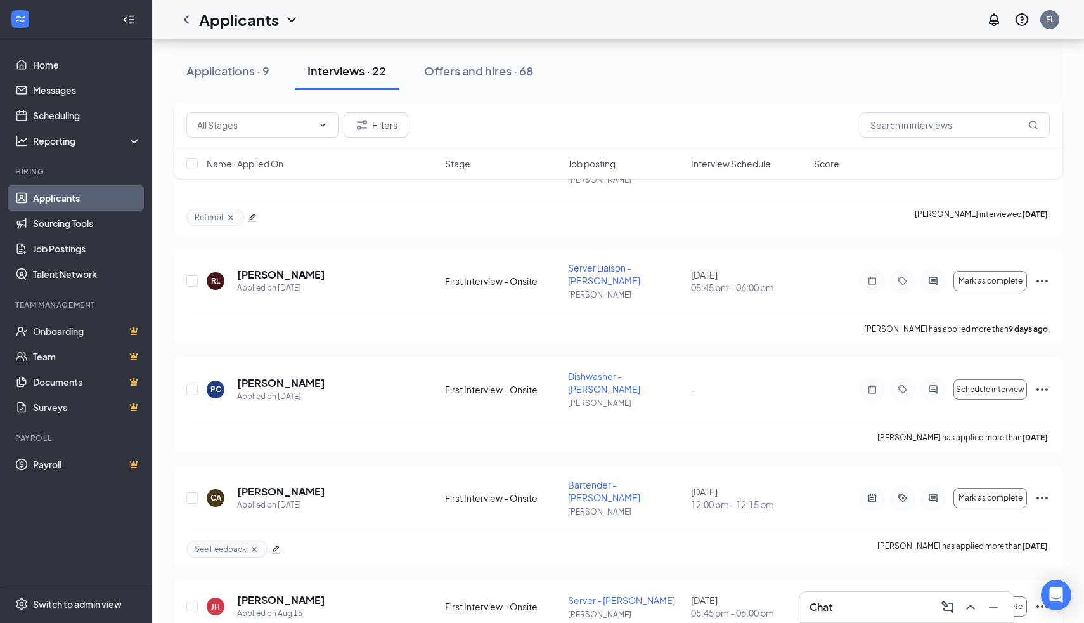
scroll to position [1164, 0]
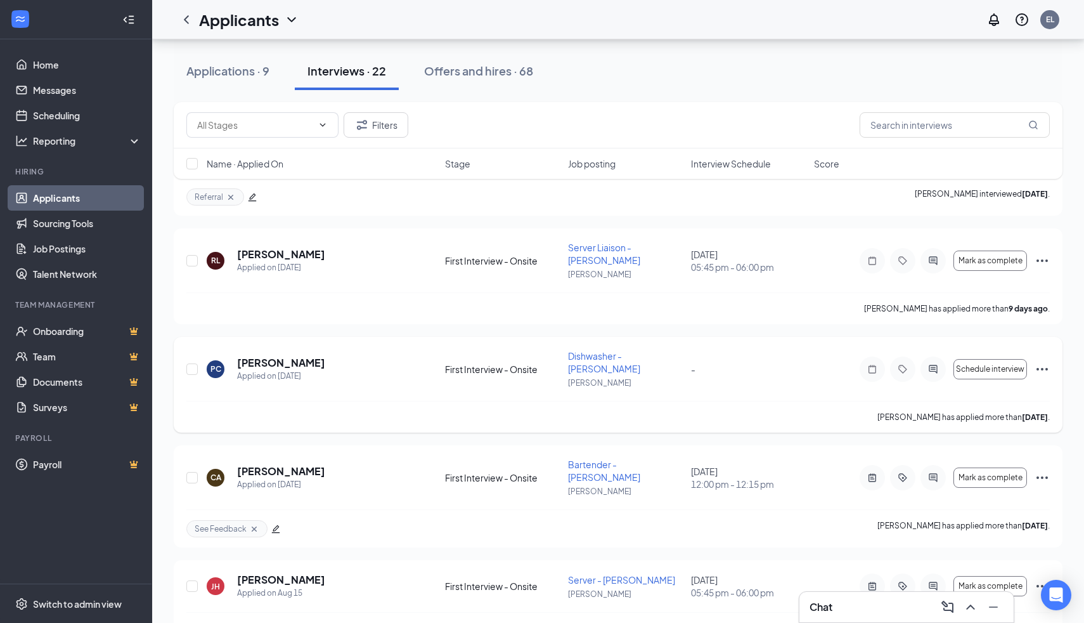
click at [1044, 368] on icon "Ellipses" at bounding box center [1042, 368] width 15 height 15
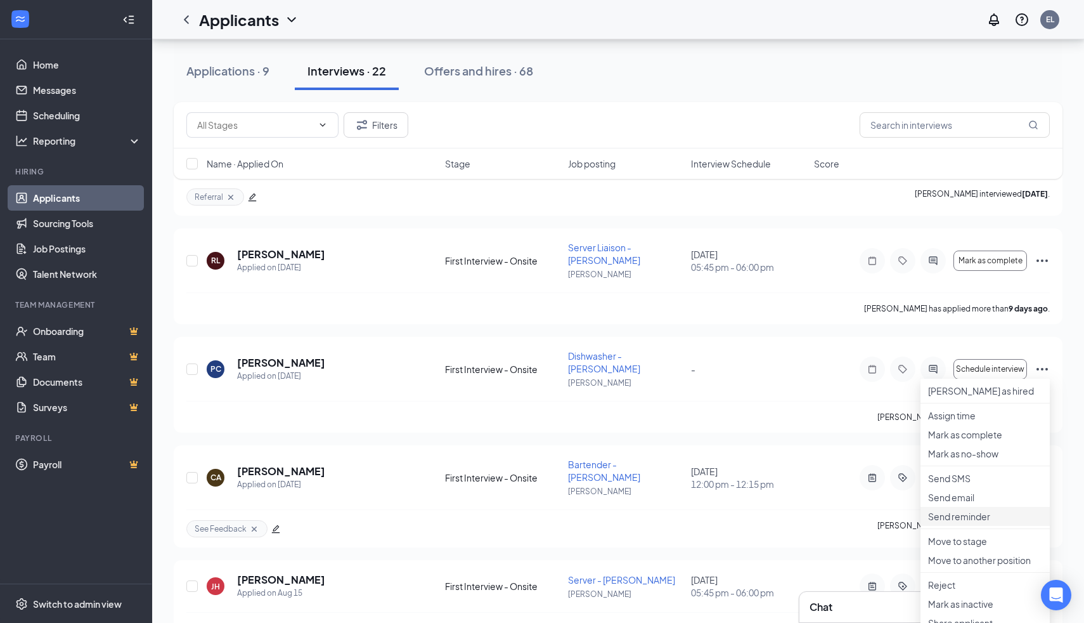
click at [937, 523] on p "Send reminder" at bounding box center [985, 516] width 114 height 13
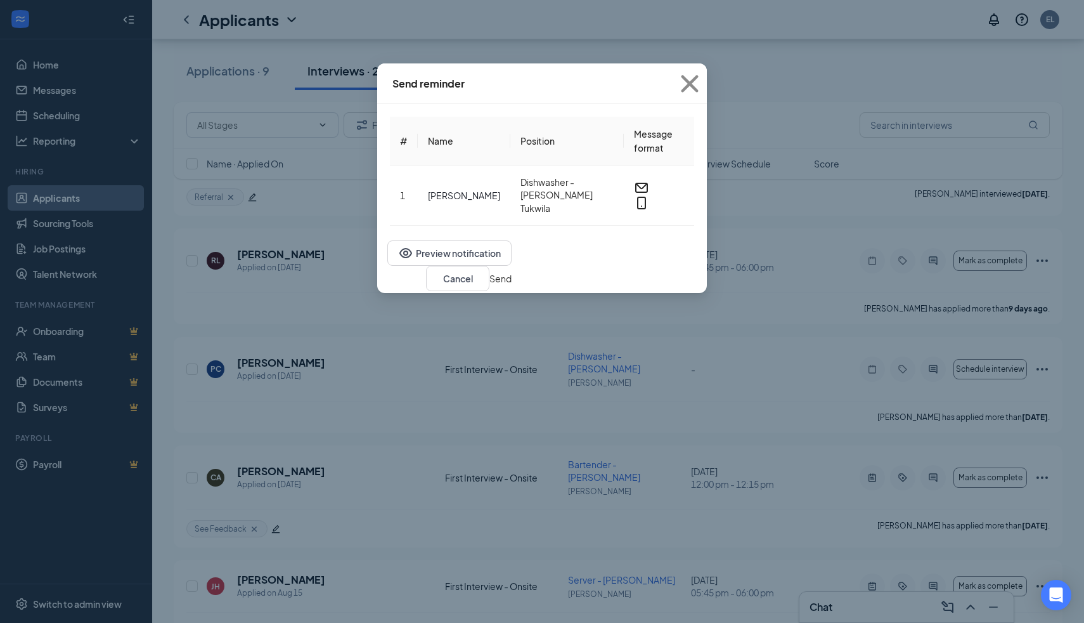
click at [707, 262] on div "Preview notification Cancel Send" at bounding box center [542, 265] width 330 height 55
click at [512, 273] on button "Send" at bounding box center [501, 278] width 22 height 14
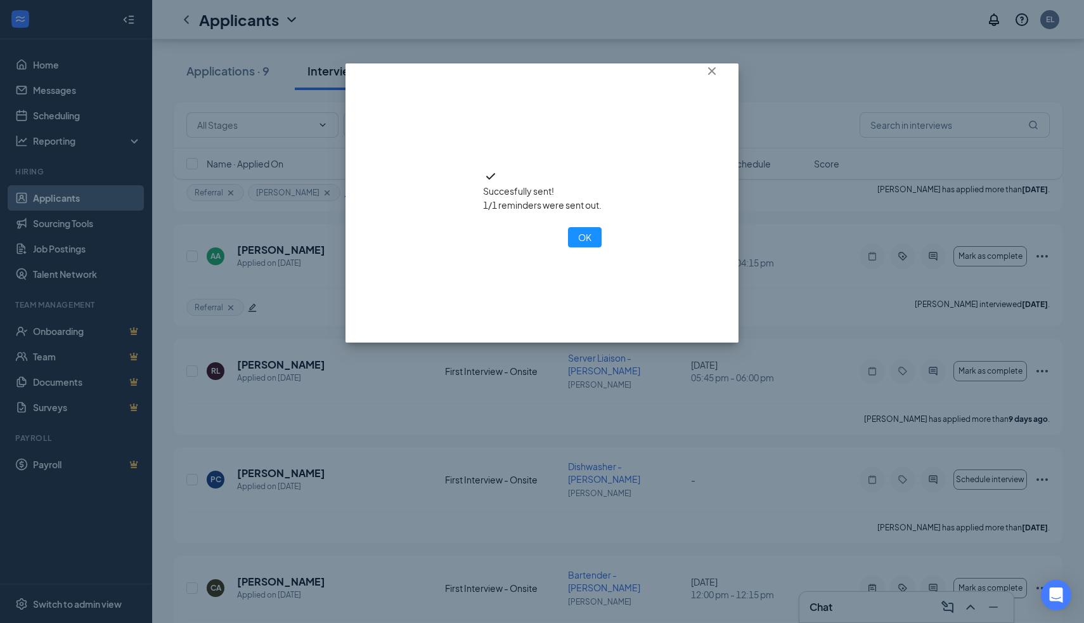
scroll to position [1006, 0]
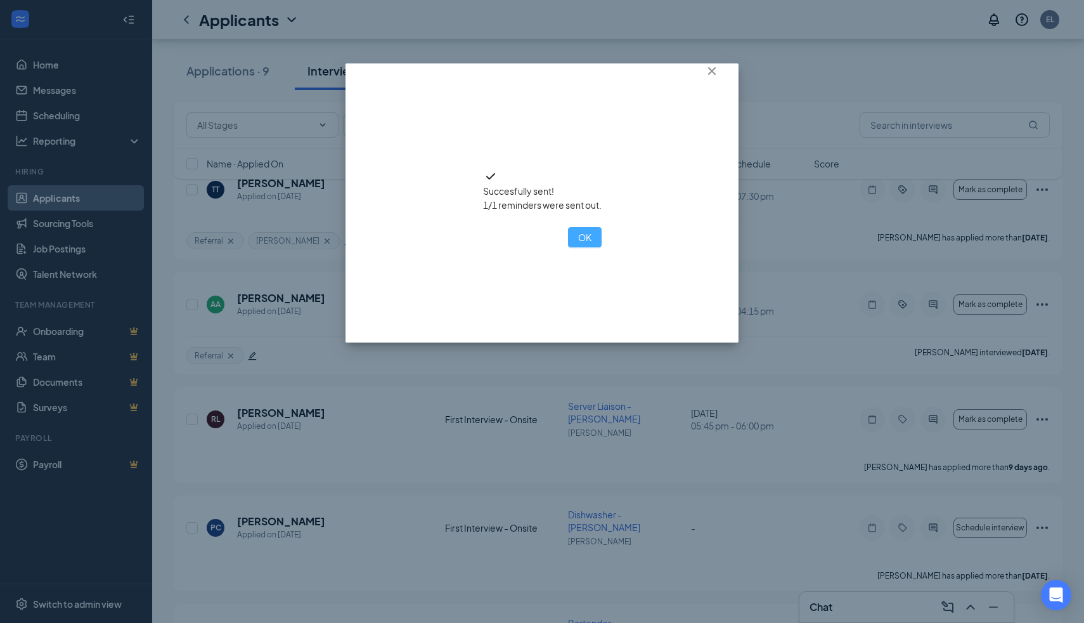
click at [568, 247] on button "OK" at bounding box center [585, 237] width 34 height 20
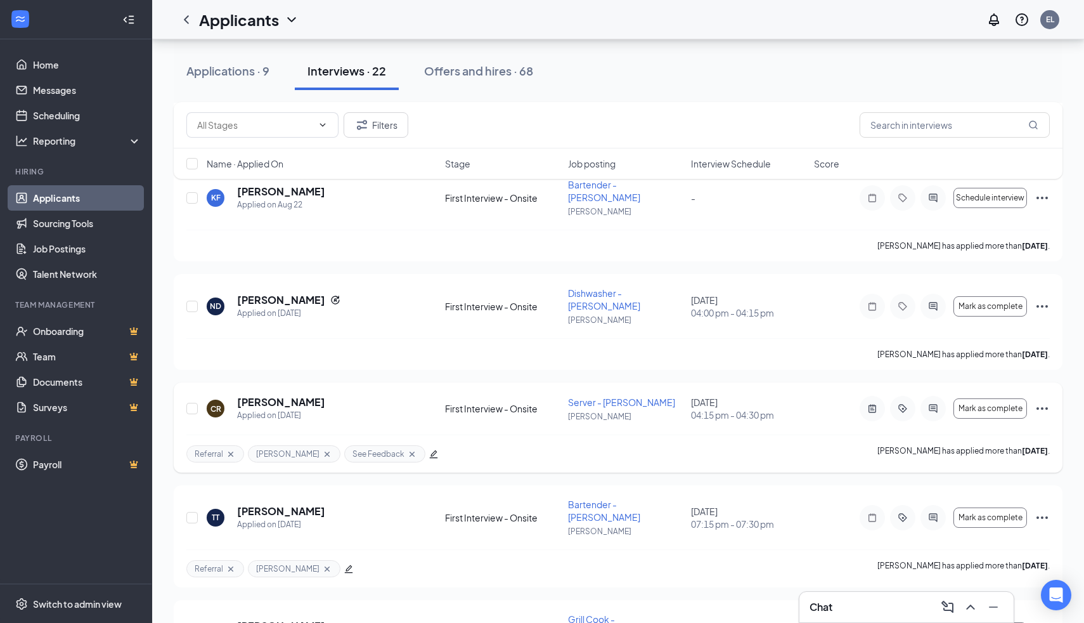
scroll to position [564, 0]
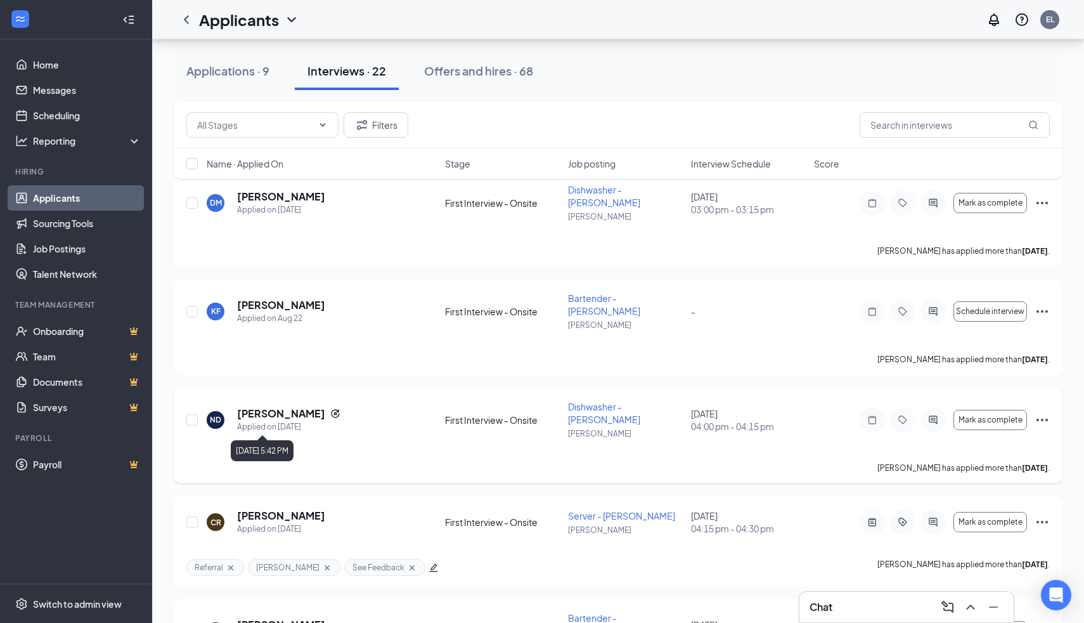
click at [258, 412] on h5 "[PERSON_NAME]" at bounding box center [281, 413] width 88 height 14
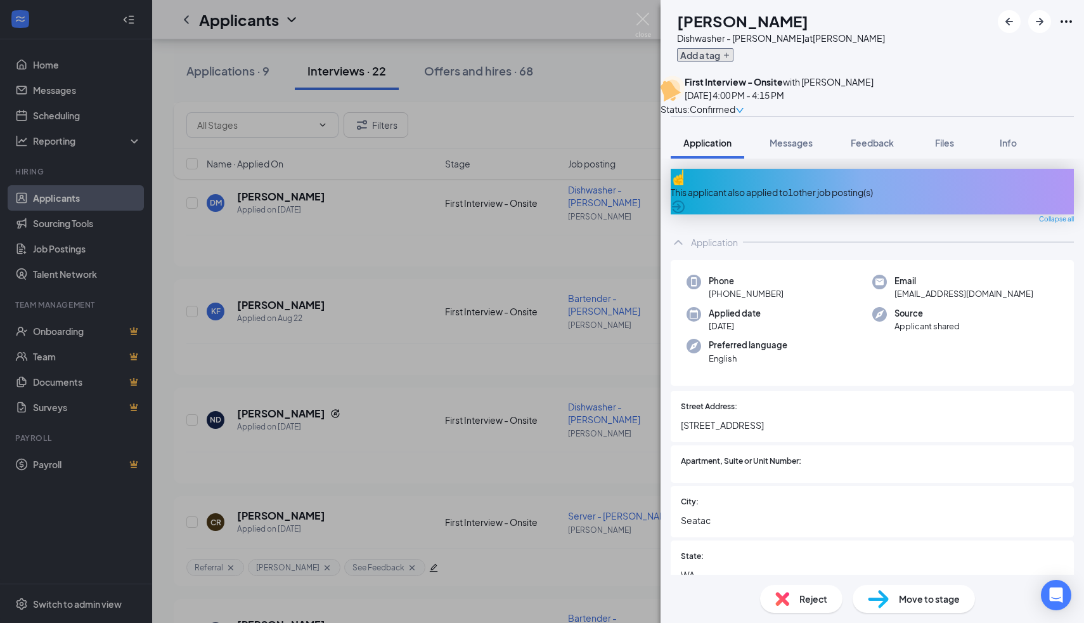
click at [734, 55] on button "Add a tag" at bounding box center [705, 54] width 56 height 13
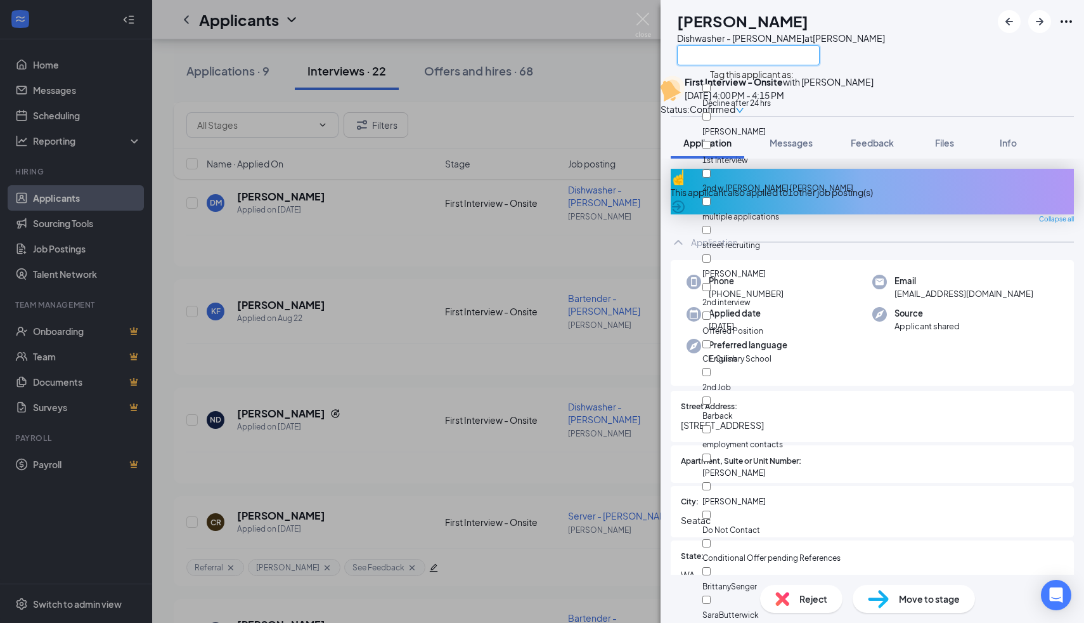
click at [720, 57] on input "text" at bounding box center [748, 55] width 143 height 20
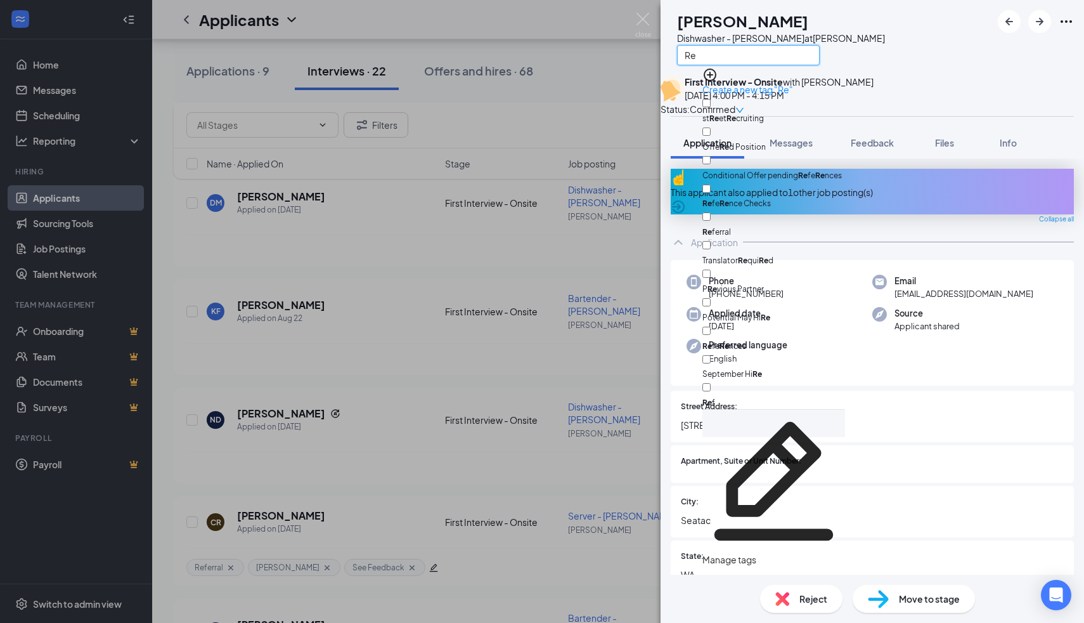
type input "Re"
click at [711, 212] on input "Re ferral" at bounding box center [707, 216] width 8 height 8
checkbox input "true"
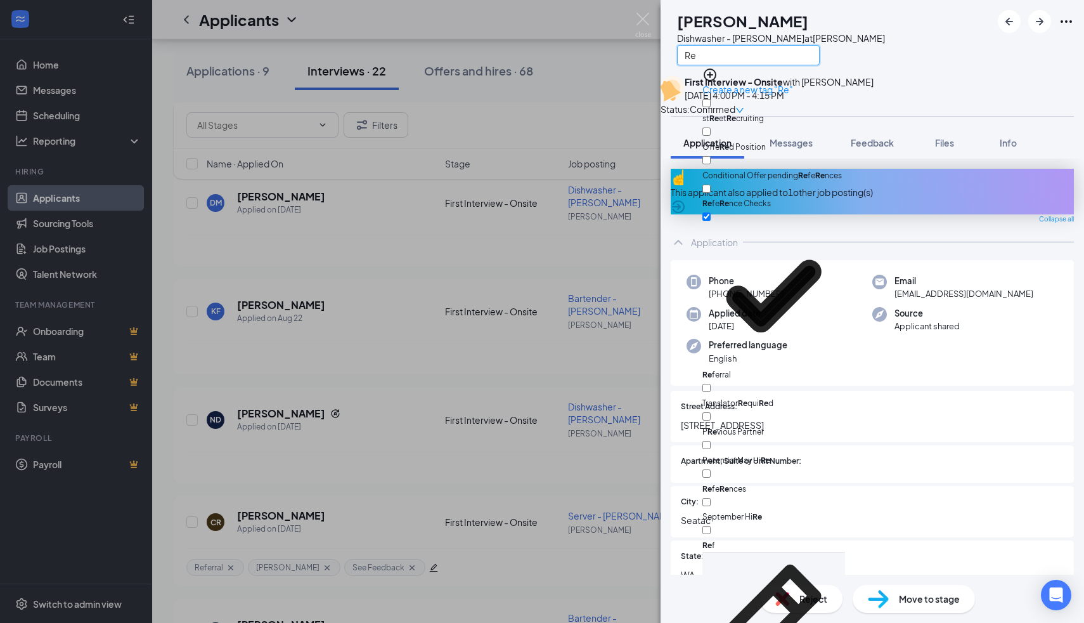
click at [748, 58] on input "Re" at bounding box center [748, 55] width 143 height 20
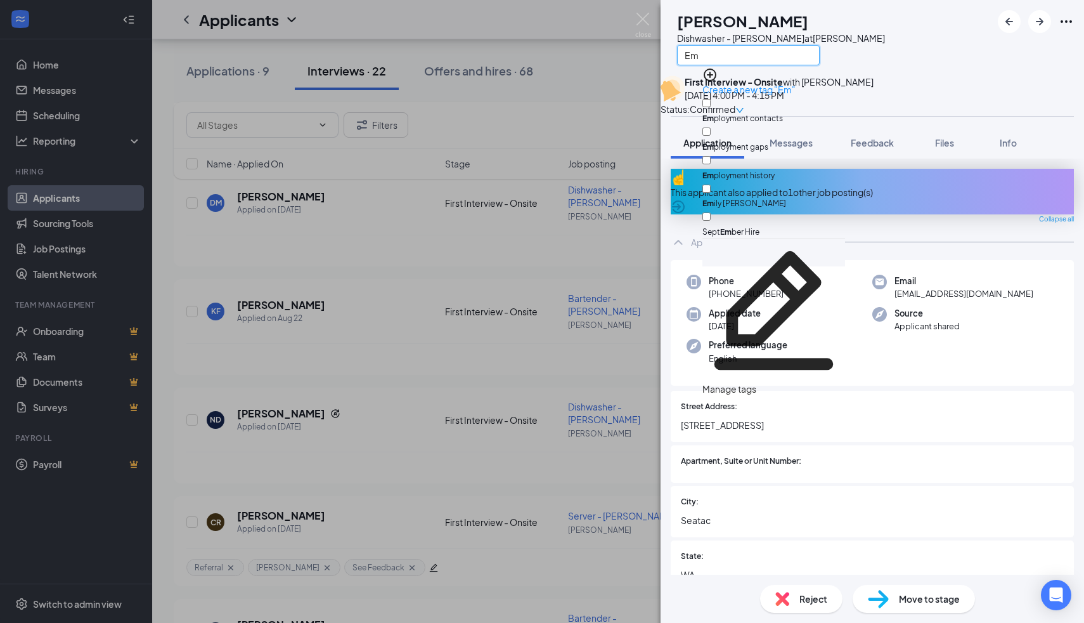
type input "Em"
click at [711, 185] on input "Em ily [PERSON_NAME]" at bounding box center [707, 189] width 8 height 8
checkbox input "true"
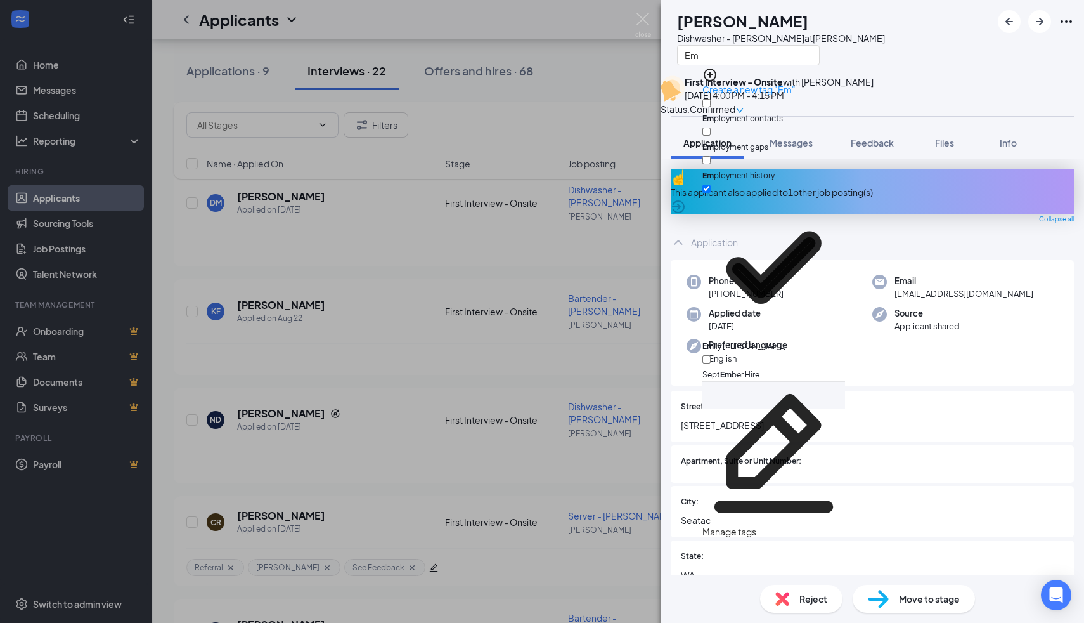
click at [592, 81] on div "ND [PERSON_NAME] Dishwasher - [PERSON_NAME] at [PERSON_NAME] Em First Interview…" at bounding box center [542, 311] width 1084 height 623
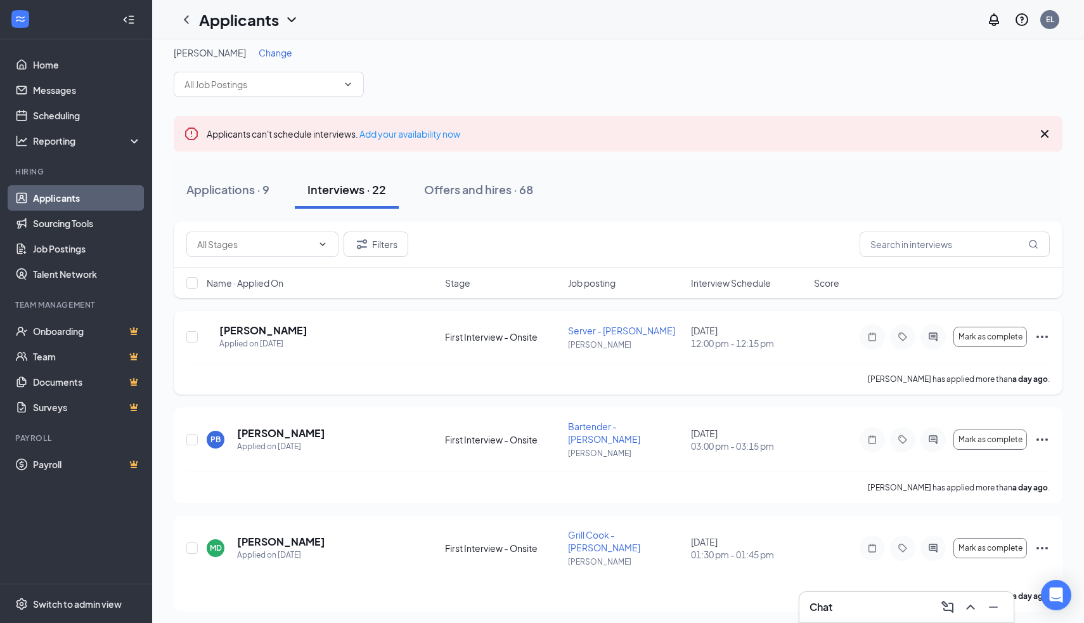
scroll to position [10, 0]
click at [256, 193] on div "Applications · 9" at bounding box center [227, 188] width 83 height 16
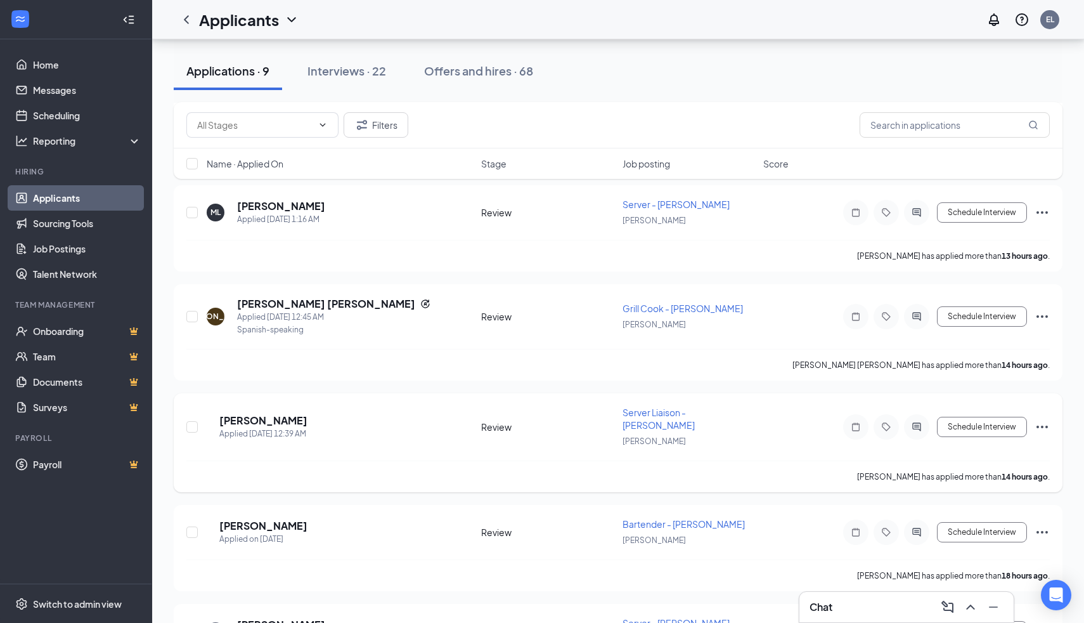
scroll to position [634, 0]
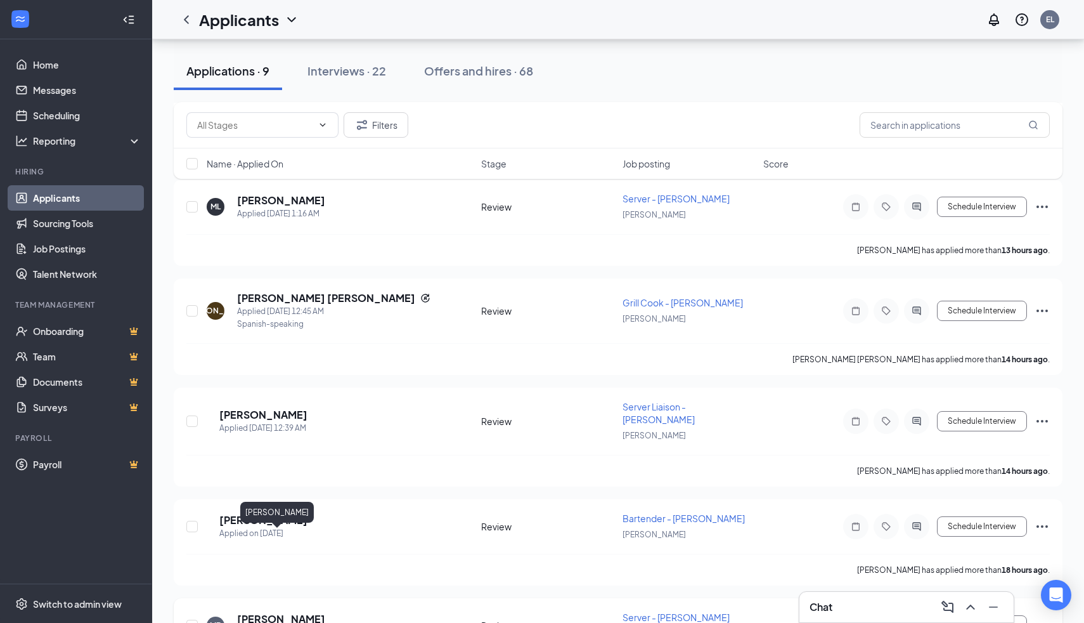
click at [283, 612] on h5 "[PERSON_NAME]" at bounding box center [281, 619] width 88 height 14
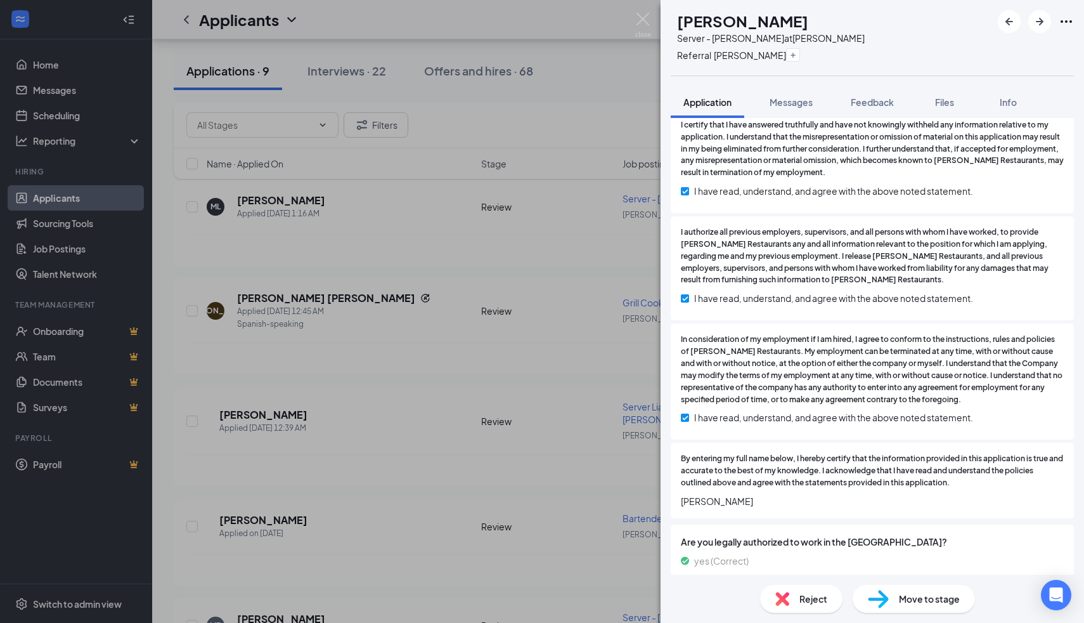
scroll to position [2849, 0]
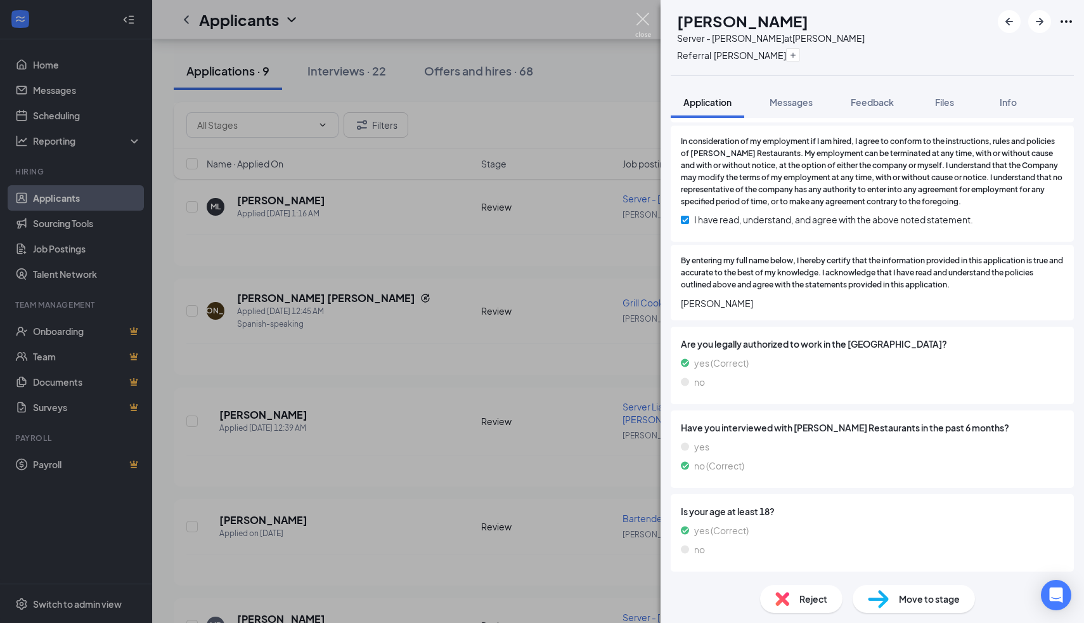
click at [644, 23] on img at bounding box center [643, 25] width 16 height 25
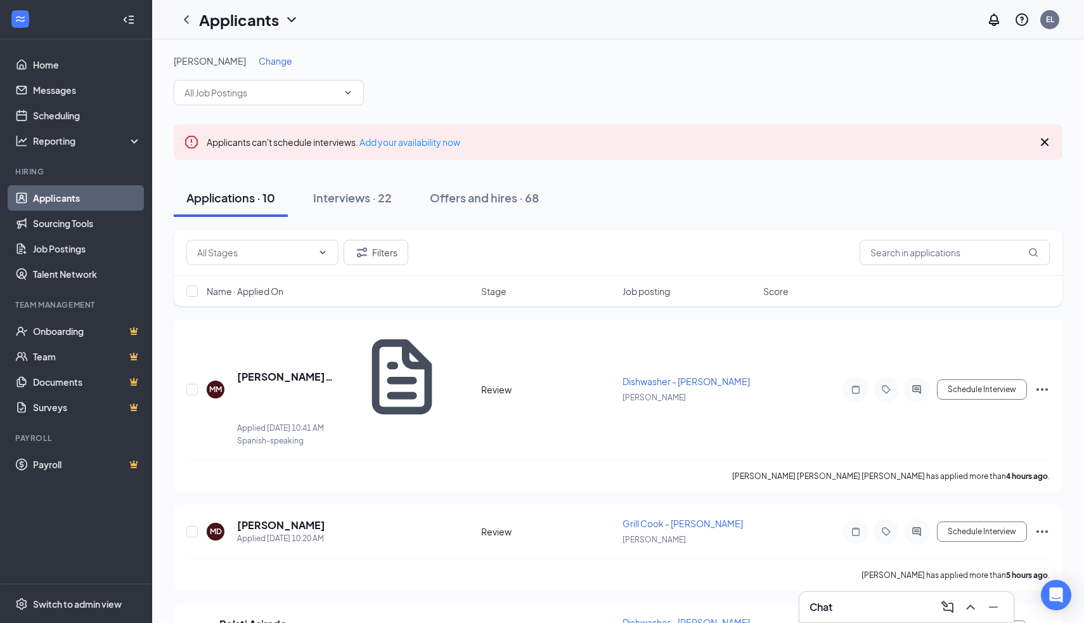
click at [272, 57] on span "Change" at bounding box center [276, 60] width 34 height 11
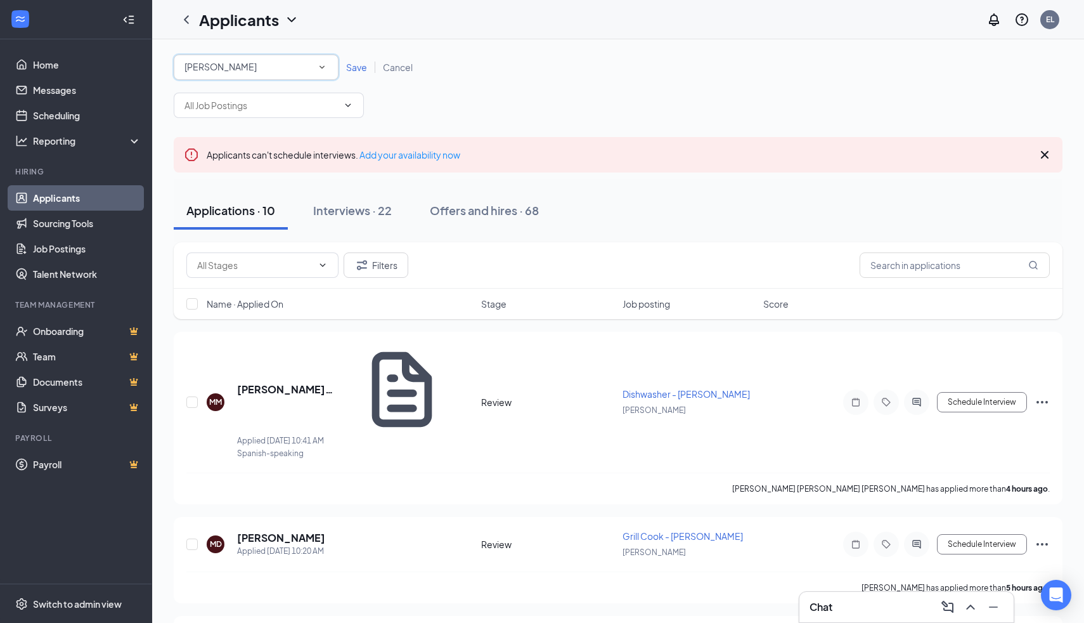
click at [271, 68] on div "[PERSON_NAME]" at bounding box center [256, 67] width 143 height 15
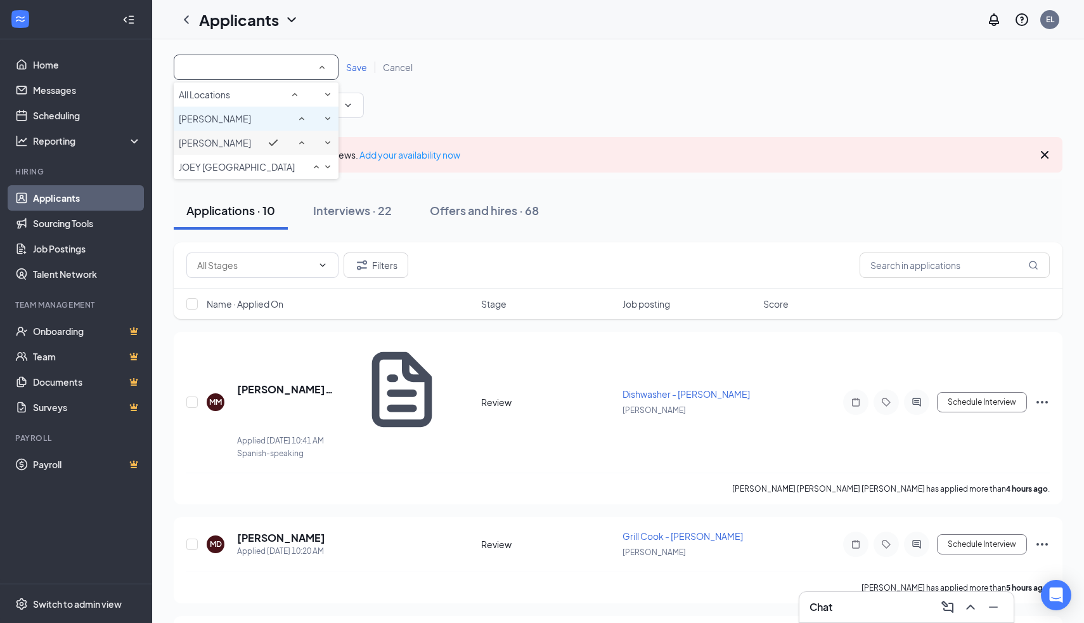
click at [265, 126] on div "[PERSON_NAME]" at bounding box center [256, 118] width 155 height 15
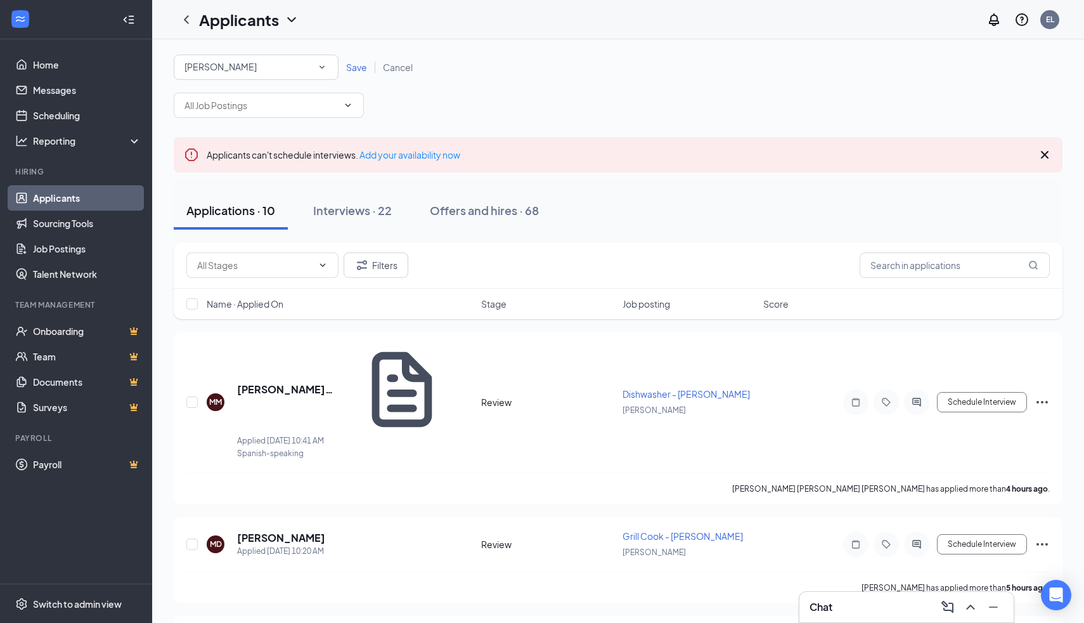
click at [353, 75] on div "All Locations [PERSON_NAME] Save Cancel" at bounding box center [618, 67] width 889 height 25
click at [353, 67] on span "Save" at bounding box center [356, 67] width 21 height 11
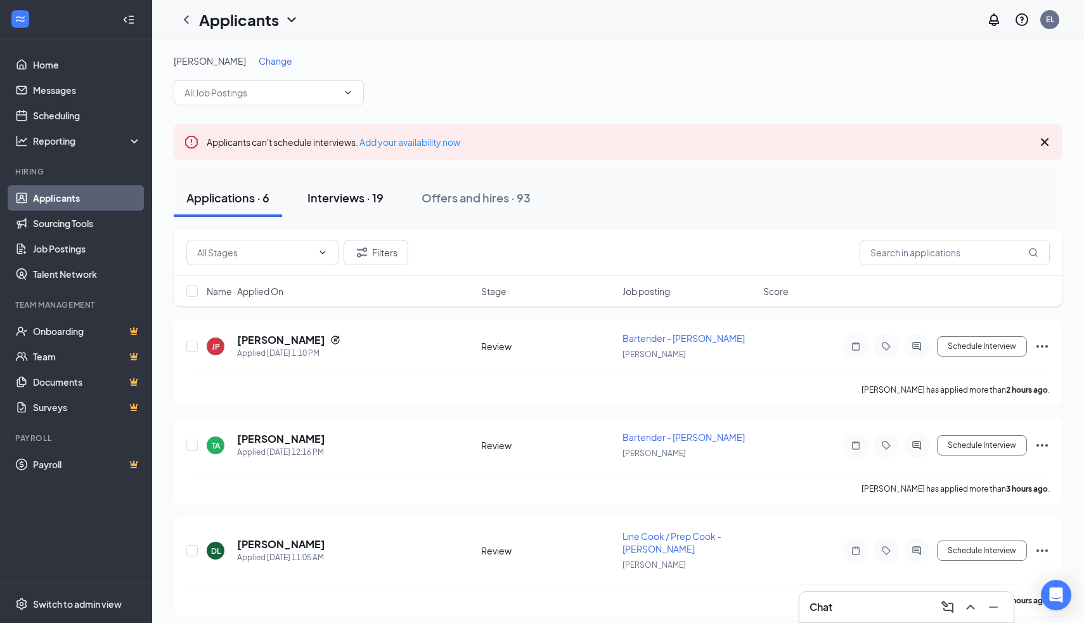
click at [358, 195] on div "Interviews · 19" at bounding box center [346, 198] width 76 height 16
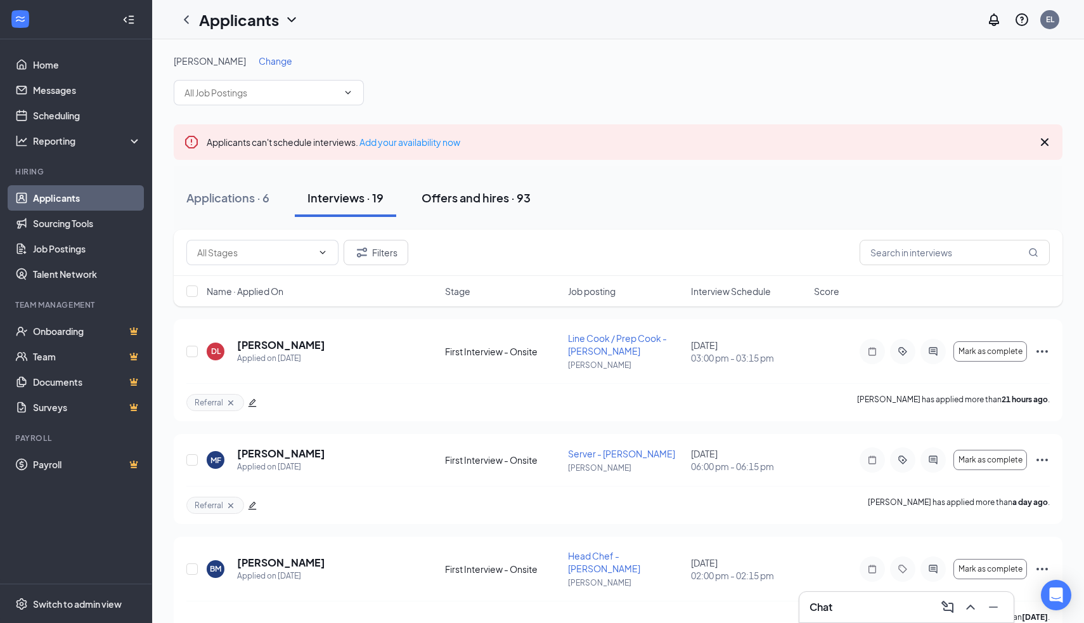
click at [445, 197] on div "Offers and hires · 93" at bounding box center [476, 198] width 109 height 16
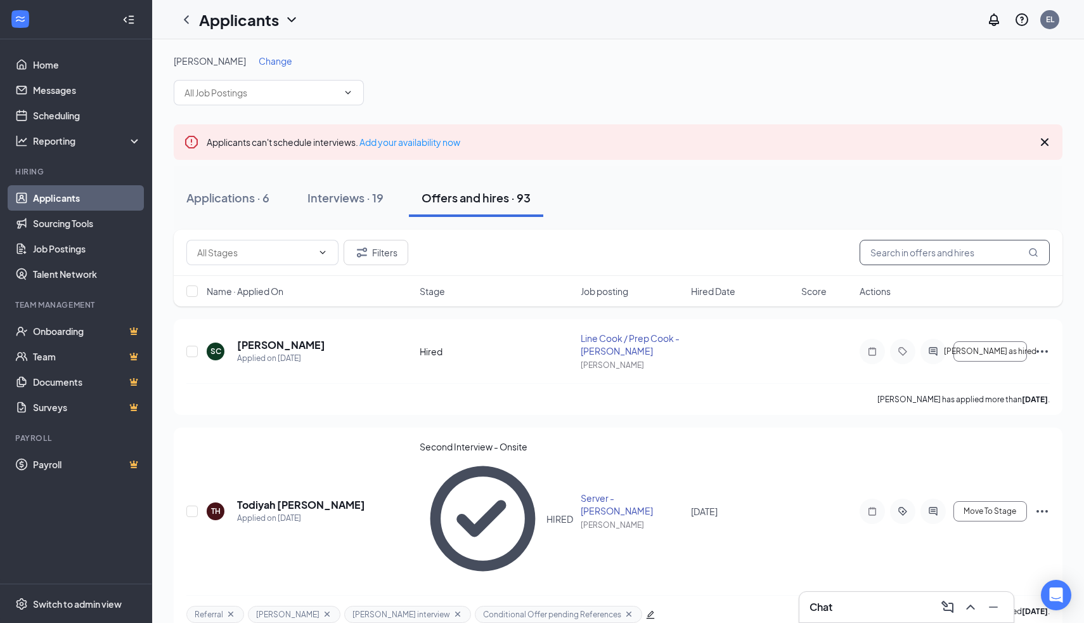
click at [914, 256] on input "text" at bounding box center [955, 252] width 190 height 25
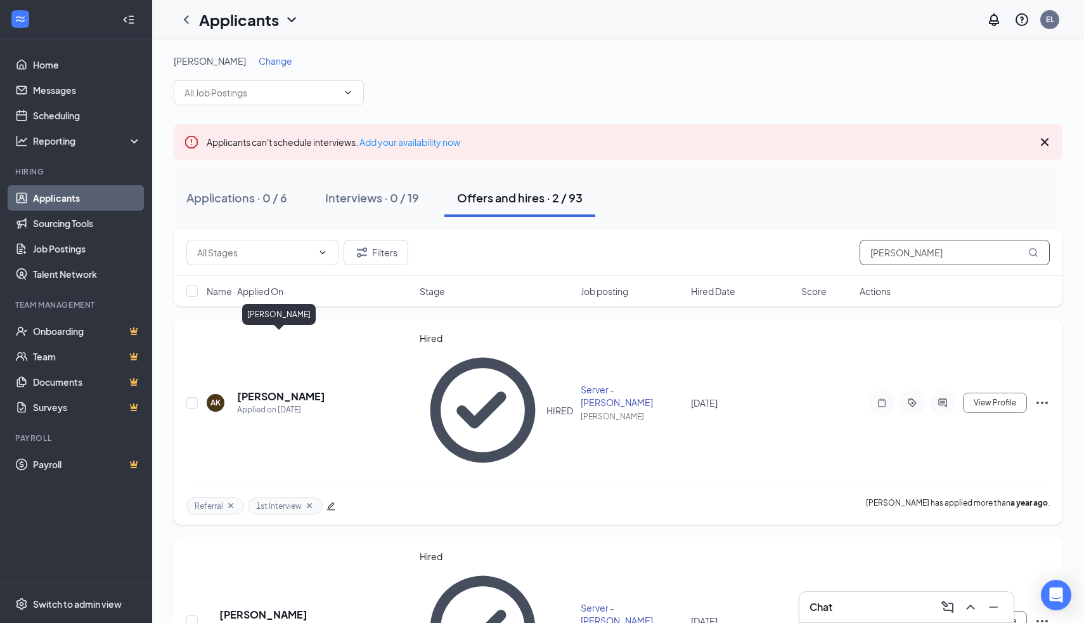
type input "[PERSON_NAME]"
click at [274, 389] on h5 "[PERSON_NAME]" at bounding box center [281, 396] width 88 height 14
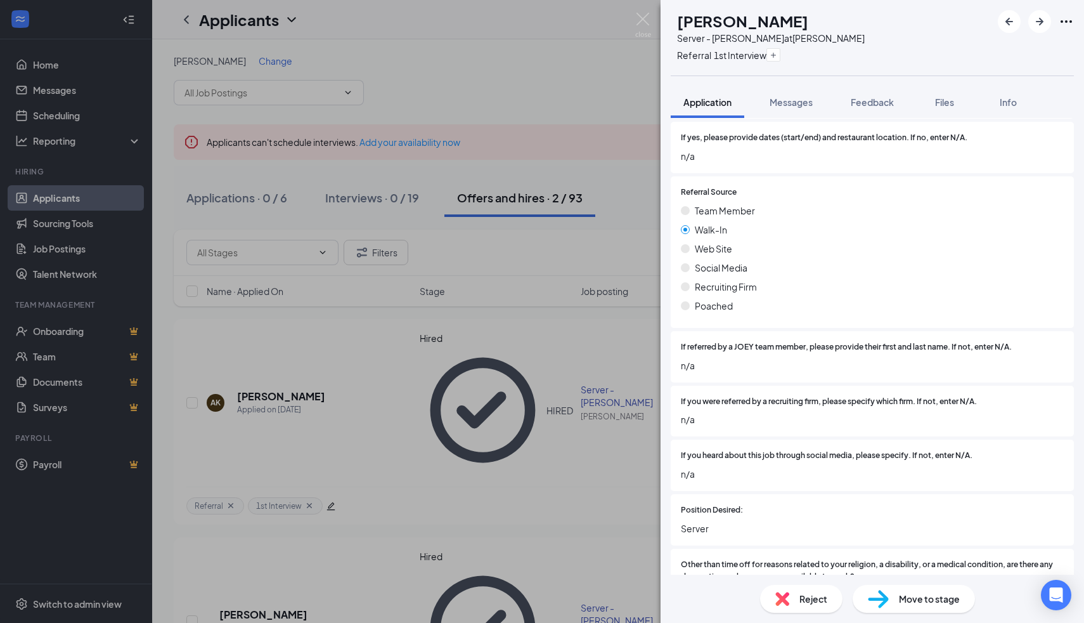
scroll to position [702, 0]
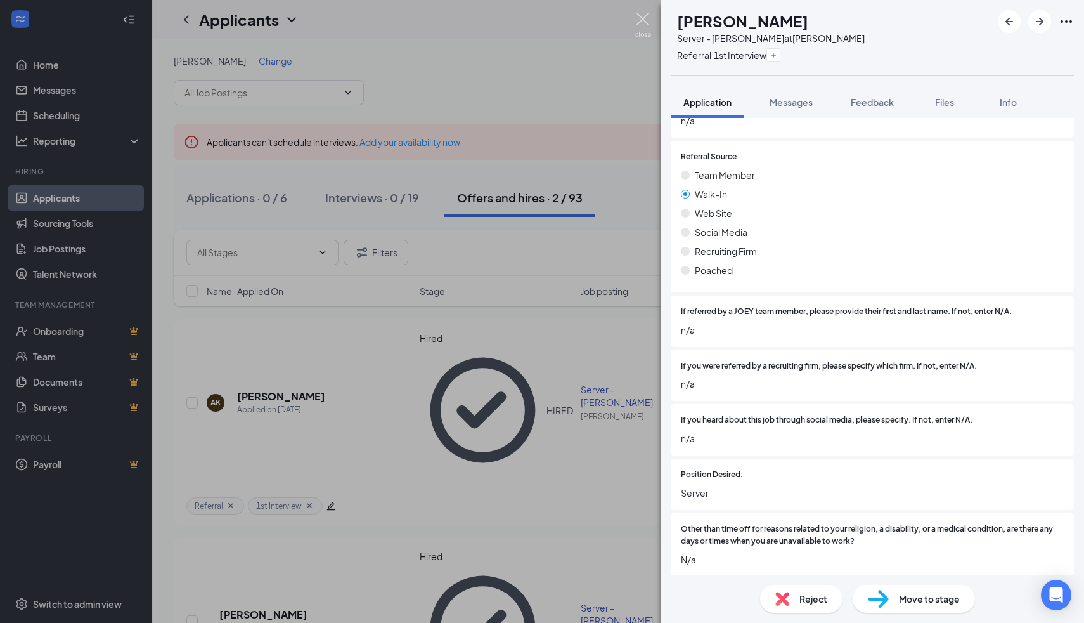
click at [645, 14] on img at bounding box center [643, 25] width 16 height 25
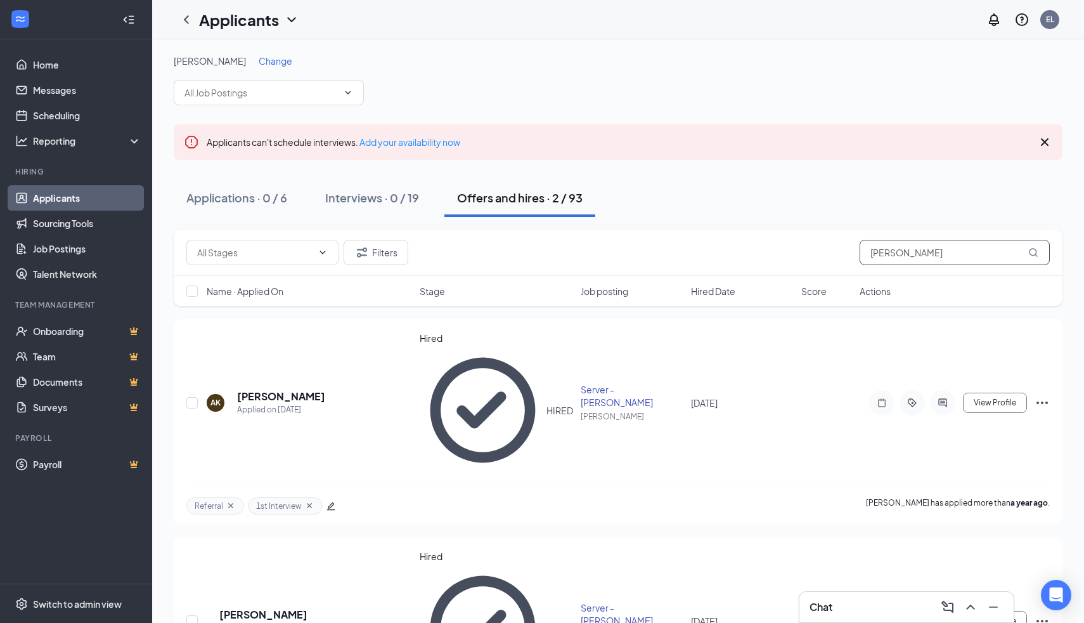
click at [932, 261] on input "[PERSON_NAME]" at bounding box center [955, 252] width 190 height 25
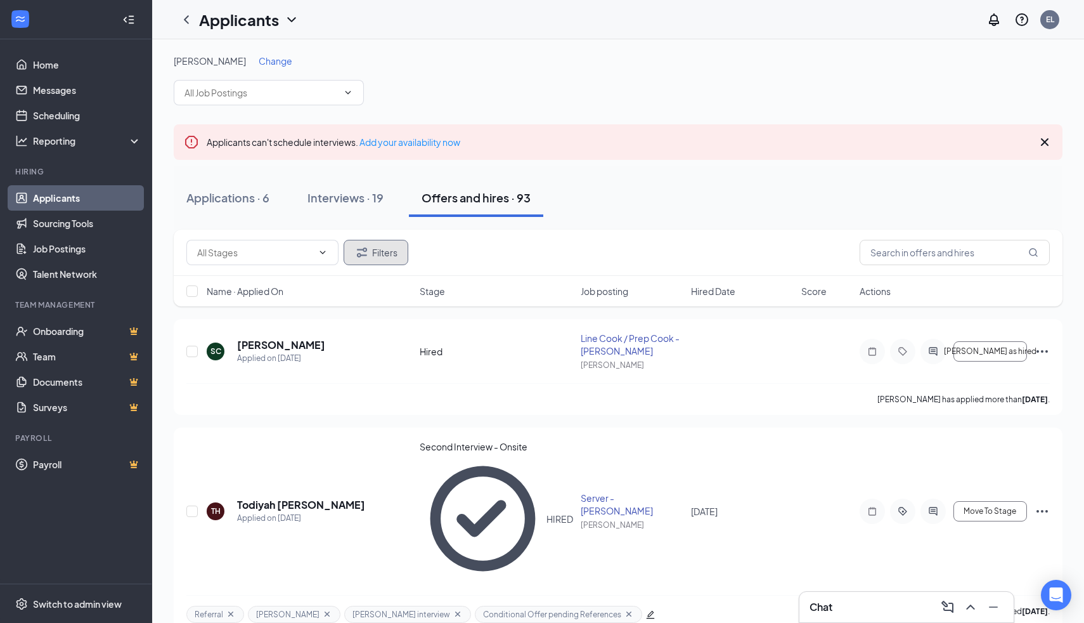
click at [399, 251] on button "Filters" at bounding box center [376, 252] width 65 height 25
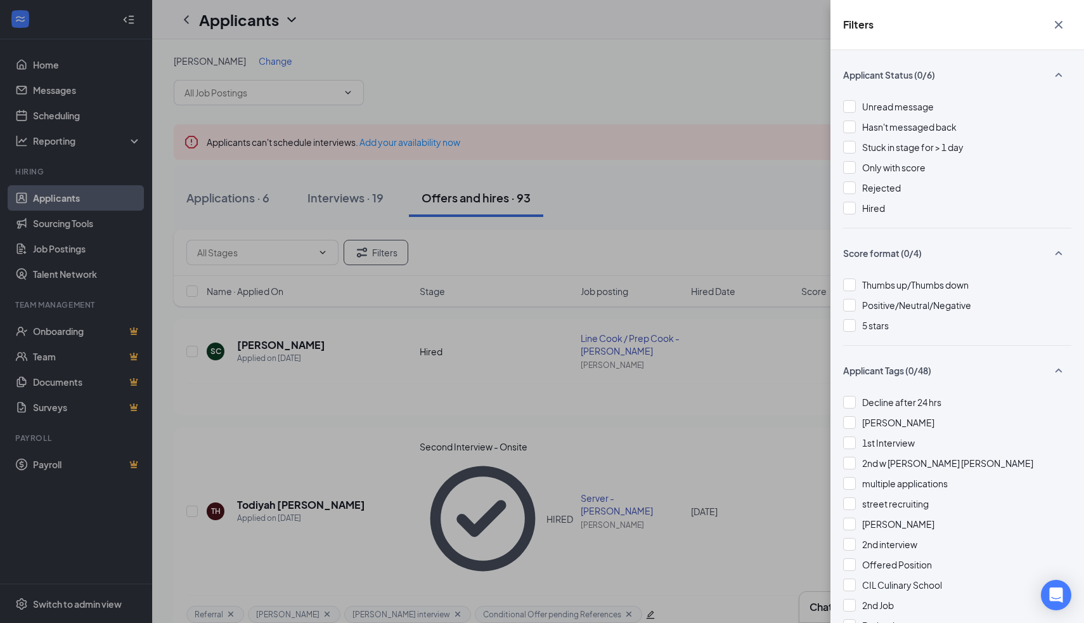
click at [799, 181] on div "Filters Applicant Status (0/6) Unread message Hasn't messaged back Stuck in sta…" at bounding box center [542, 311] width 1084 height 623
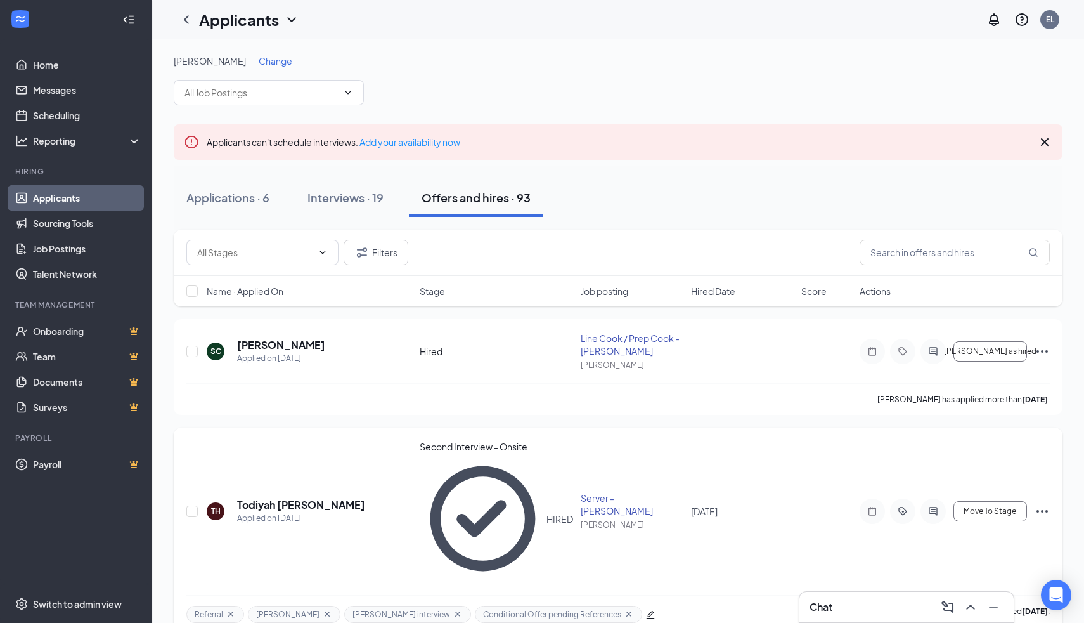
click at [627, 611] on icon "Cross" at bounding box center [629, 613] width 5 height 5
click at [353, 204] on div "Interviews · 19" at bounding box center [346, 198] width 76 height 16
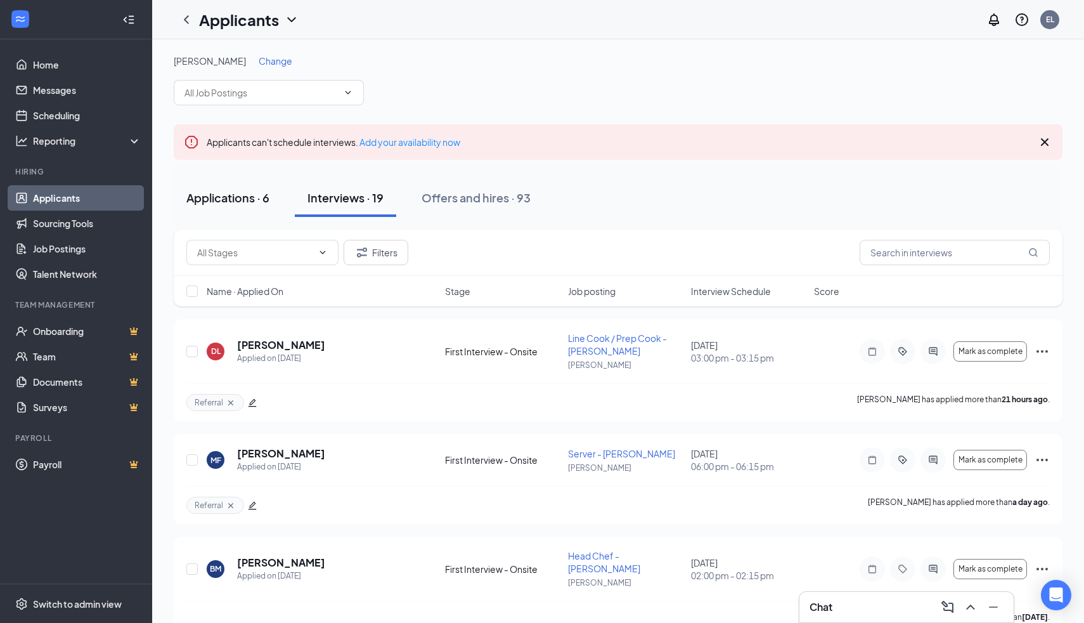
click at [264, 201] on div "Applications · 6" at bounding box center [227, 198] width 83 height 16
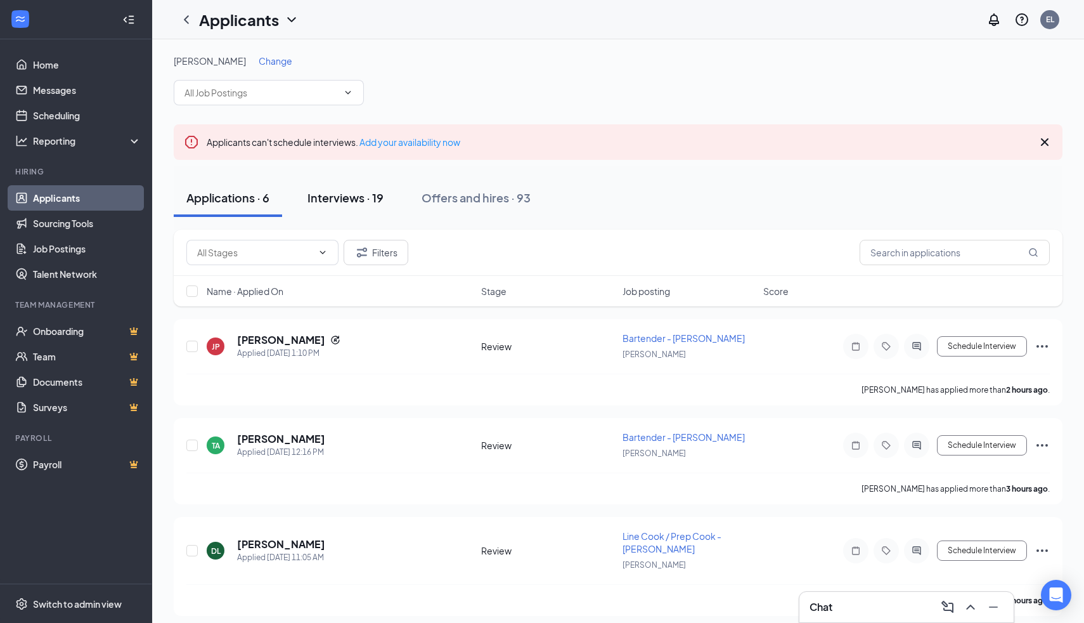
click at [363, 207] on button "Interviews · 19" at bounding box center [345, 198] width 101 height 38
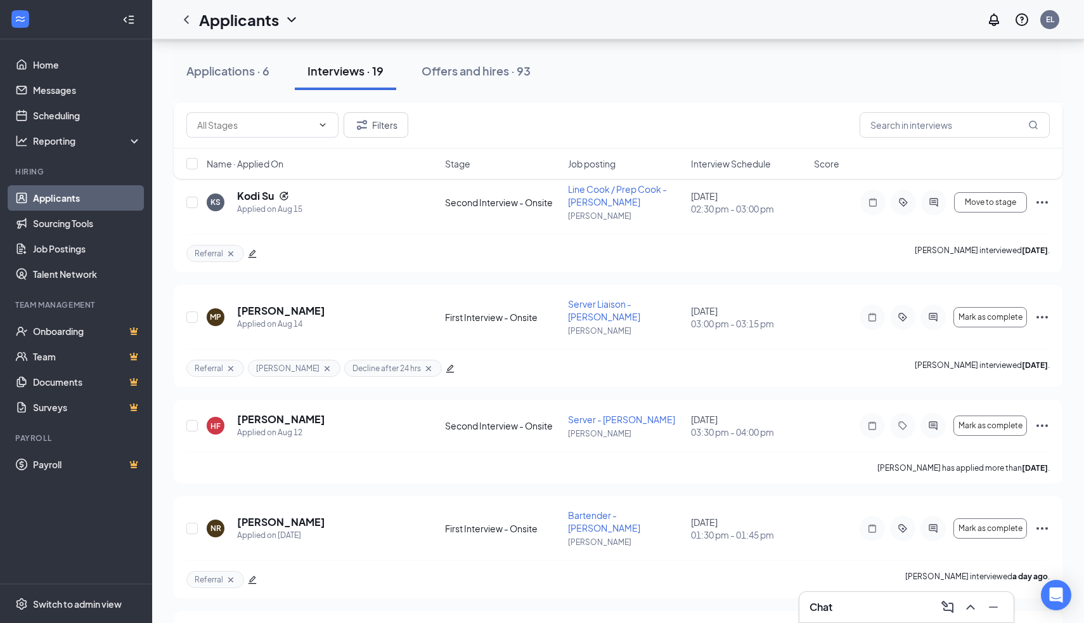
scroll to position [1247, 0]
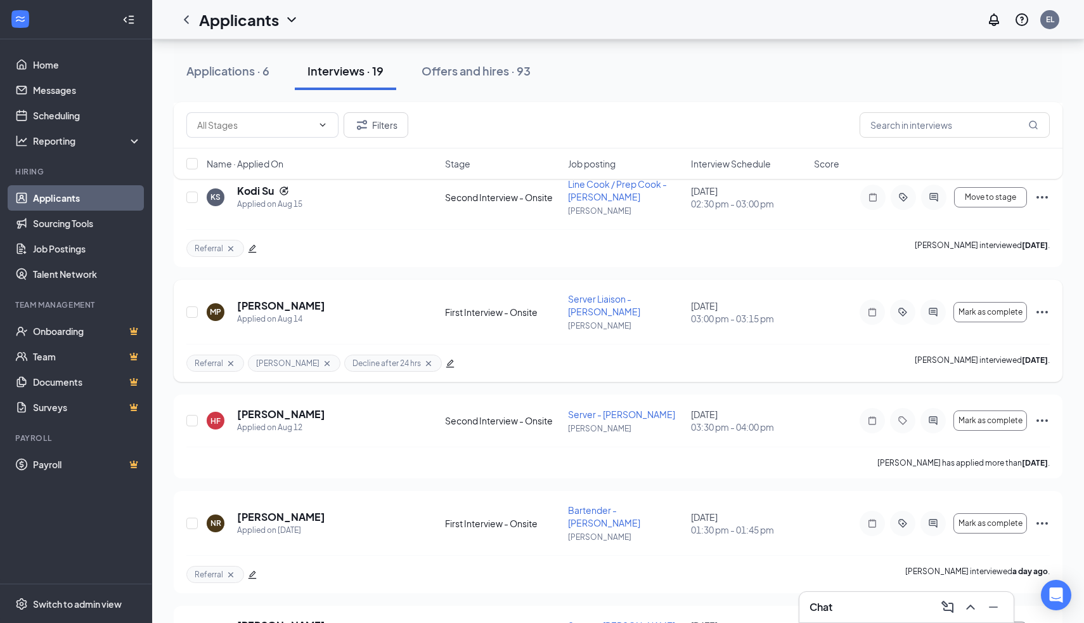
click at [1044, 304] on icon "Ellipses" at bounding box center [1042, 311] width 15 height 15
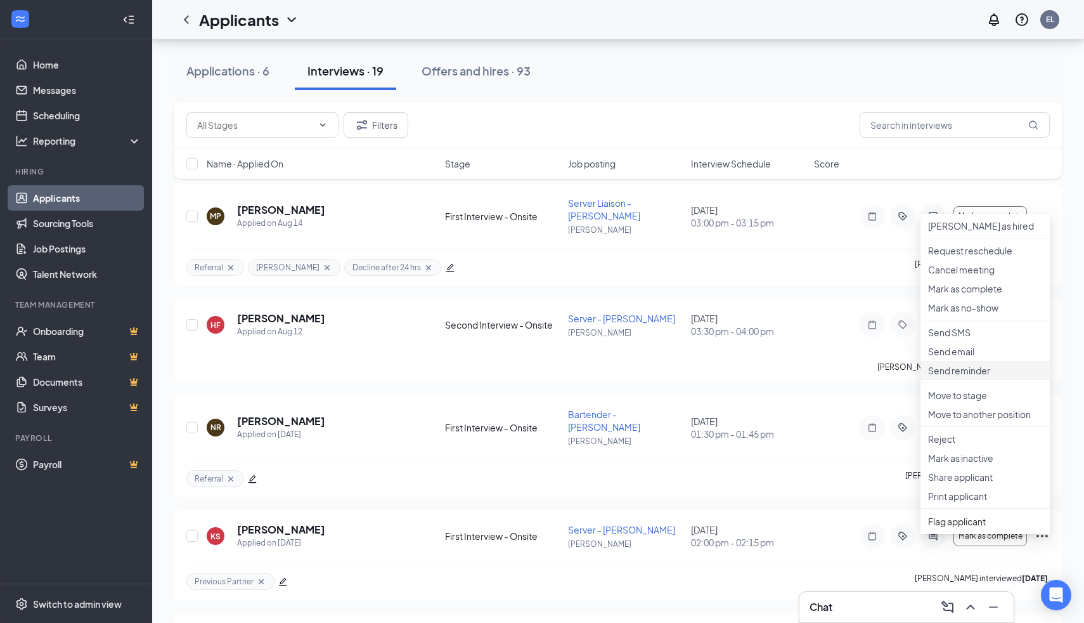
scroll to position [1353, 0]
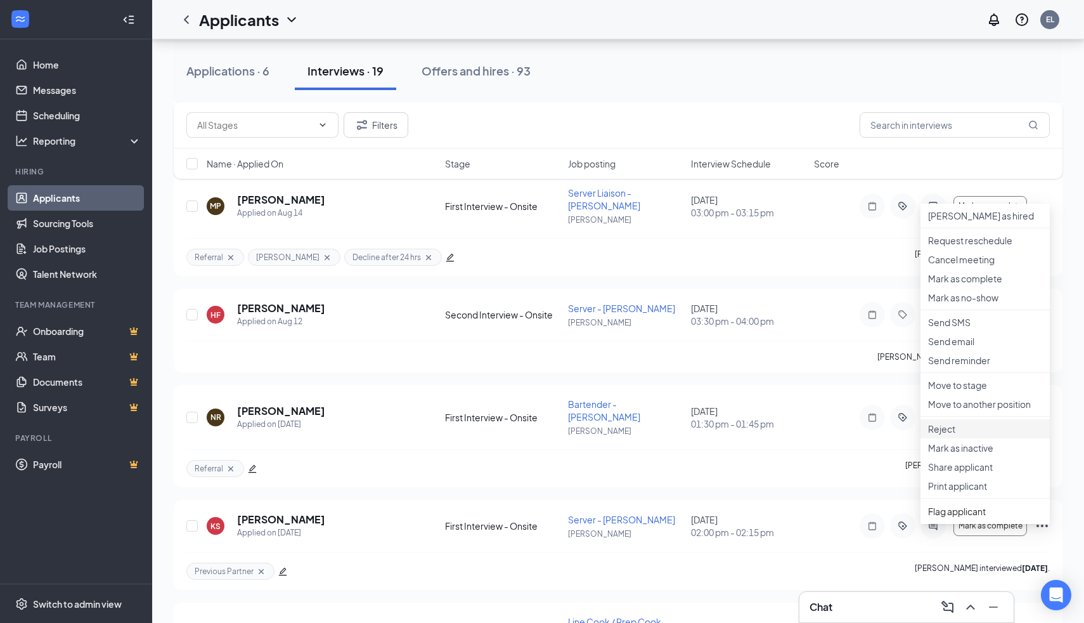
click at [942, 435] on p "Reject" at bounding box center [985, 428] width 114 height 13
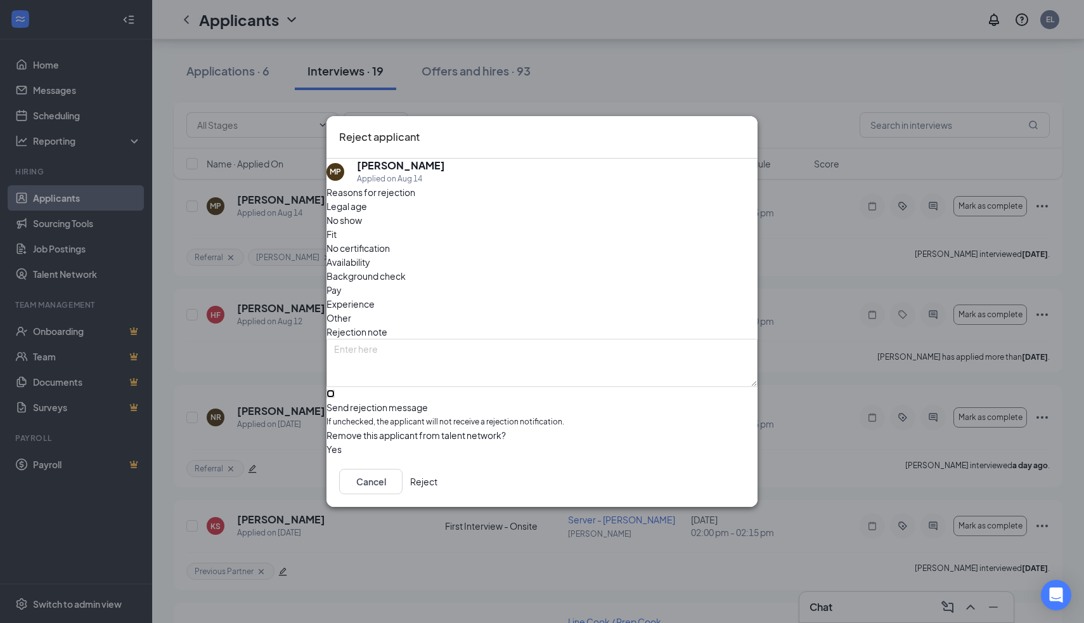
click at [335, 389] on input "Send rejection message If unchecked, the applicant will not receive a rejection…" at bounding box center [331, 393] width 8 height 8
checkbox input "true"
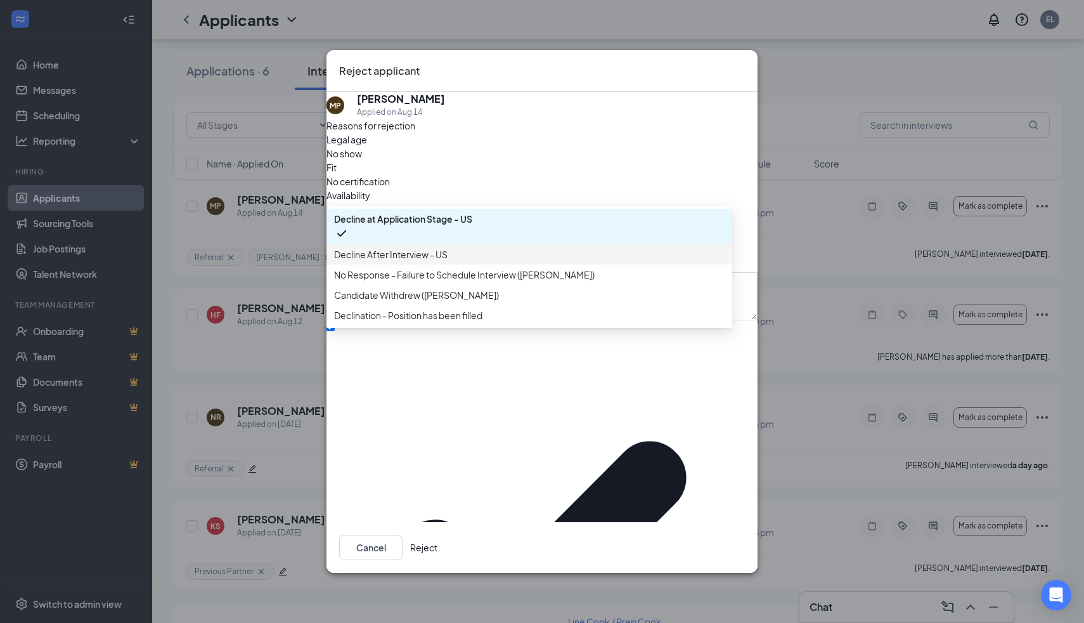
click at [491, 261] on span "Decline After Interview - US" at bounding box center [529, 254] width 391 height 14
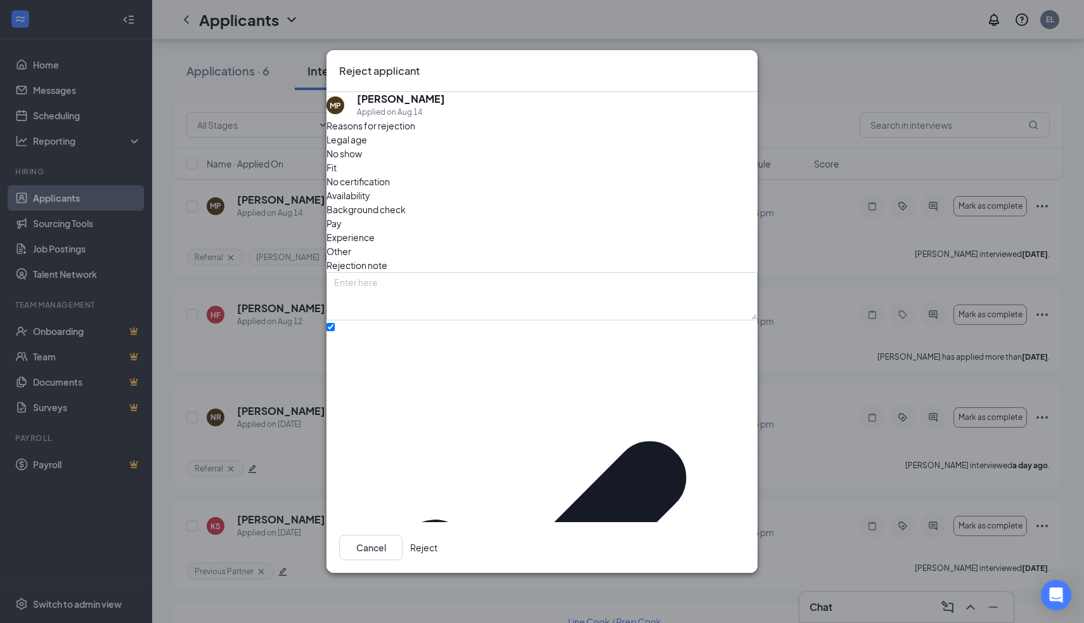
click at [438, 535] on button "Reject" at bounding box center [423, 547] width 27 height 25
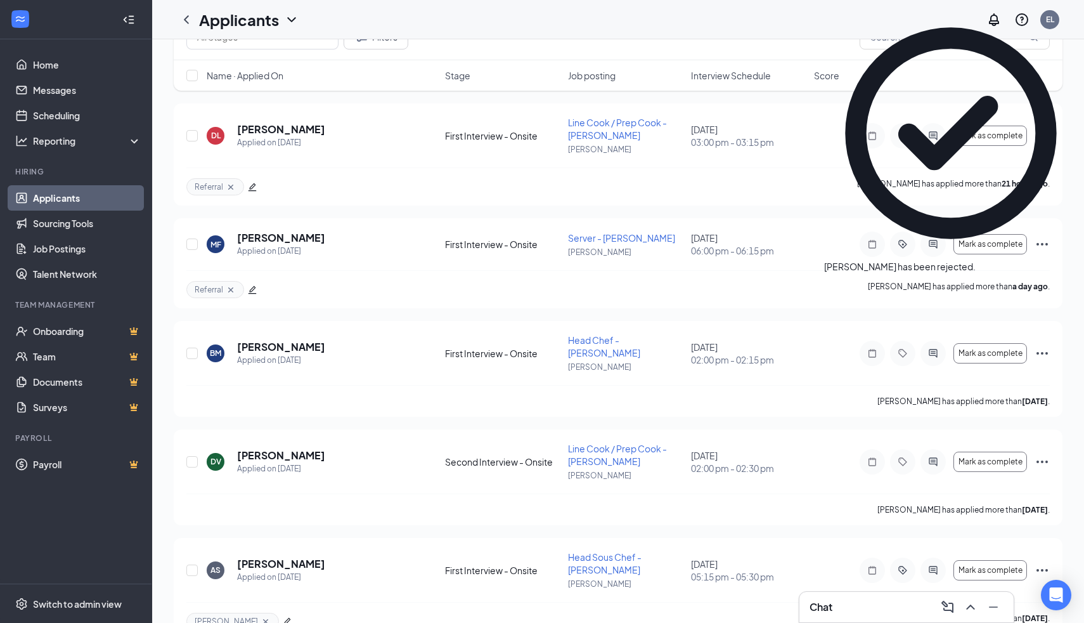
scroll to position [0, 0]
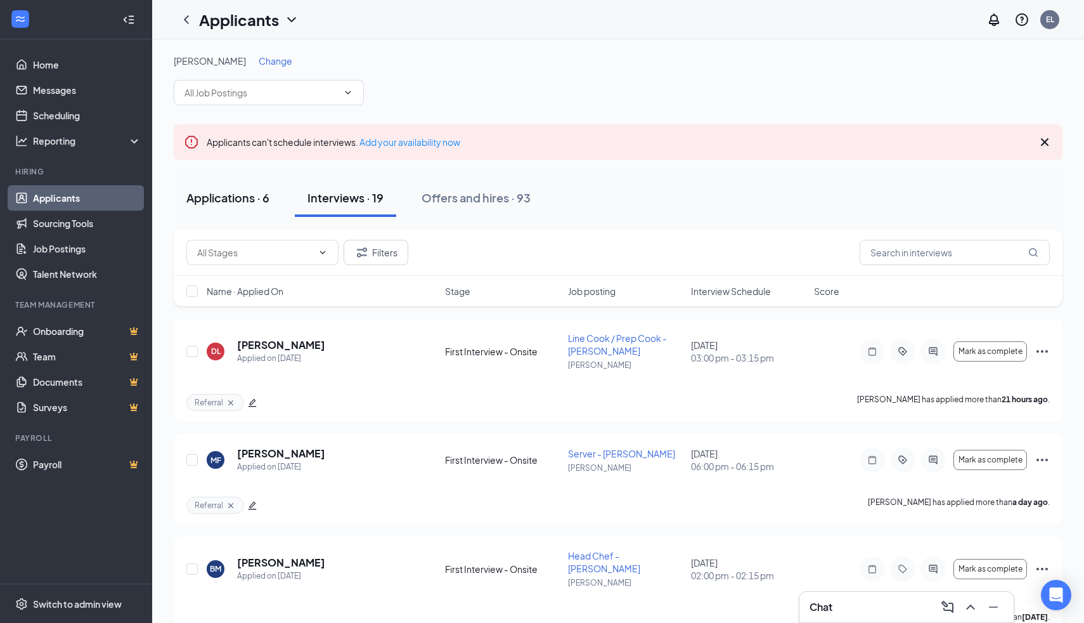
click at [255, 186] on button "Applications · 6" at bounding box center [228, 198] width 108 height 38
